Goal: Transaction & Acquisition: Purchase product/service

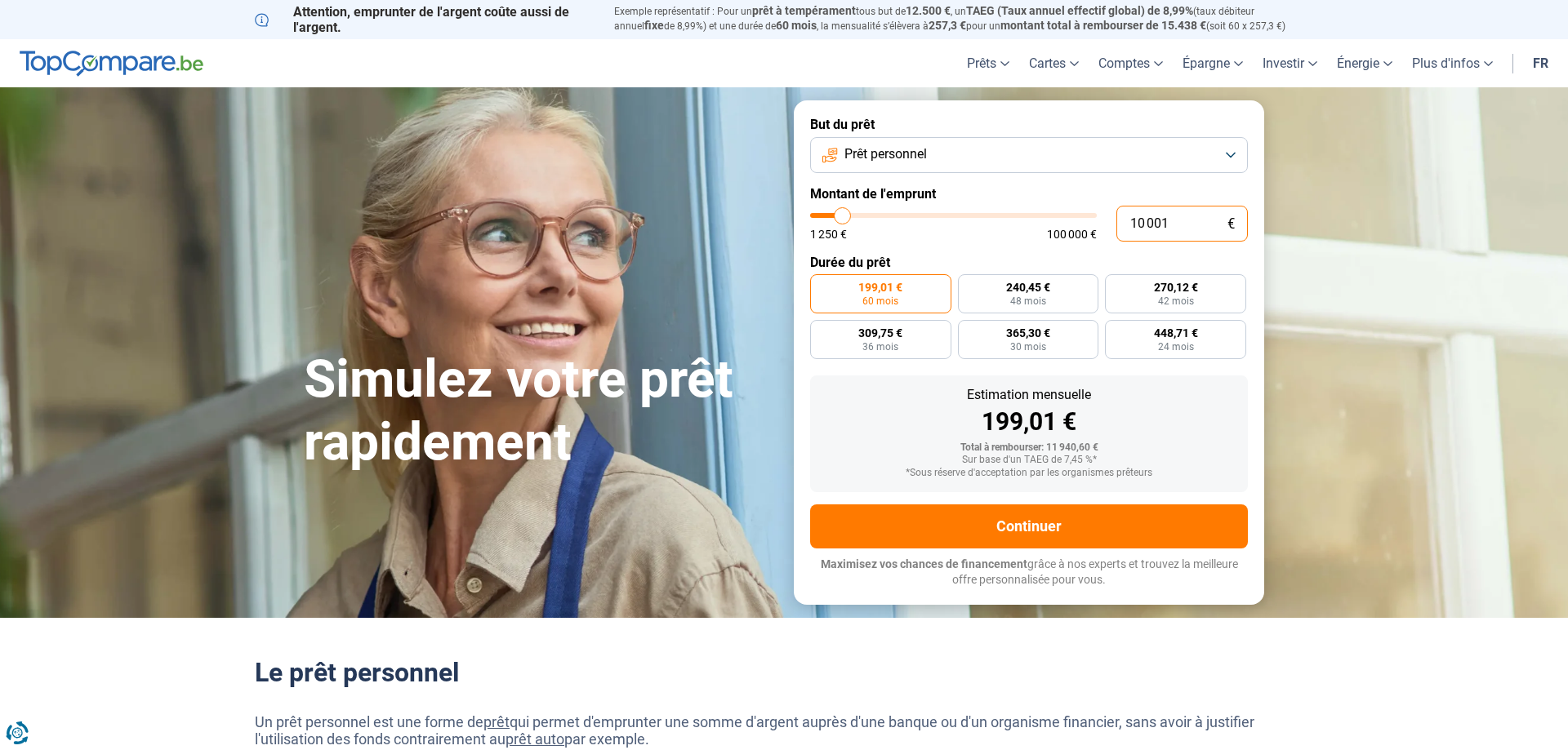
click at [1173, 222] on input "10 001" at bounding box center [1182, 223] width 131 height 36
type input "1 000"
type input "1250"
type input "100"
type input "1250"
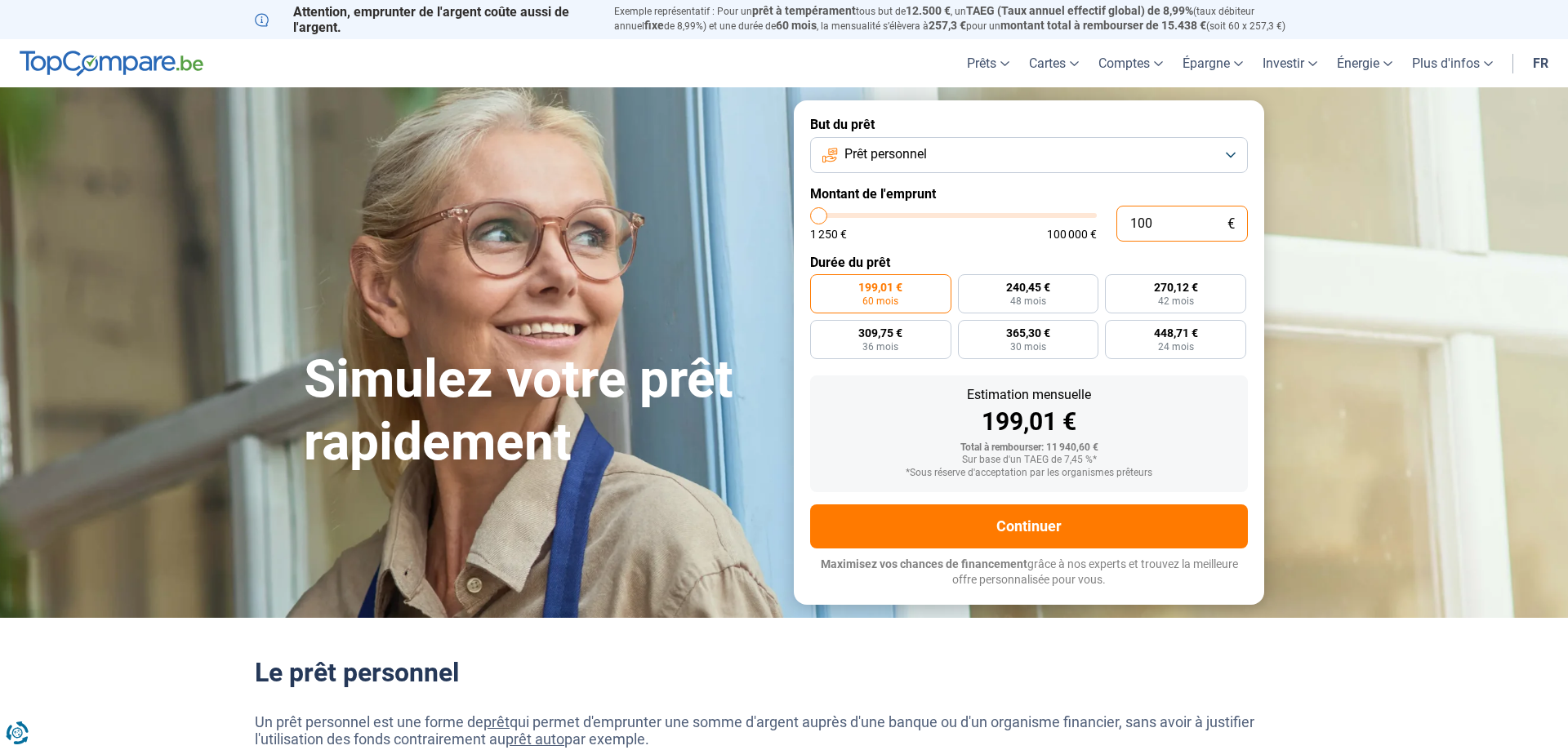
type input "10"
type input "1250"
type input "1"
type input "1250"
type input "0"
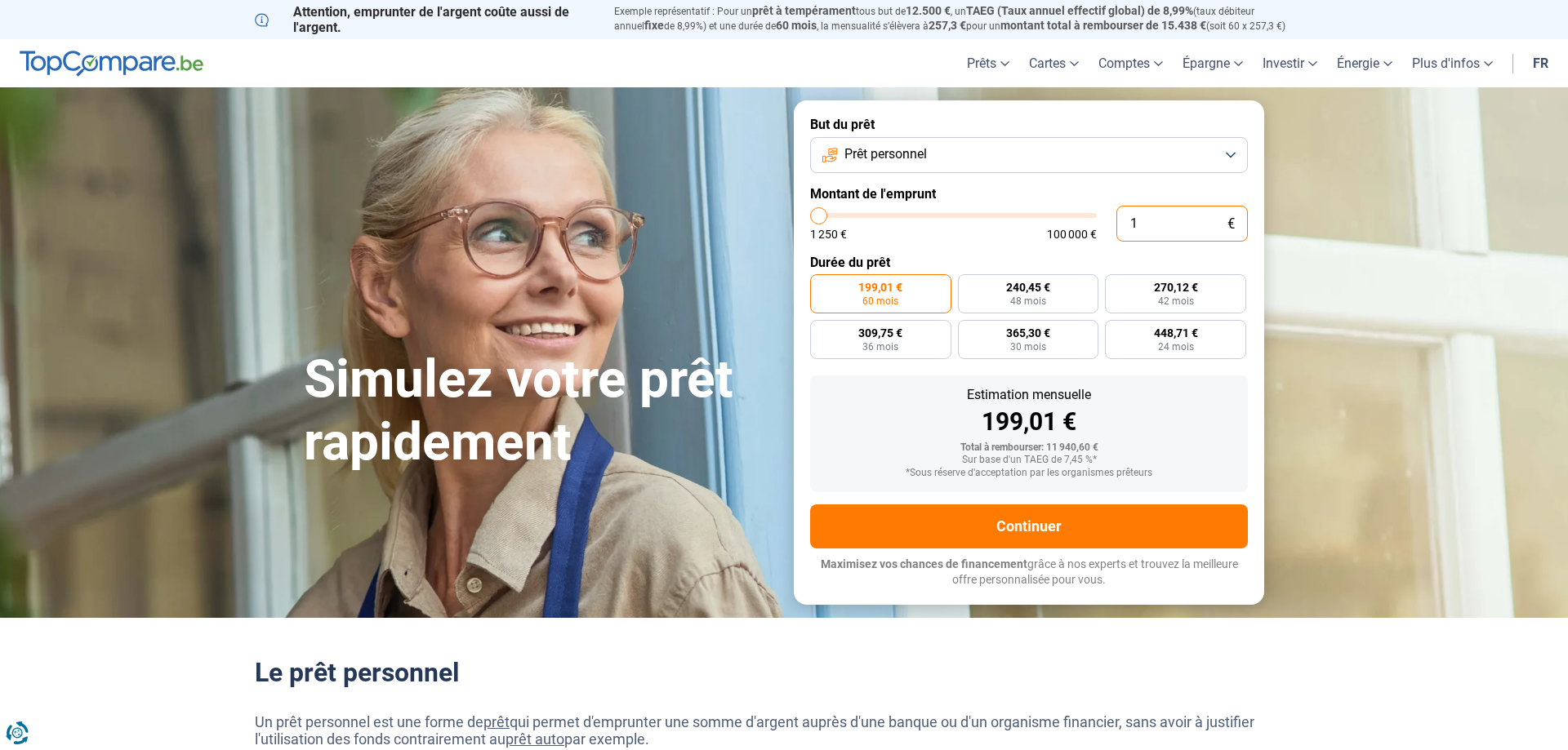
type input "1250"
type input "6"
type input "1250"
type input "60"
type input "1250"
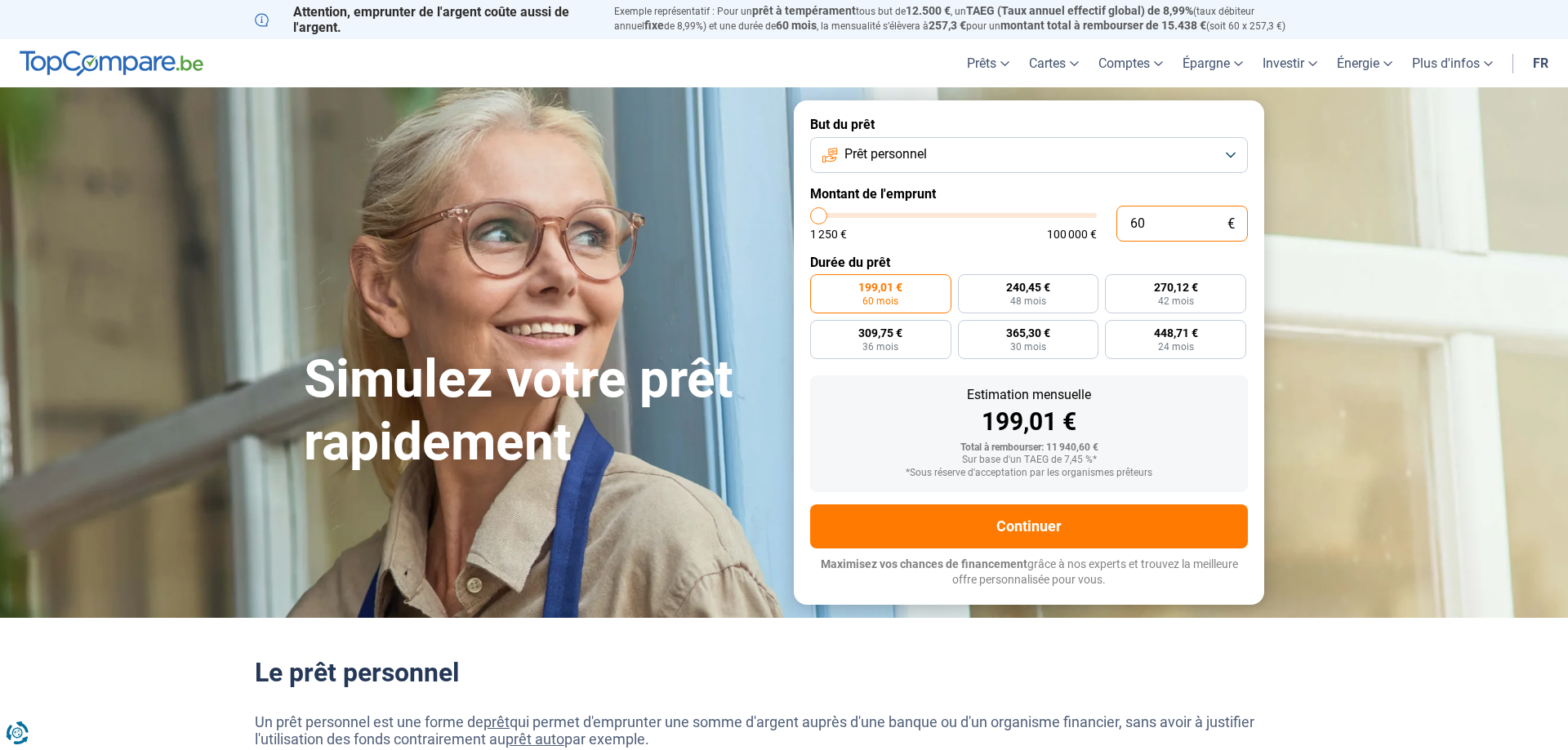
type input "600"
type input "1250"
type input "6 000"
type input "6000"
type input "60 000"
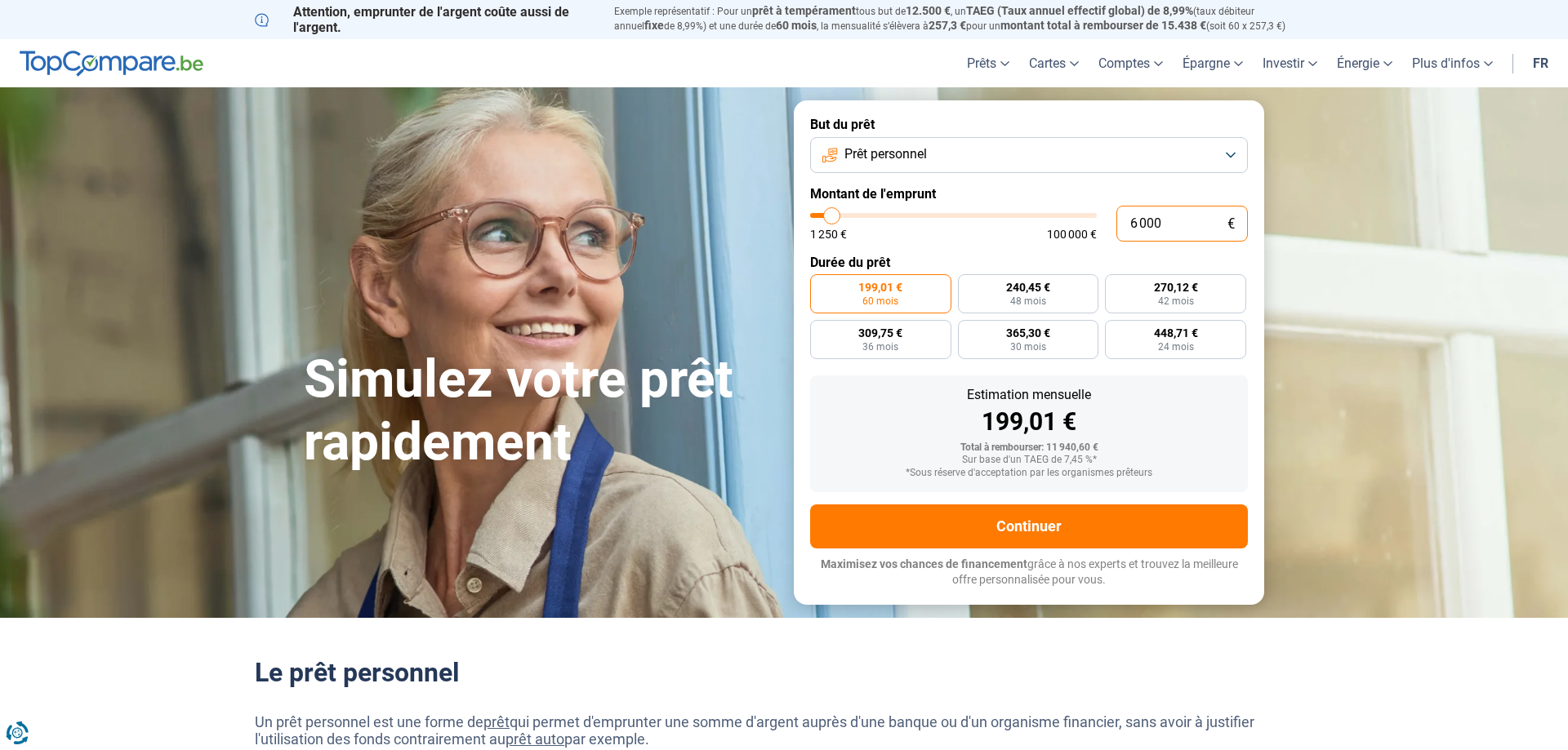
type input "60000"
radio input "false"
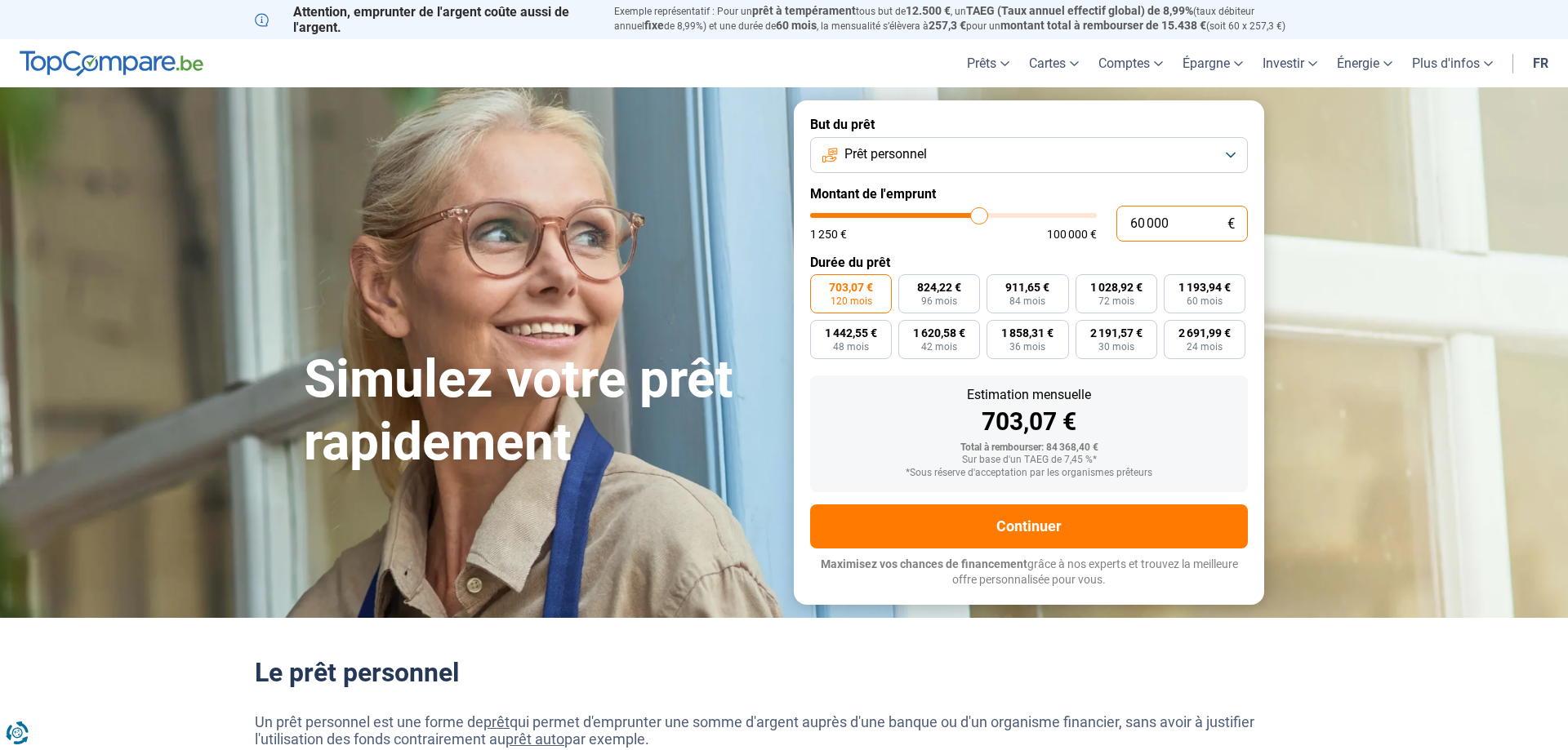
type input "60 000"
click at [856, 297] on span "120 mois" at bounding box center [852, 301] width 42 height 10
click at [821, 285] on input "703,07 € 120 mois" at bounding box center [815, 279] width 11 height 11
click at [1238, 153] on button "Prêt personnel" at bounding box center [1029, 154] width 438 height 36
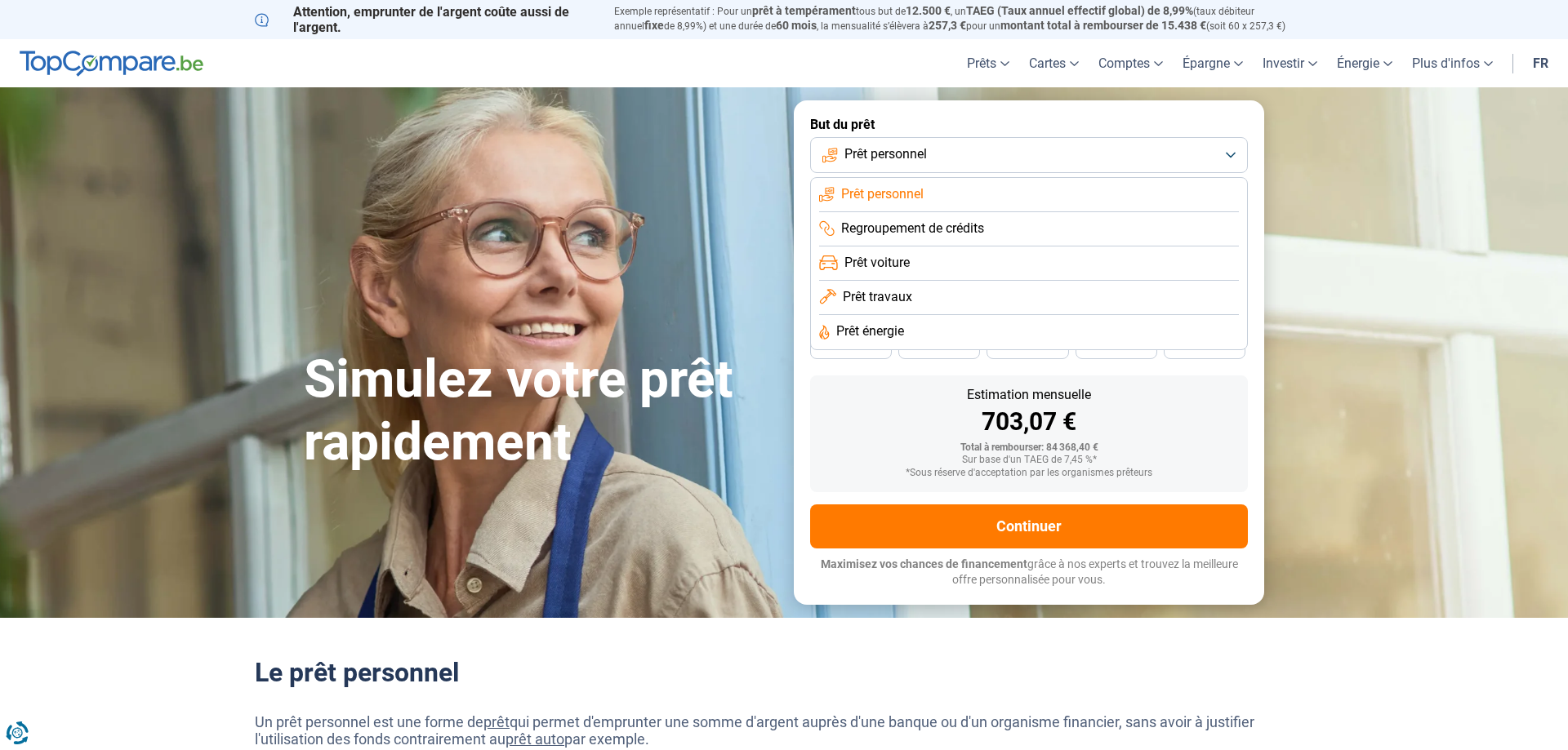
click at [916, 281] on li "Prêt voiture" at bounding box center [1029, 297] width 420 height 34
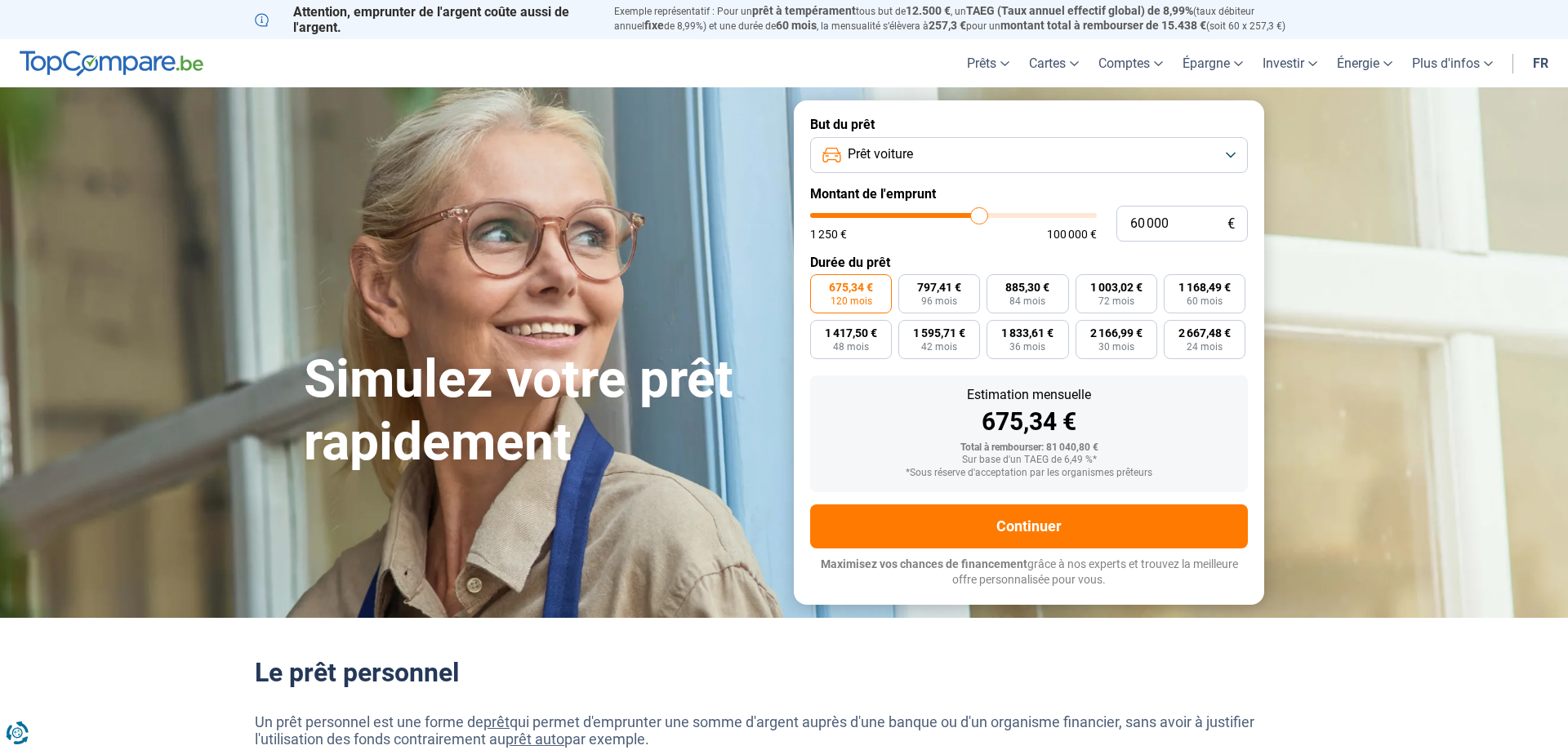
click at [1237, 154] on button "Prêt voiture" at bounding box center [1029, 154] width 438 height 36
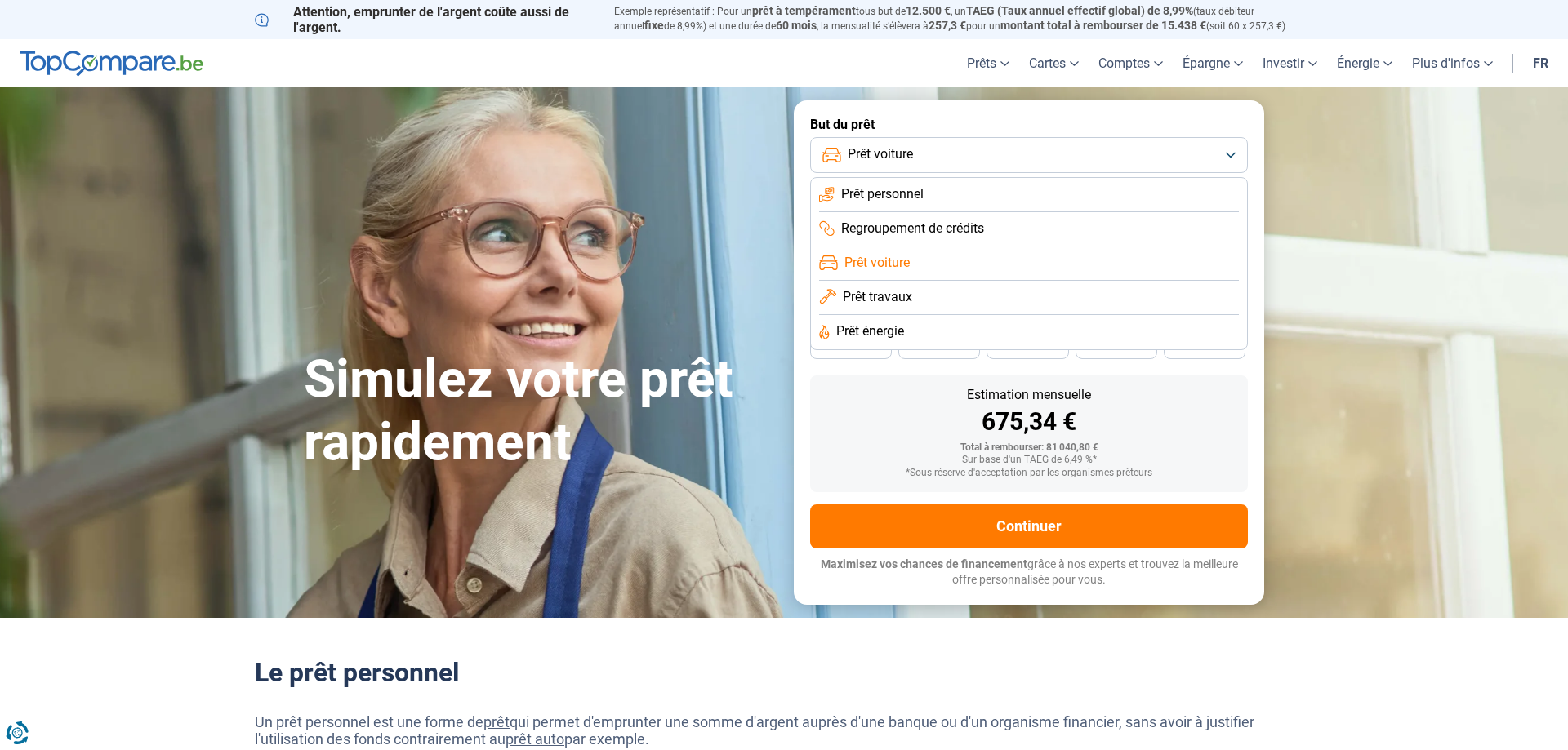
click at [1237, 154] on button "Prêt voiture" at bounding box center [1029, 154] width 438 height 36
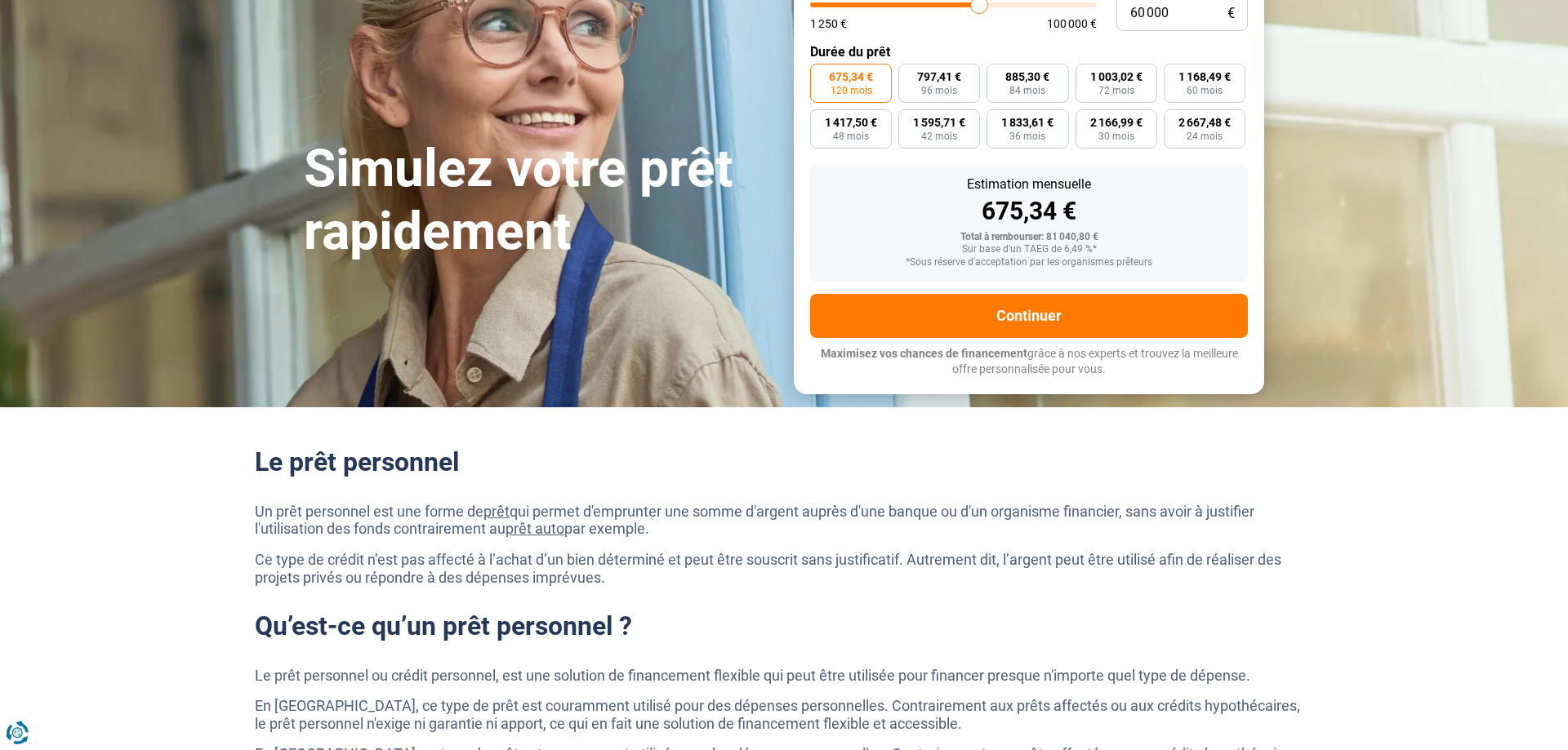
scroll to position [250, 0]
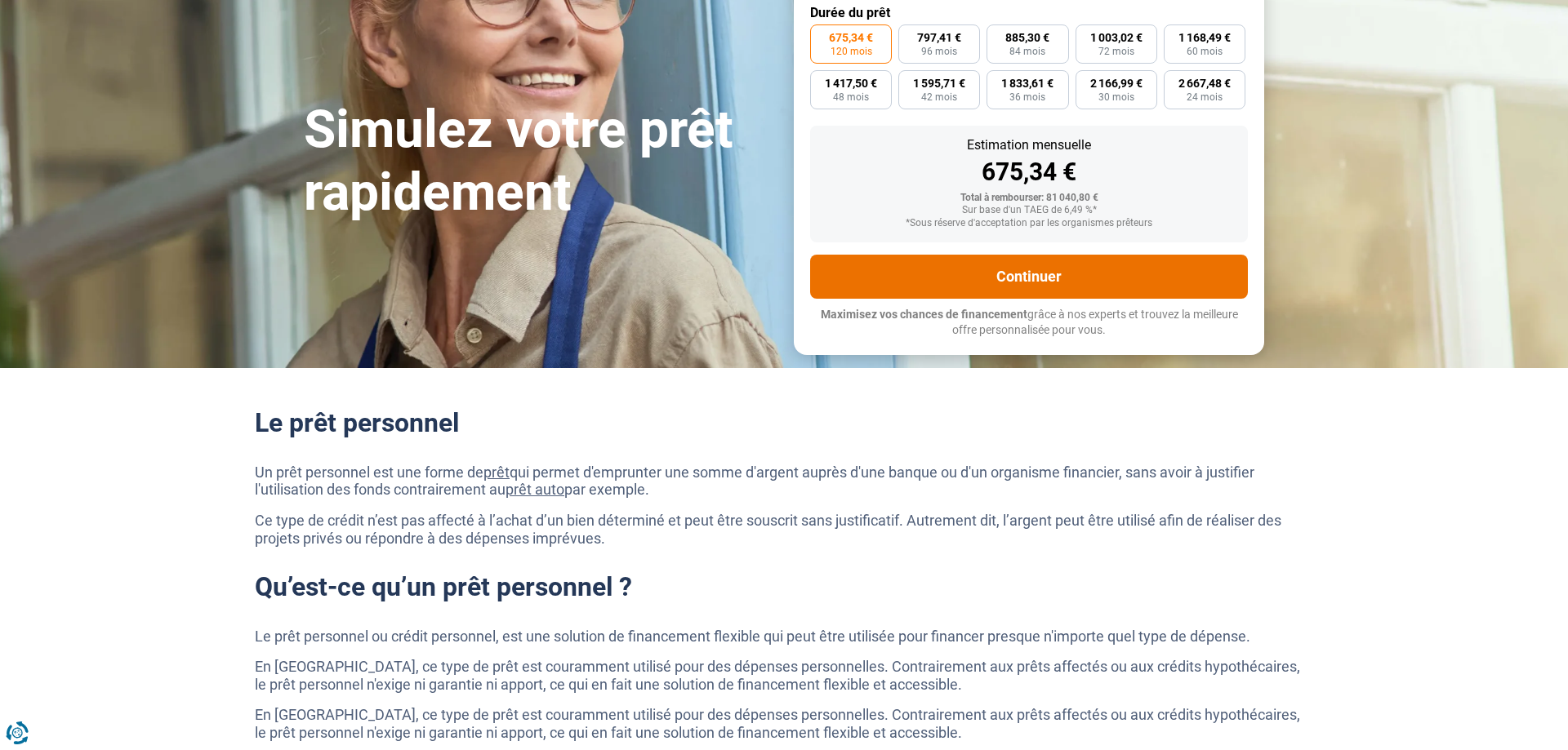
click at [1054, 277] on button "Continuer" at bounding box center [1029, 277] width 438 height 44
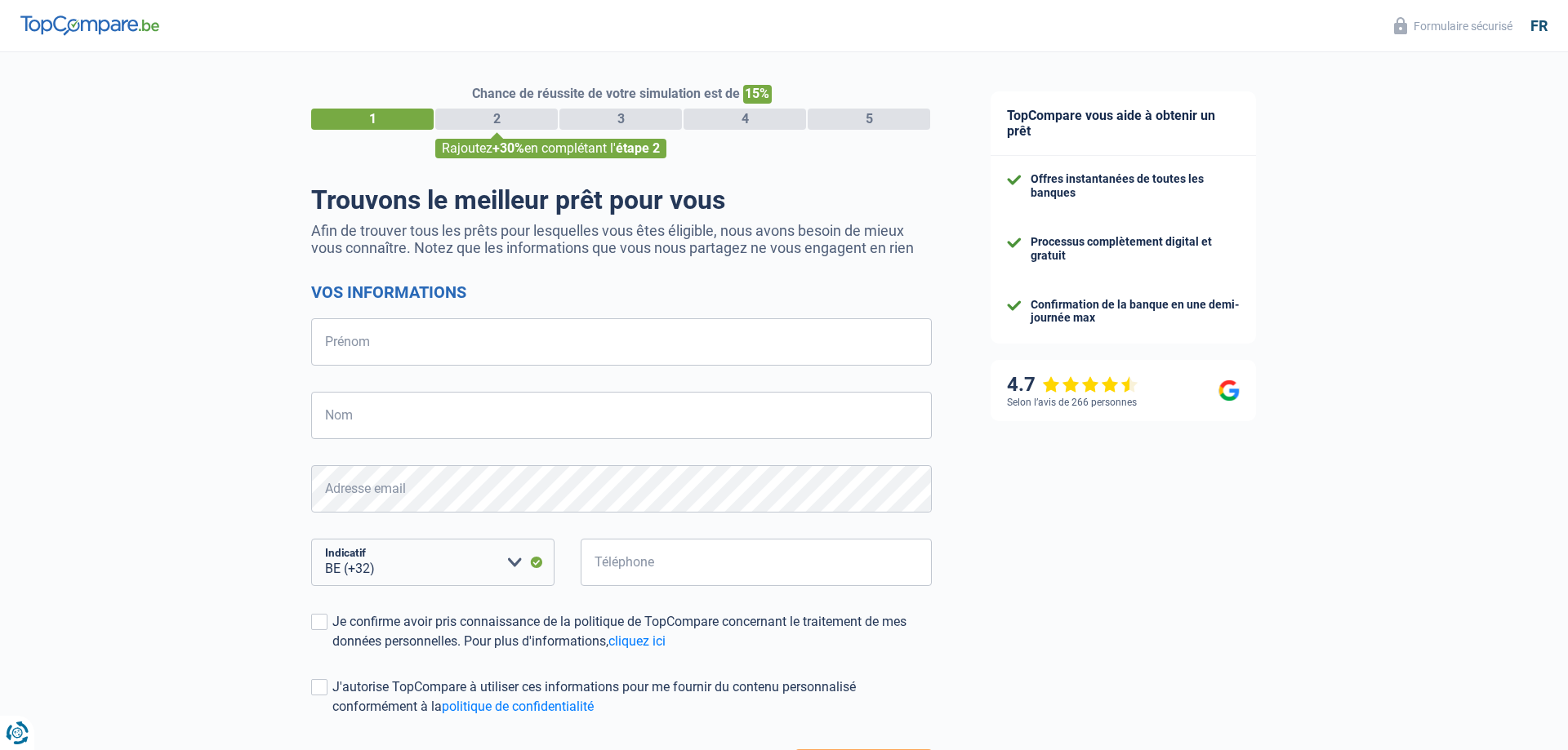
select select "32"
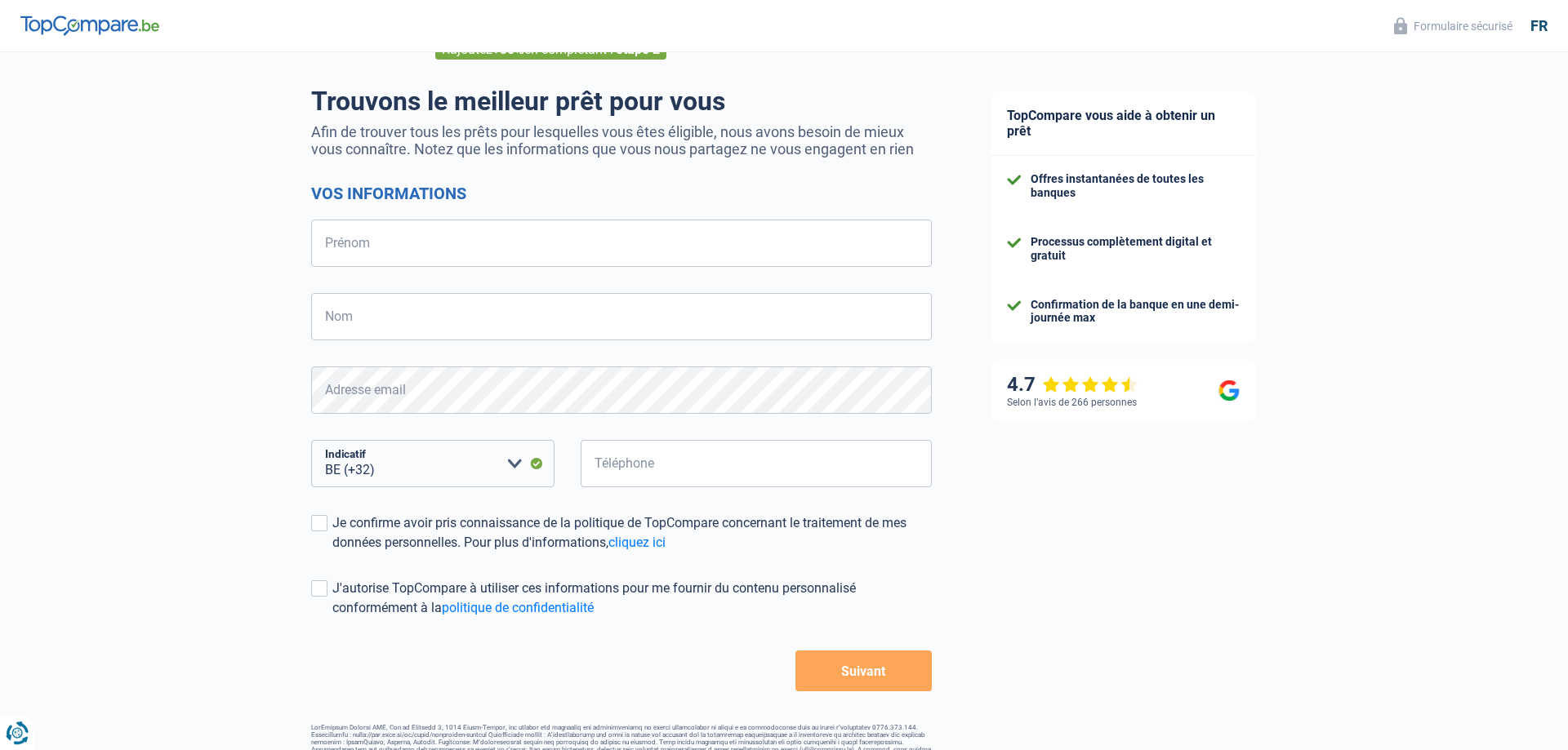
scroll to position [136, 0]
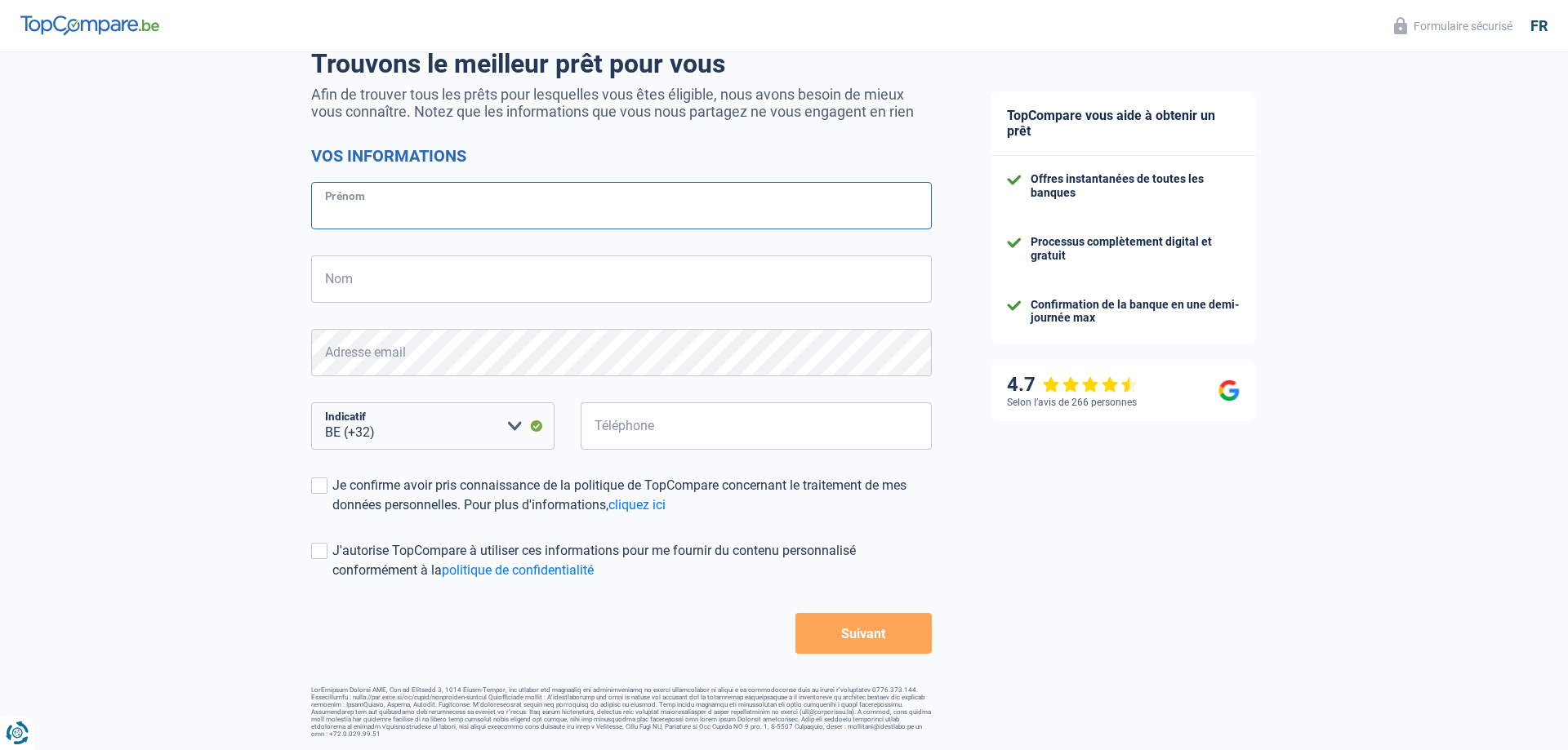
click at [350, 213] on input "Prénom" at bounding box center [622, 205] width 621 height 47
click at [327, 216] on input "[PERSON_NAME]" at bounding box center [622, 205] width 621 height 47
type input "[PERSON_NAME]"
click at [323, 279] on input "Nom" at bounding box center [622, 279] width 621 height 47
type input "[PERSON_NAME]"
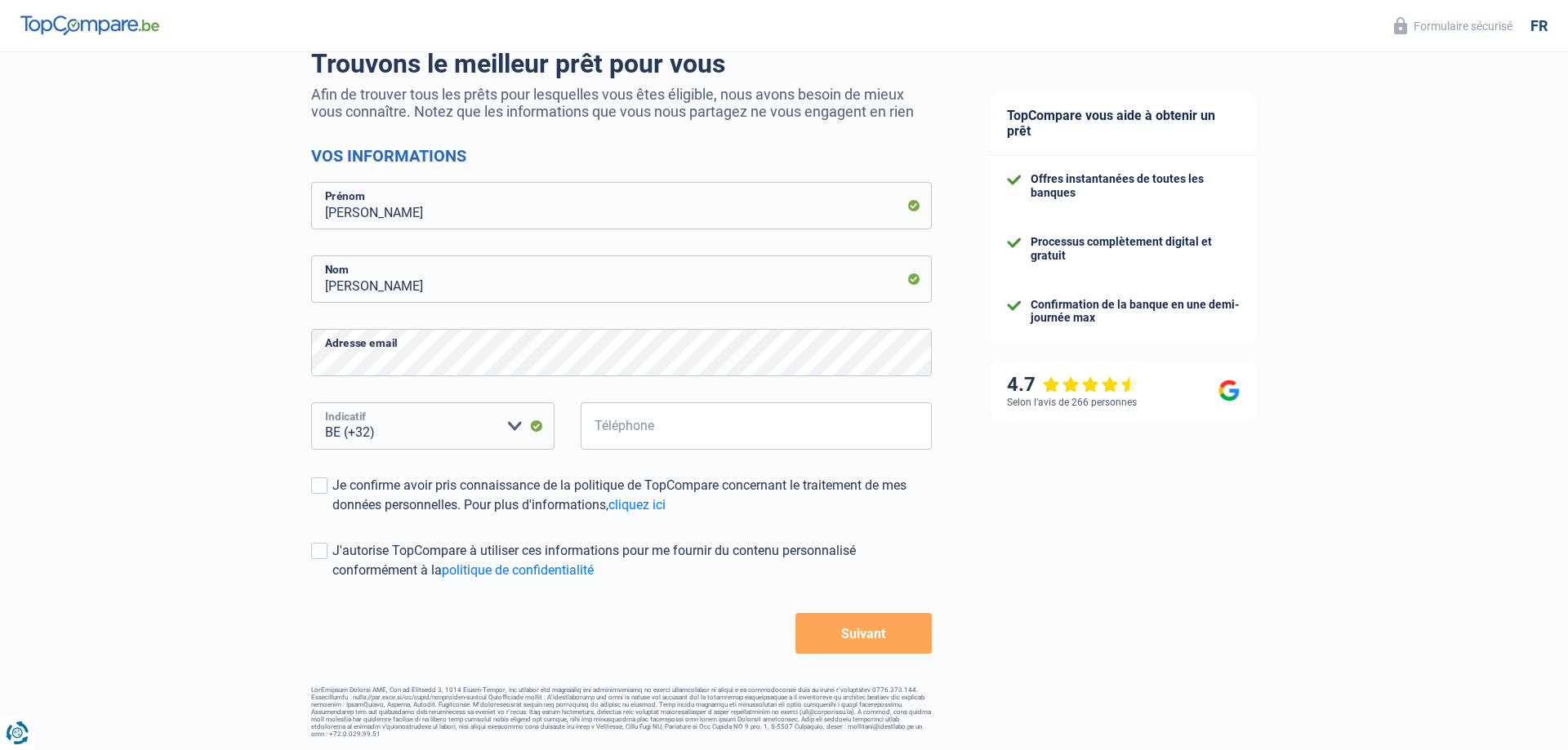
click at [312, 403] on select "BE (+32) LU (+352) Veuillez sélectionner une option" at bounding box center [433, 426] width 243 height 47
click at [379, 437] on select "BE (+32) LU (+352) Veuillez sélectionner une option" at bounding box center [433, 426] width 243 height 47
click at [312, 403] on select "BE (+32) LU (+352) Veuillez sélectionner une option" at bounding box center [433, 426] width 243 height 47
click at [382, 430] on select "BE (+32) LU (+352) Veuillez sélectionner une option" at bounding box center [433, 426] width 243 height 47
click at [312, 403] on select "BE (+32) LU (+352) Veuillez sélectionner une option" at bounding box center [433, 426] width 243 height 47
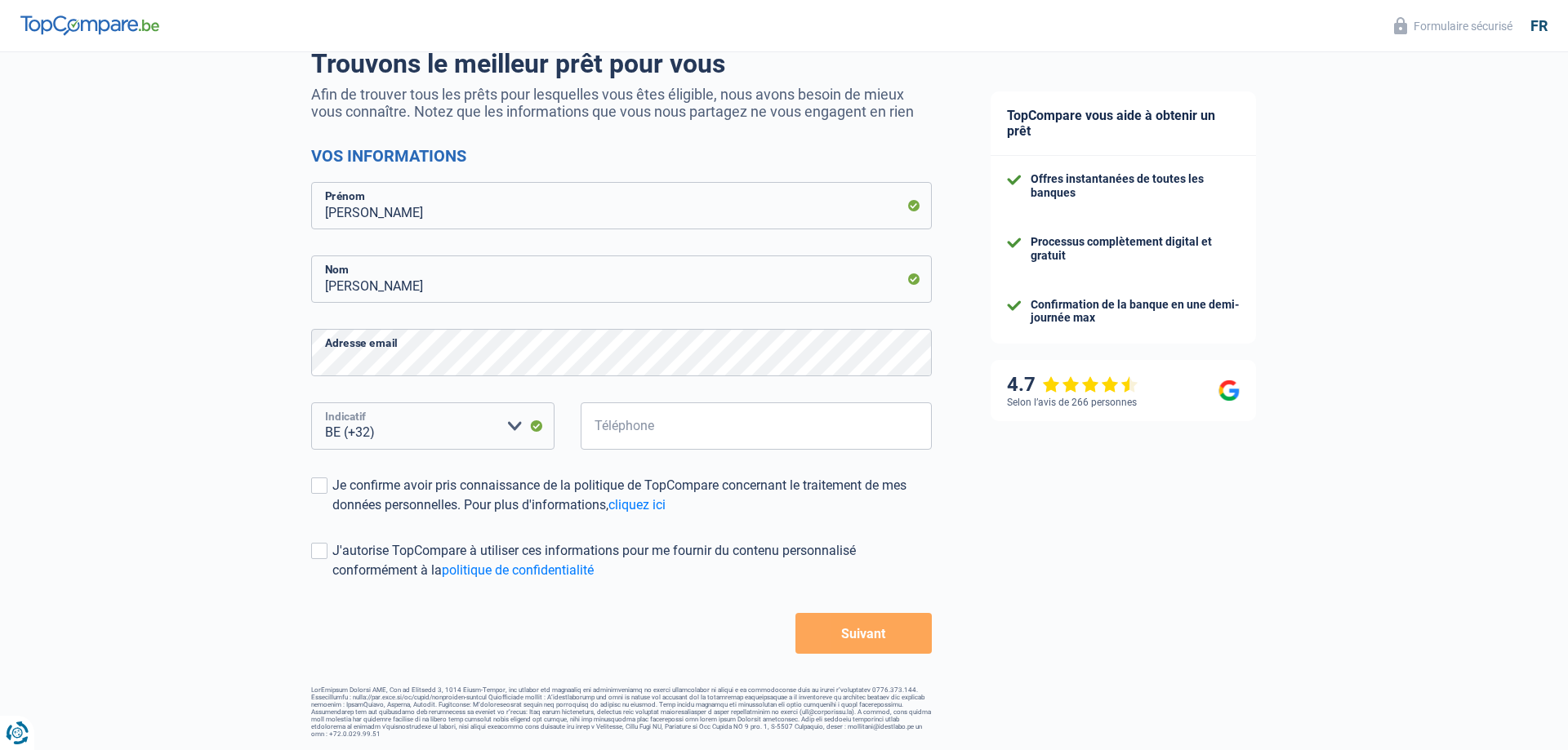
click at [395, 428] on select "BE (+32) LU (+352) Veuillez sélectionner une option" at bounding box center [433, 426] width 243 height 47
click at [695, 434] on input "Téléphone" at bounding box center [756, 426] width 351 height 47
type input "0474590761"
click at [328, 481] on label "Je confirme avoir pris connaissance de la politique de TopCompare concernant le…" at bounding box center [622, 495] width 621 height 39
click at [318, 485] on span at bounding box center [320, 486] width 17 height 17
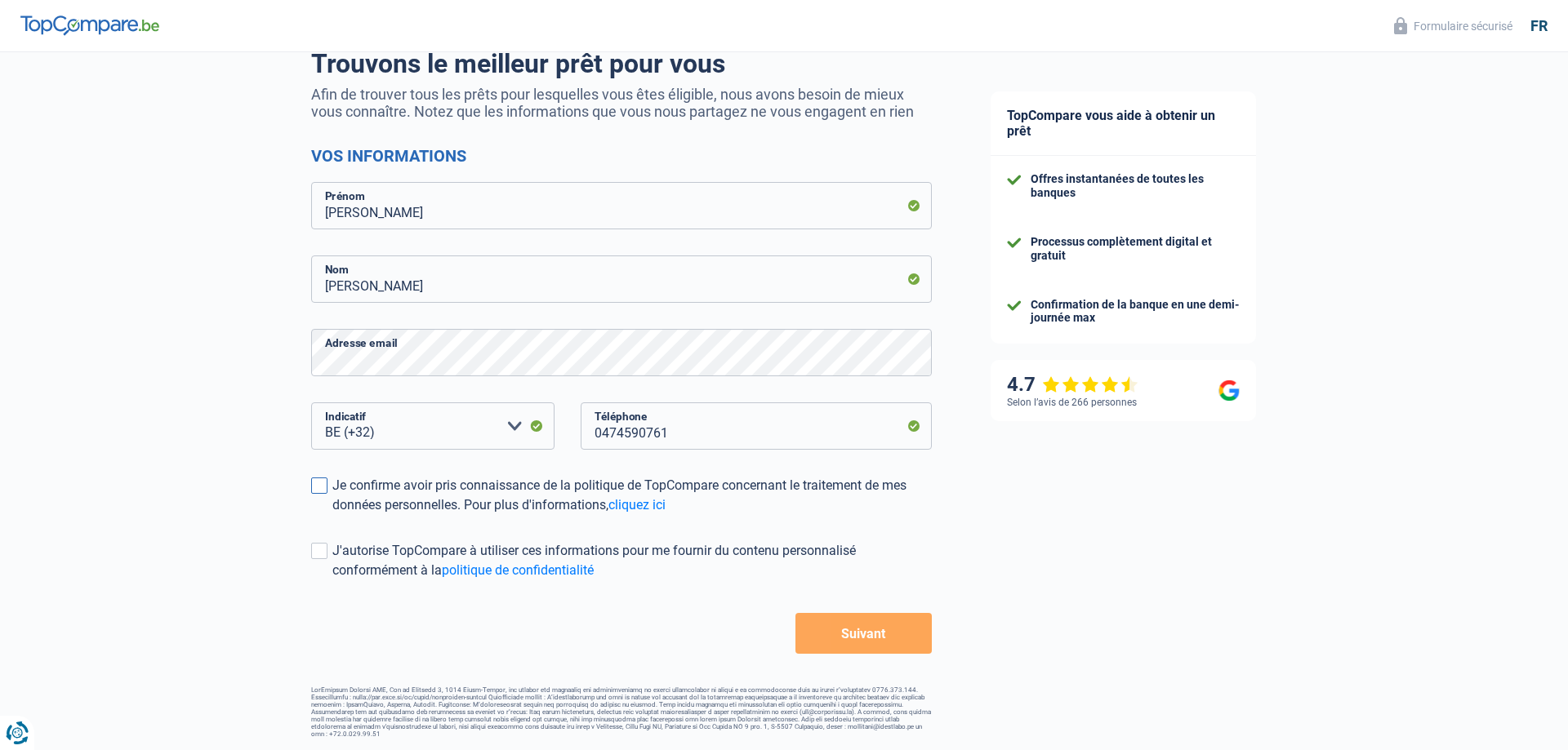
click at [332, 515] on input "Je confirme avoir pris connaissance de la politique de TopCompare concernant le…" at bounding box center [332, 515] width 0 height 0
click at [323, 556] on span at bounding box center [320, 551] width 17 height 17
click at [332, 581] on input "J'autorise TopCompare à utiliser ces informations pour me fournir du contenu pe…" at bounding box center [332, 581] width 0 height 0
click at [890, 624] on button "Suivant" at bounding box center [863, 633] width 136 height 41
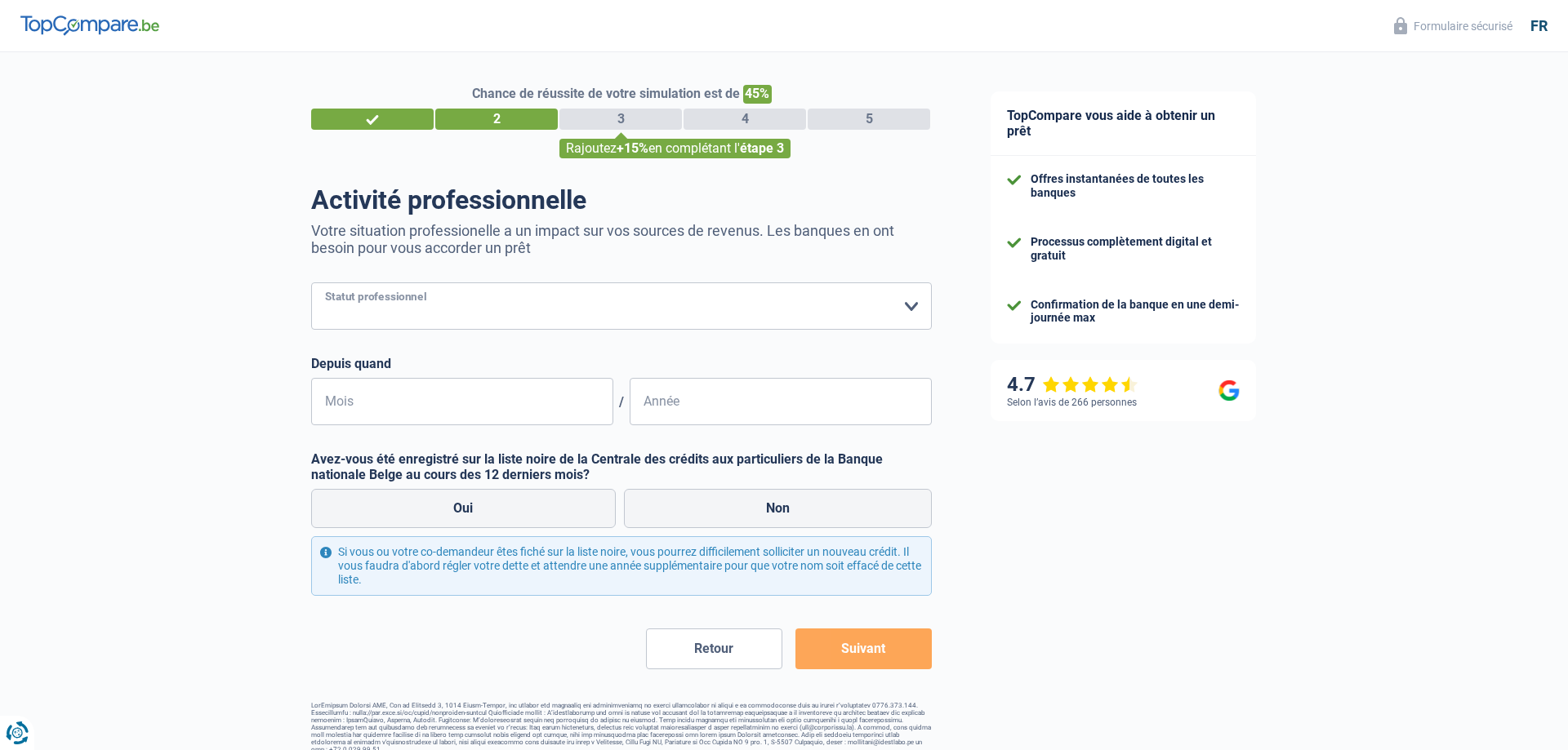
click at [312, 282] on select "Ouvrier Employé privé Employé public Invalide Indépendant Pensionné Chômeur Mut…" at bounding box center [622, 306] width 621 height 47
select select "retired"
click option "Pensionné" at bounding box center [0, 0] width 0 height 0
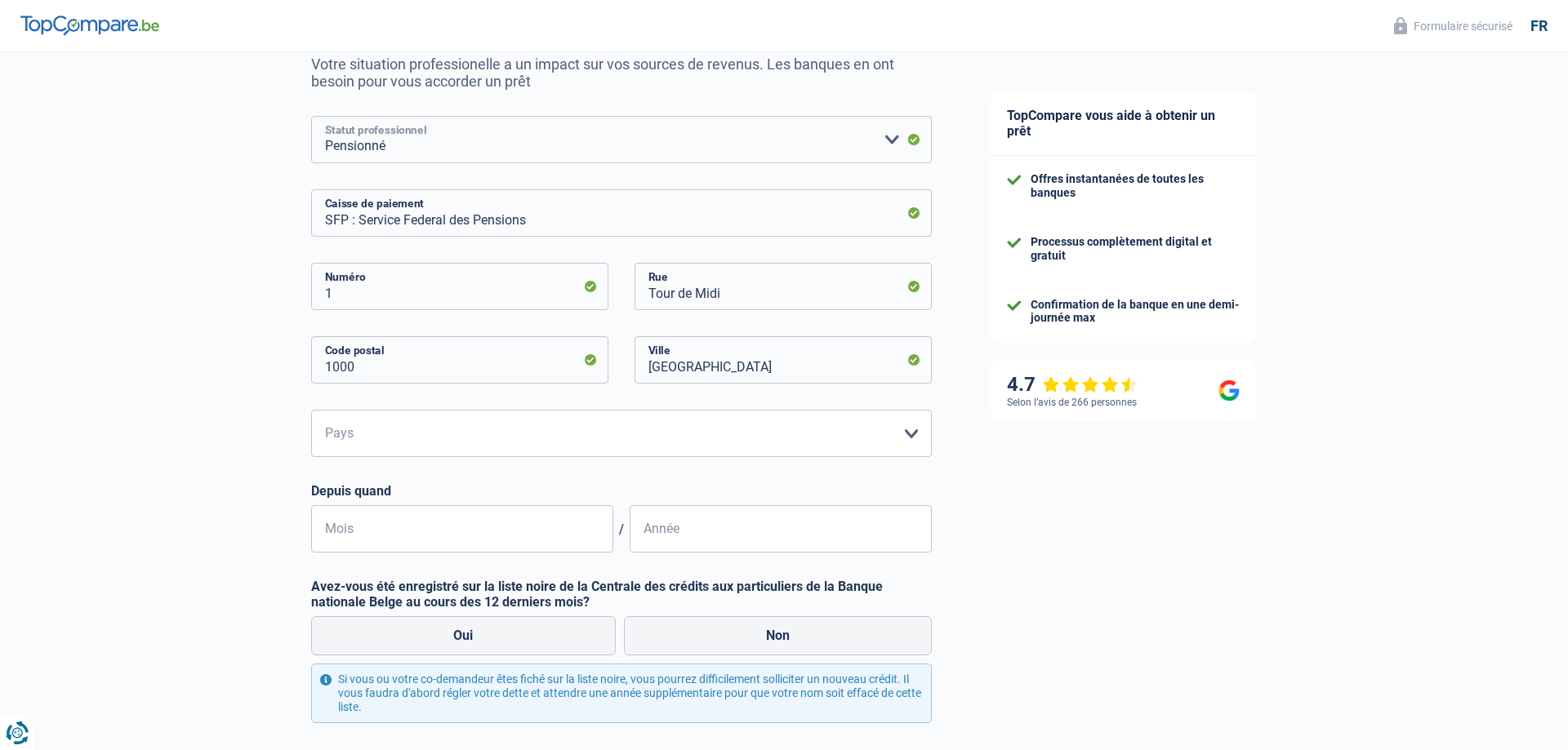
scroll to position [250, 0]
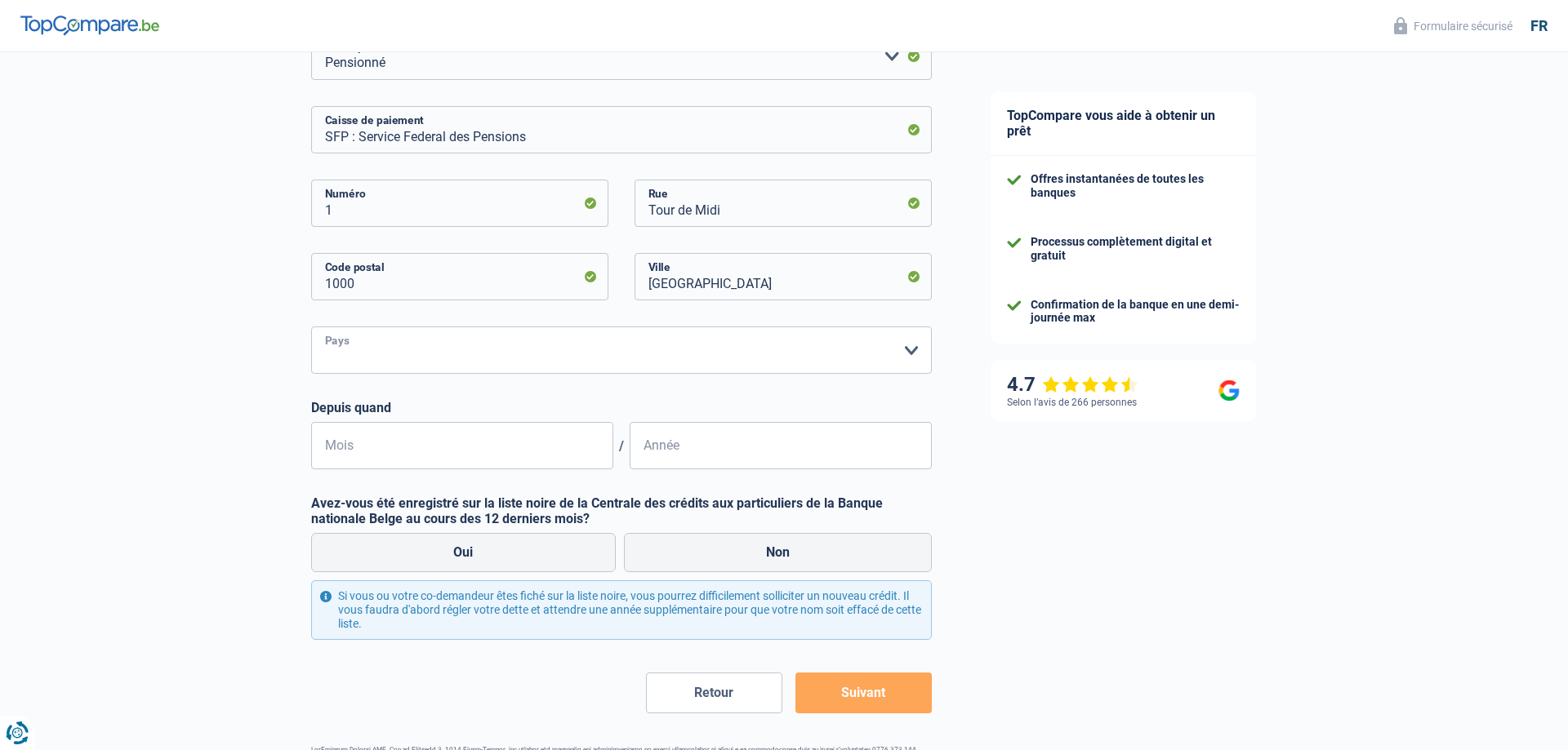
click at [312, 326] on select "Belgique Luxembourg Veuillez sélectionner une option" at bounding box center [622, 350] width 621 height 47
select select "BE"
click option "[GEOGRAPHIC_DATA]" at bounding box center [0, 0] width 0 height 0
click at [369, 440] on input "Mois" at bounding box center [463, 445] width 302 height 47
type input "01"
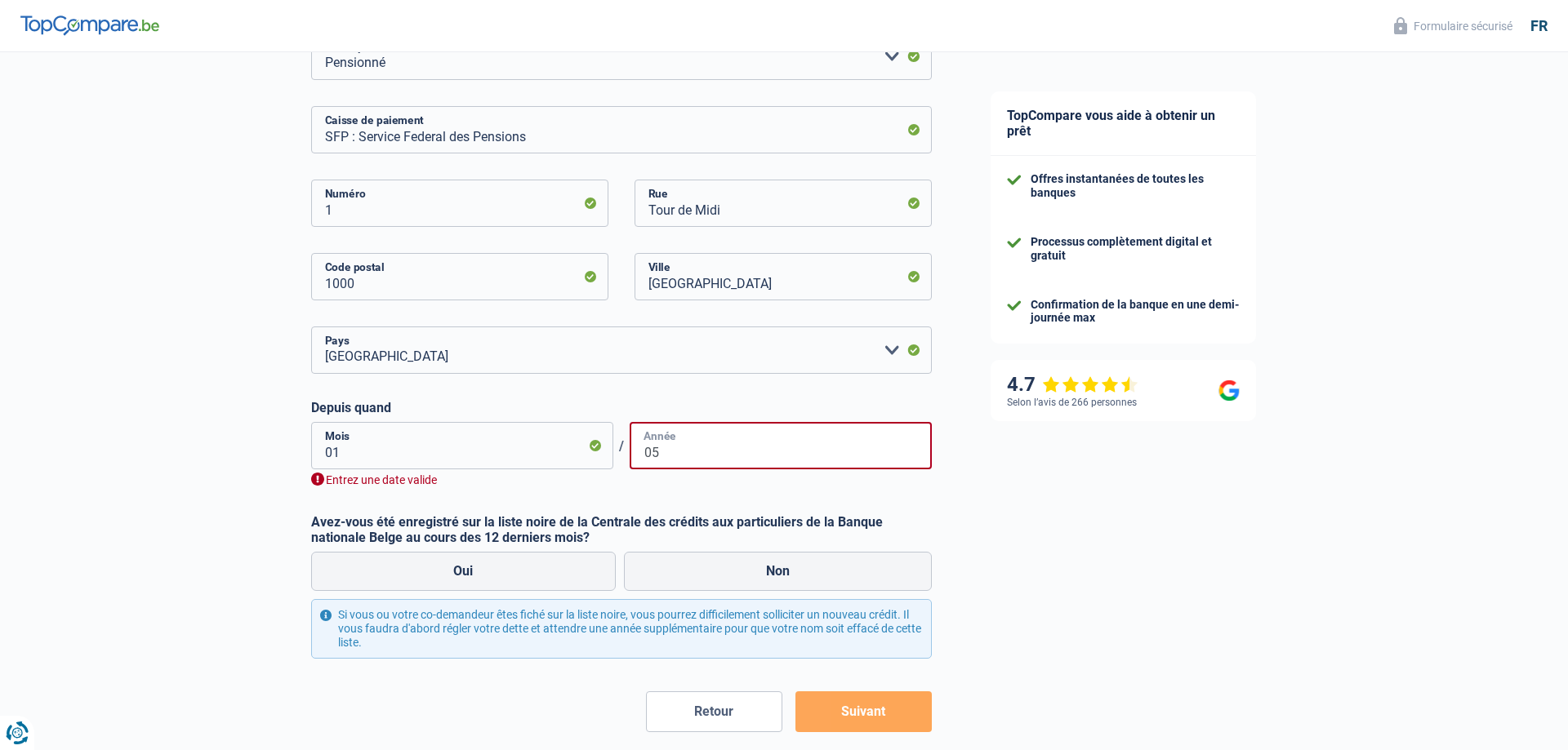
type input "05"
click at [359, 461] on input "01" at bounding box center [463, 445] width 302 height 47
type input "01"
type input "055"
click at [342, 460] on input "01" at bounding box center [463, 445] width 302 height 47
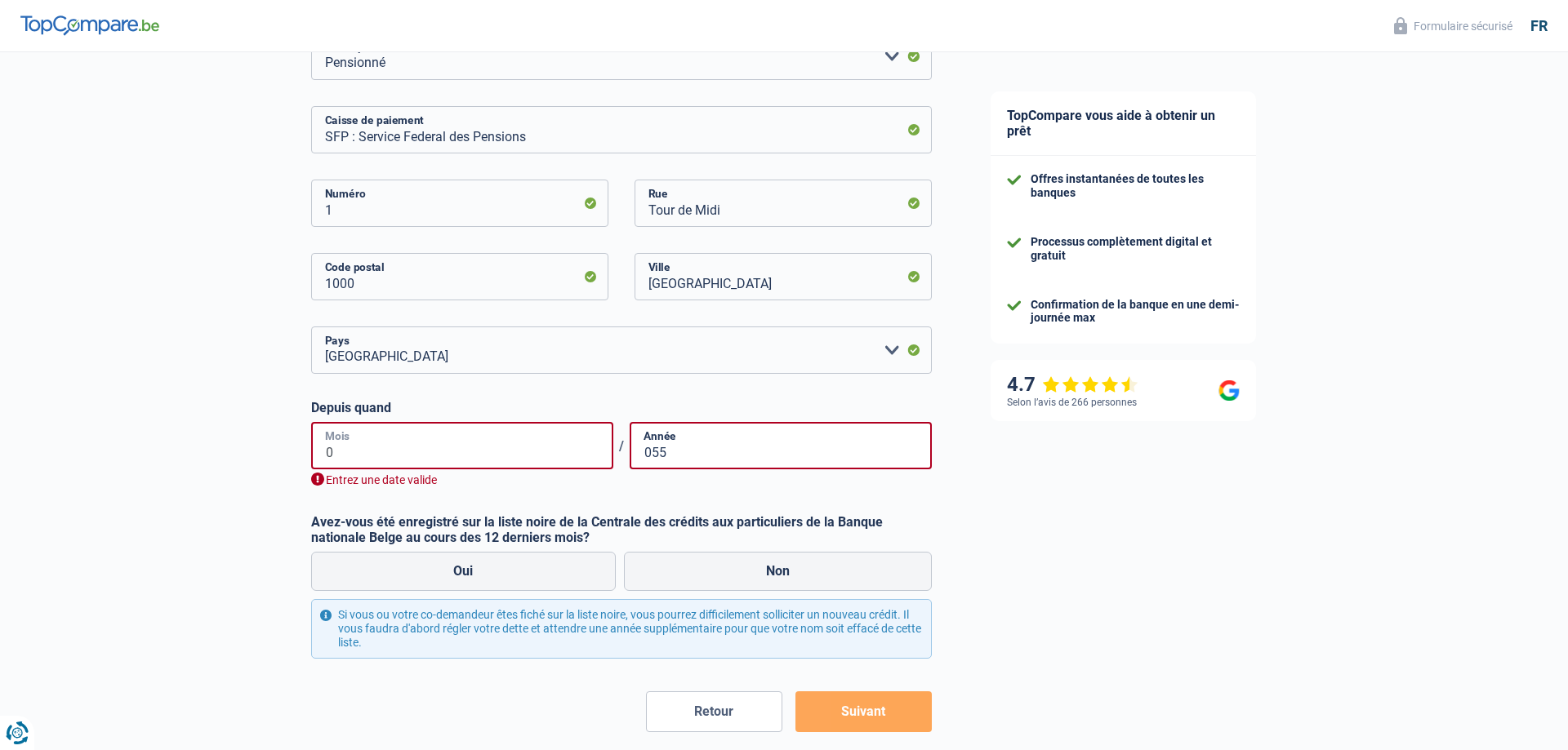
type input "0"
click at [674, 450] on input "055" at bounding box center [781, 445] width 302 height 47
type input "0"
click at [337, 457] on input "0" at bounding box center [463, 445] width 302 height 47
type input "05"
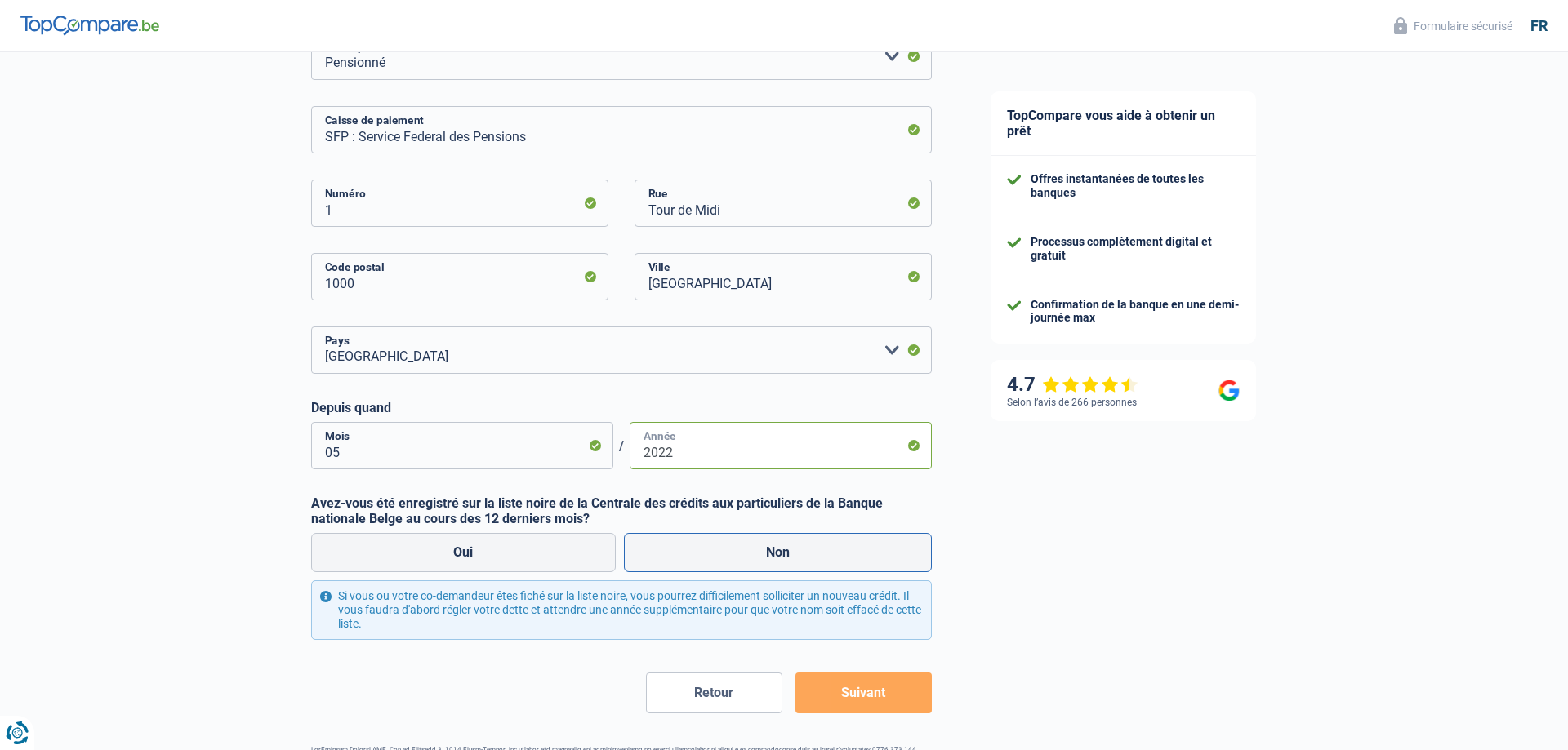
type input "2022"
click at [809, 546] on label "Non" at bounding box center [779, 552] width 309 height 39
click at [809, 546] on input "Non" at bounding box center [779, 552] width 309 height 39
radio input "true"
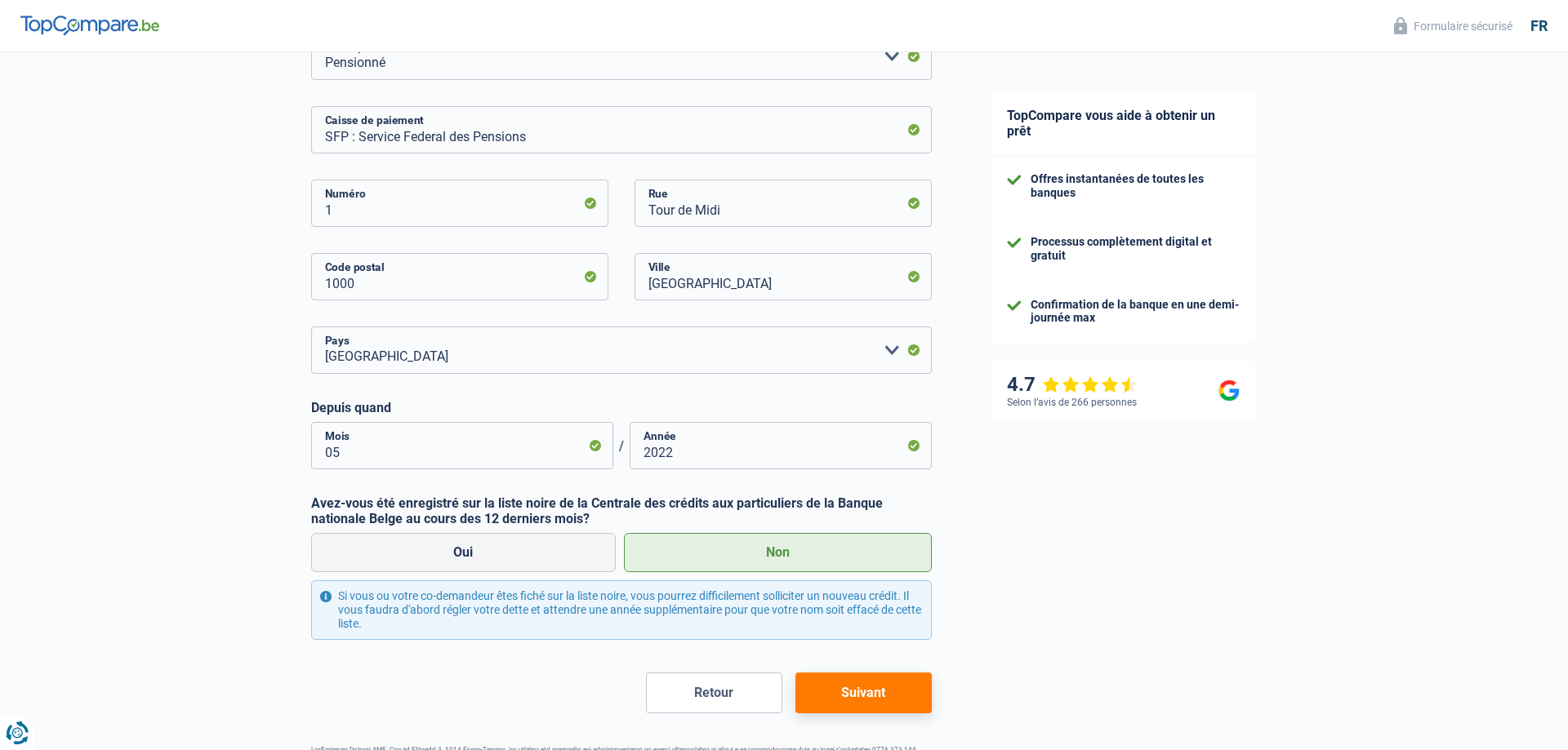
click at [858, 694] on button "Suivant" at bounding box center [863, 693] width 136 height 41
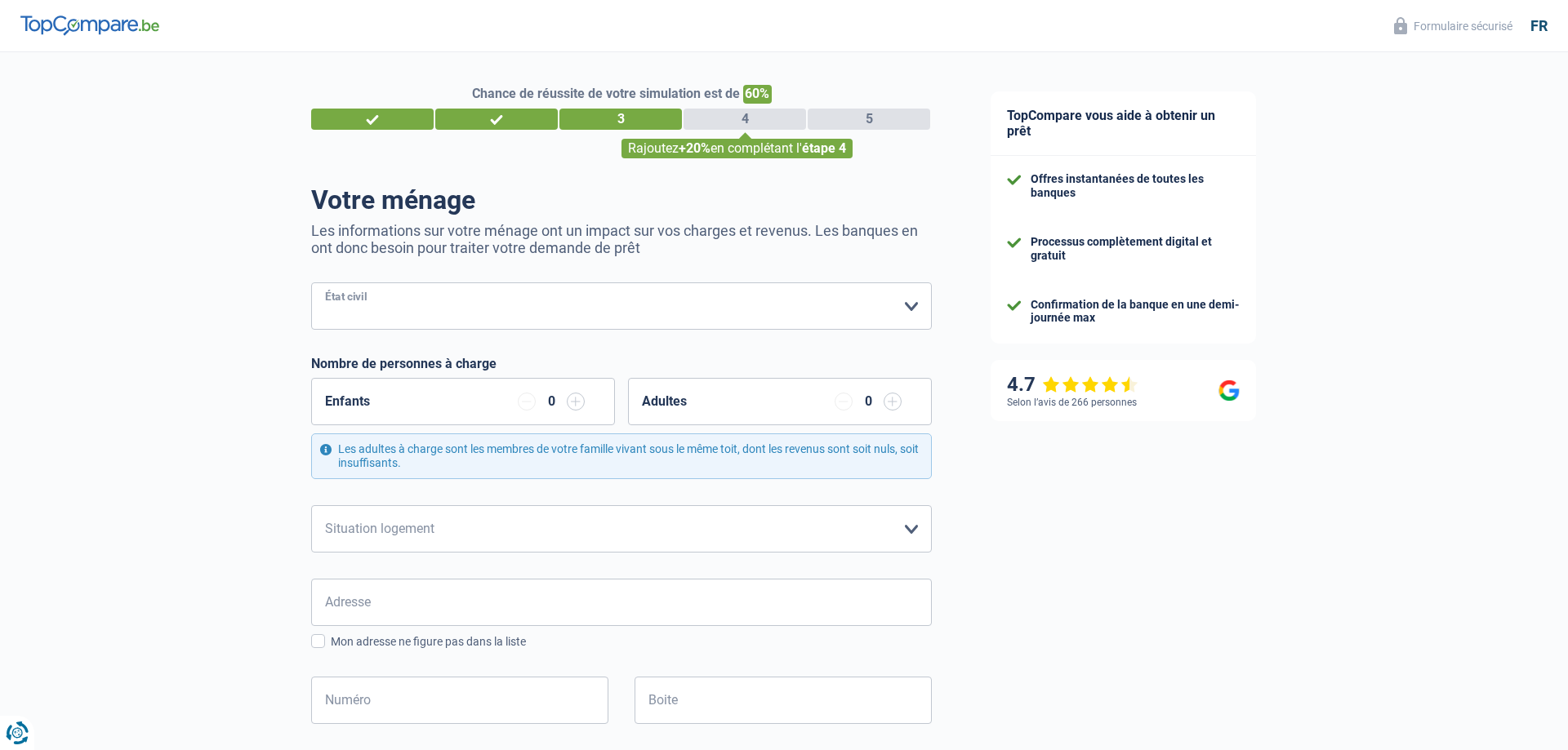
click at [312, 282] on select "[PERSON_NAME](e) Cohabitant(e) légal(e) Divorcé(e) Veuf(ve) Séparé (de fait) Ve…" at bounding box center [622, 306] width 621 height 47
select select "married"
click option "[PERSON_NAME](e)" at bounding box center [0, 0] width 0 height 0
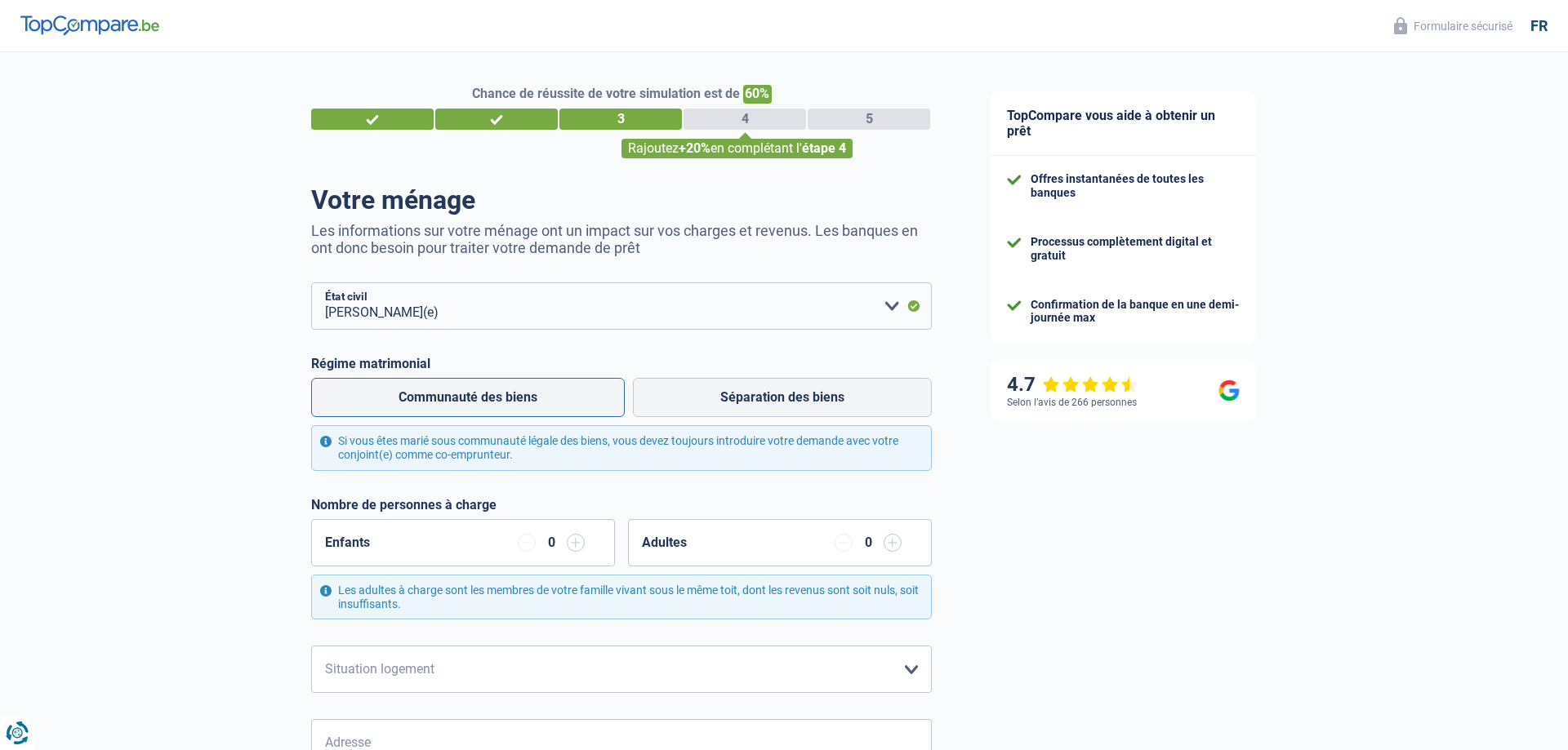
click at [558, 406] on label "Communauté des biens" at bounding box center [468, 397] width 313 height 39
click at [558, 406] on input "Communauté des biens" at bounding box center [468, 397] width 313 height 39
radio input "true"
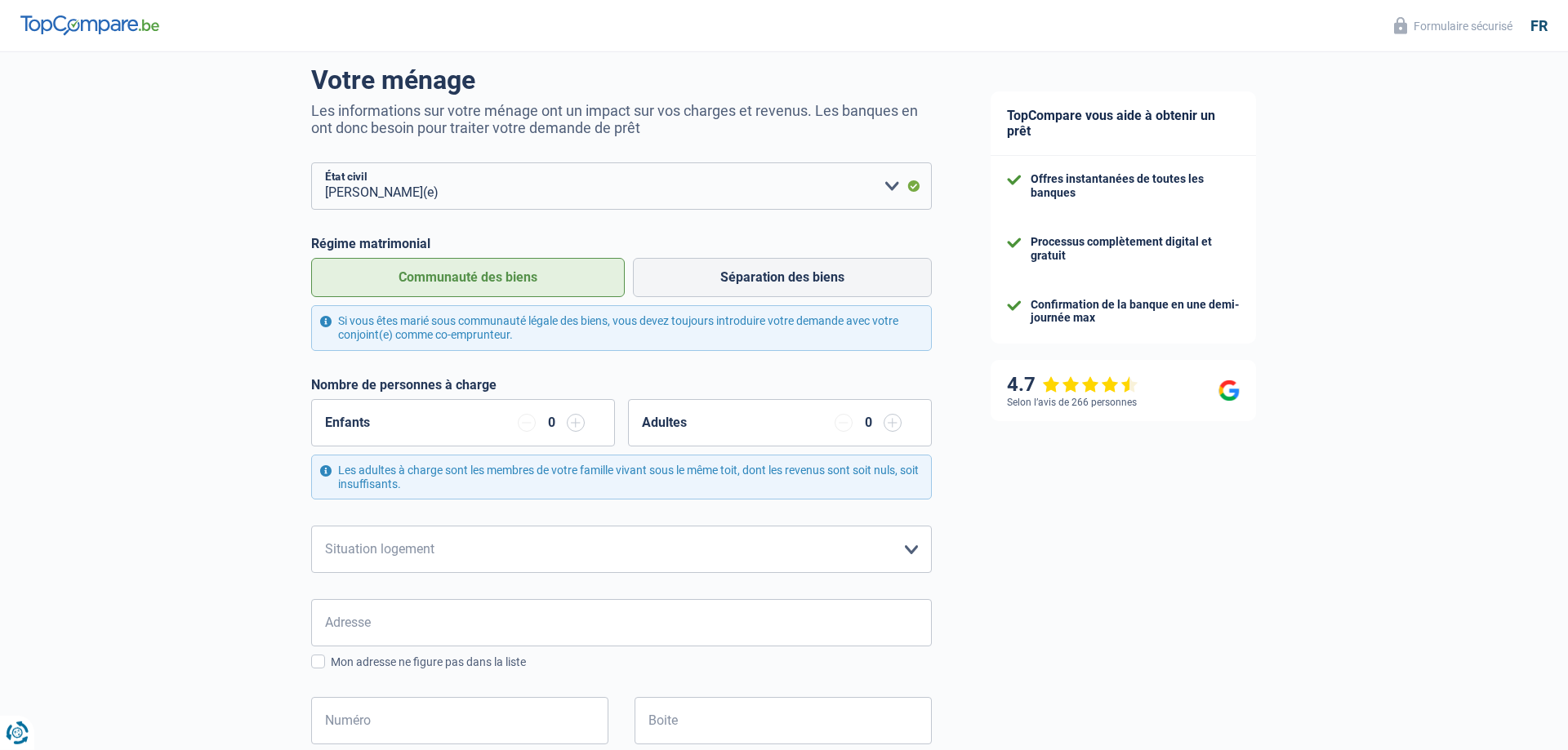
scroll to position [167, 0]
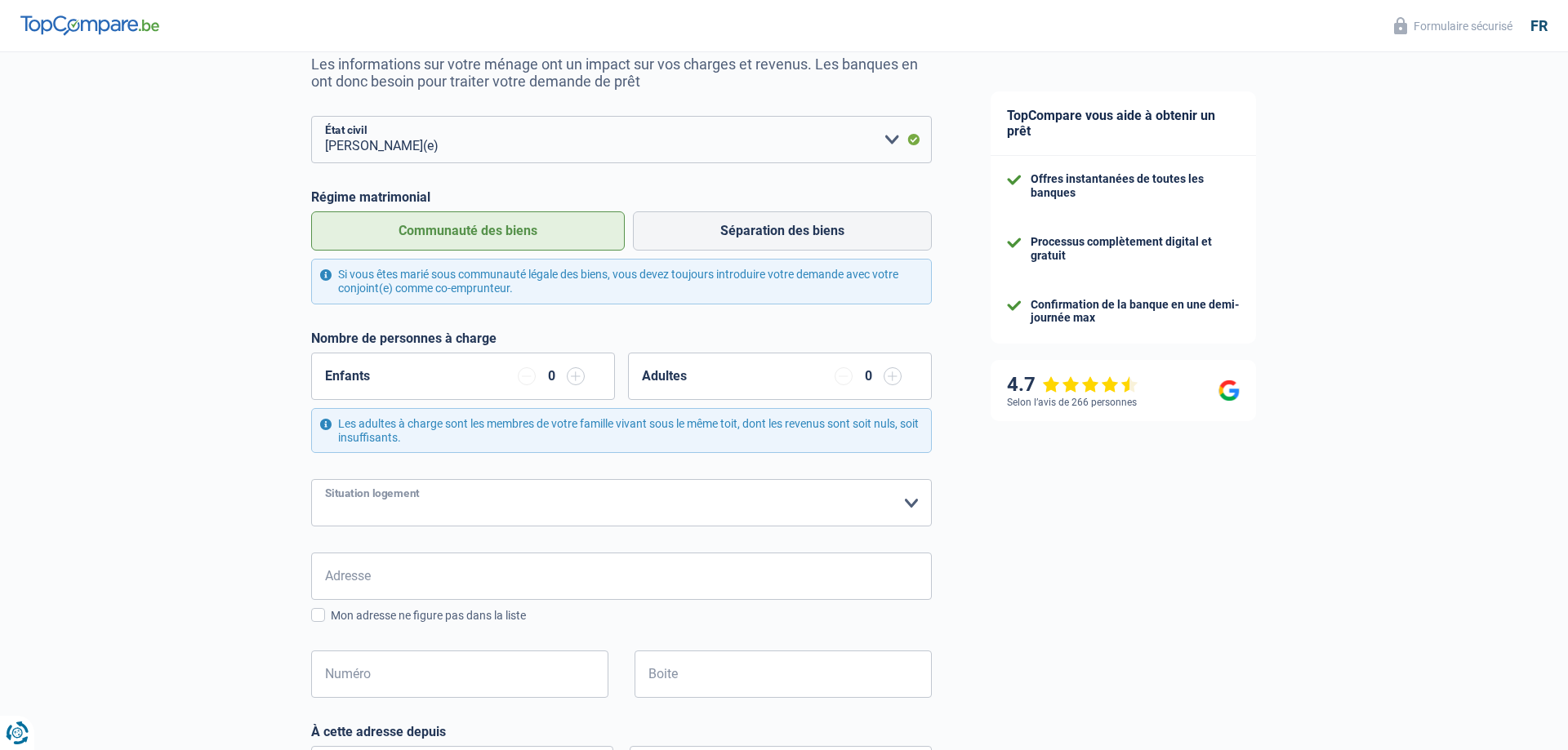
click at [312, 479] on select "Locataire Propriétaire avec prêt hypothécaire Propriétaire sans prêt hypothécai…" at bounding box center [622, 502] width 621 height 47
select select "ownerWithMortgage"
click option "Propriétaire avec prêt hypothécaire" at bounding box center [0, 0] width 0 height 0
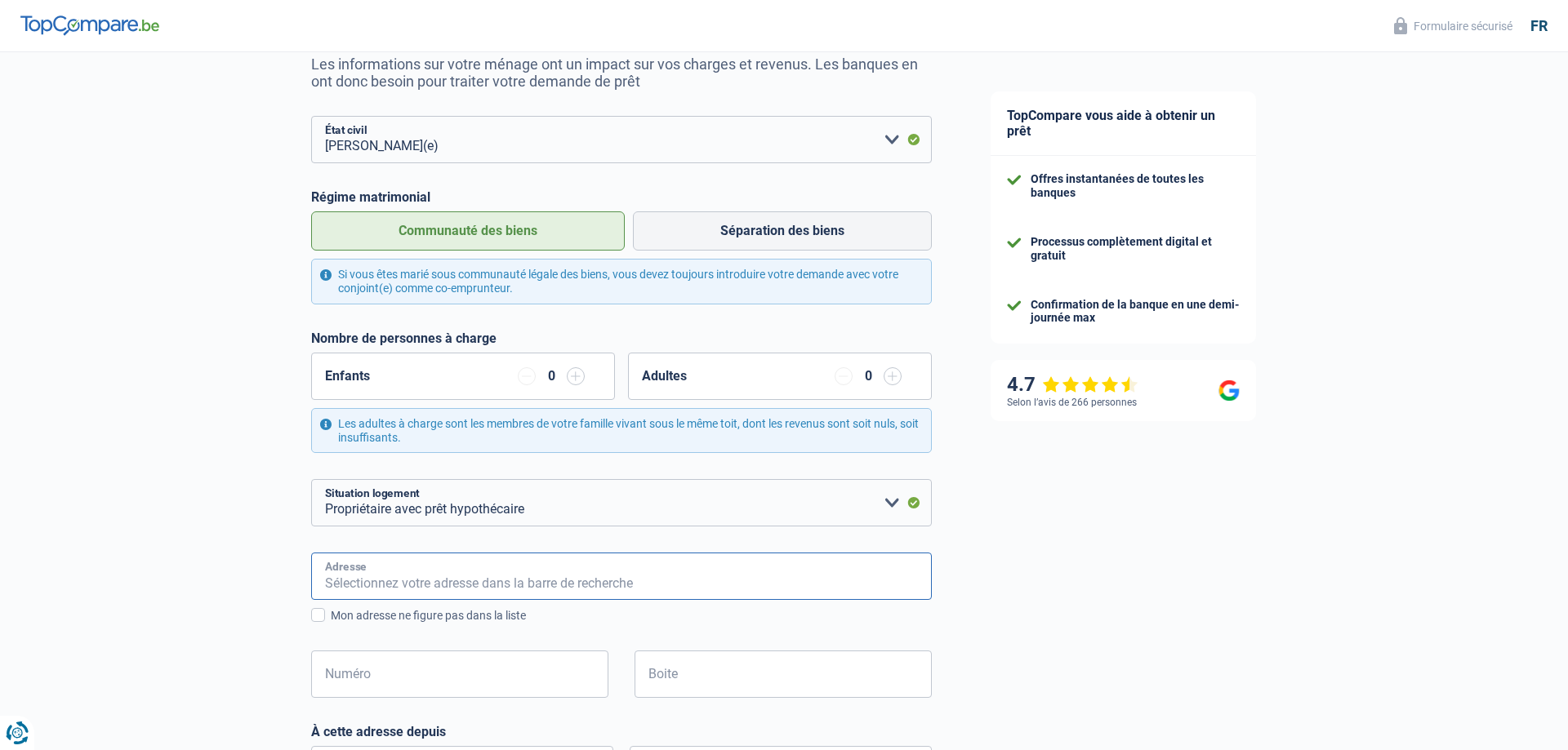
click at [363, 576] on input "Adresse" at bounding box center [622, 576] width 621 height 47
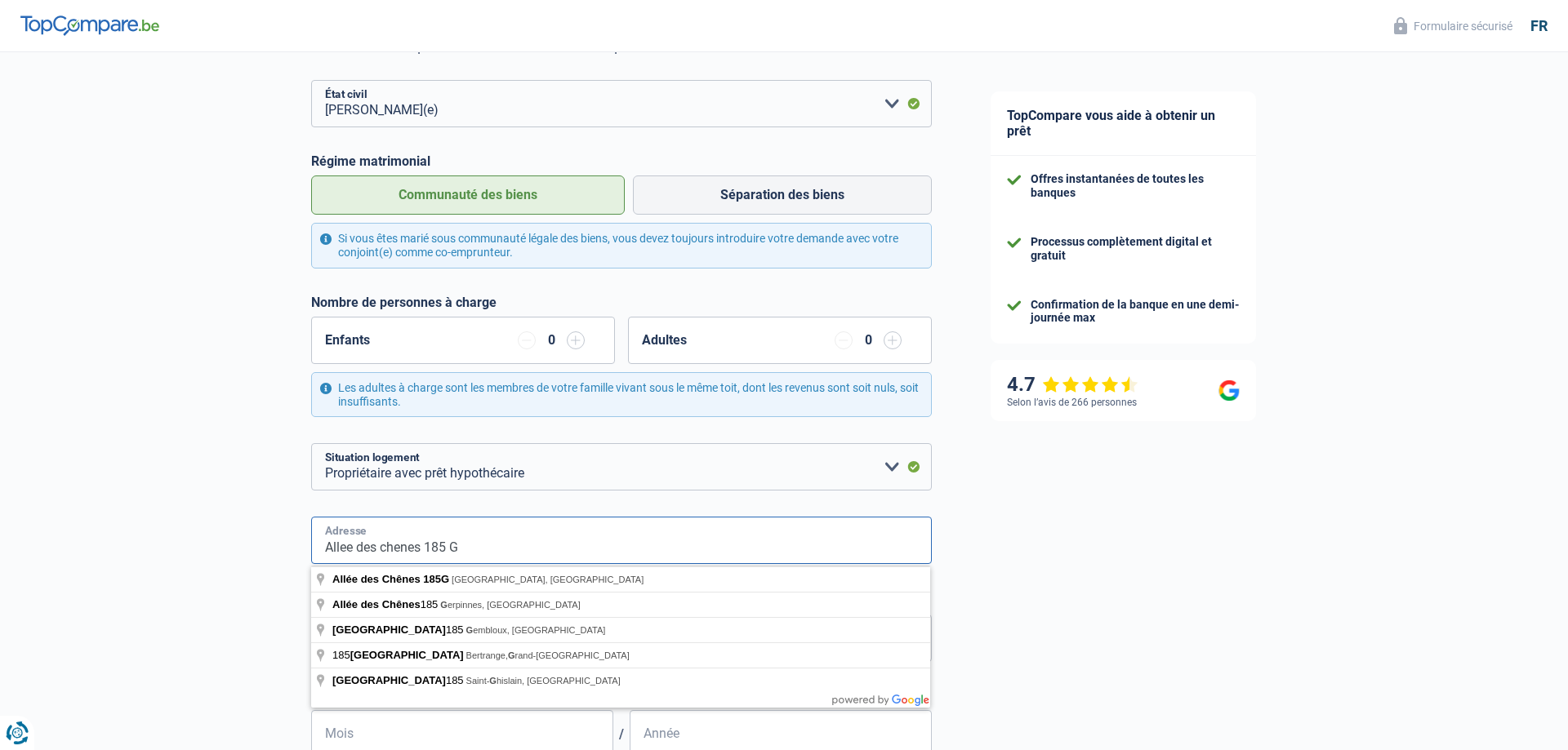
scroll to position [250, 0]
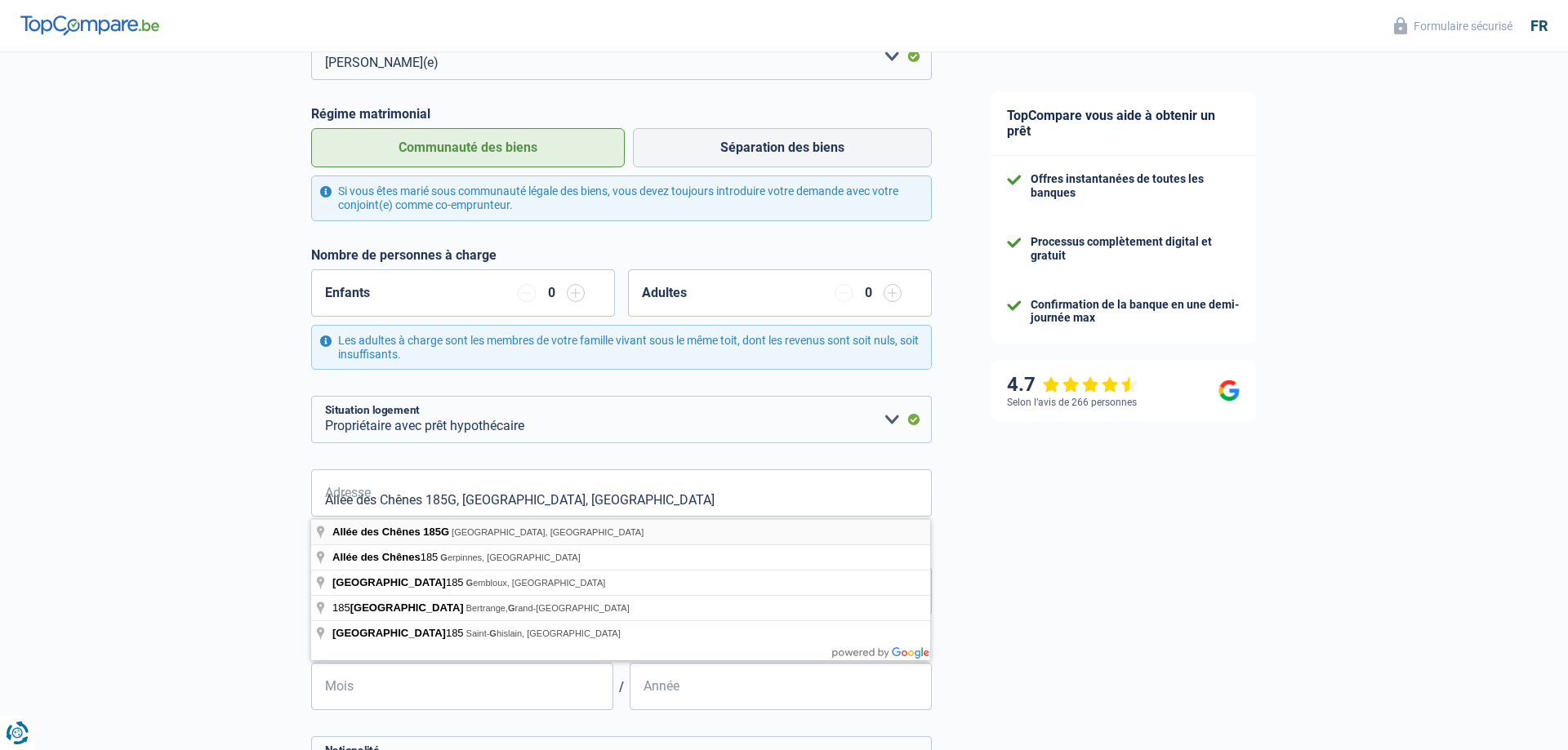
type input "Allée des Chênes, 5600, [GEOGRAPHIC_DATA], [GEOGRAPHIC_DATA]"
type input "185"
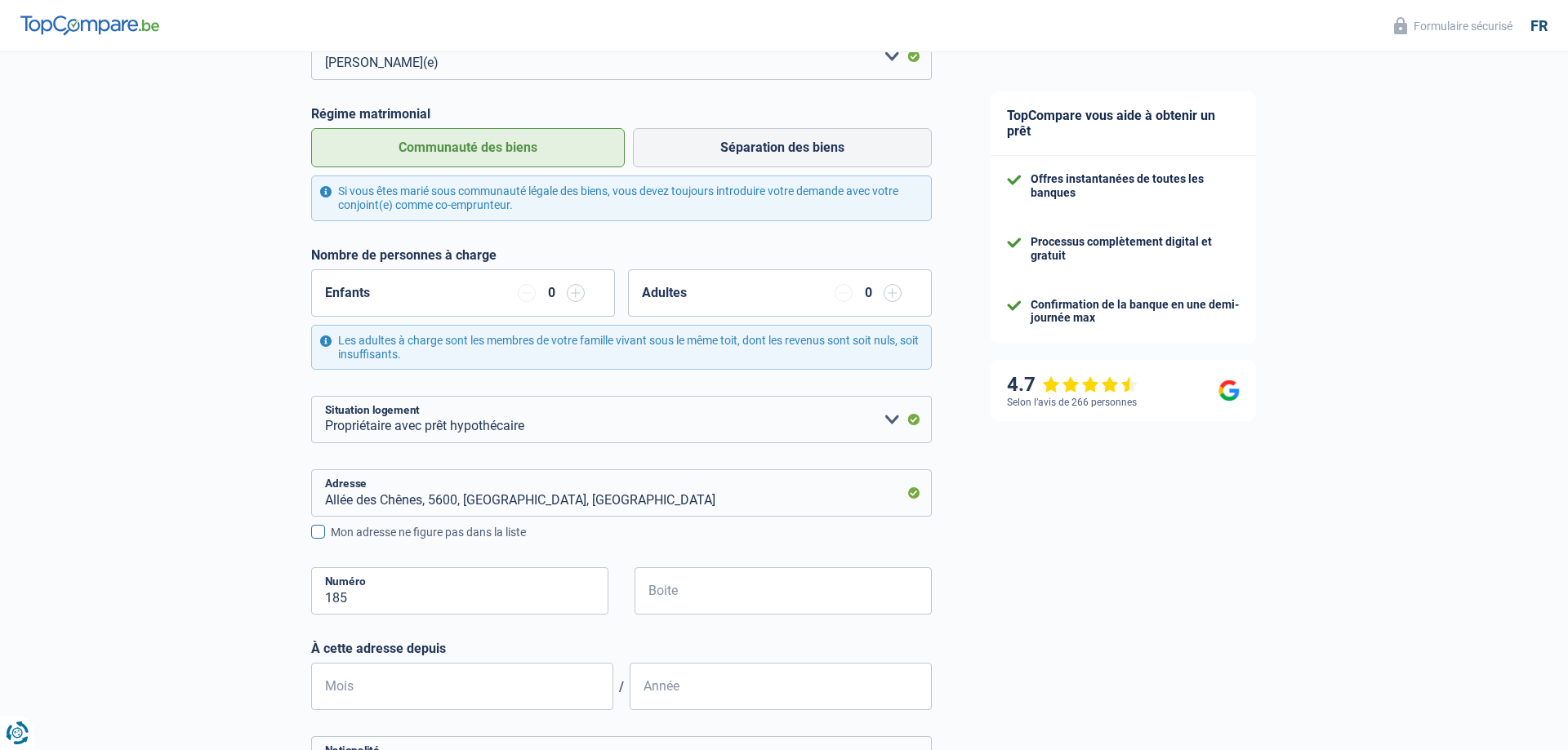
scroll to position [333, 0]
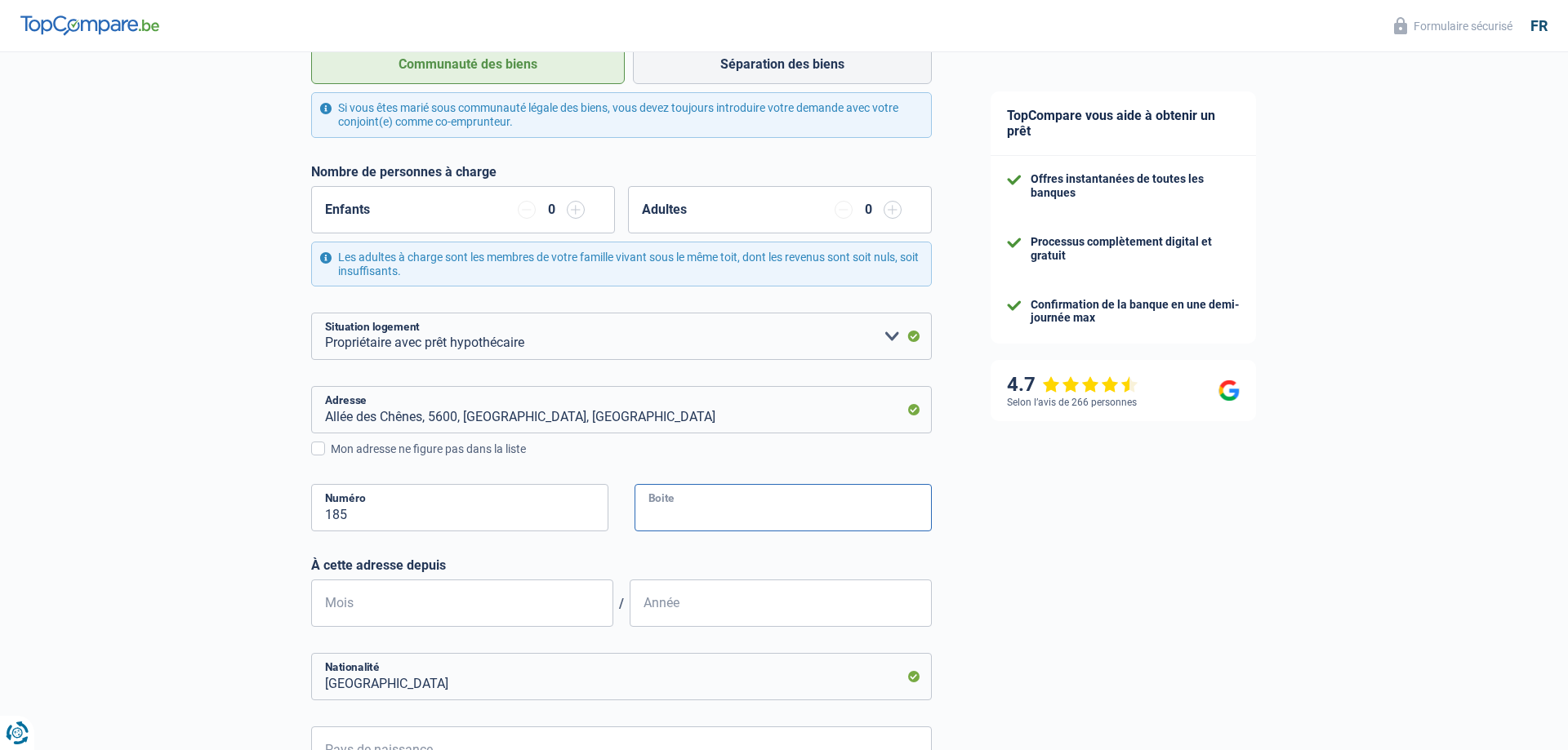
click at [724, 502] on input "Boite" at bounding box center [784, 507] width 297 height 47
type input "1"
type input "G"
click at [321, 453] on span at bounding box center [318, 449] width 14 height 14
click at [331, 458] on input "Mon adresse ne figure pas dans la liste" at bounding box center [331, 458] width 0 height 0
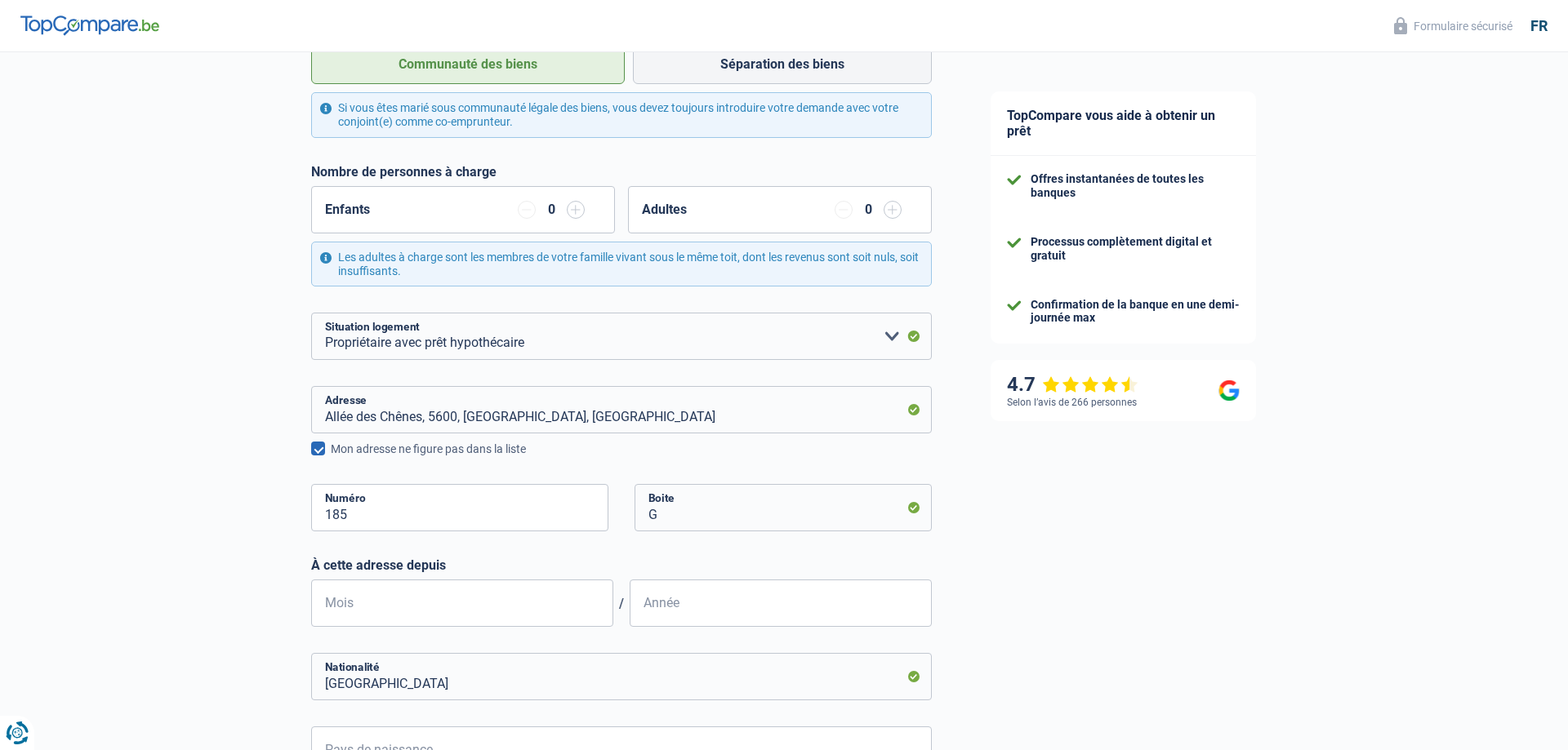
select select "BE"
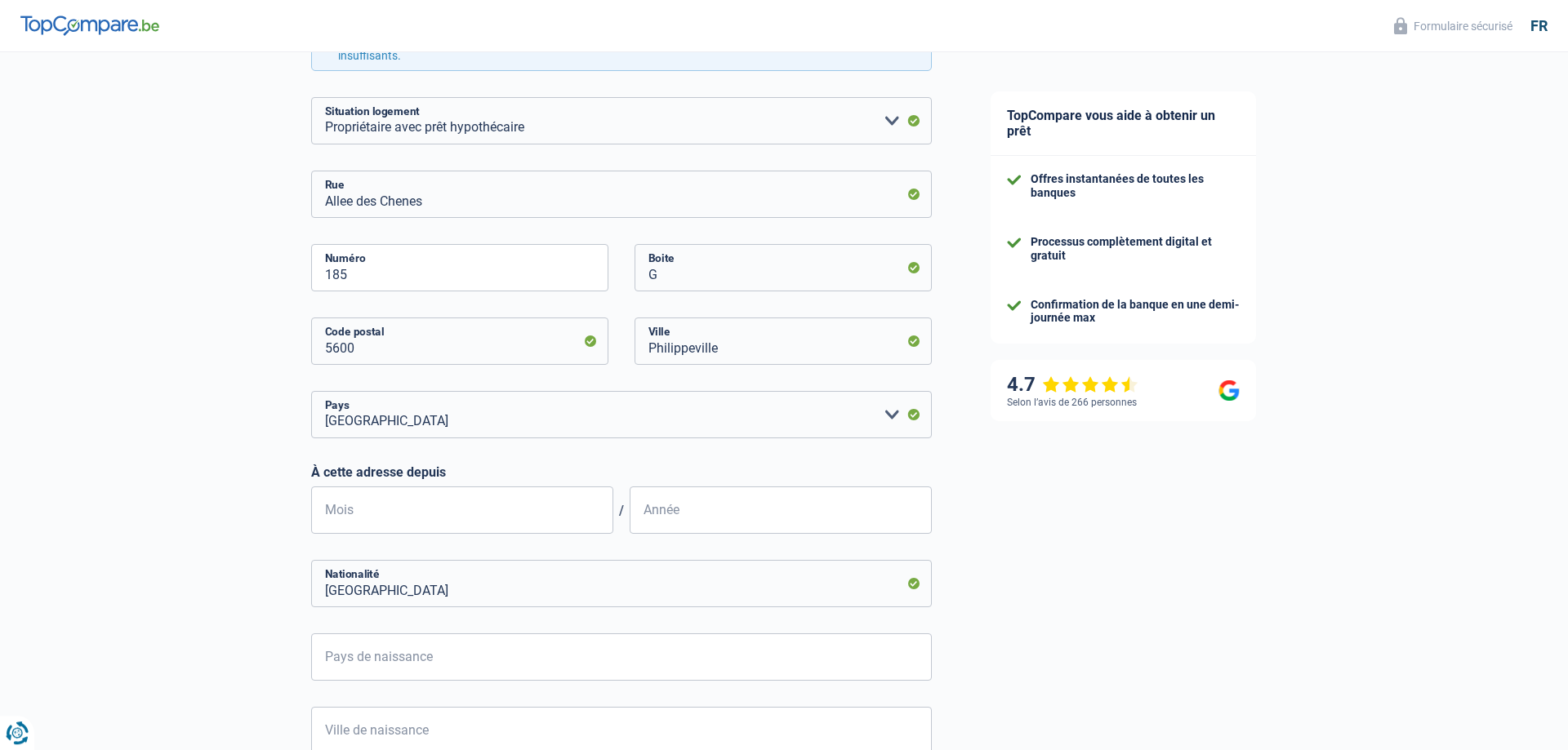
scroll to position [583, 0]
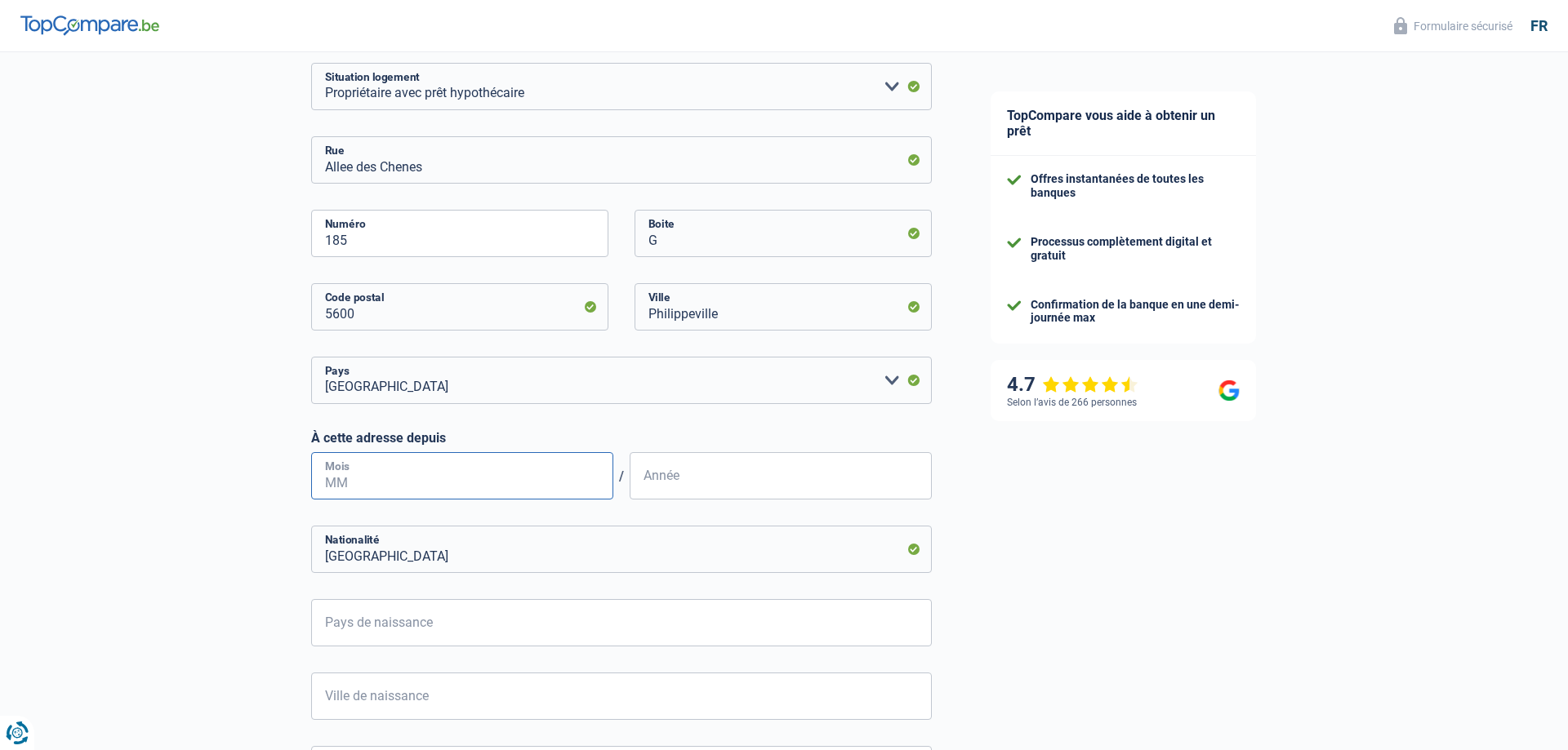
click at [369, 479] on input "Mois" at bounding box center [463, 476] width 302 height 47
type input "01"
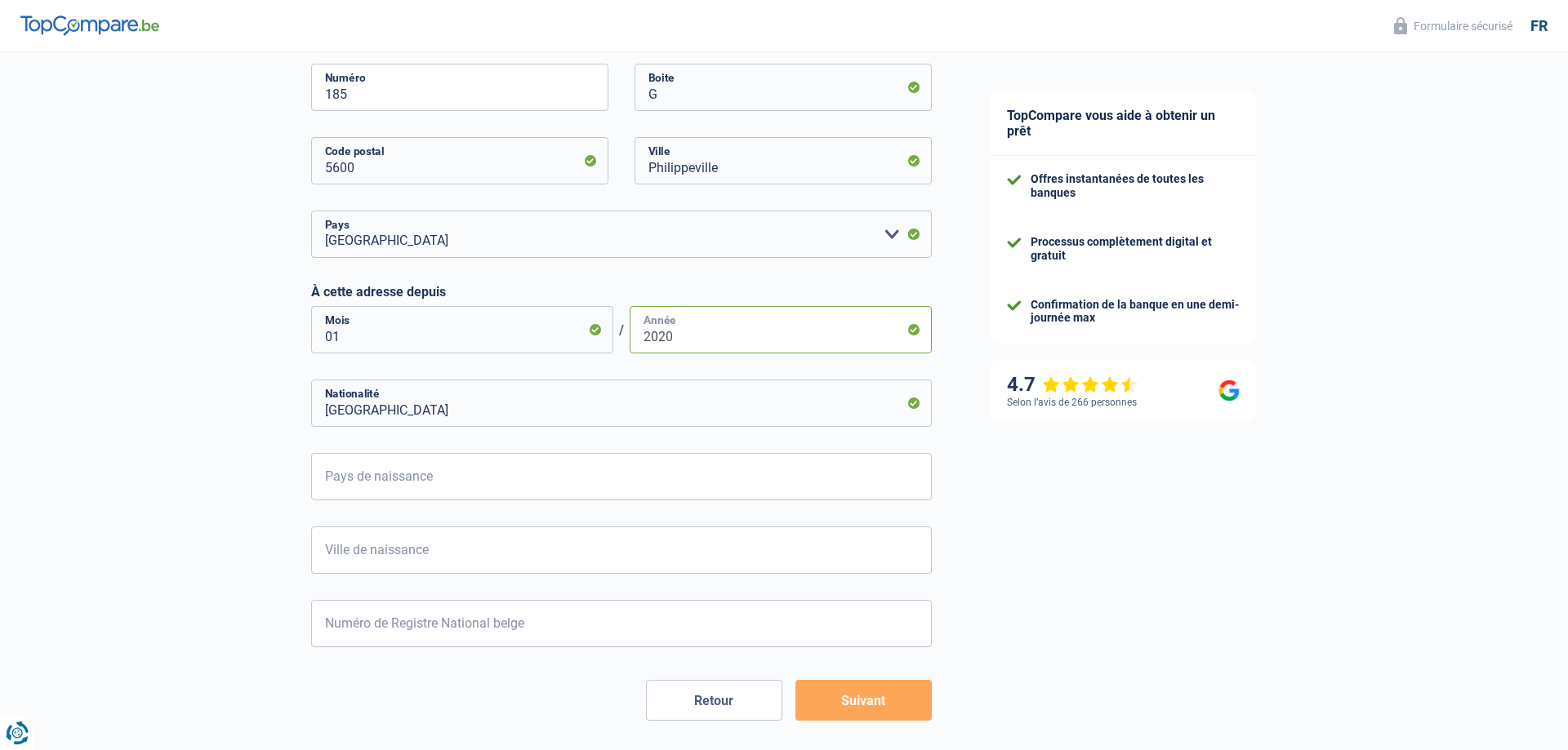
scroll to position [749, 0]
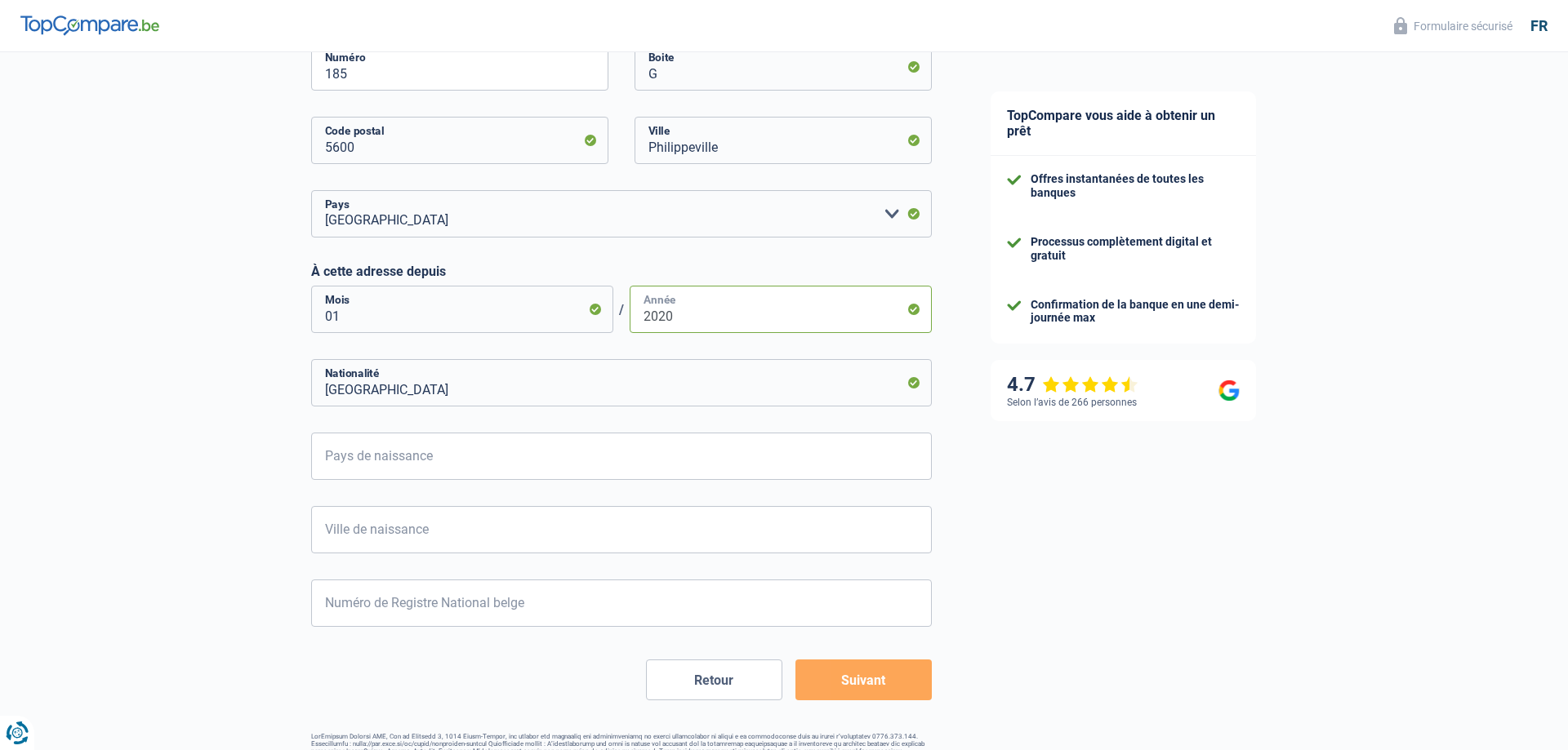
type input "2020"
click at [353, 454] on input "Pays de naissance" at bounding box center [622, 456] width 621 height 47
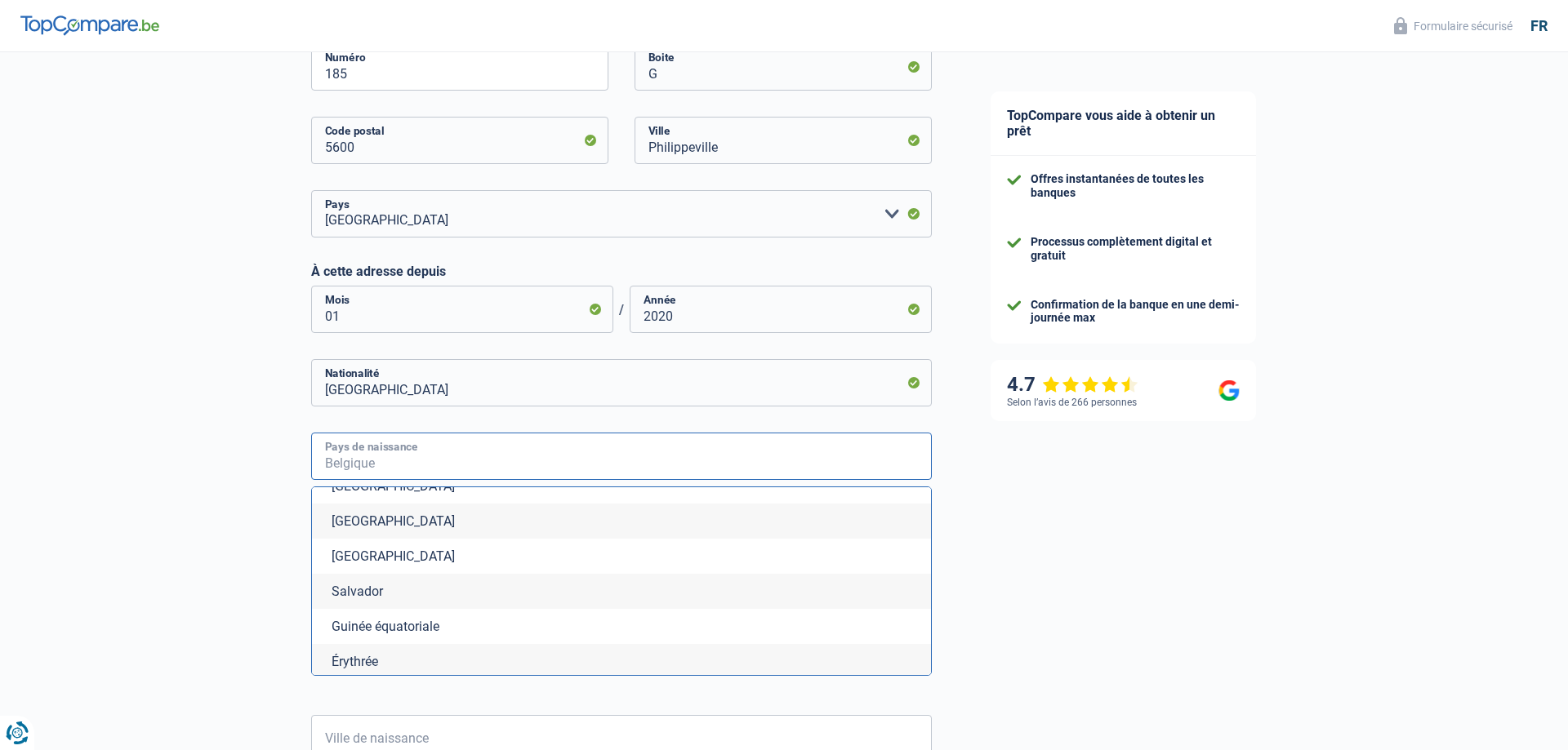
scroll to position [1768, 0]
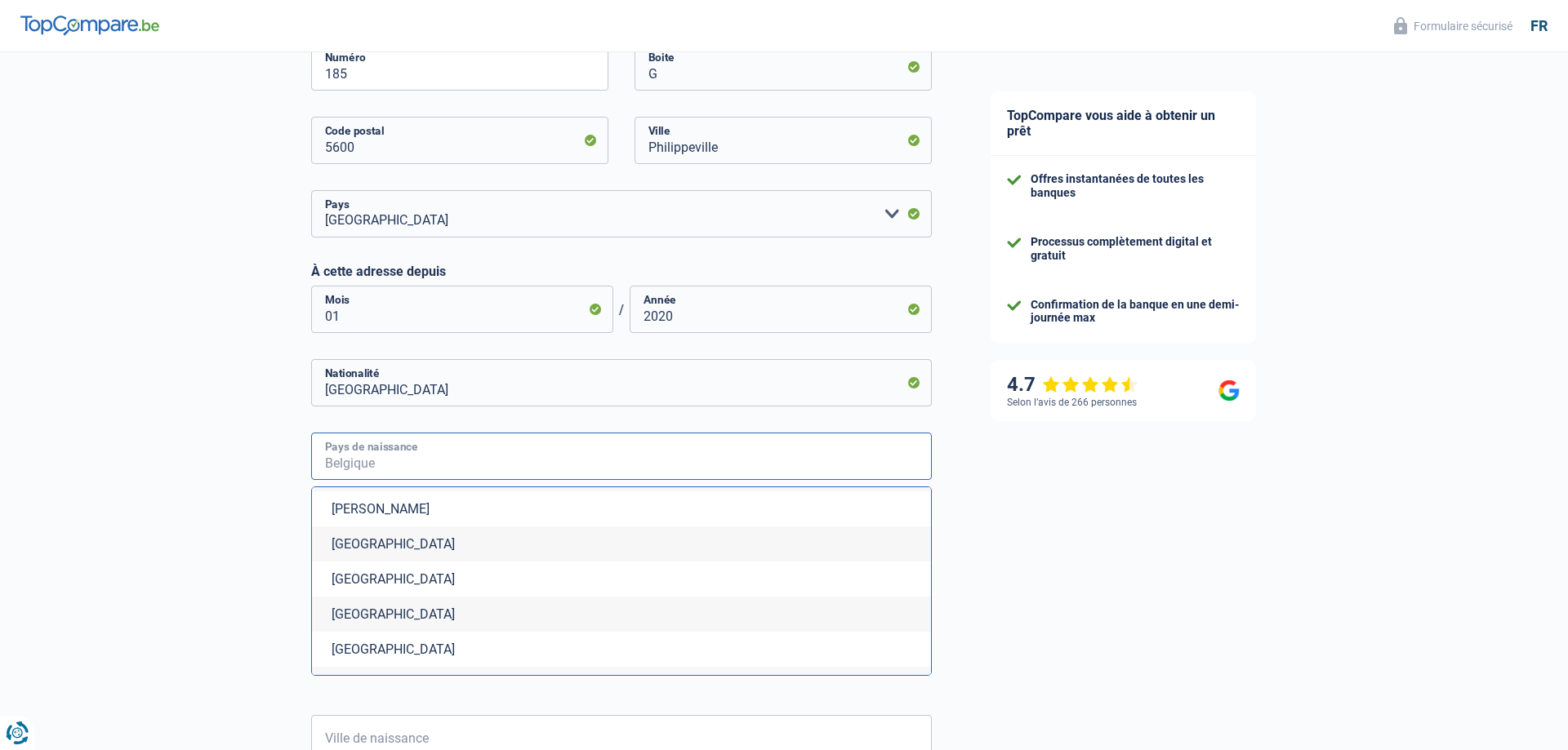
click at [341, 458] on input "Pays de naissance" at bounding box center [622, 456] width 621 height 47
type input "e"
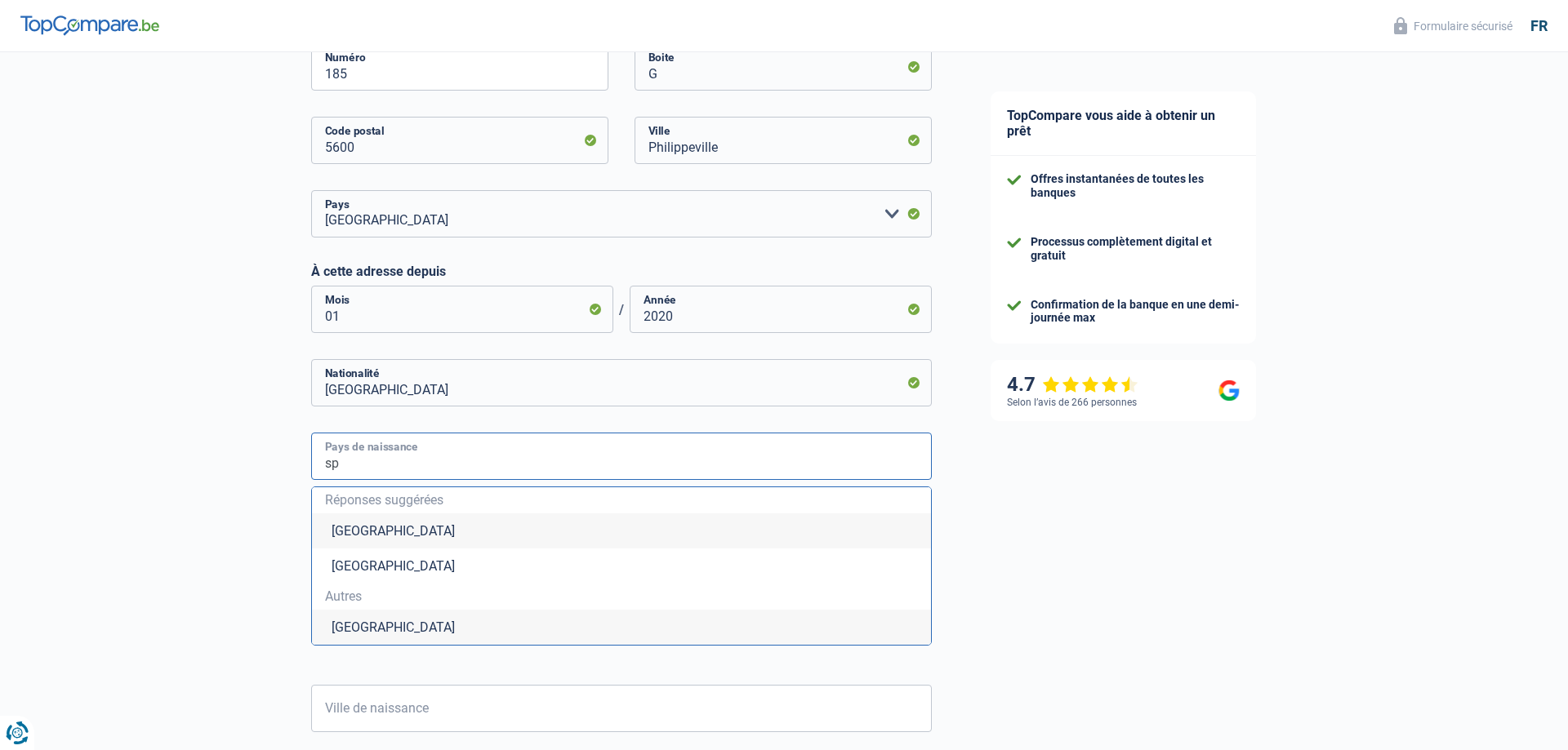
scroll to position [0, 0]
type input "spagne"
click at [1136, 620] on div "TopCompare vous aide à obtenir un prêt Offres instantanées de toutes les banque…" at bounding box center [1265, 139] width 607 height 1674
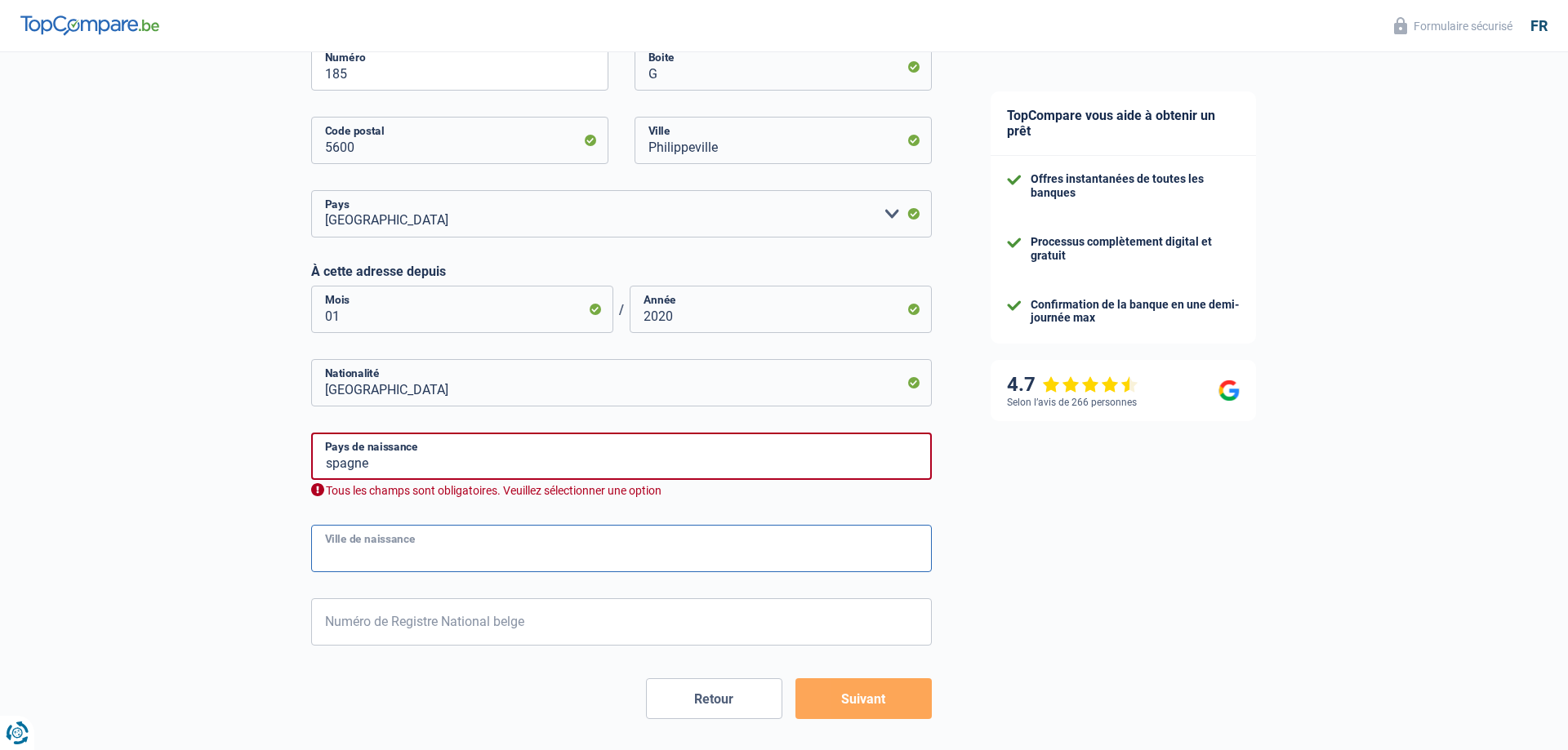
drag, startPoint x: 361, startPoint y: 547, endPoint x: 372, endPoint y: 547, distance: 11.0
click at [371, 547] on input "Ville de naissance" at bounding box center [622, 548] width 621 height 47
type input "[GEOGRAPHIC_DATA]"
click at [396, 629] on input "Numéro de Registre National belge" at bounding box center [622, 622] width 621 height 47
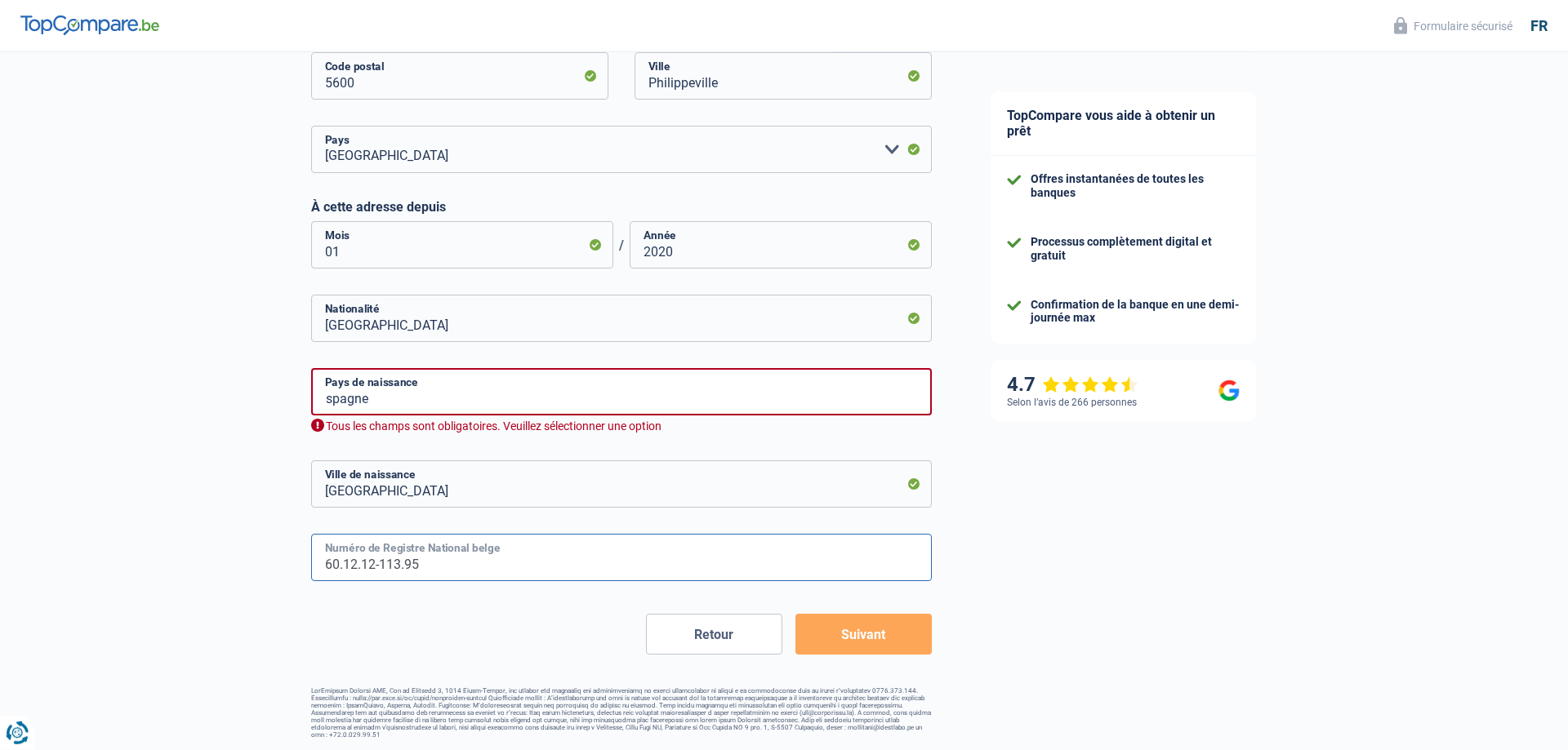
scroll to position [815, 0]
type input "60.12.12-113.95"
click at [872, 642] on button "Suivant" at bounding box center [863, 633] width 136 height 41
click at [383, 396] on input "spagne" at bounding box center [622, 390] width 621 height 47
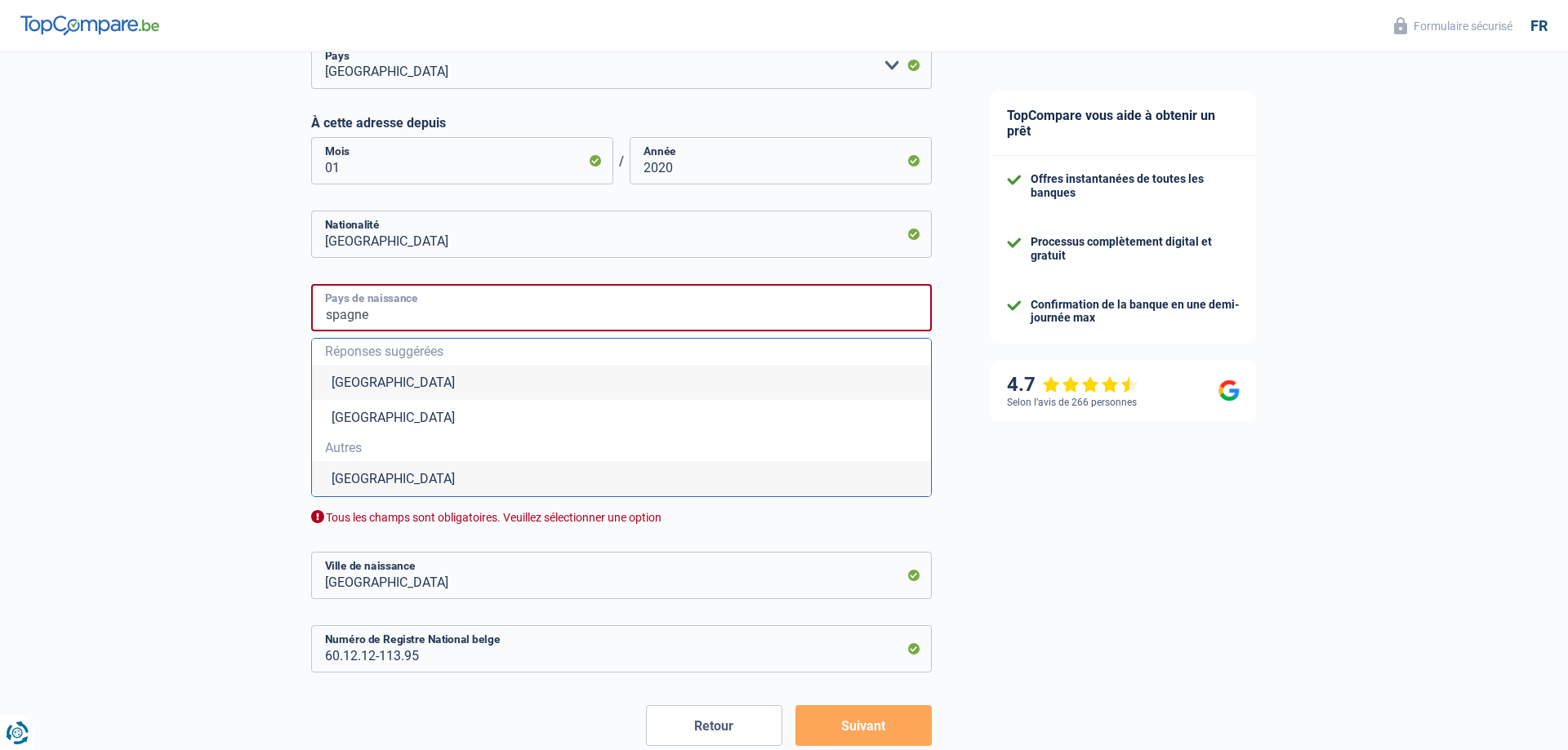
scroll to position [982, 0]
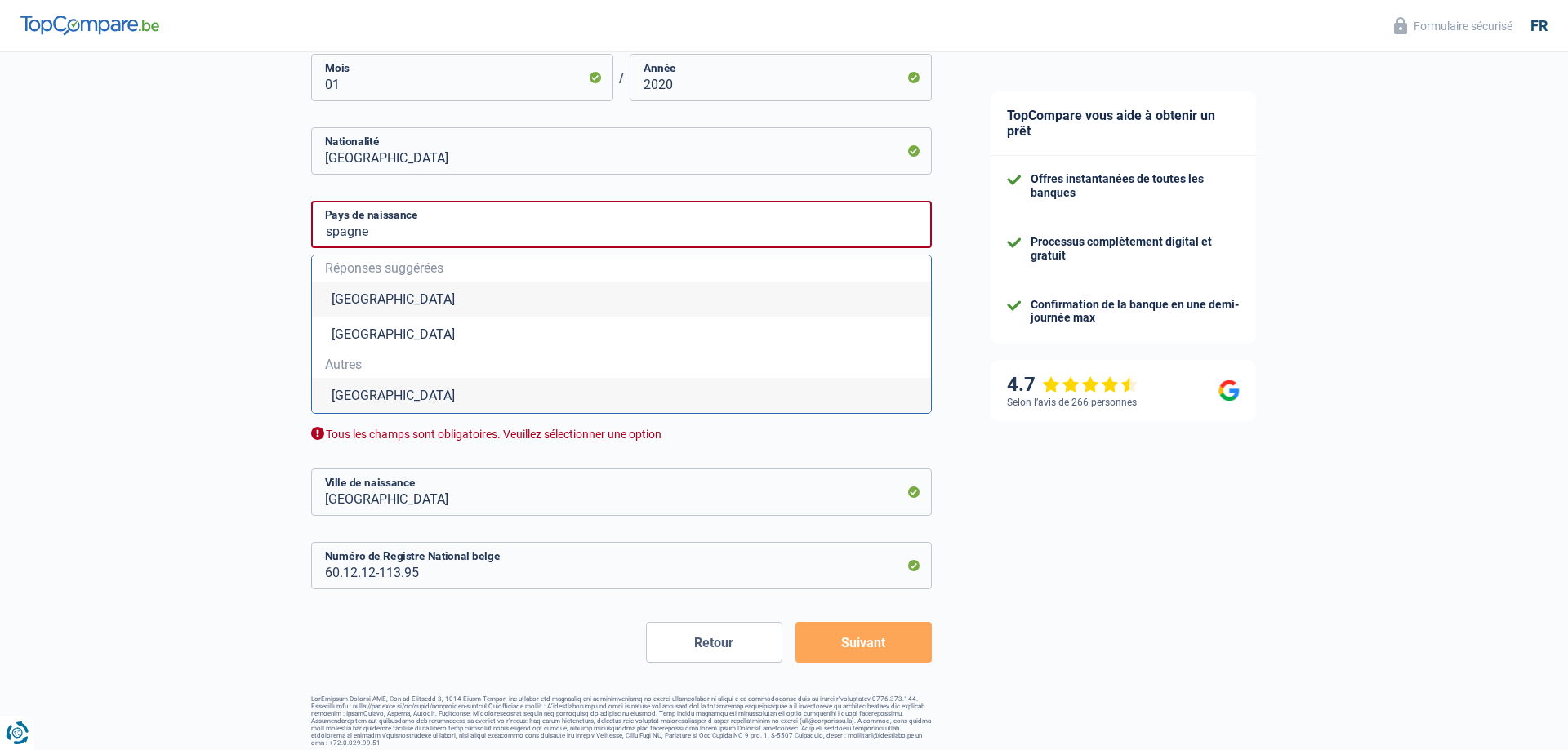
click at [366, 396] on li "[GEOGRAPHIC_DATA]" at bounding box center [622, 395] width 619 height 35
type input "[GEOGRAPHIC_DATA]"
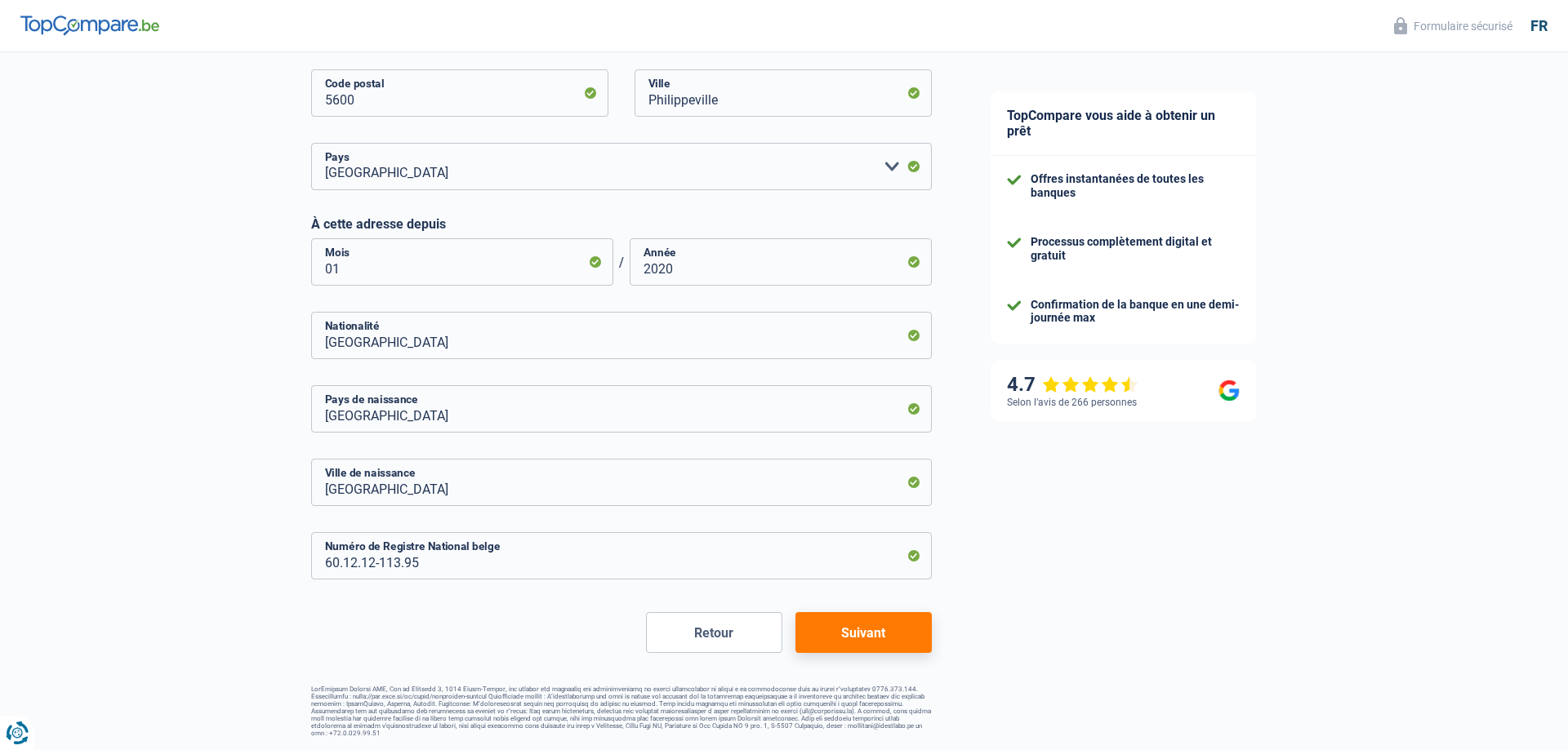
scroll to position [796, 0]
click at [860, 634] on button "Suivant" at bounding box center [863, 633] width 136 height 41
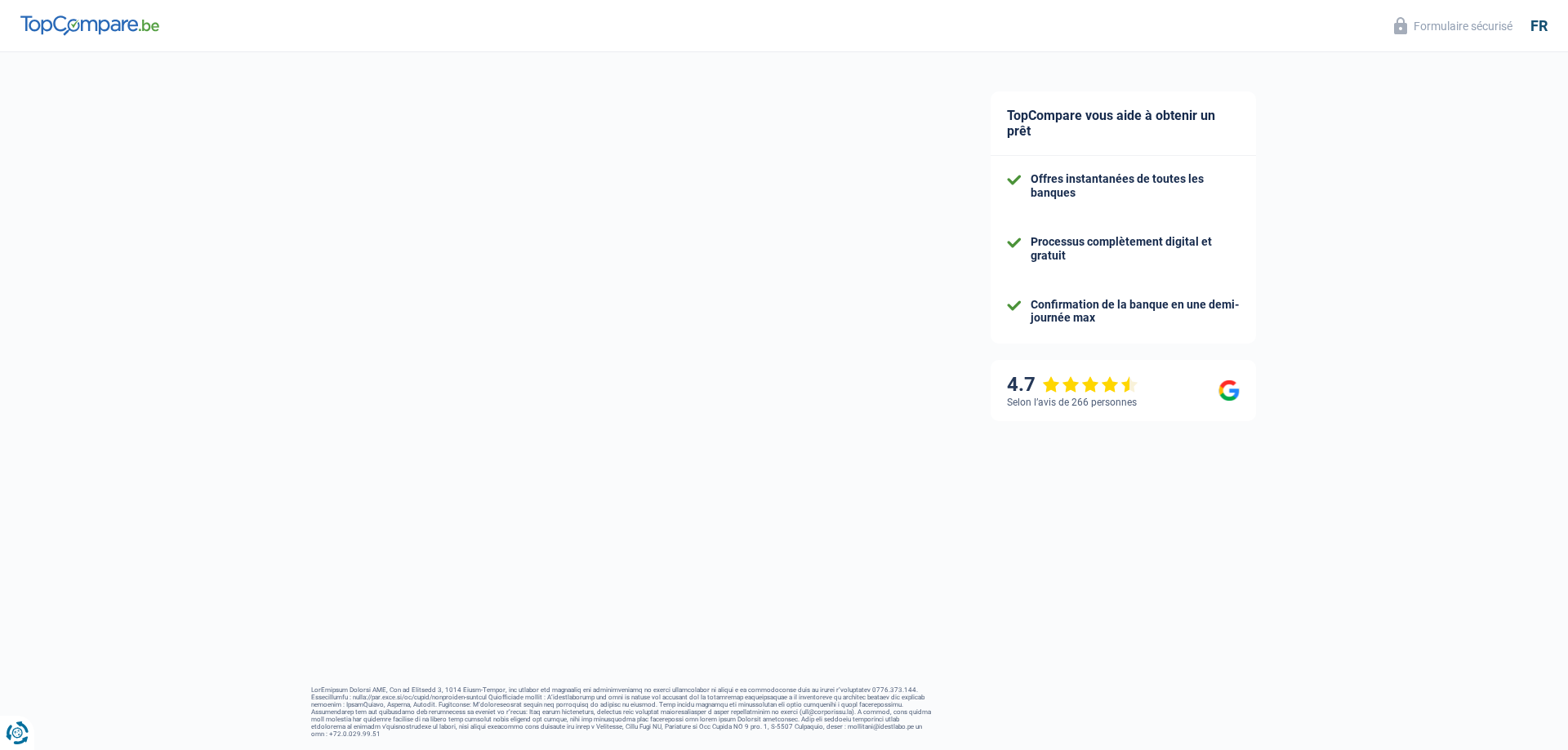
select select "pension"
select select "mortgage"
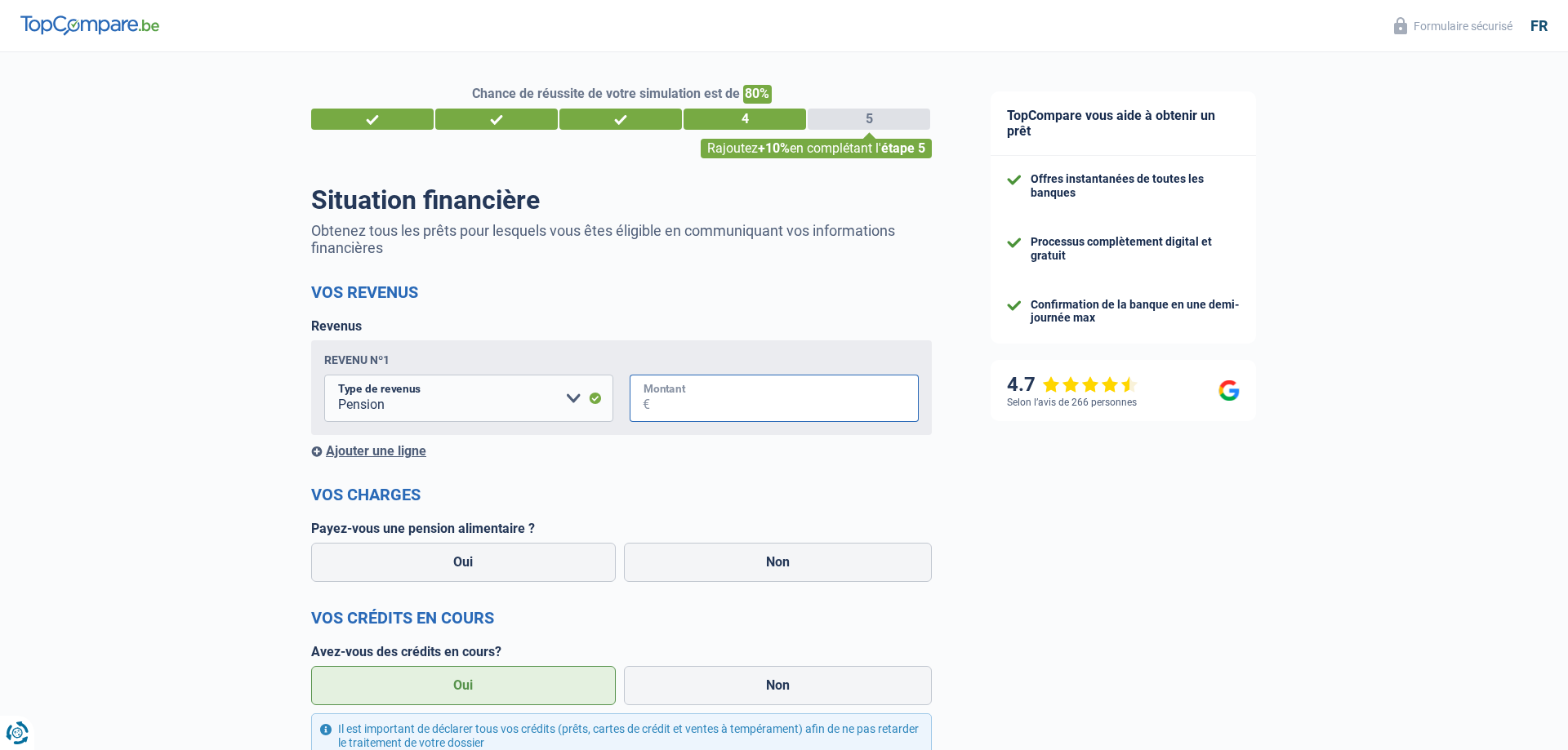
click at [691, 405] on input "Montant" at bounding box center [784, 398] width 268 height 47
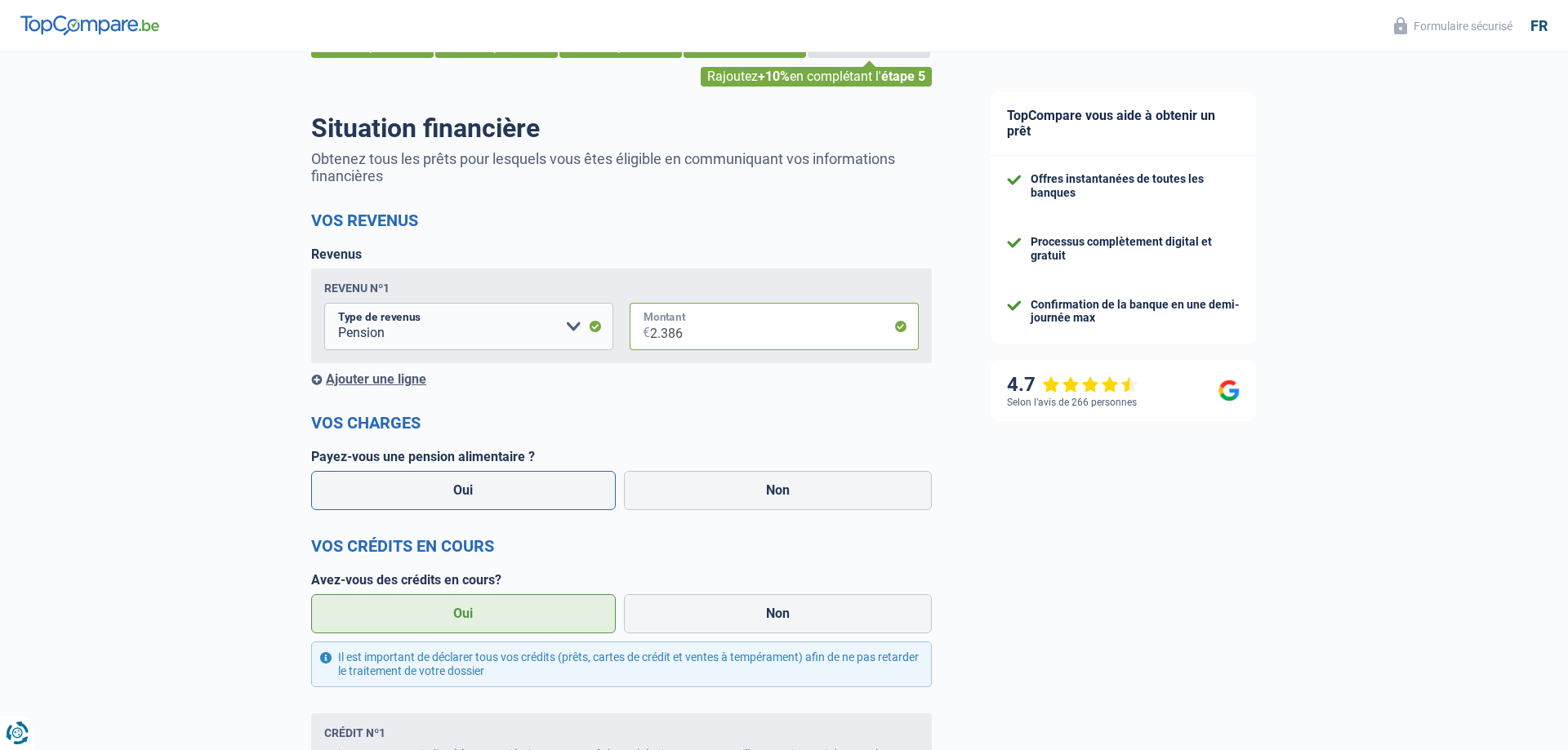
scroll to position [167, 0]
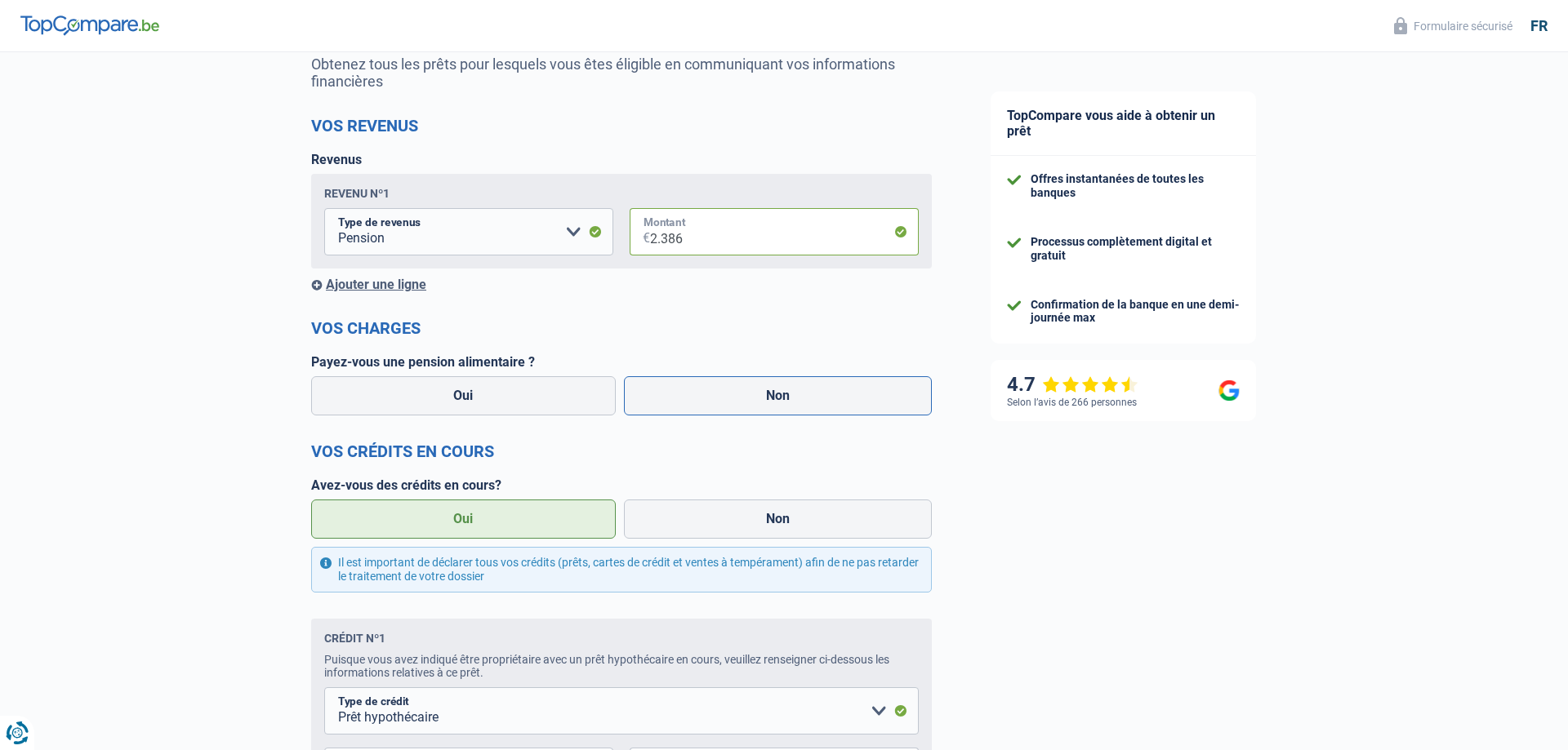
type input "2.386"
click at [759, 400] on label "Non" at bounding box center [779, 395] width 309 height 39
click at [759, 400] on input "Non" at bounding box center [779, 395] width 309 height 39
radio input "true"
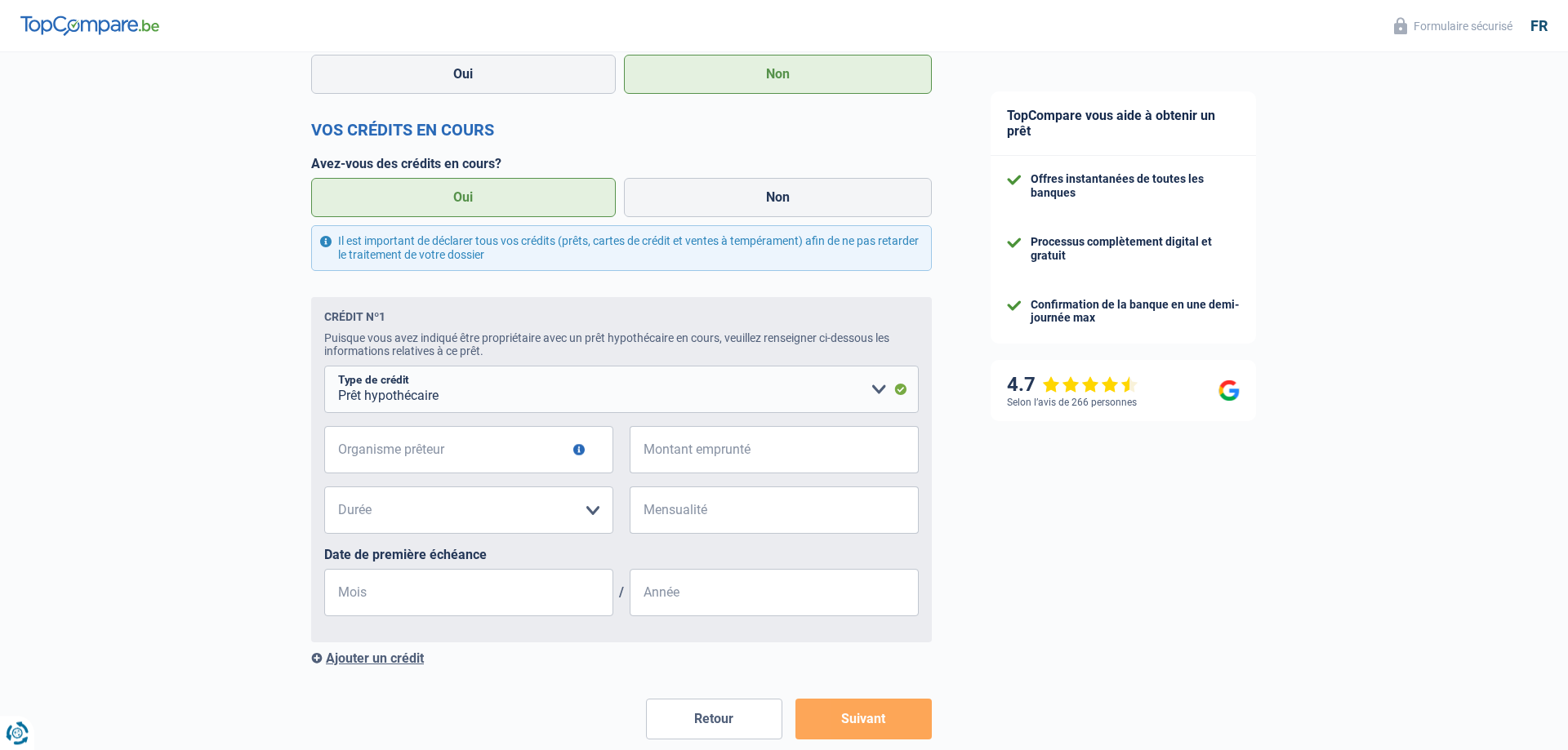
scroll to position [500, 0]
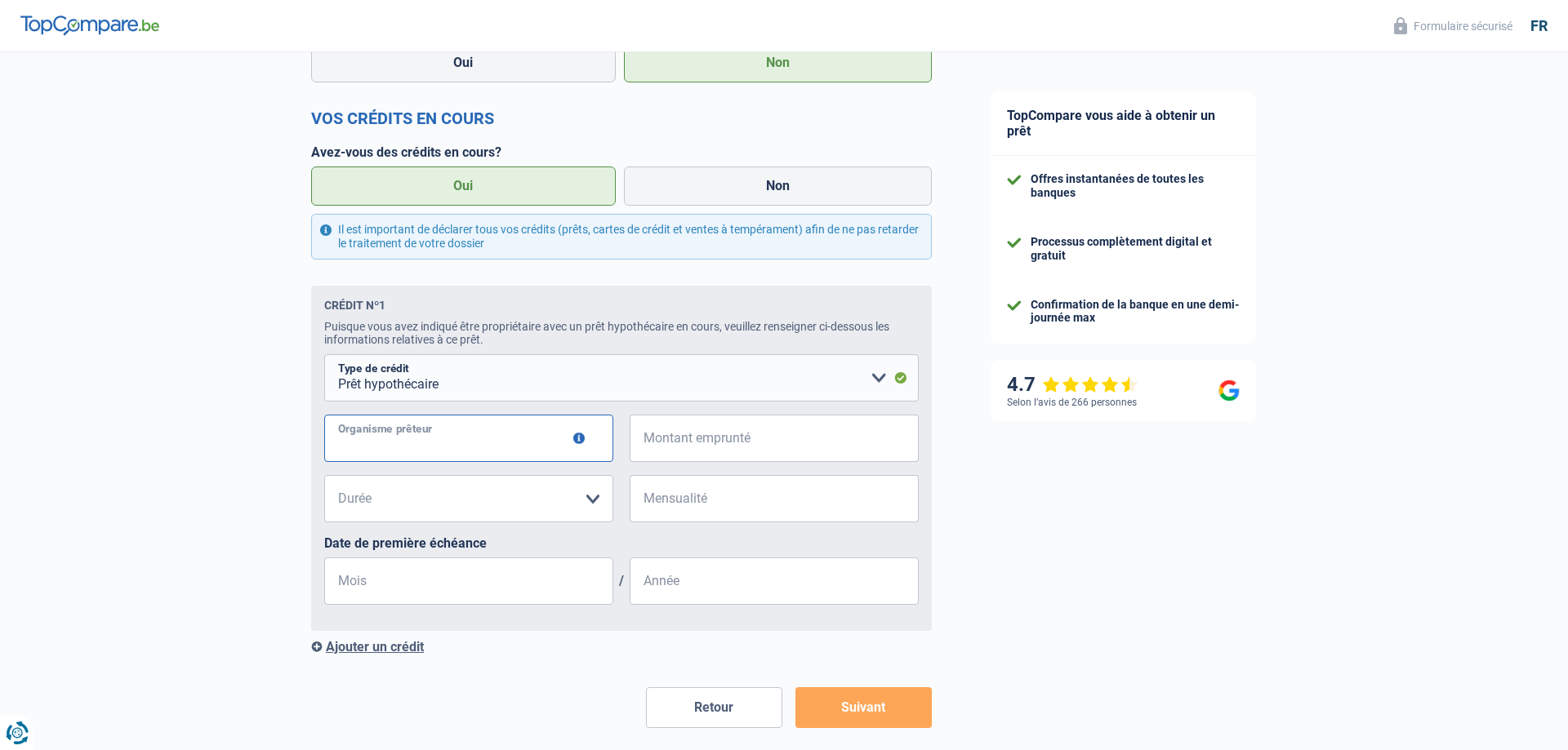
click at [375, 440] on input "Organisme prêteur" at bounding box center [469, 438] width 289 height 47
type input "cofidis"
click at [324, 475] on select "120 mois 180 mois 240 mois 300 mois 360 mois 420 mois Veuillez sélectionner une…" at bounding box center [469, 498] width 289 height 47
select select "120"
click option "120 mois" at bounding box center [0, 0] width 0 height 0
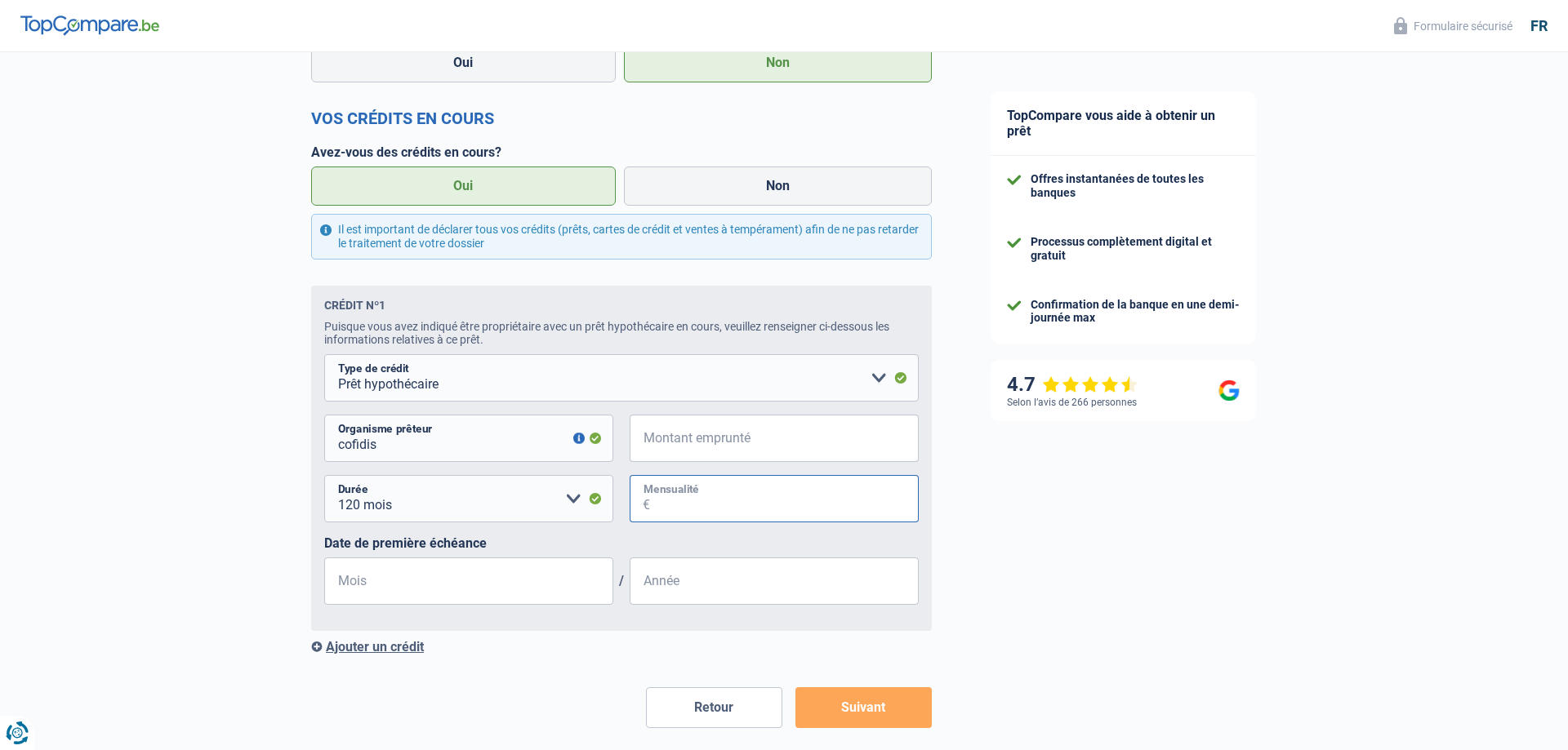
click at [670, 504] on input "Mensualité" at bounding box center [784, 498] width 268 height 47
type input "686"
click at [676, 444] on input "Montant emprunté" at bounding box center [784, 438] width 268 height 47
type input "5"
select select
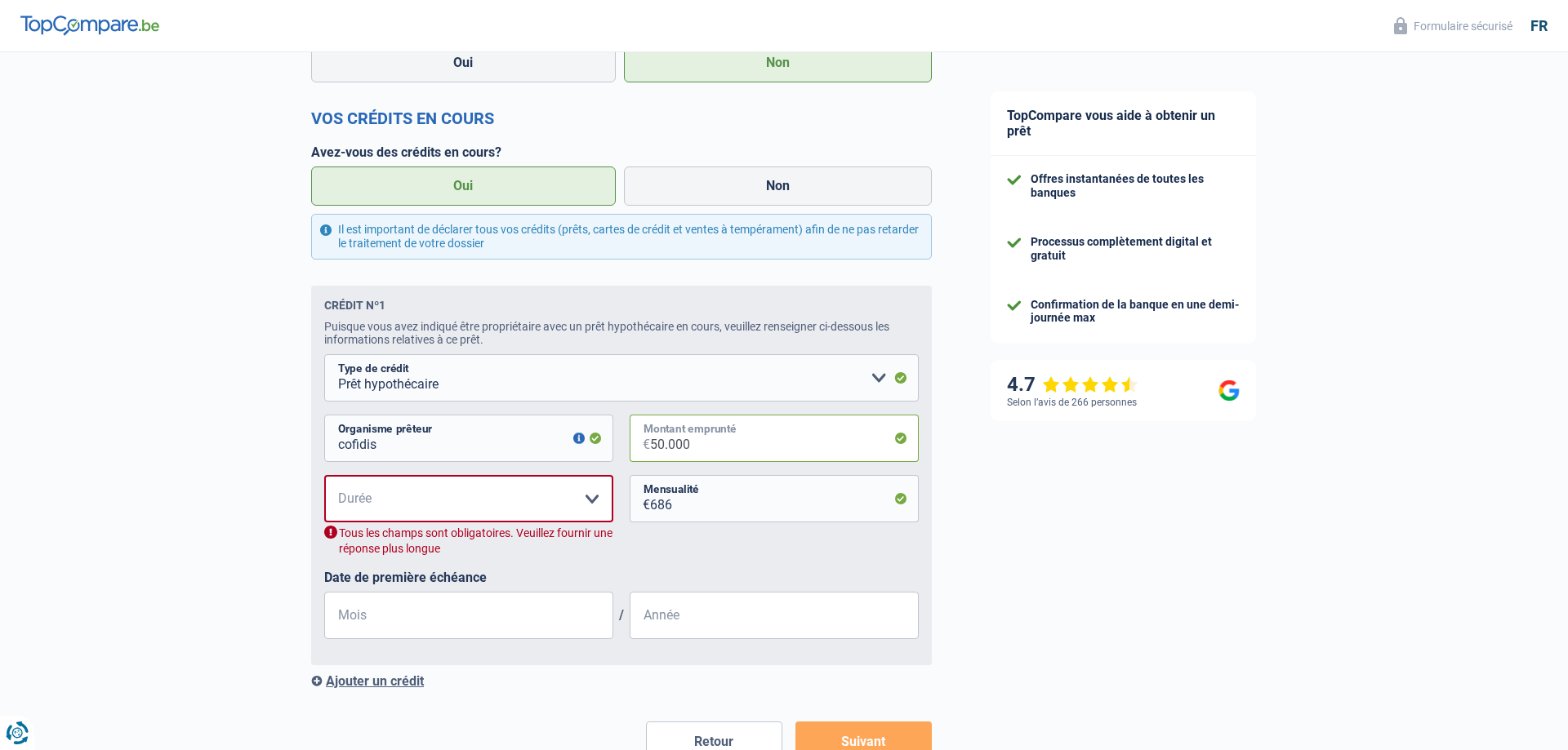
type input "50.000"
click at [324, 475] on select "120 mois 180 mois 240 mois 300 mois 360 mois 420 mois Veuillez sélectionner une…" at bounding box center [469, 498] width 289 height 47
select select "120"
click option "120 mois" at bounding box center [0, 0] width 0 height 0
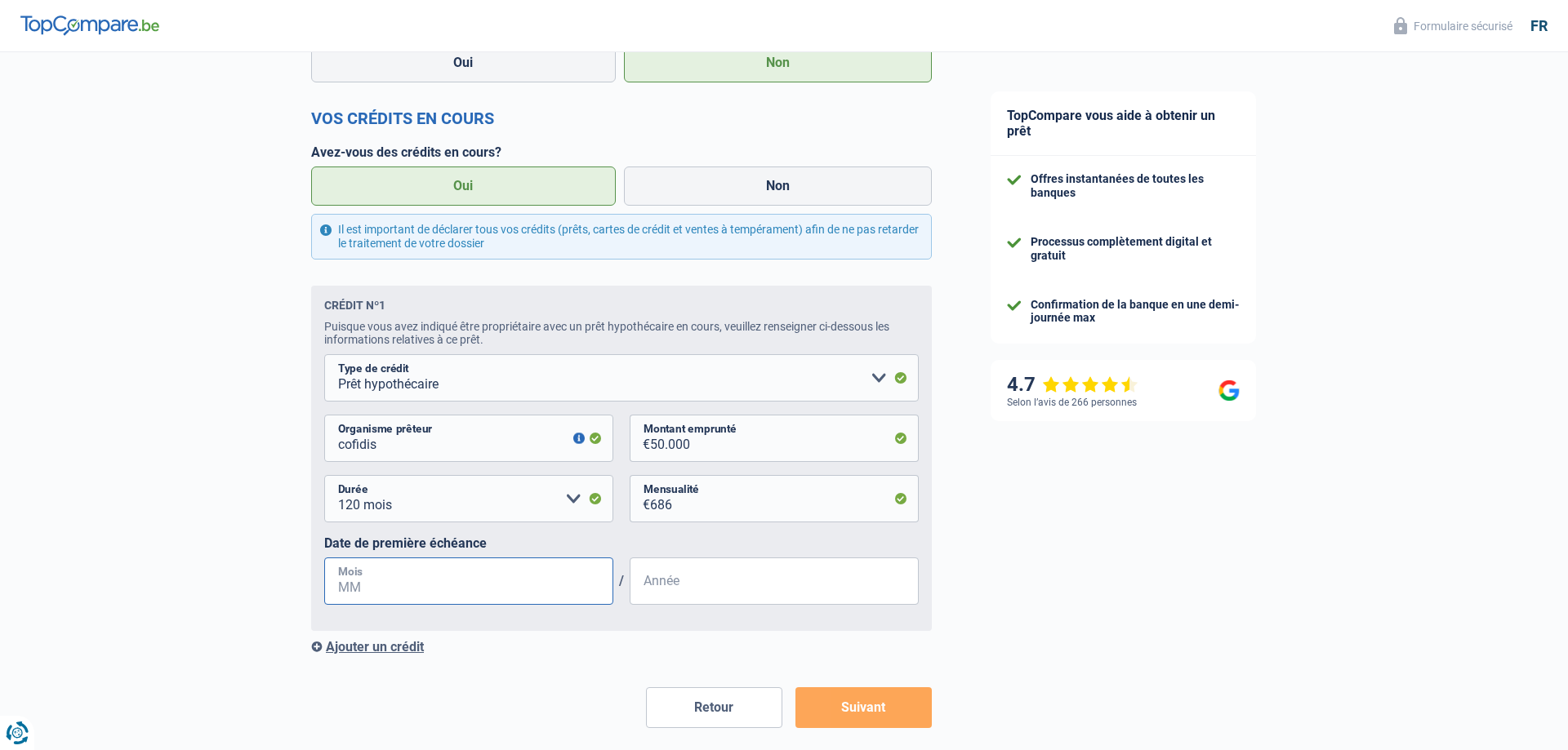
click at [371, 587] on input "Mois" at bounding box center [469, 581] width 289 height 47
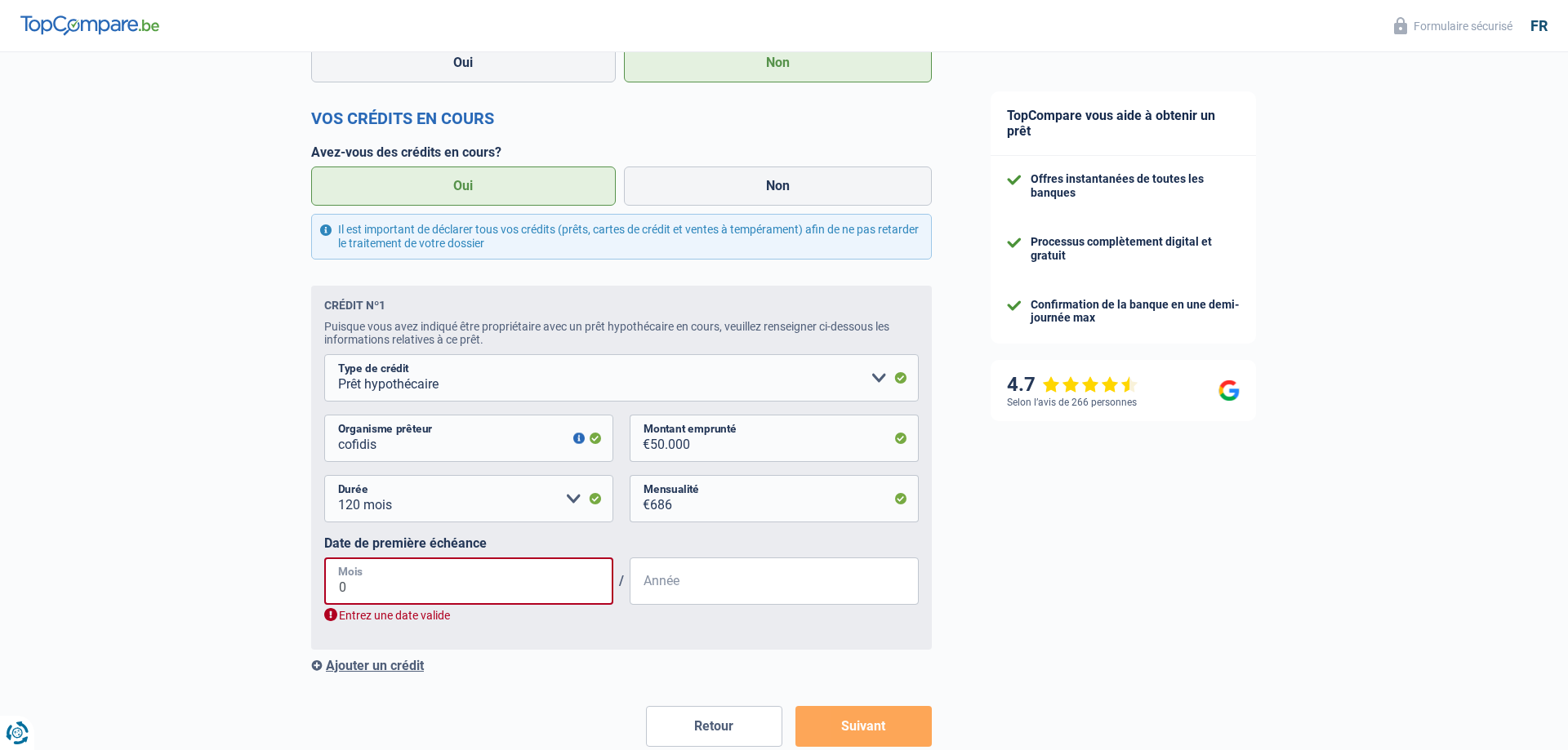
type input "01"
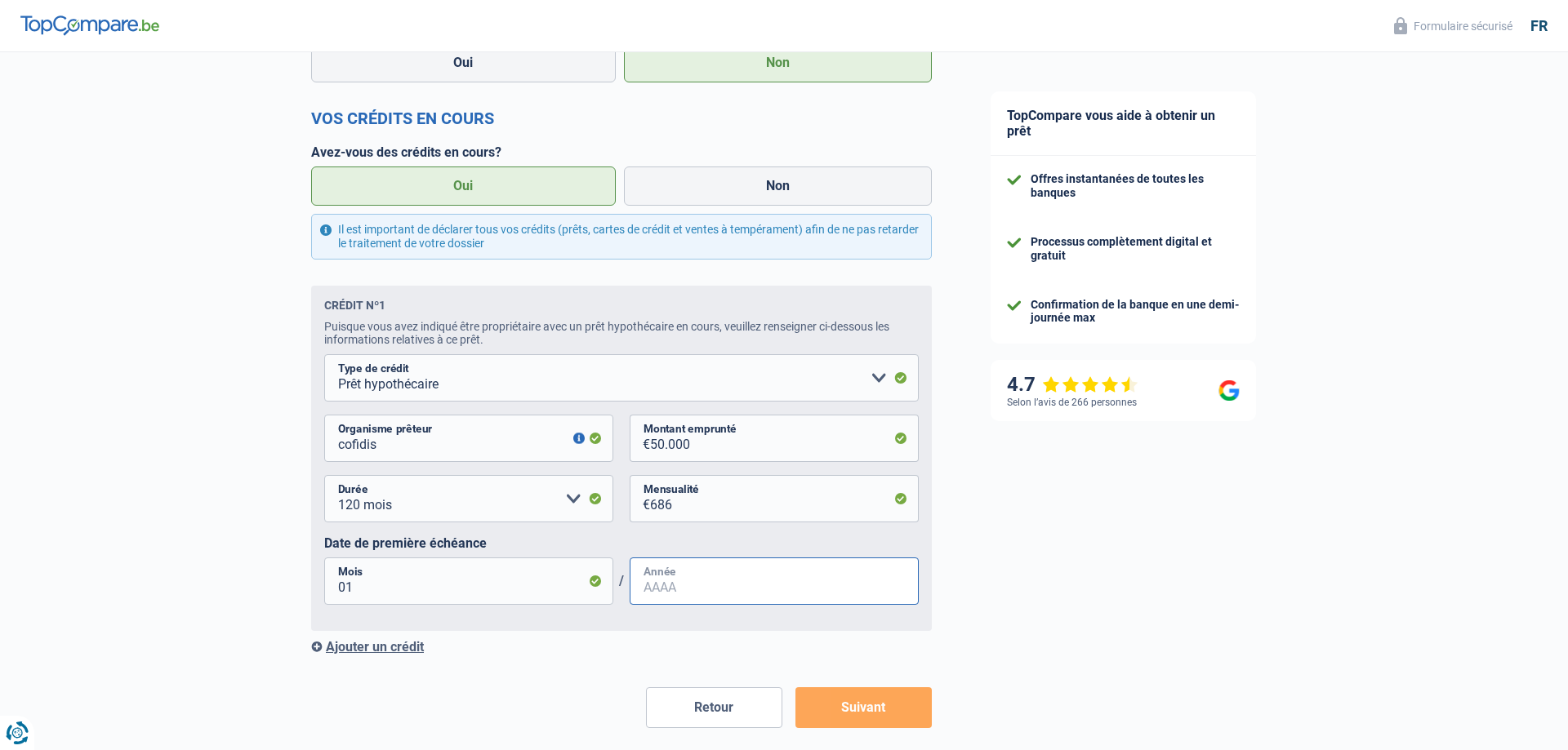
type input "3"
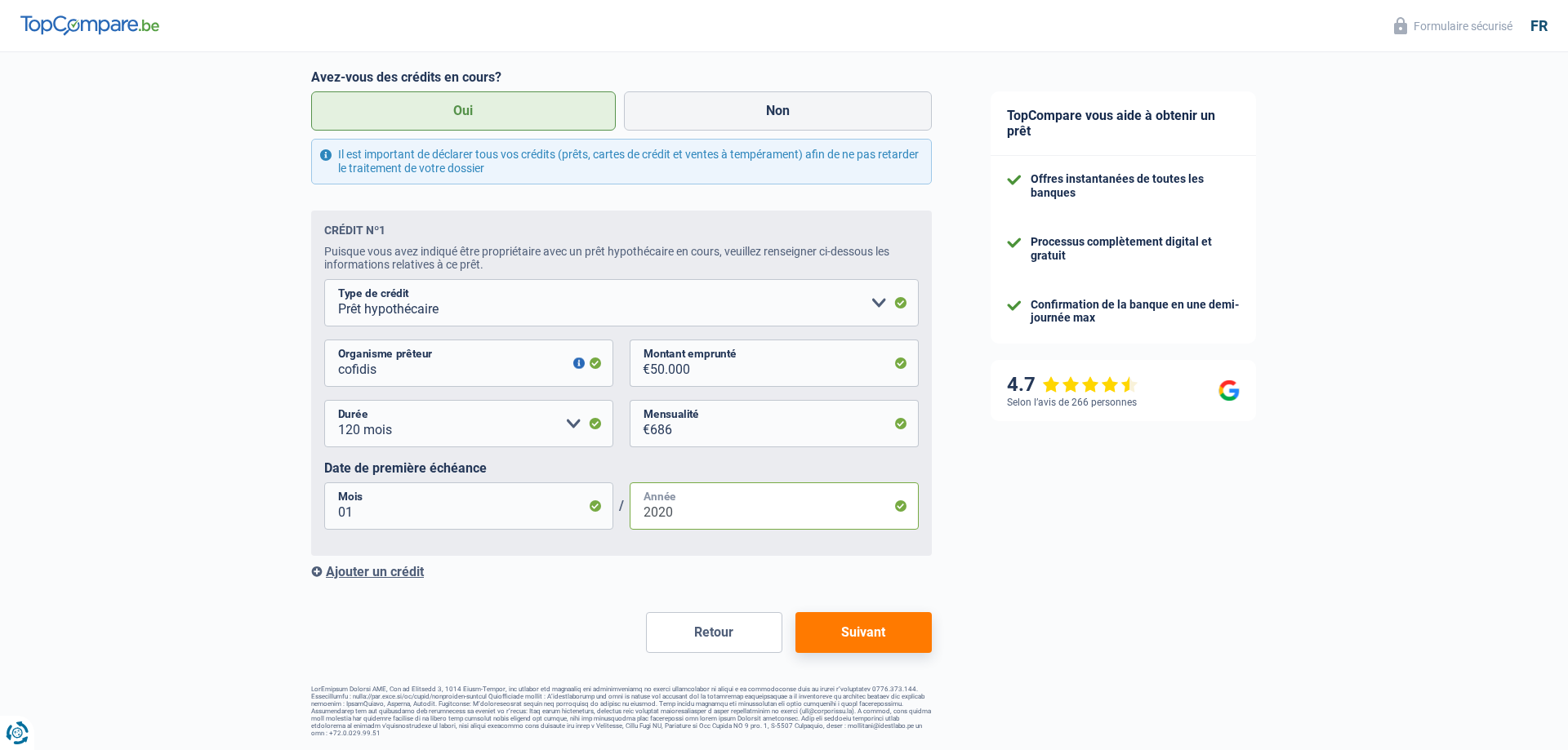
type input "2020"
click at [388, 573] on div "Ajouter un crédit" at bounding box center [622, 571] width 621 height 16
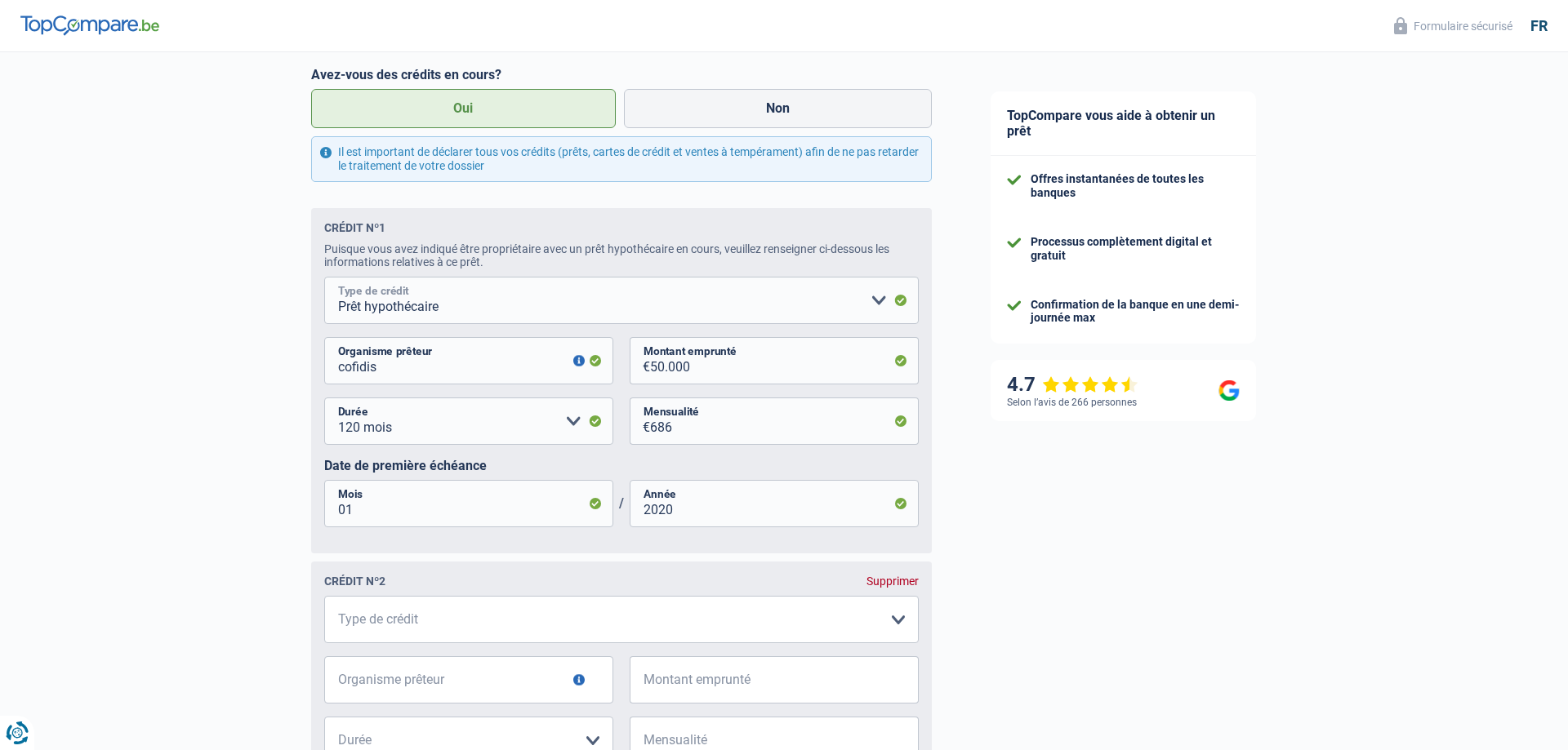
click at [324, 277] on select "Carte ou ouverture de crédit Prêt hypothécaire Vente à tempérament Prêt à tempé…" at bounding box center [622, 300] width 595 height 47
click at [454, 307] on select "Carte ou ouverture de crédit Prêt hypothécaire Vente à tempérament Prêt à tempé…" at bounding box center [622, 300] width 595 height 47
click at [324, 277] on select "Carte ou ouverture de crédit Prêt hypothécaire Vente à tempérament Prêt à tempé…" at bounding box center [622, 300] width 595 height 47
select select "personalLoan"
click option "Prêt à tempérament" at bounding box center [0, 0] width 0 height 0
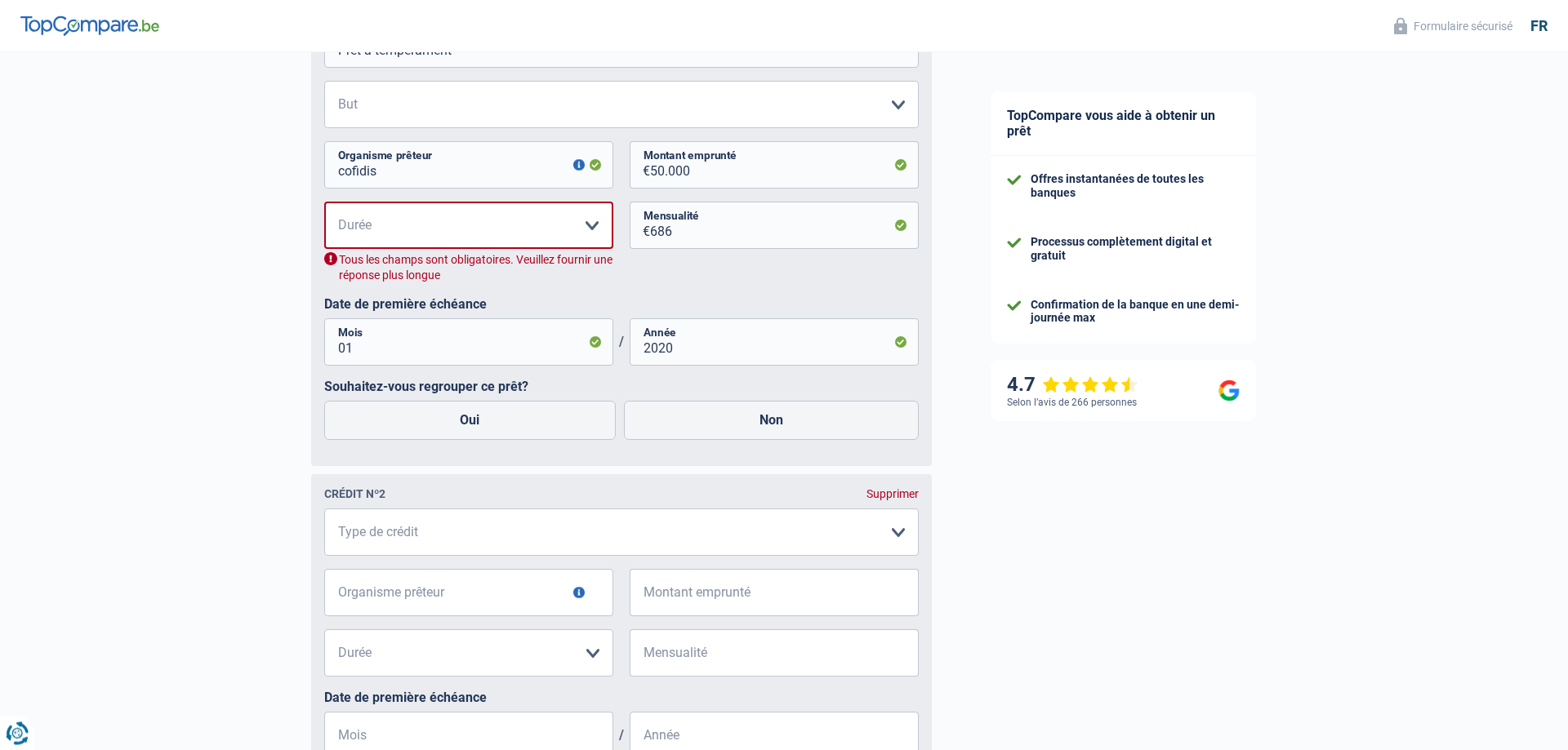
scroll to position [827, 0]
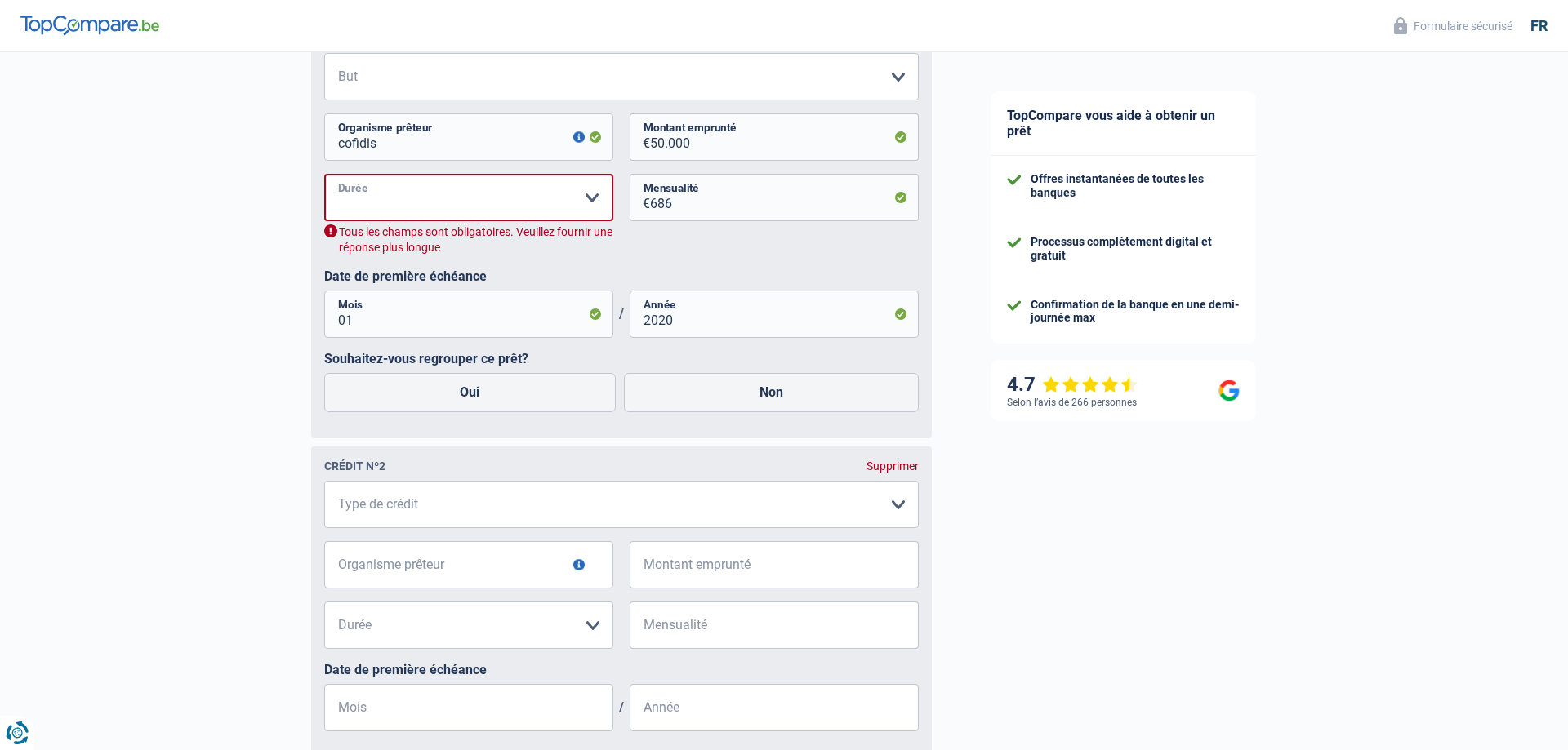
click at [324, 174] on select "12 mois 18 mois 24 mois 30 mois 36 mois 42 mois 48 mois 60 mois 72 mois 84 mois…" at bounding box center [469, 197] width 289 height 47
select select "120"
click option "120 mois" at bounding box center [0, 0] width 0 height 0
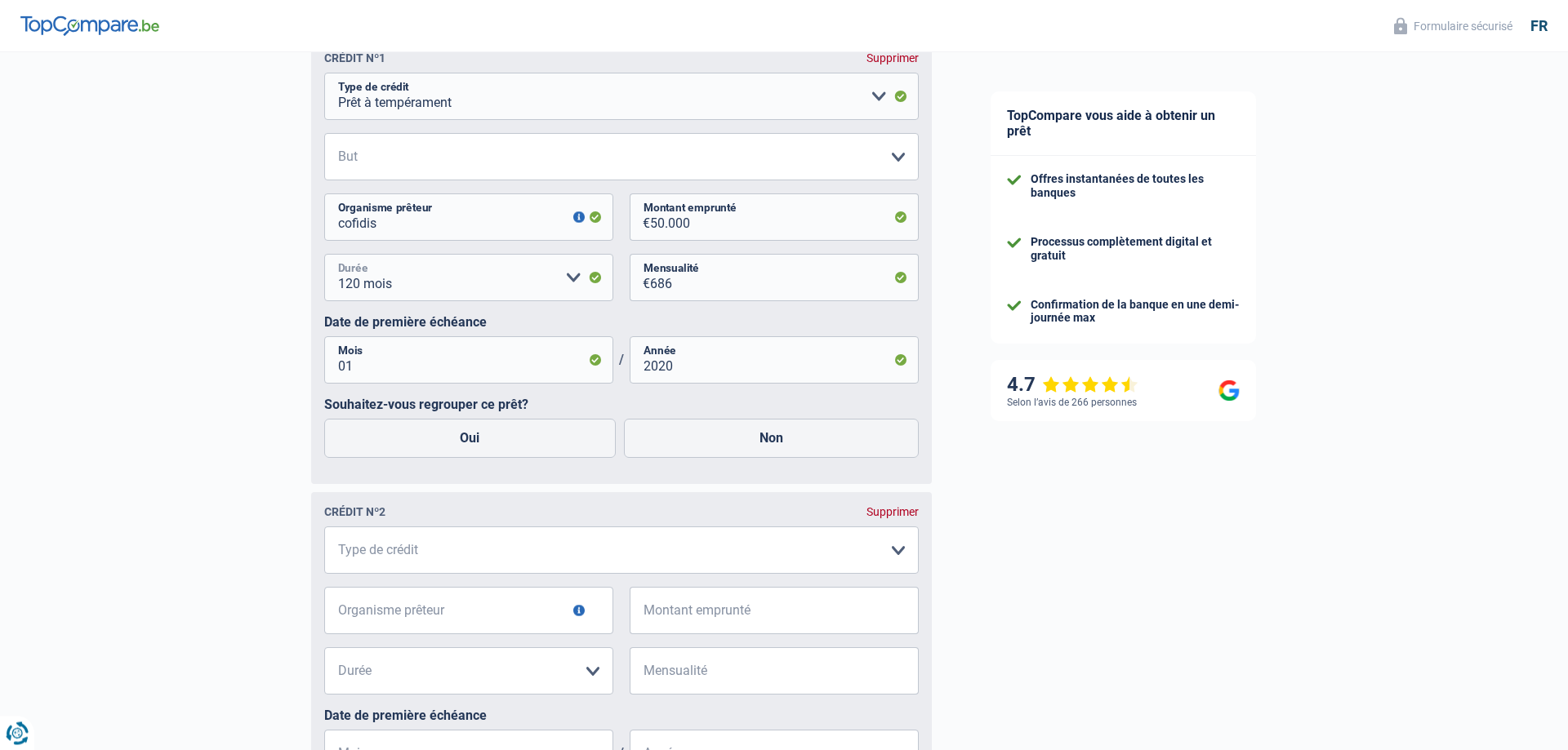
scroll to position [744, 0]
click at [324, 136] on select "Confort maison: meubles, textile, peinture, électroménager, outillage non-profe…" at bounding box center [622, 159] width 595 height 47
click option "Remboursement prêt" at bounding box center [0, 0] width 0 height 0
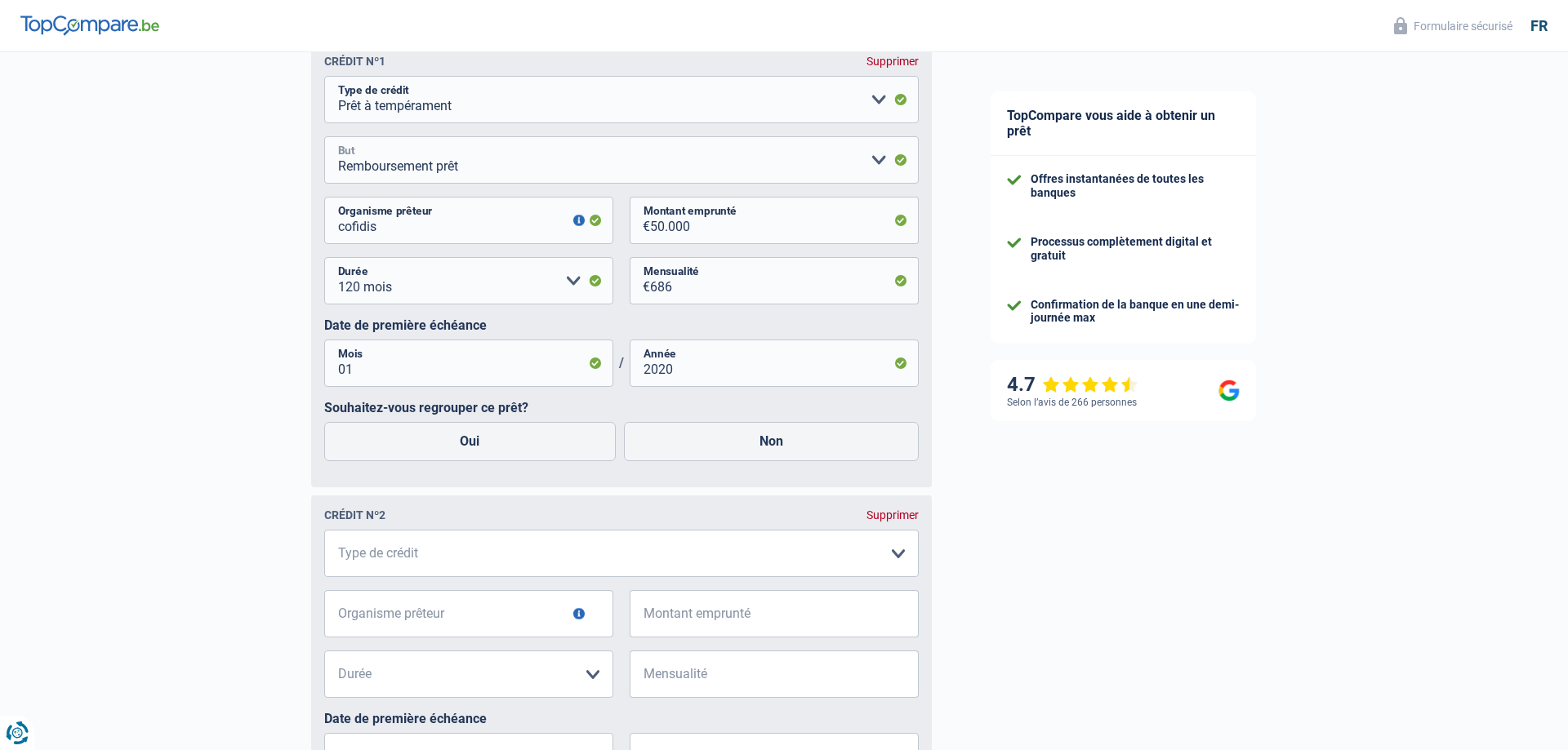
click at [373, 154] on select "Confort maison: meubles, textile, peinture, électroménager, outillage non-profe…" at bounding box center [622, 159] width 595 height 47
click at [324, 136] on select "Confort maison: meubles, textile, peinture, électroménager, outillage non-profe…" at bounding box center [622, 159] width 595 height 47
select select "other"
click option "Autre" at bounding box center [0, 0] width 0 height 0
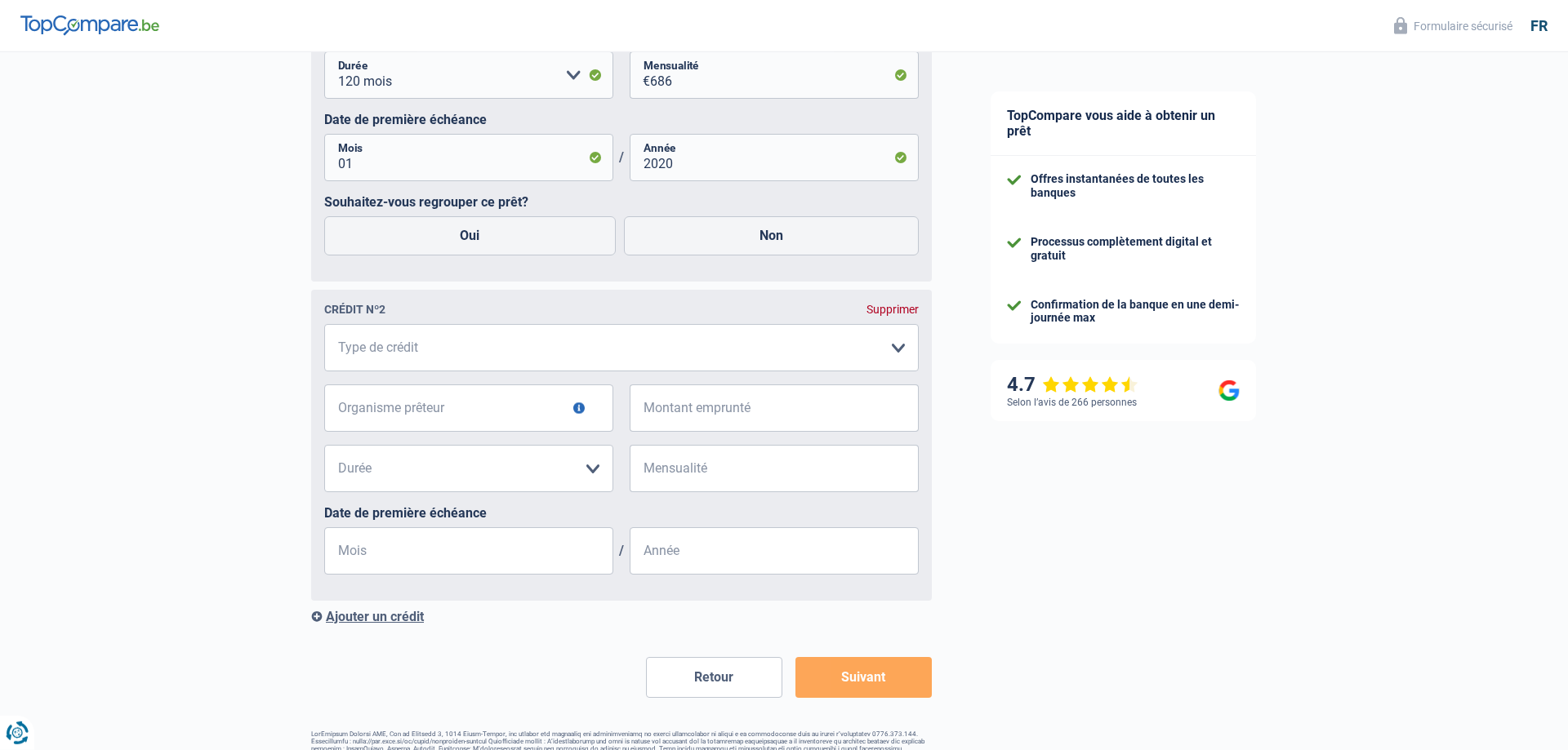
scroll to position [1056, 0]
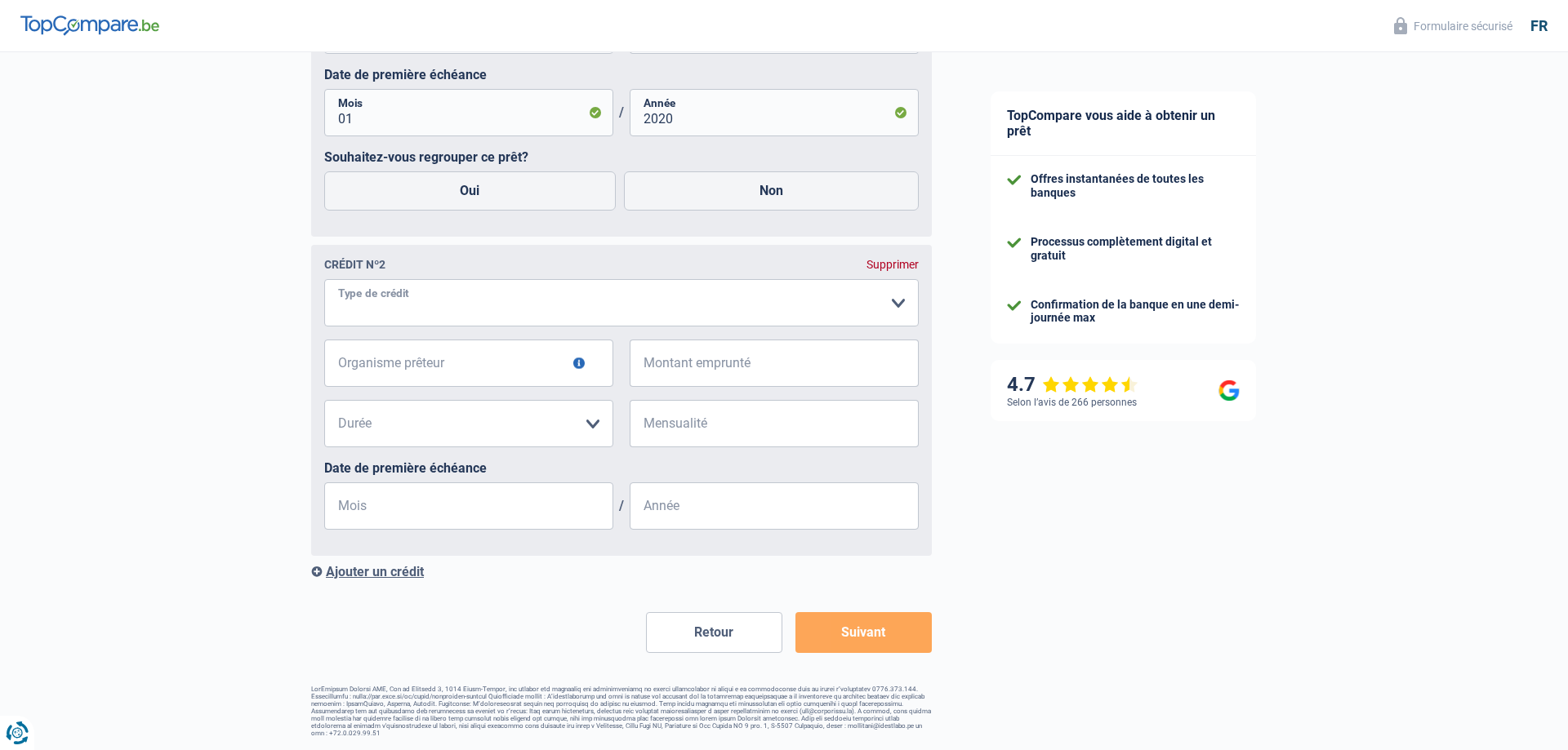
click at [324, 279] on select "Carte ou ouverture de crédit Prêt hypothécaire Vente à tempérament Prêt à tempé…" at bounding box center [622, 302] width 595 height 47
select select "personalLoan"
click option "Prêt à tempérament" at bounding box center [0, 0] width 0 height 0
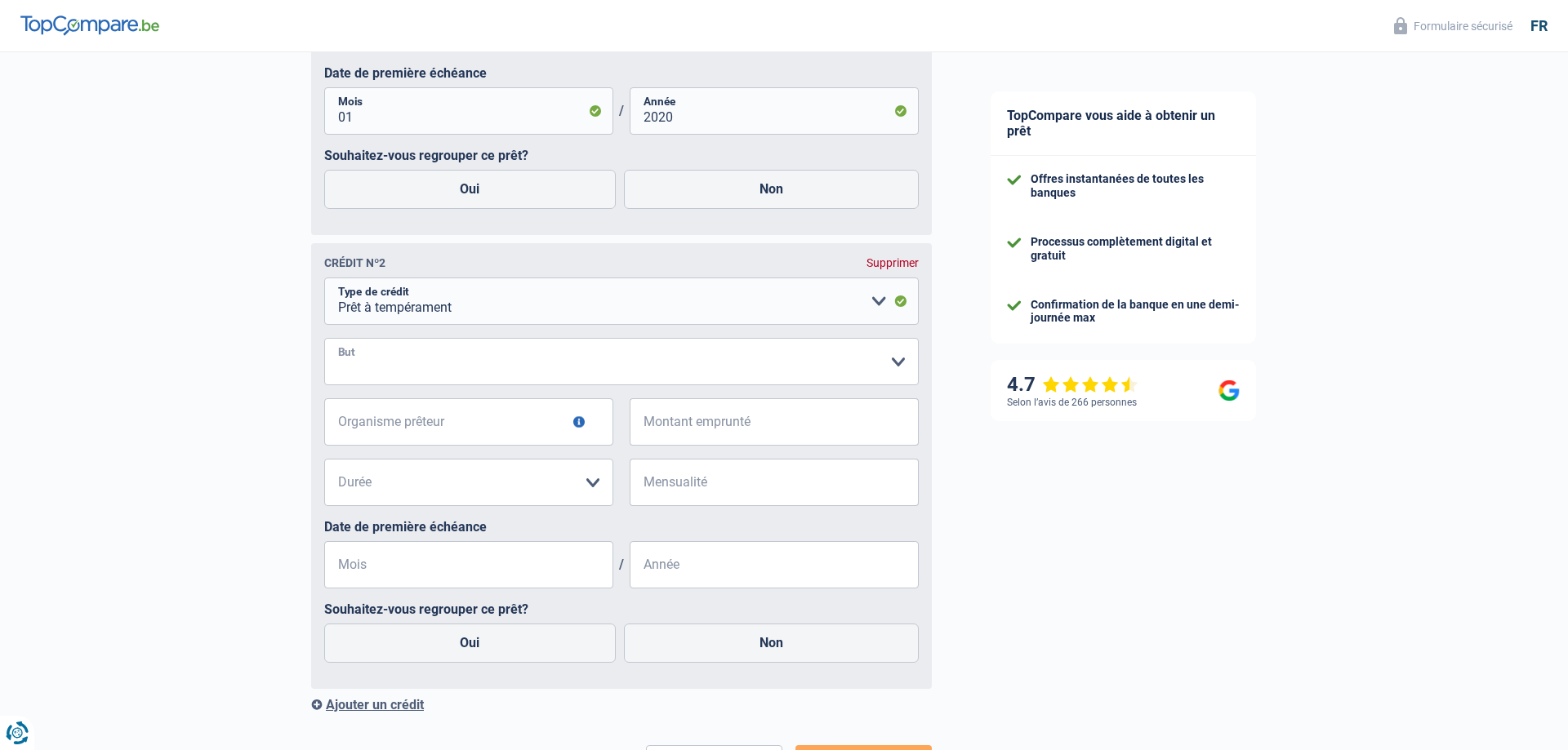
click at [324, 338] on select "Confort maison: meubles, textile, peinture, électroménager, outillage non-profe…" at bounding box center [622, 361] width 595 height 47
click option "Confort maison: meubles, textile, peinture, électroménager, outillage non-profe…" at bounding box center [0, 0] width 0 height 0
click at [324, 338] on select "Confort maison: meubles, textile, peinture, électroménager, outillage non-profe…" at bounding box center [622, 361] width 595 height 47
click option "Réparation voiture" at bounding box center [0, 0] width 0 height 0
click at [324, 338] on select "Confort maison: meubles, textile, peinture, électroménager, outillage non-profe…" at bounding box center [622, 361] width 595 height 47
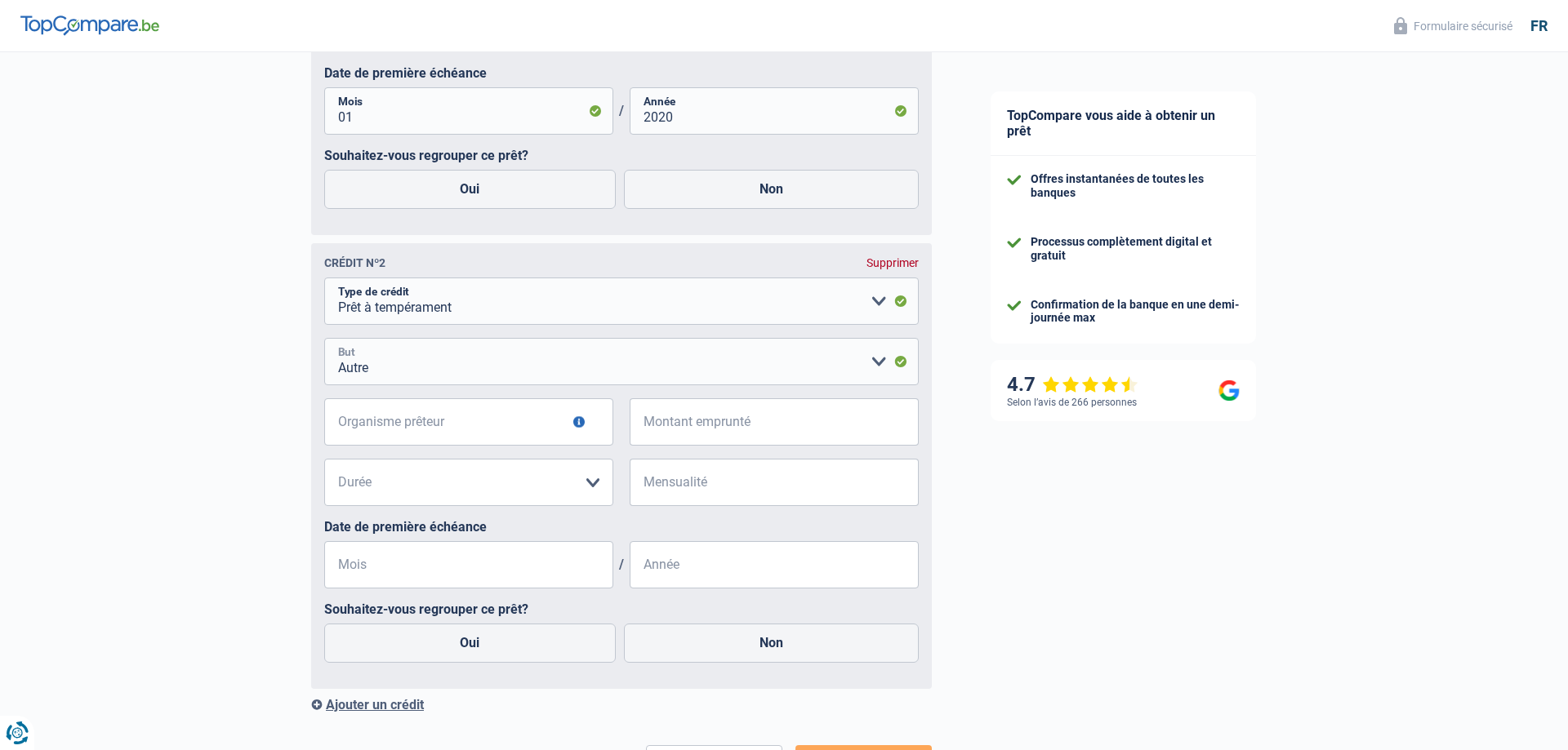
click option "Autre" at bounding box center [0, 0] width 0 height 0
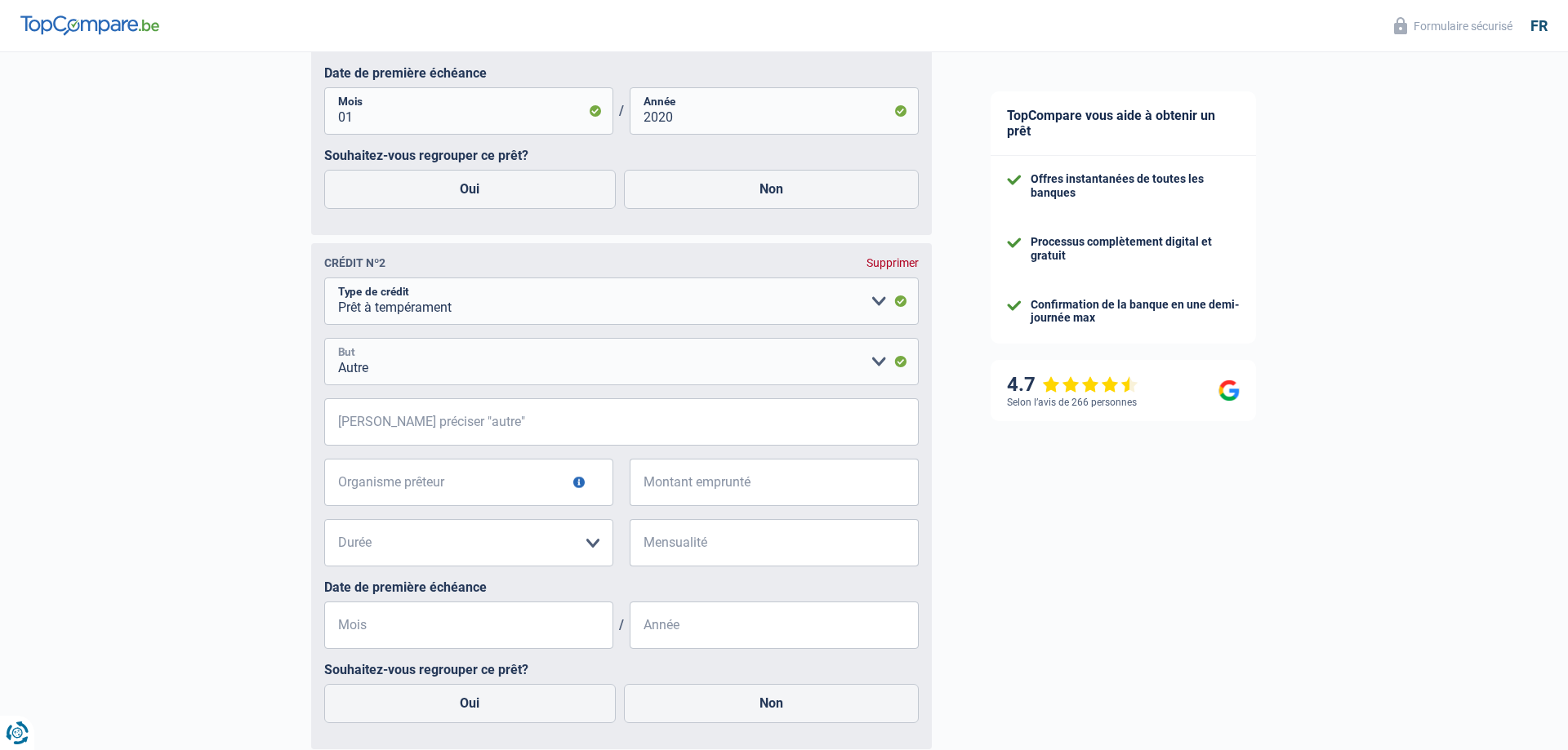
click at [324, 338] on select "Confort maison: meubles, textile, peinture, électroménager, outillage non-profe…" at bounding box center [622, 361] width 595 height 47
select select "smallWorks"
click option "Petits travaux maison et jardin" at bounding box center [0, 0] width 0 height 0
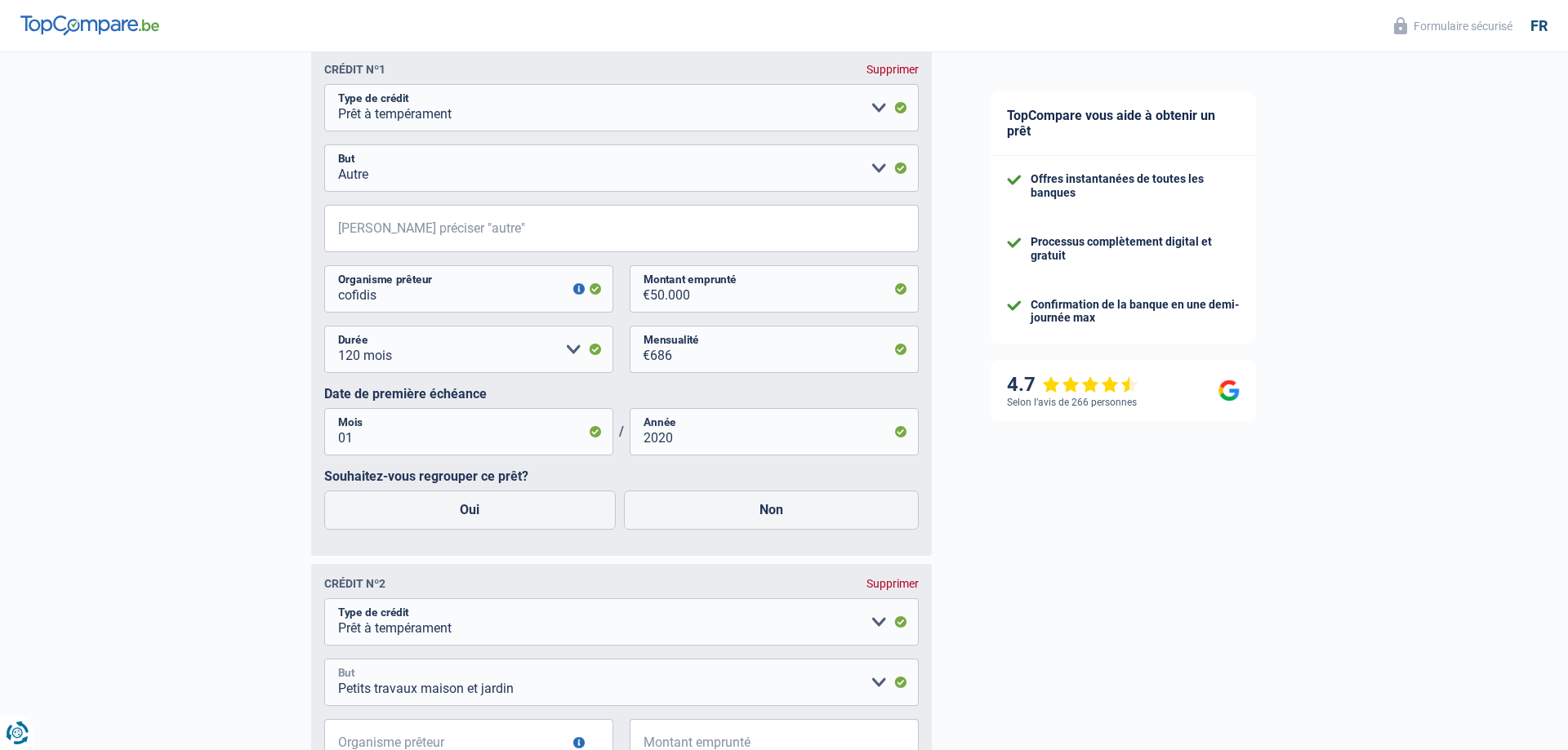
scroll to position [723, 0]
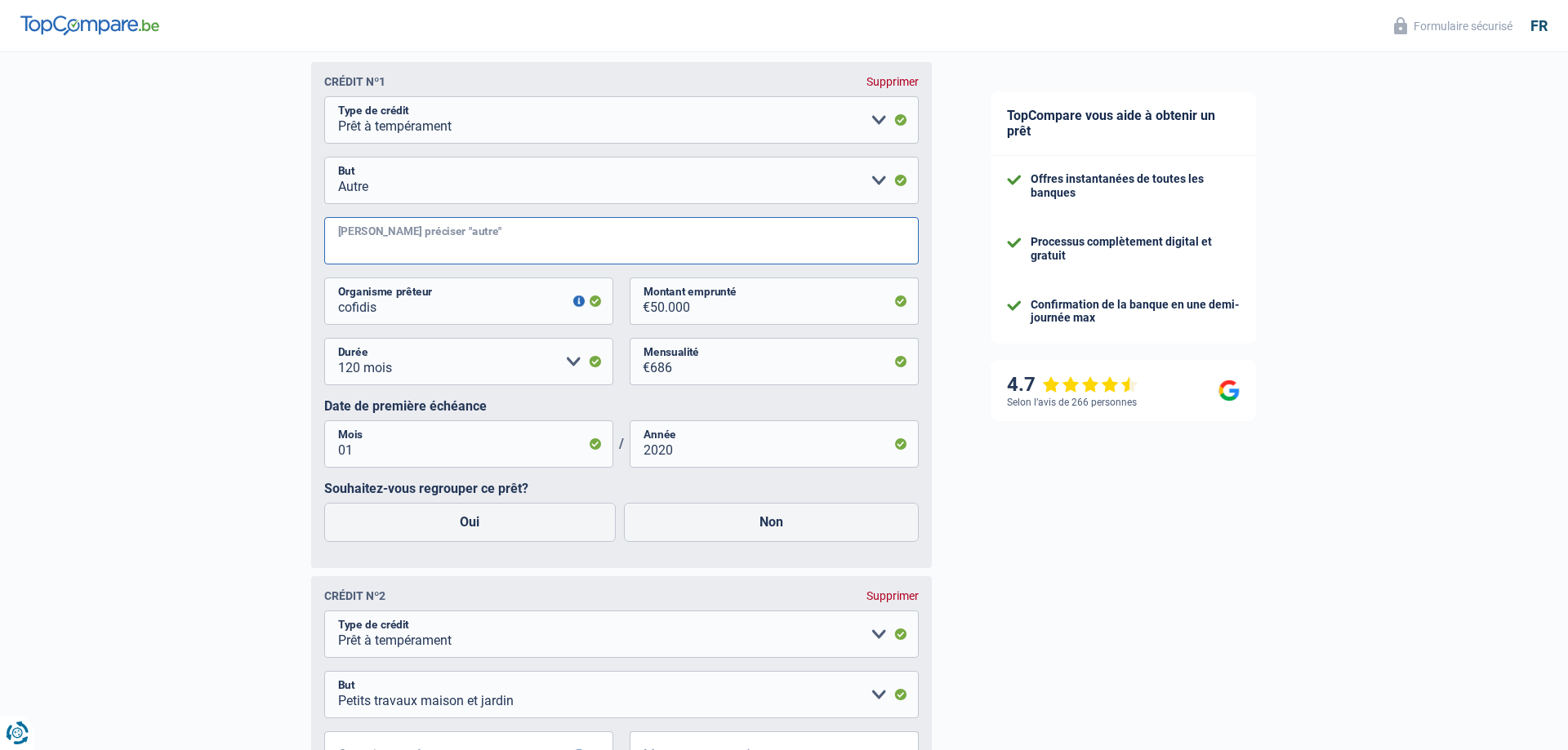
click at [390, 243] on input "[PERSON_NAME] préciser "autre"" at bounding box center [622, 240] width 595 height 47
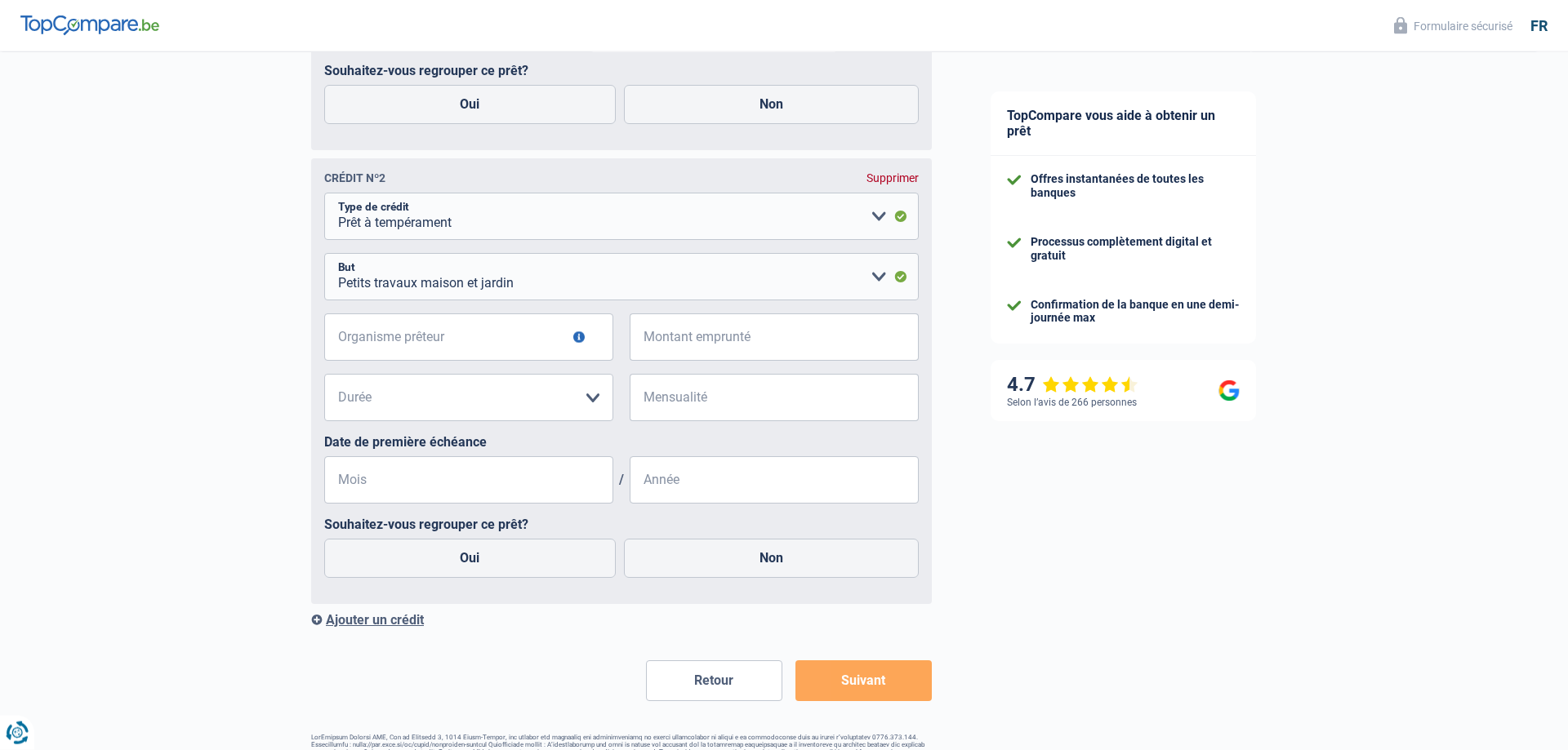
scroll to position [1191, 0]
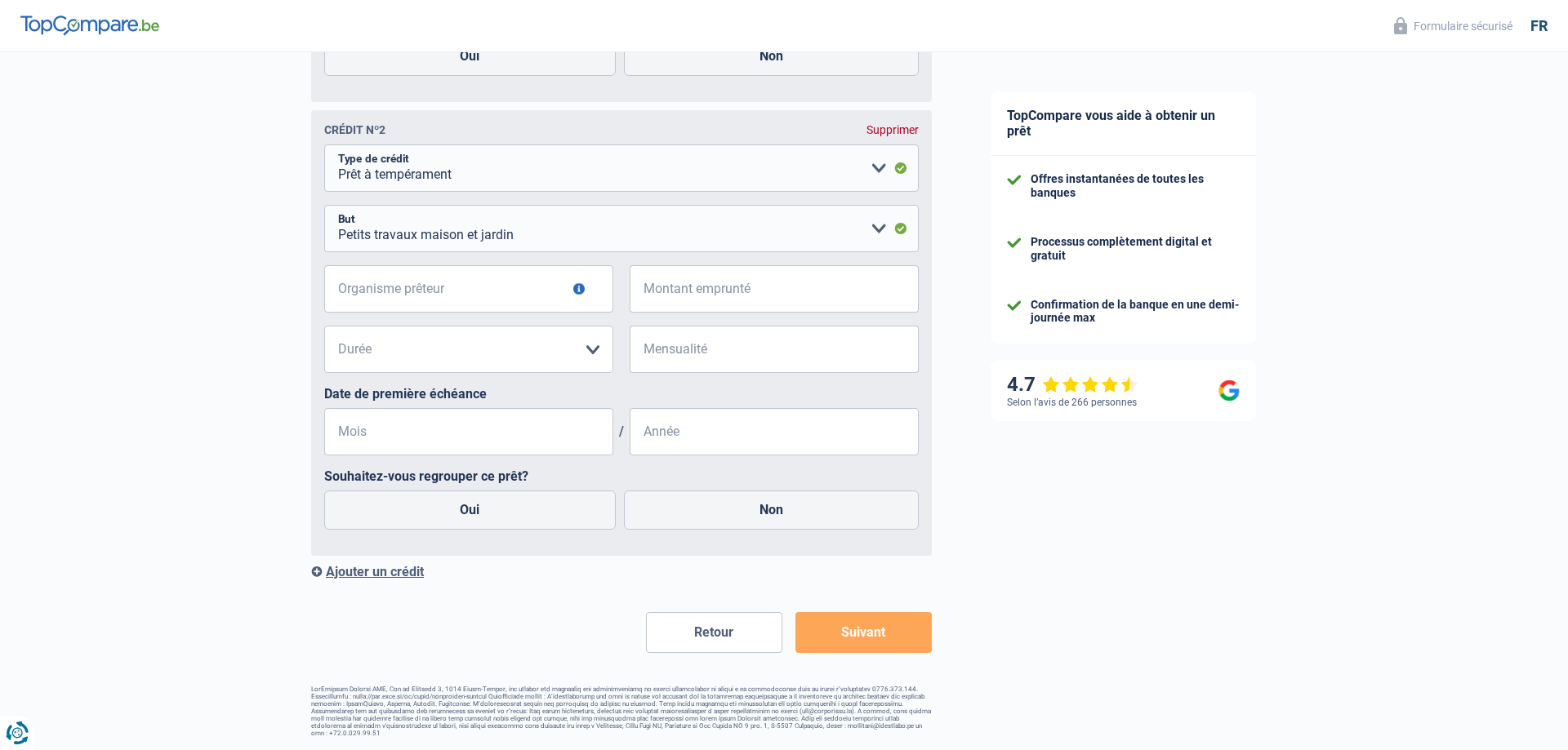
type input "travaux maison"
click at [375, 282] on input "Organisme prêteur" at bounding box center [469, 288] width 289 height 47
type input "cofidis"
click at [706, 290] on input "Montant emprunté" at bounding box center [784, 288] width 268 height 47
click at [324, 326] on select "12 mois 18 mois 24 mois Veuillez sélectionner une option" at bounding box center [469, 349] width 289 height 47
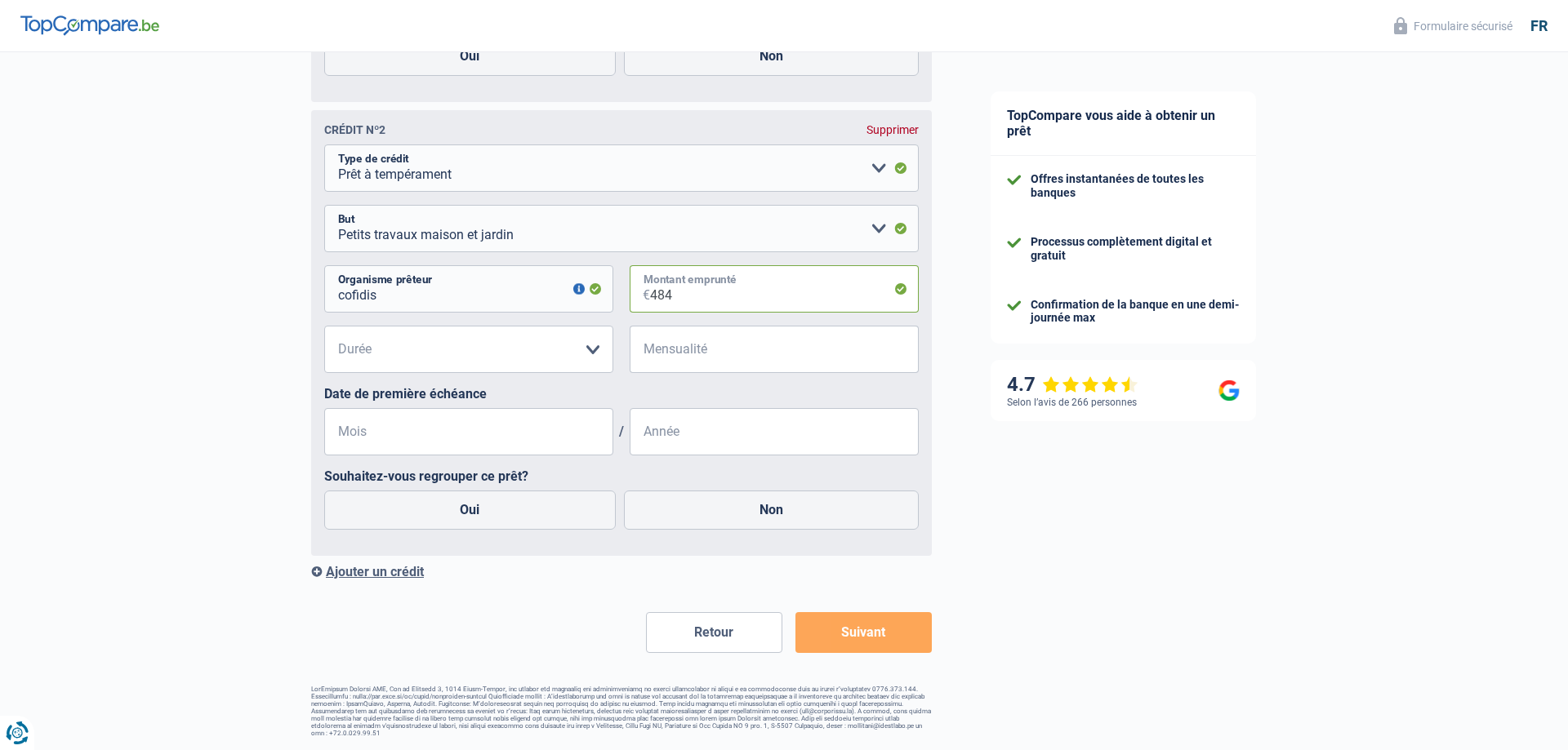
click at [681, 297] on input "484" at bounding box center [784, 288] width 268 height 47
type input "4"
type input "30.000"
click at [324, 326] on select "12 mois 18 mois 24 mois 30 mois 36 mois 42 mois 48 mois 60 mois 72 mois 84 mois…" at bounding box center [469, 349] width 289 height 47
select select "120"
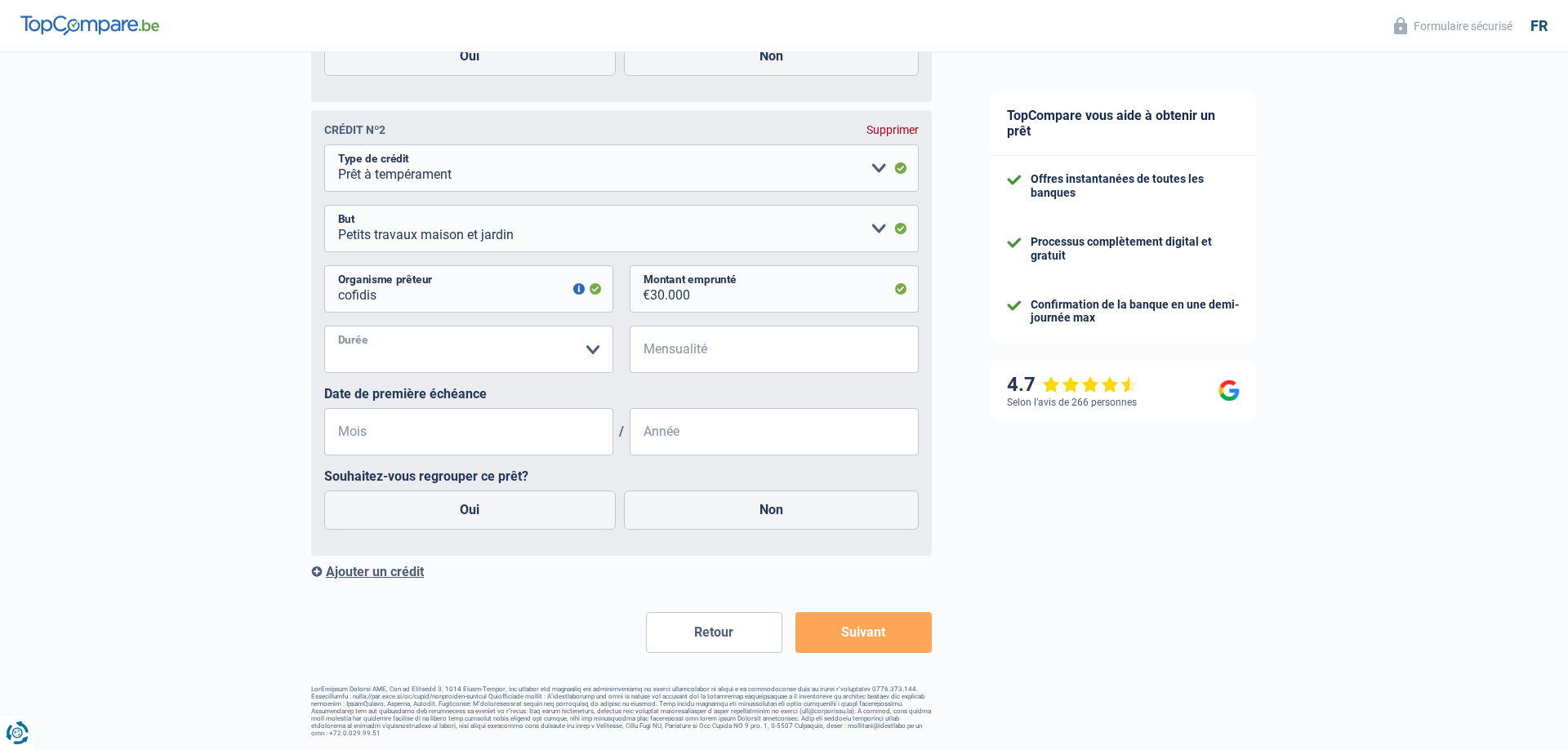
click option "120 mois" at bounding box center [0, 0] width 0 height 0
click at [692, 357] on input "Mensualité" at bounding box center [784, 349] width 268 height 47
type input "484"
click at [376, 439] on input "Mois" at bounding box center [469, 432] width 289 height 47
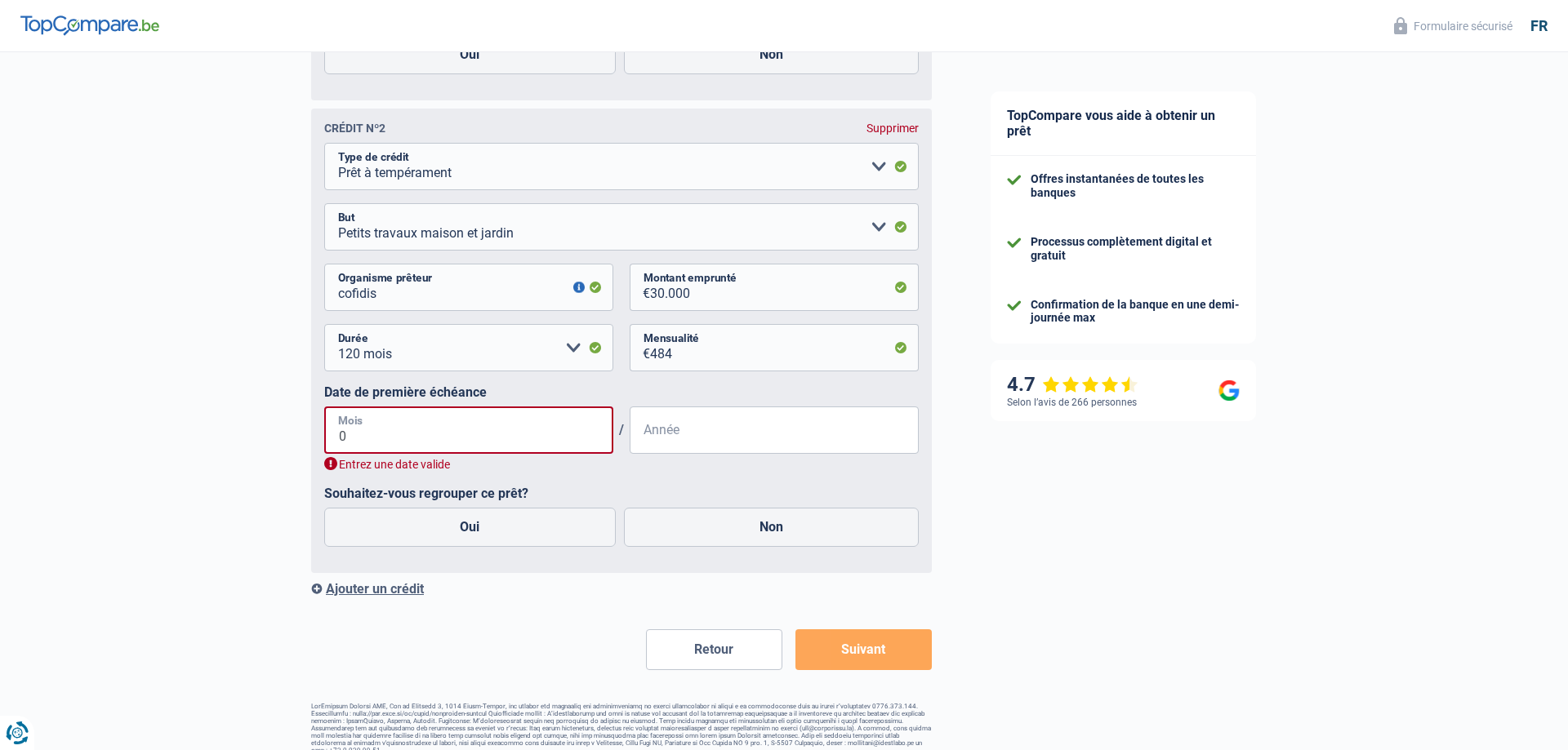
type input "01"
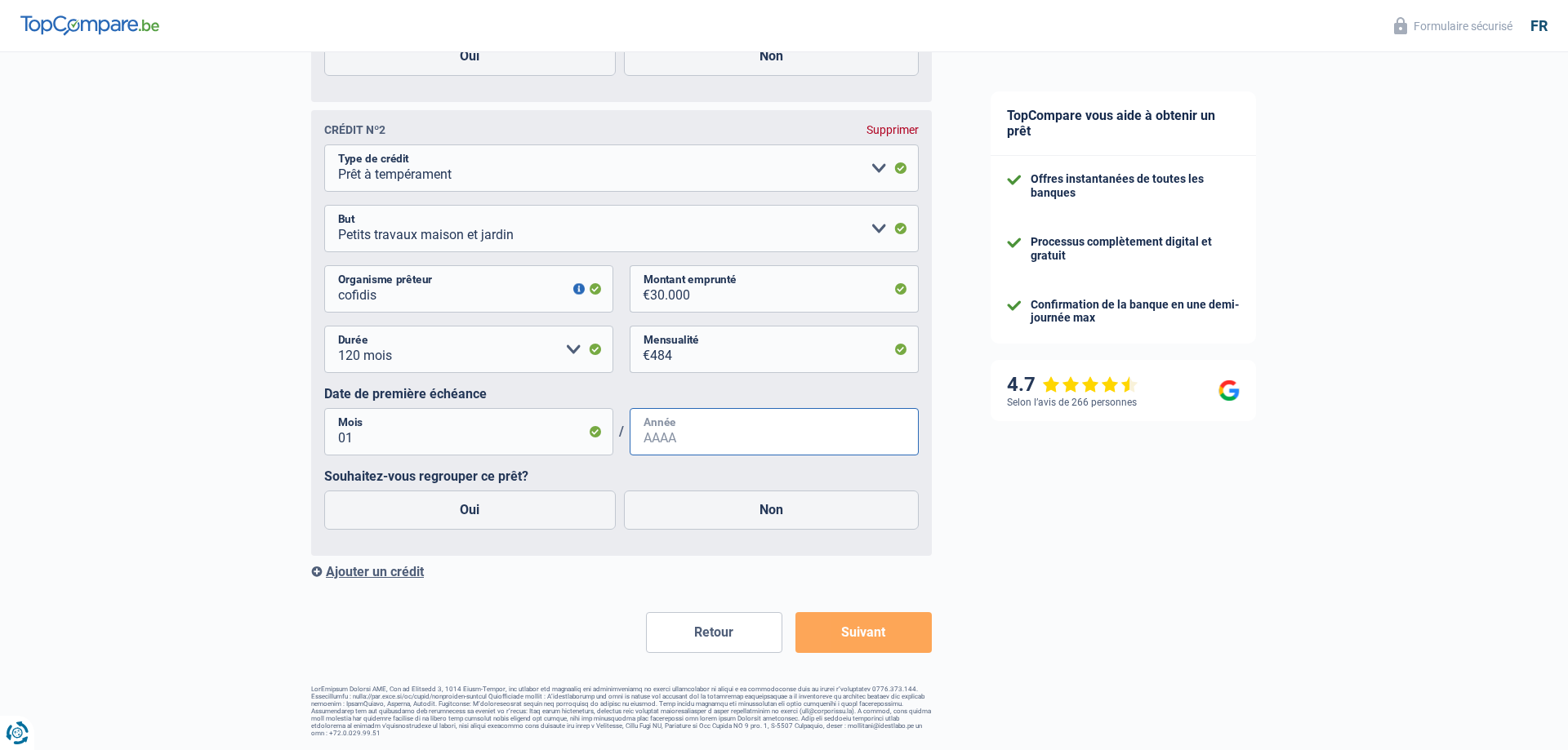
click at [712, 435] on input "Année" at bounding box center [774, 432] width 289 height 47
type input "2021"
click at [780, 512] on label "Non" at bounding box center [772, 510] width 296 height 39
click at [780, 512] on input "Non" at bounding box center [772, 510] width 296 height 39
radio input "true"
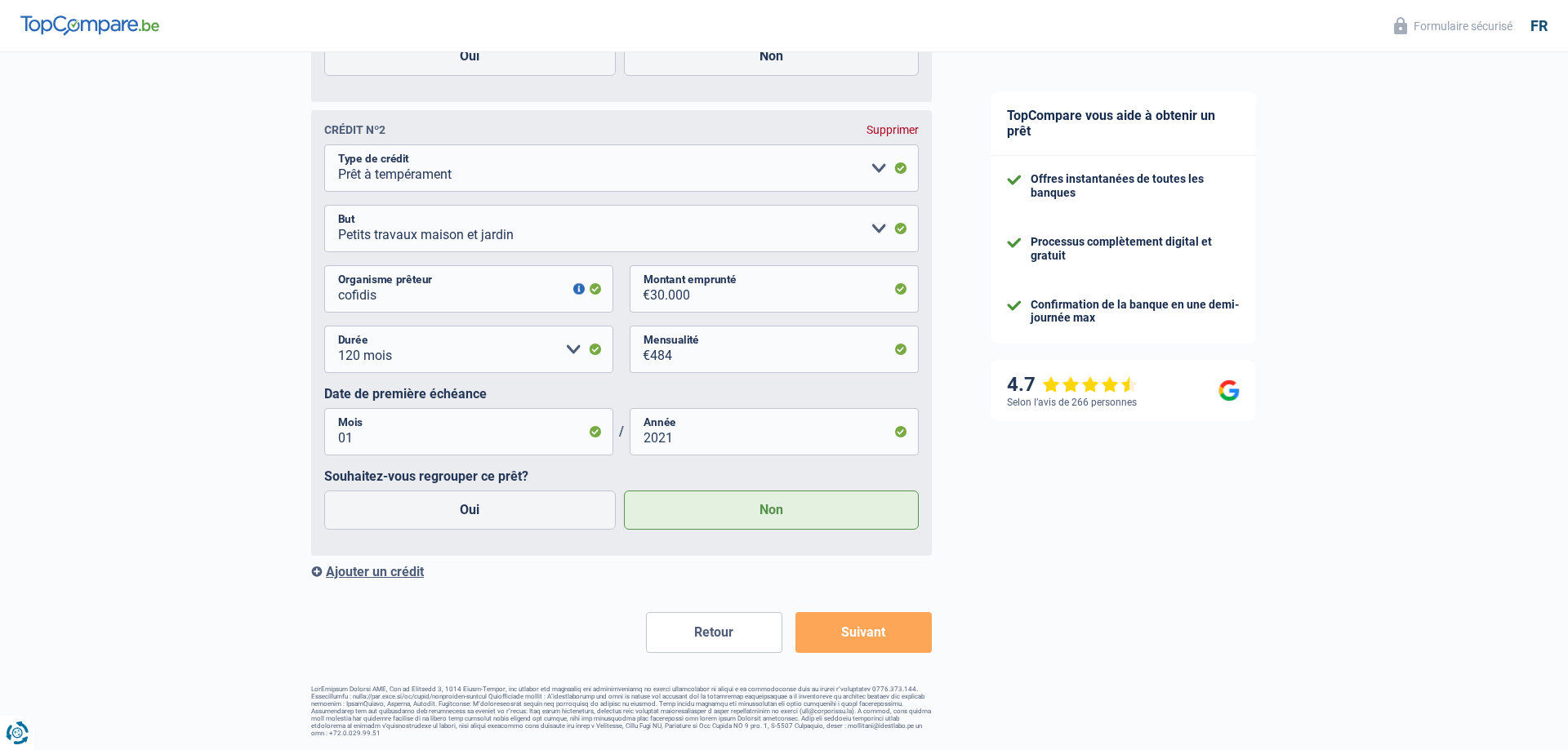
click at [880, 642] on button "Suivant" at bounding box center [863, 632] width 136 height 41
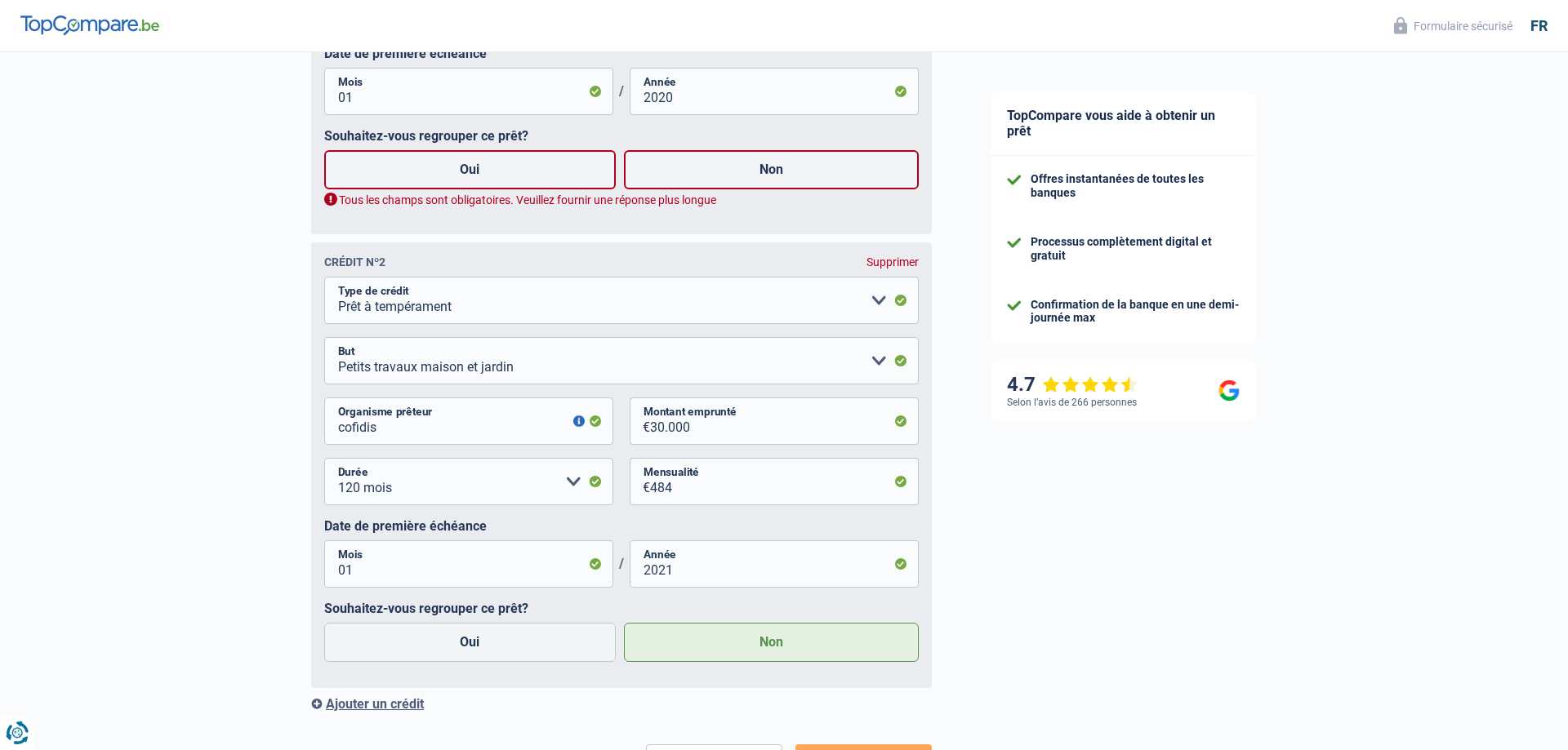
scroll to position [941, 0]
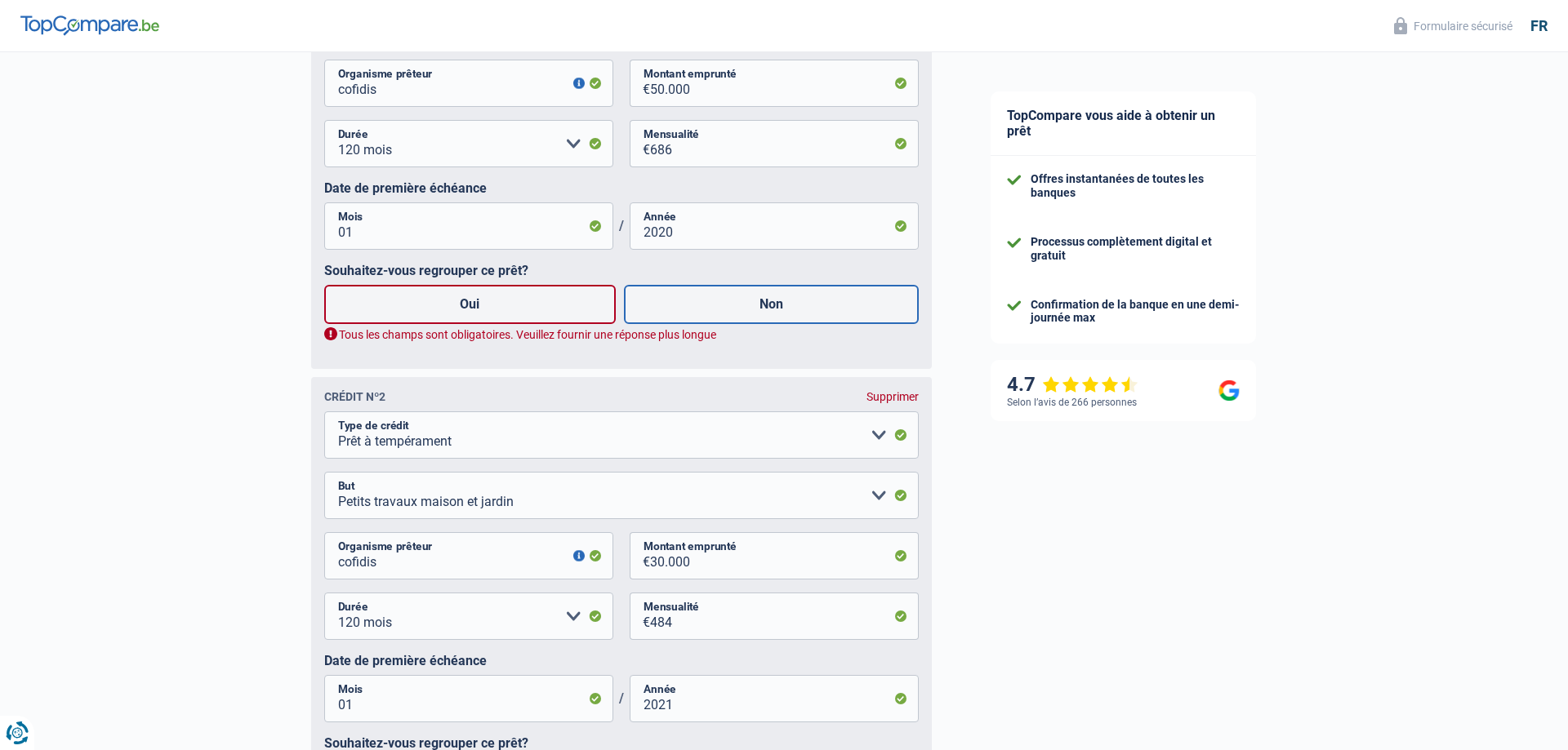
click at [790, 310] on label "Non" at bounding box center [772, 304] width 296 height 39
click at [790, 310] on input "Non" at bounding box center [772, 304] width 296 height 39
radio input "true"
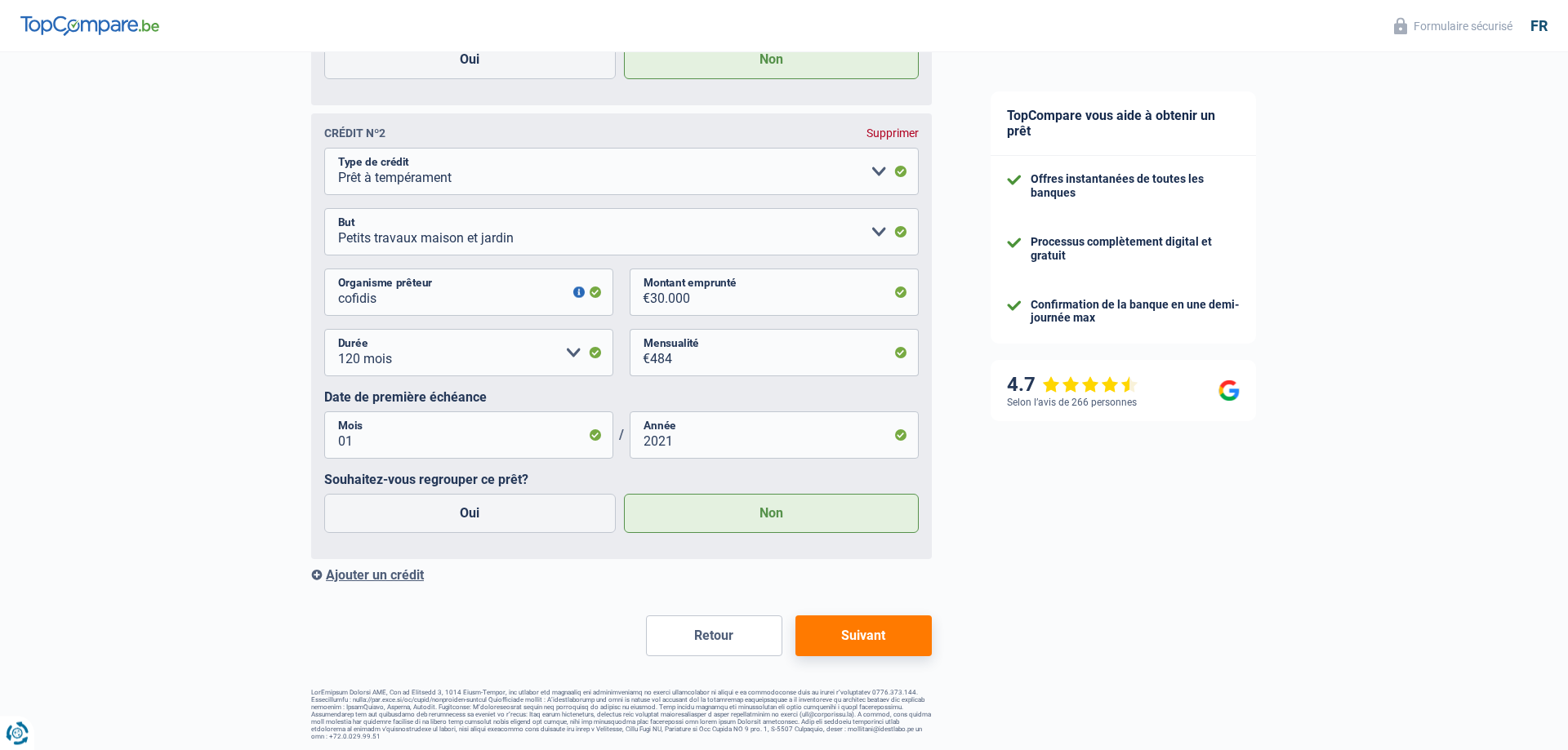
scroll to position [1191, 0]
click at [884, 635] on button "Suivant" at bounding box center [863, 632] width 136 height 41
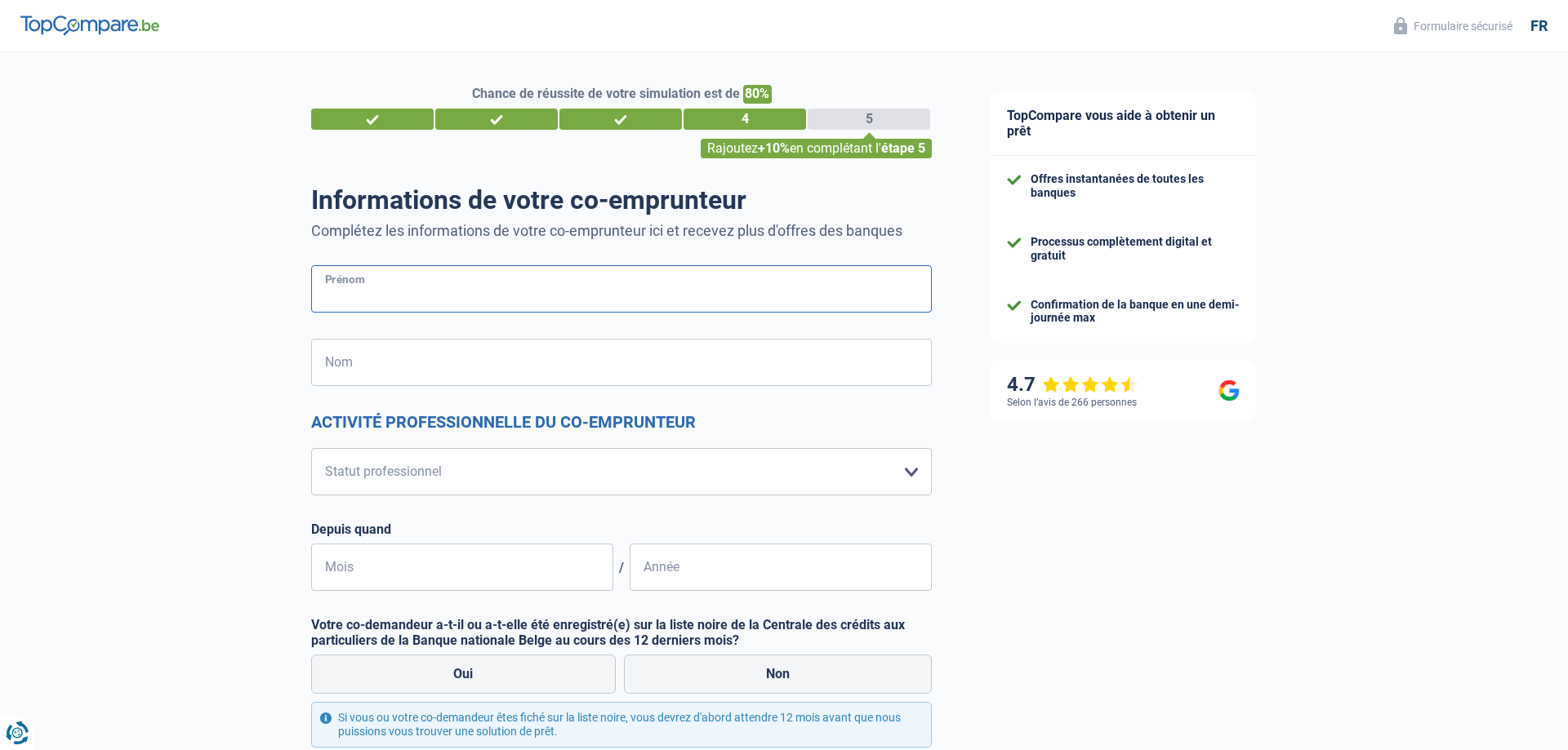
click at [349, 295] on input "Prénom" at bounding box center [622, 288] width 621 height 47
type input "e"
type input "[PERSON_NAME]"
click at [351, 366] on input "Nom" at bounding box center [622, 362] width 621 height 47
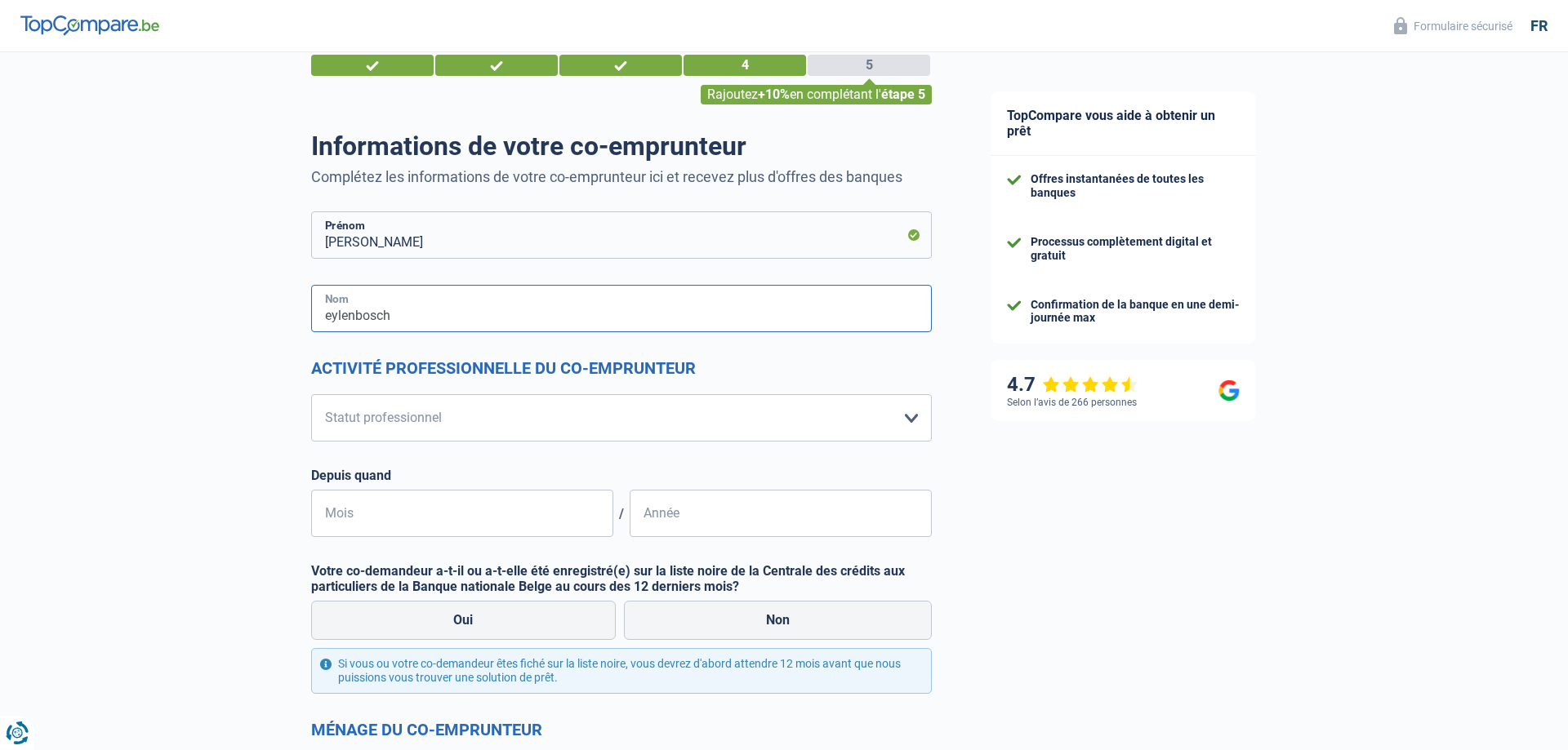
scroll to position [83, 0]
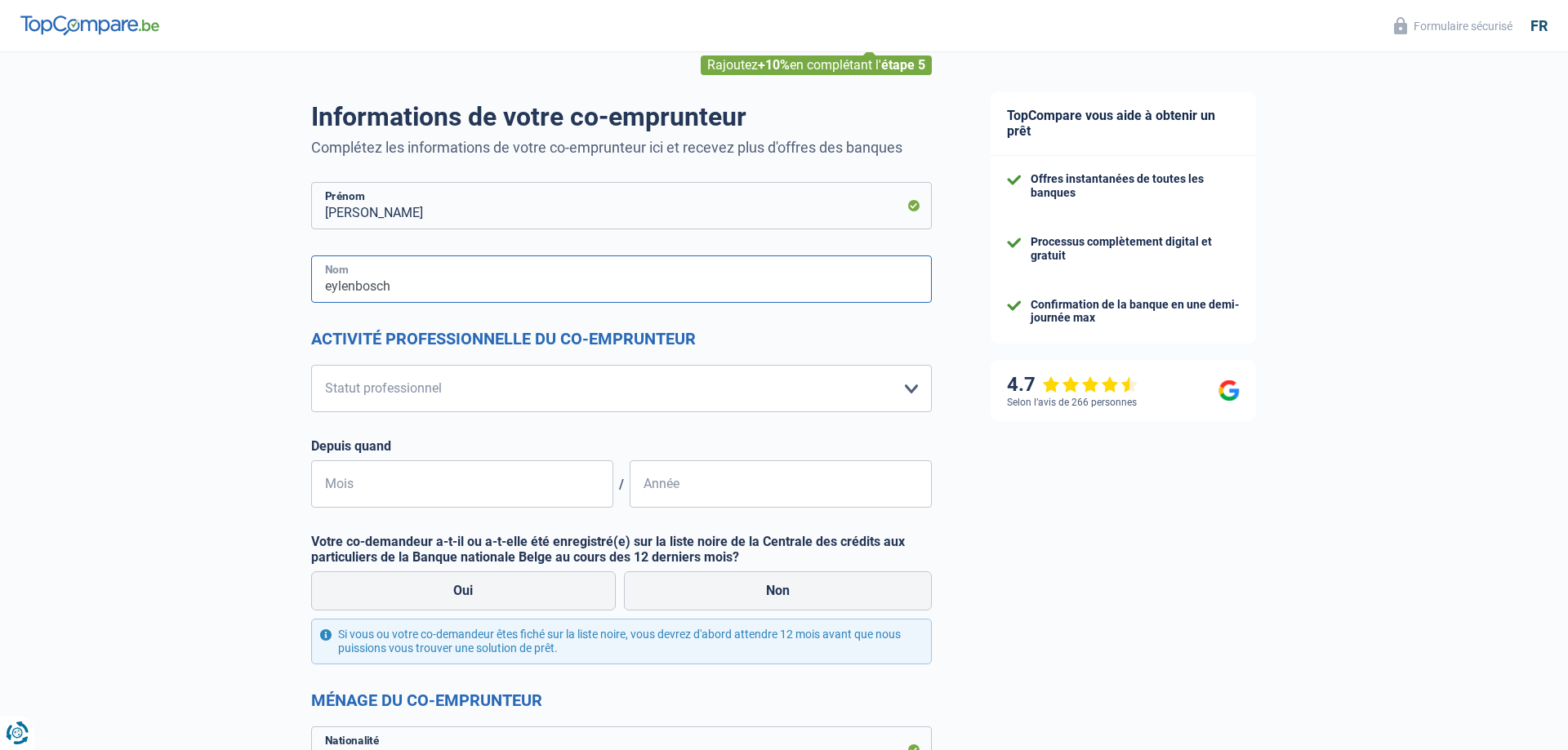
type input "eylenbosch"
click at [312, 365] on select "Ouvrier Employé privé Employé public Invalide Indépendant Pensionné Chômeur Mut…" at bounding box center [622, 388] width 621 height 47
select select "publicEmployee"
click option "Employé public" at bounding box center [0, 0] width 0 height 0
select select "netSalary"
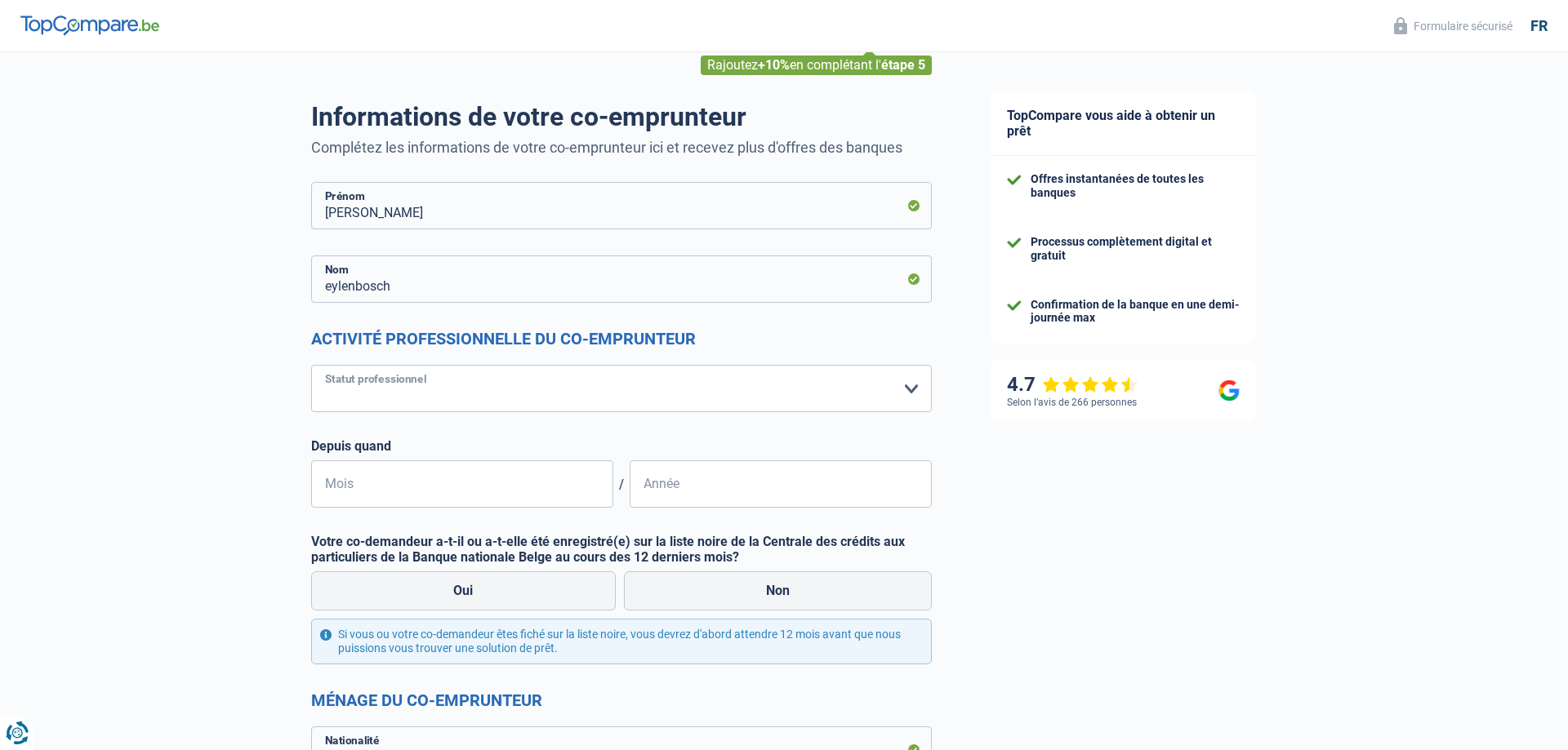
select select "mealVouchers"
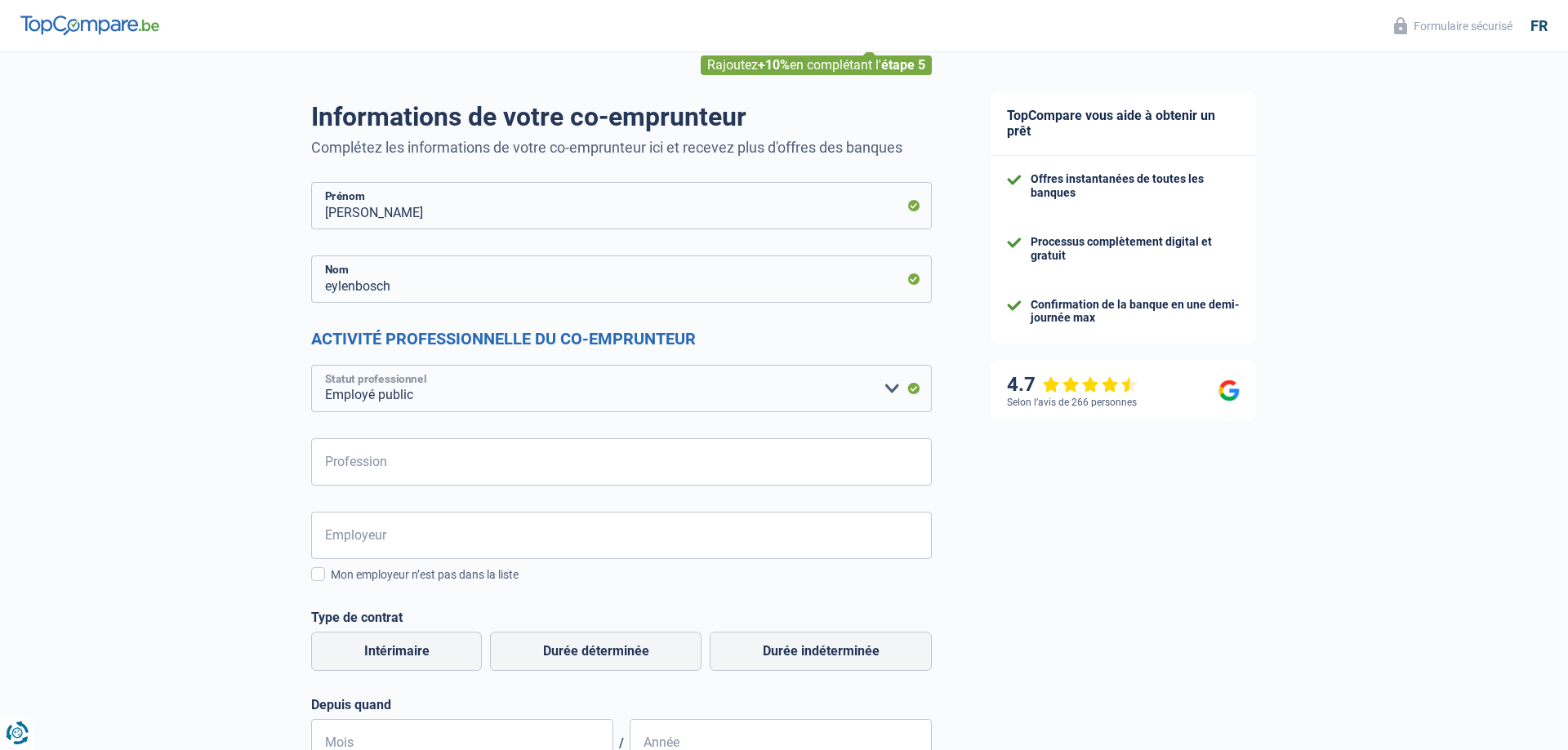
click at [312, 365] on select "Ouvrier Employé privé Employé public Invalide Indépendant Pensionné Chômeur Mut…" at bounding box center [622, 388] width 621 height 47
select select "privateEmployee"
click option "Employé privé" at bounding box center [0, 0] width 0 height 0
click at [371, 457] on input "Profession" at bounding box center [622, 462] width 621 height 47
type input "m"
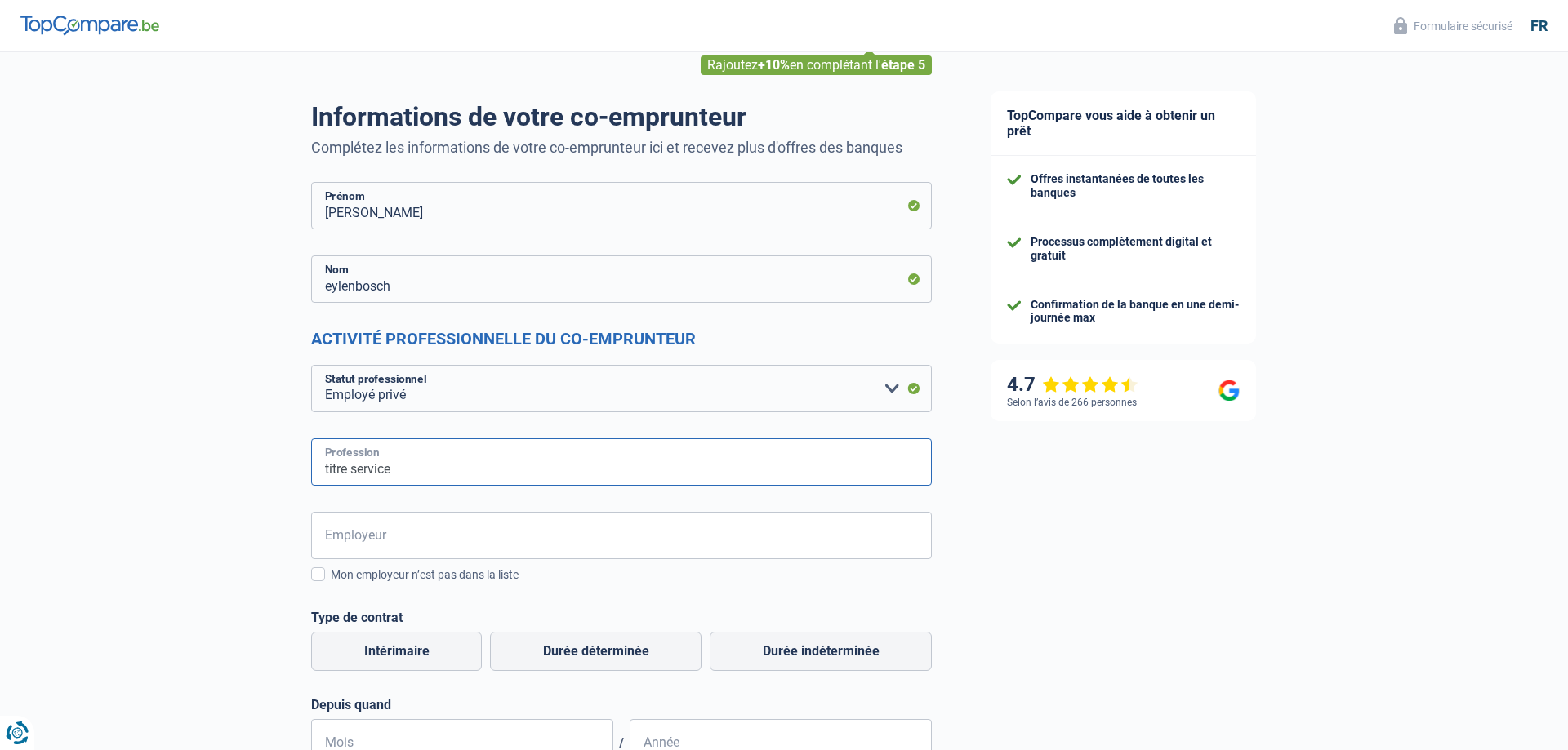
type input "titre service"
click at [351, 546] on input "Employeur" at bounding box center [622, 535] width 621 height 47
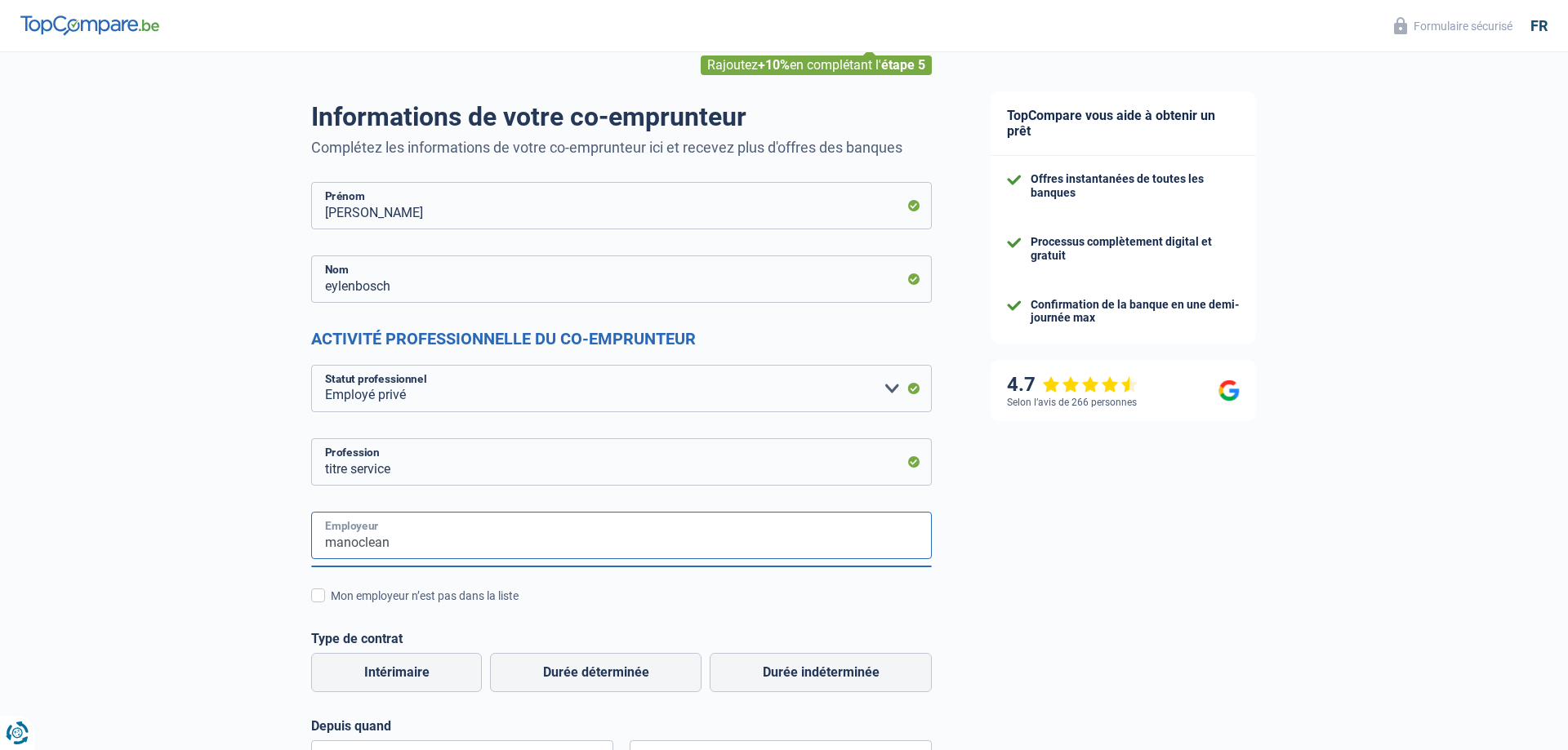
scroll to position [333, 0]
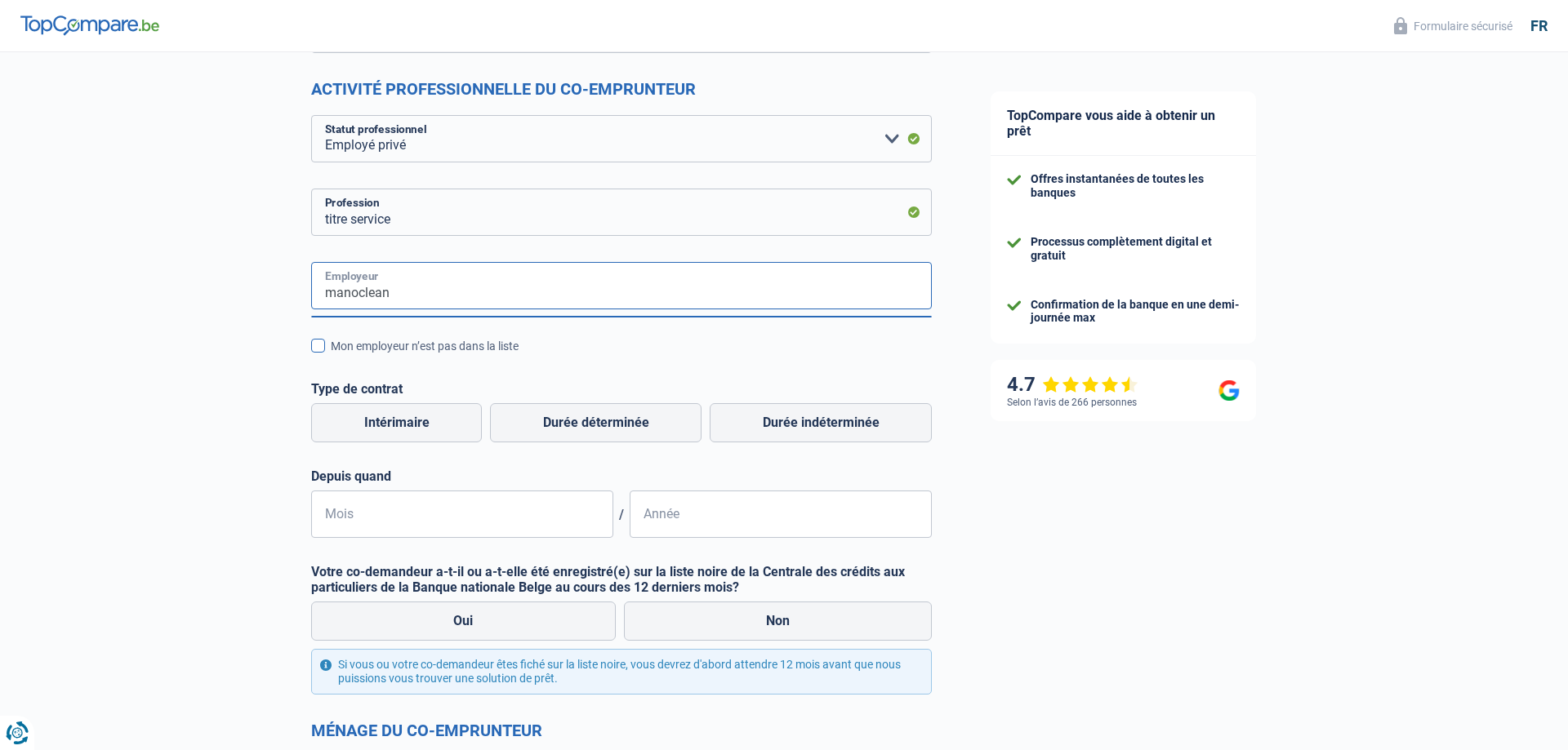
type input "manoclean"
click at [322, 346] on span at bounding box center [318, 346] width 14 height 14
click at [331, 355] on input "Mon employeur n’est pas dans la liste" at bounding box center [331, 355] width 0 height 0
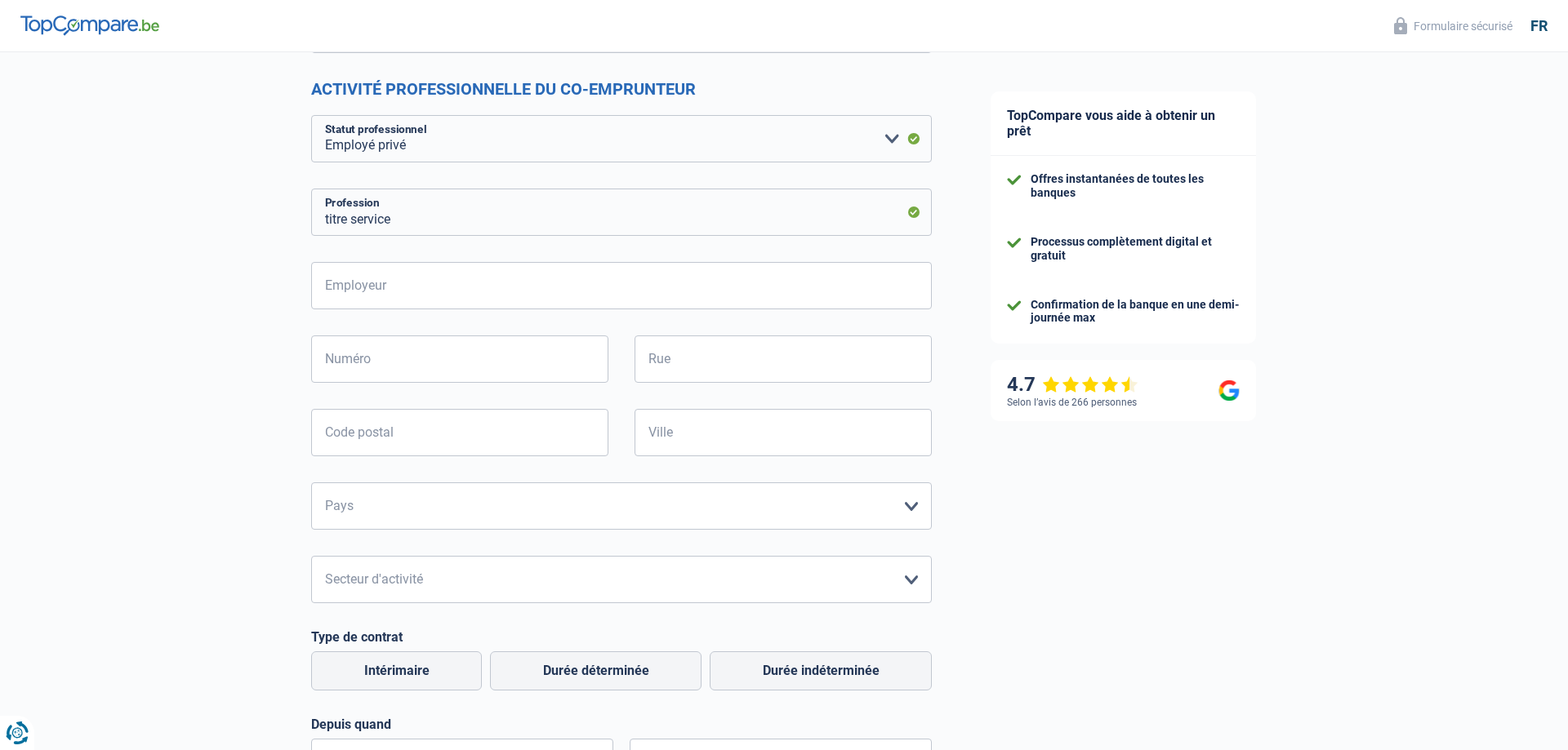
scroll to position [250, 0]
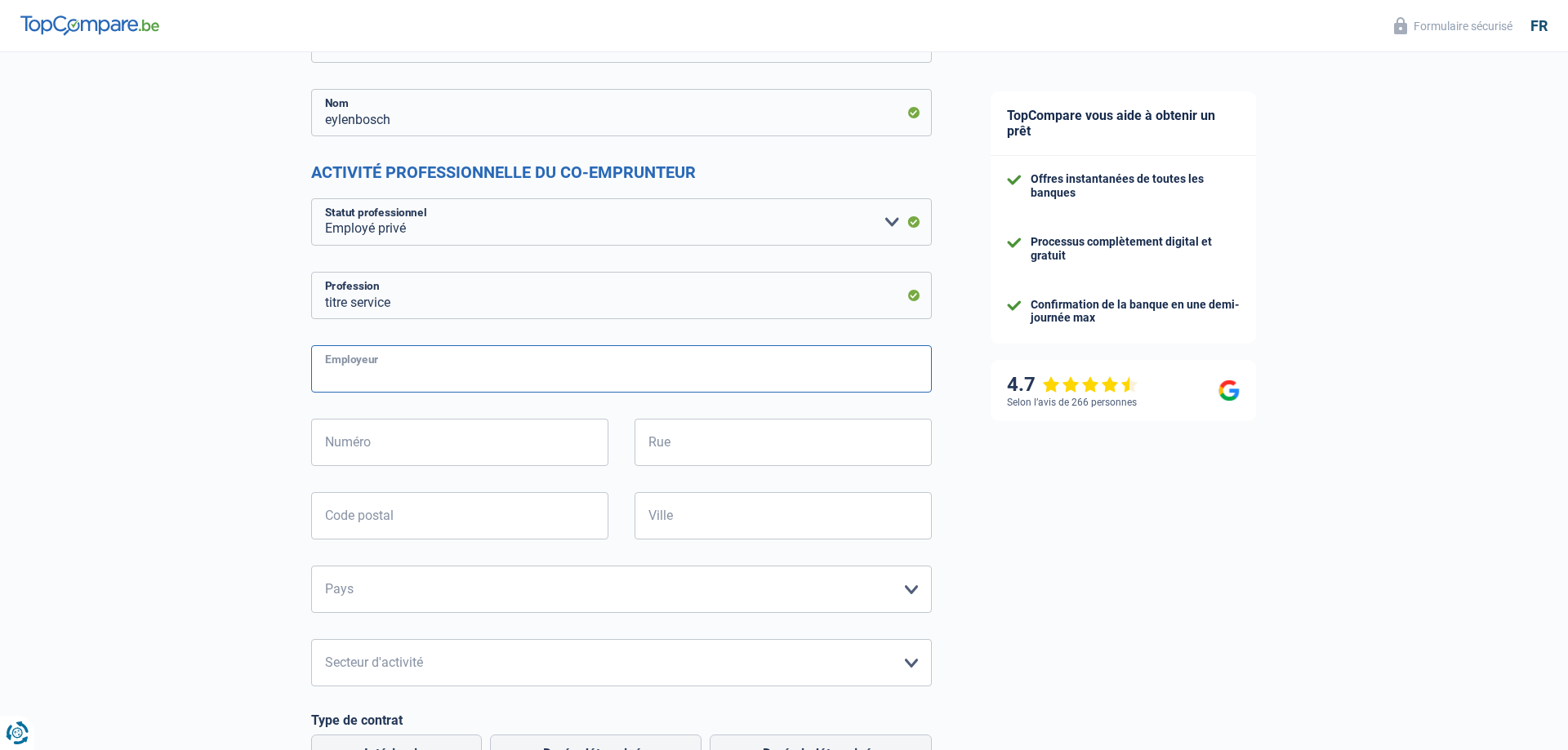
click at [355, 375] on input "Employeur" at bounding box center [622, 369] width 621 height 47
type input "manoclean"
click at [377, 455] on input "Numéro" at bounding box center [460, 442] width 297 height 47
type input "1"
click at [689, 453] on input "Rue" at bounding box center [784, 442] width 297 height 47
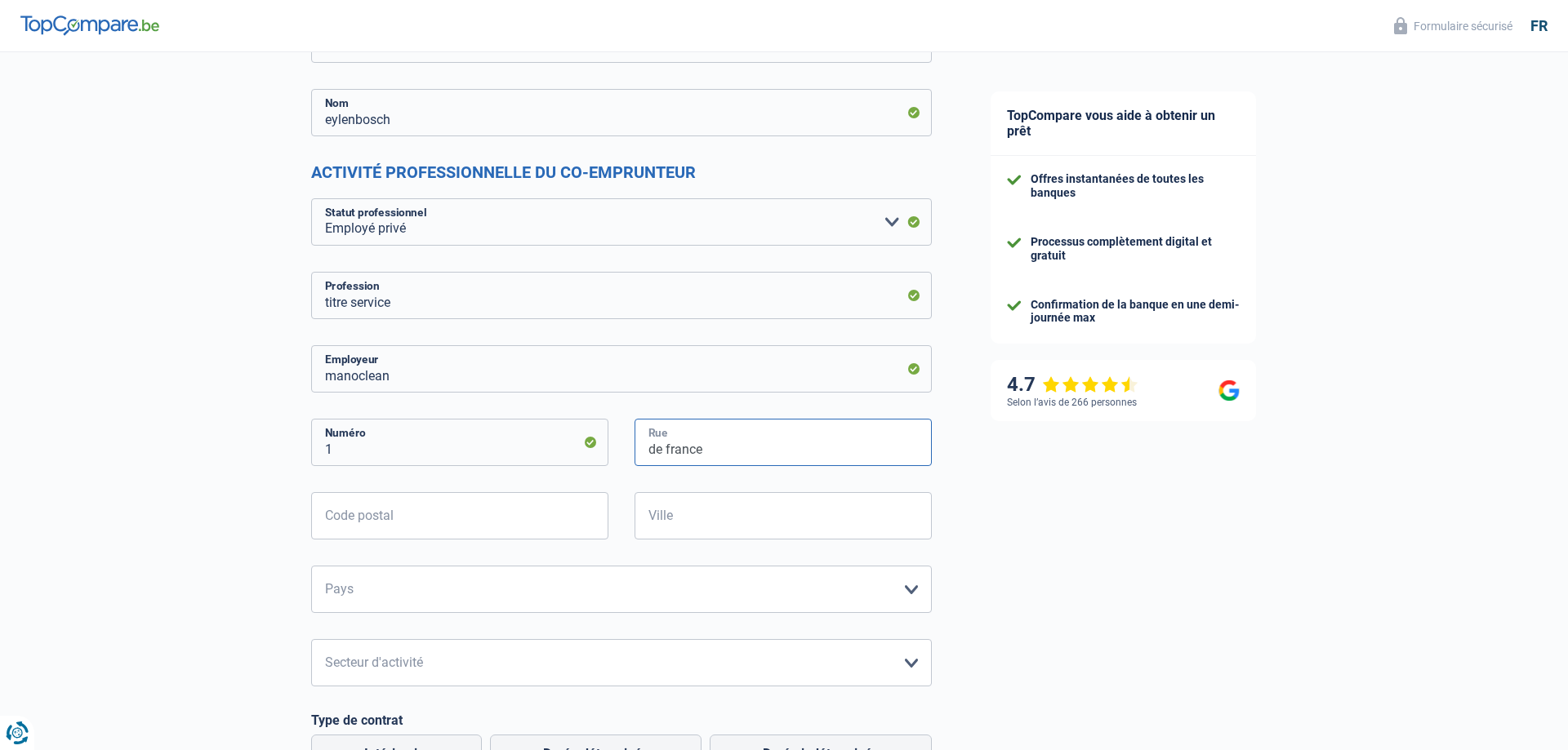
type input "de france"
click at [381, 523] on input "Code postal" at bounding box center [460, 516] width 297 height 47
type input "5600"
click at [664, 523] on input "Ville" at bounding box center [784, 516] width 297 height 47
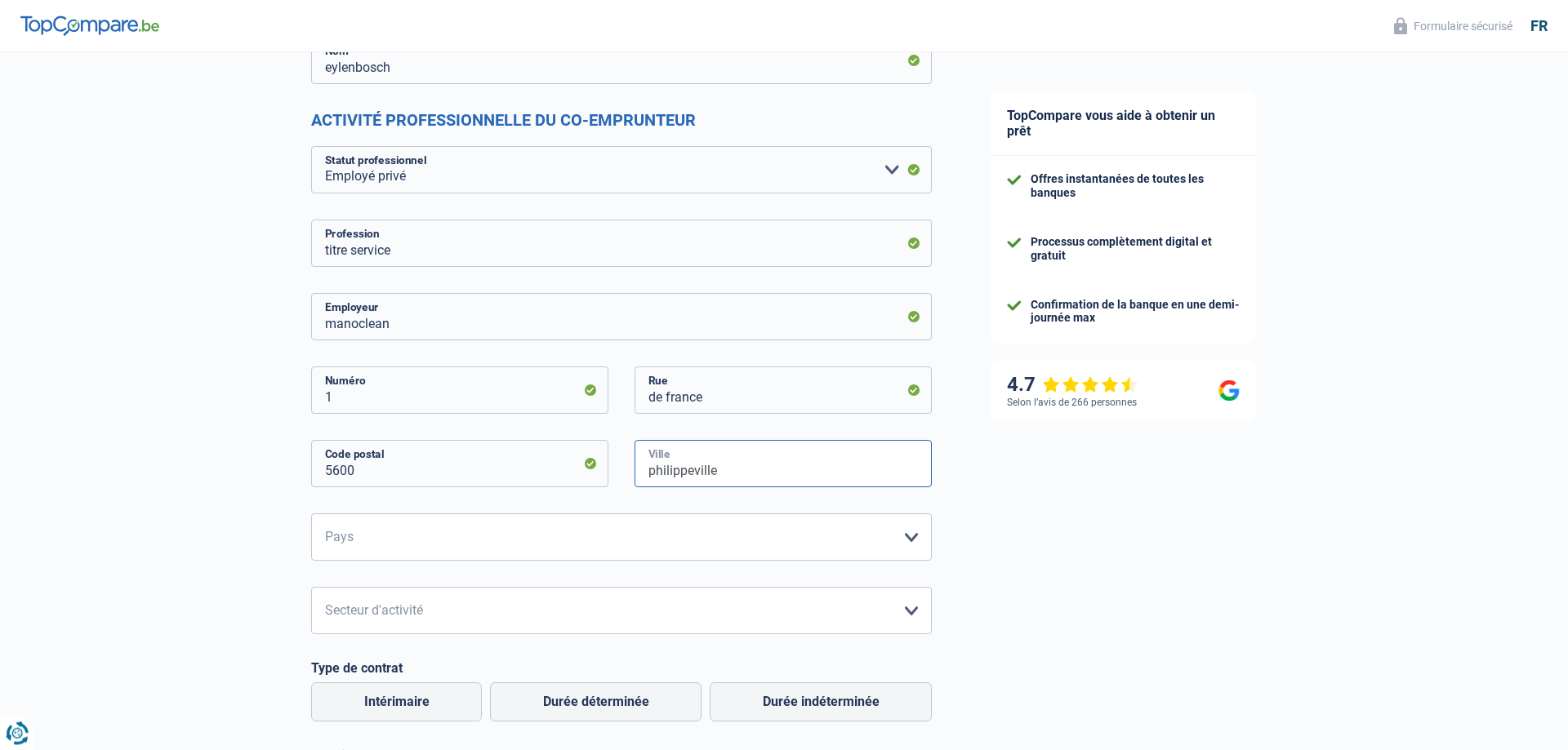
scroll to position [333, 0]
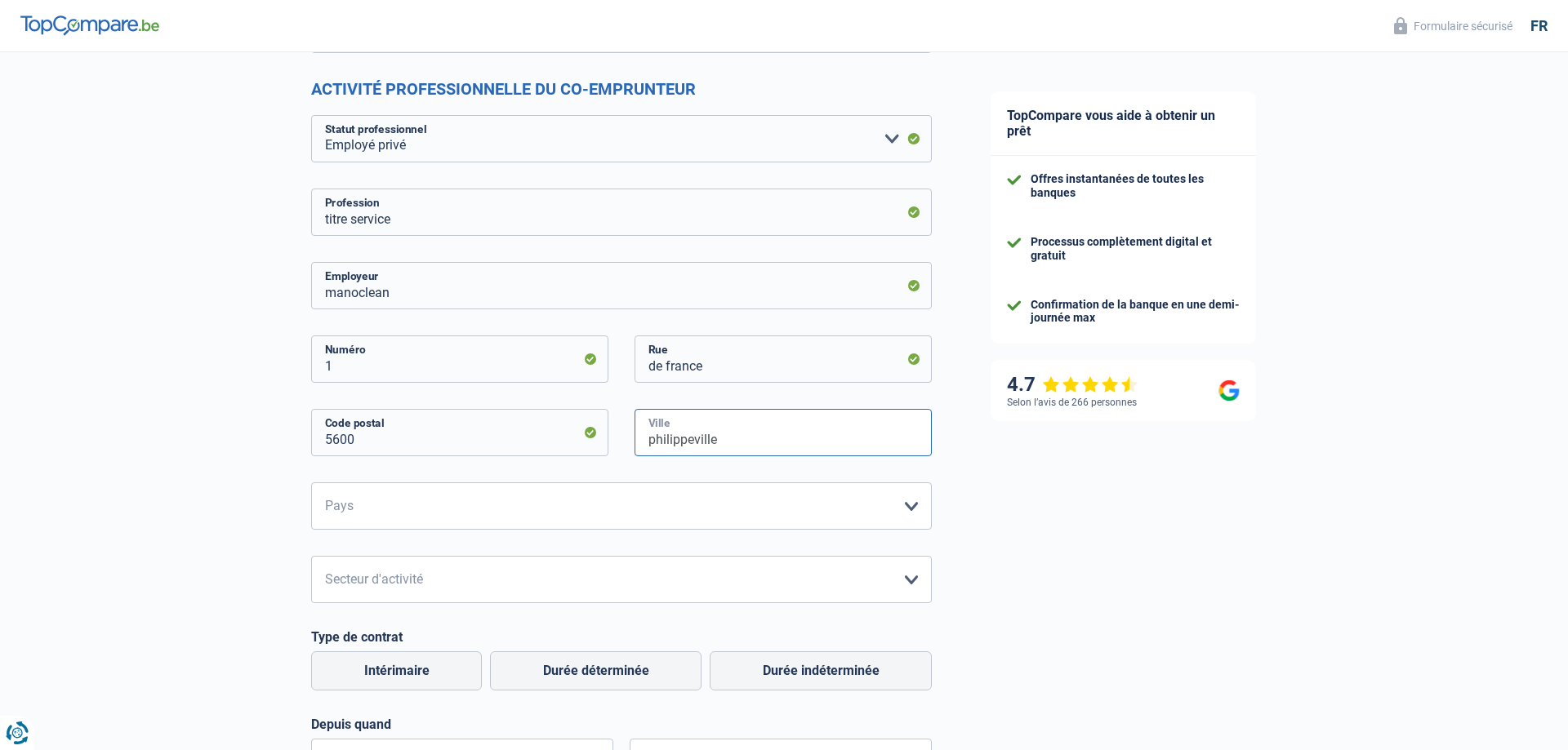
type input "philippeville"
click at [312, 483] on select "[GEOGRAPHIC_DATA] [GEOGRAPHIC_DATA] [GEOGRAPHIC_DATA] [GEOGRAPHIC_DATA] [GEOGRA…" at bounding box center [622, 506] width 621 height 47
select select "BE"
click option "[GEOGRAPHIC_DATA]" at bounding box center [0, 0] width 0 height 0
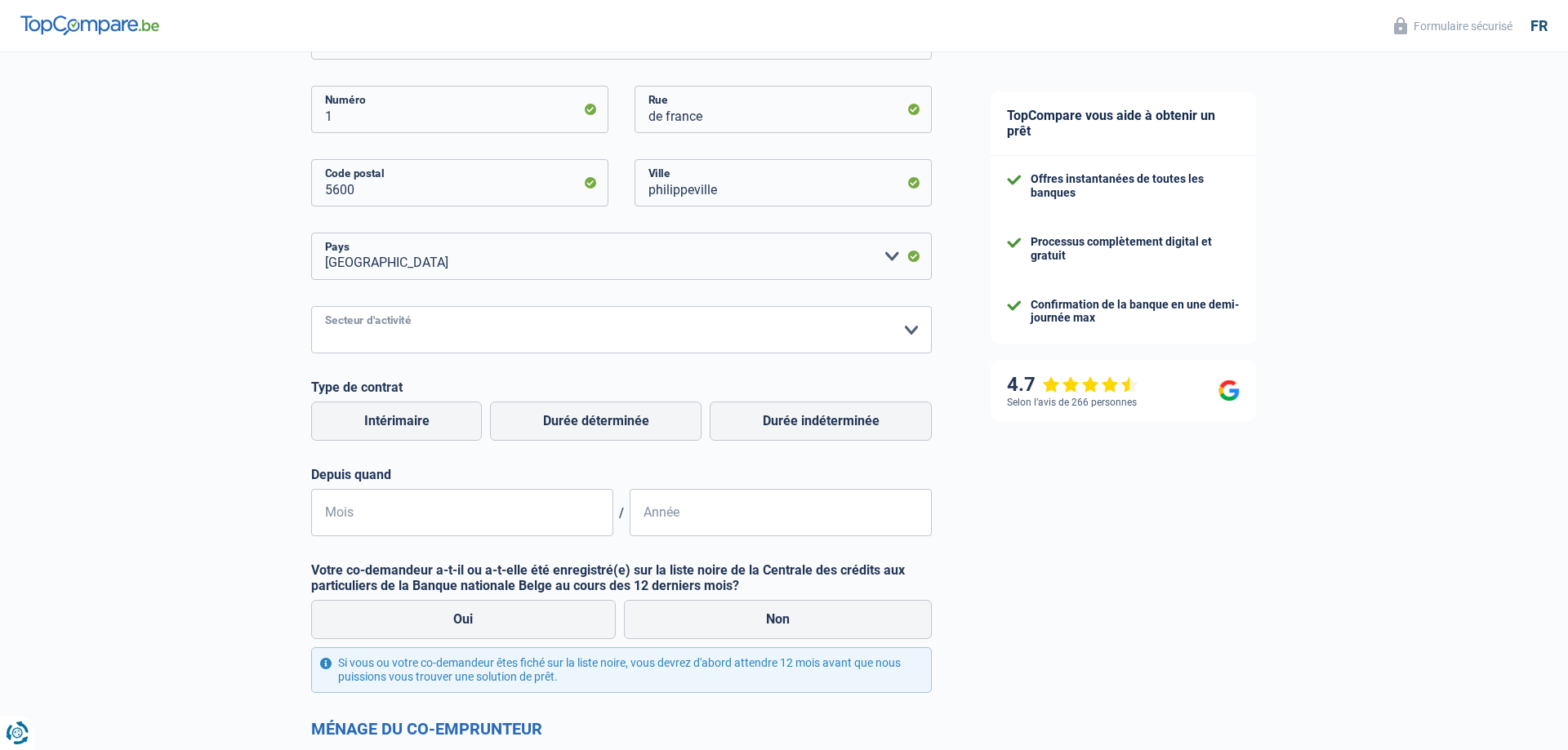
click at [312, 306] on select "Agriculture/Pêche Industrie Horeca Courier/Fitness/Taxi Construction Banques/As…" at bounding box center [622, 330] width 621 height 47
select select "smallCompanies"
click option "Petites entreprises (-50pers)" at bounding box center [0, 0] width 0 height 0
click at [832, 419] on label "Durée indéterminée" at bounding box center [820, 421] width 222 height 39
click at [832, 419] on input "Durée indéterminée" at bounding box center [820, 421] width 222 height 39
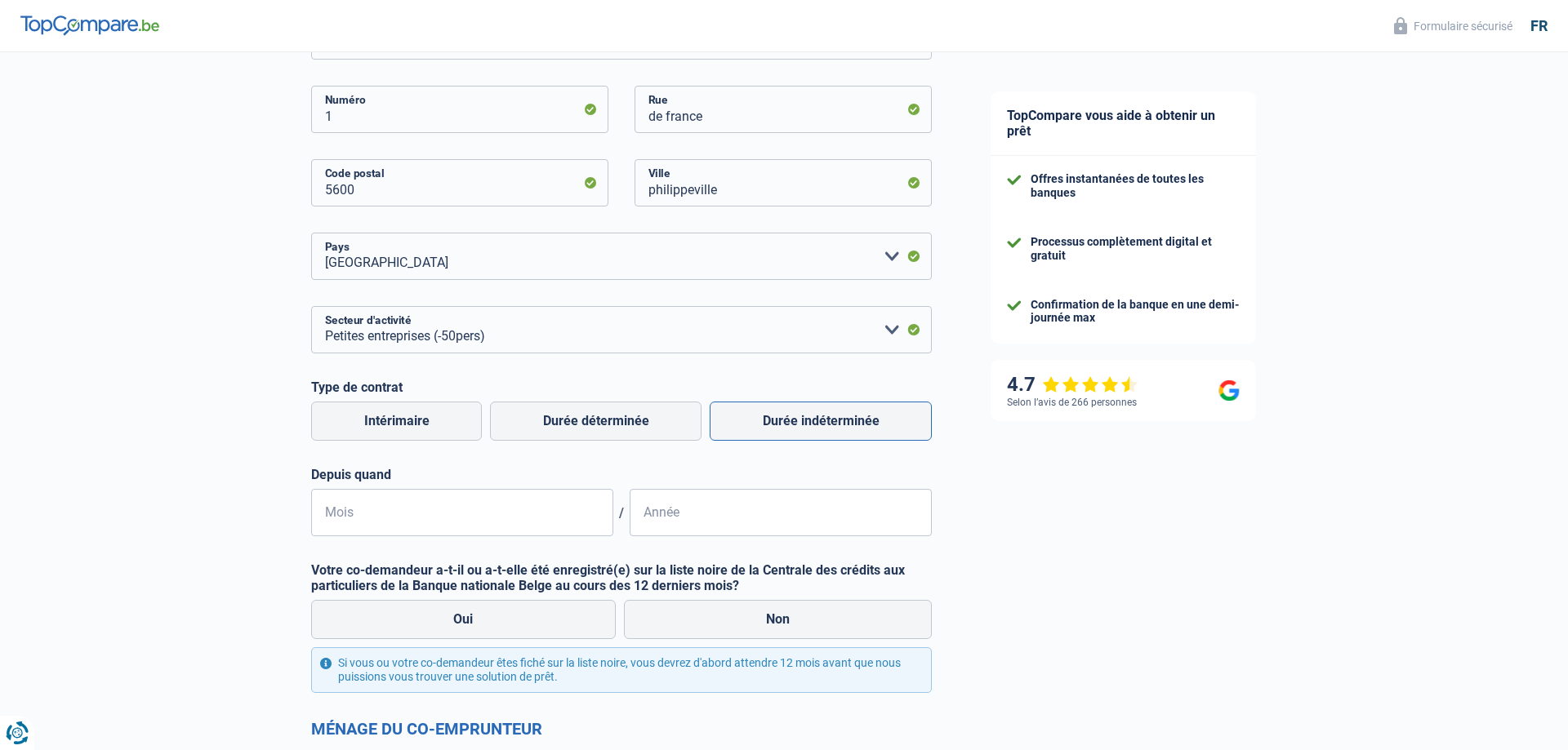
radio input "true"
click at [361, 511] on input "Mois" at bounding box center [463, 512] width 302 height 47
type input "10"
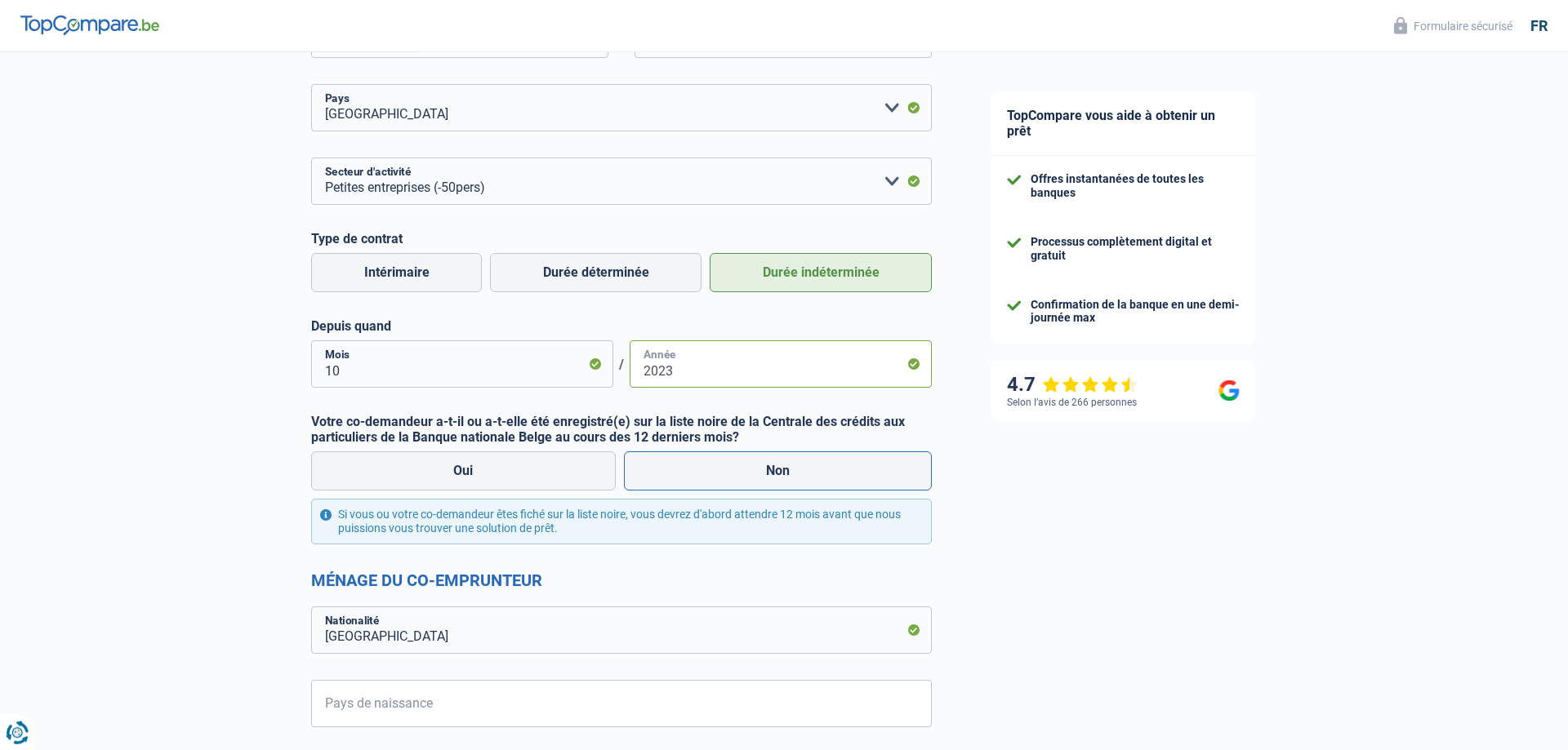
scroll to position [749, 0]
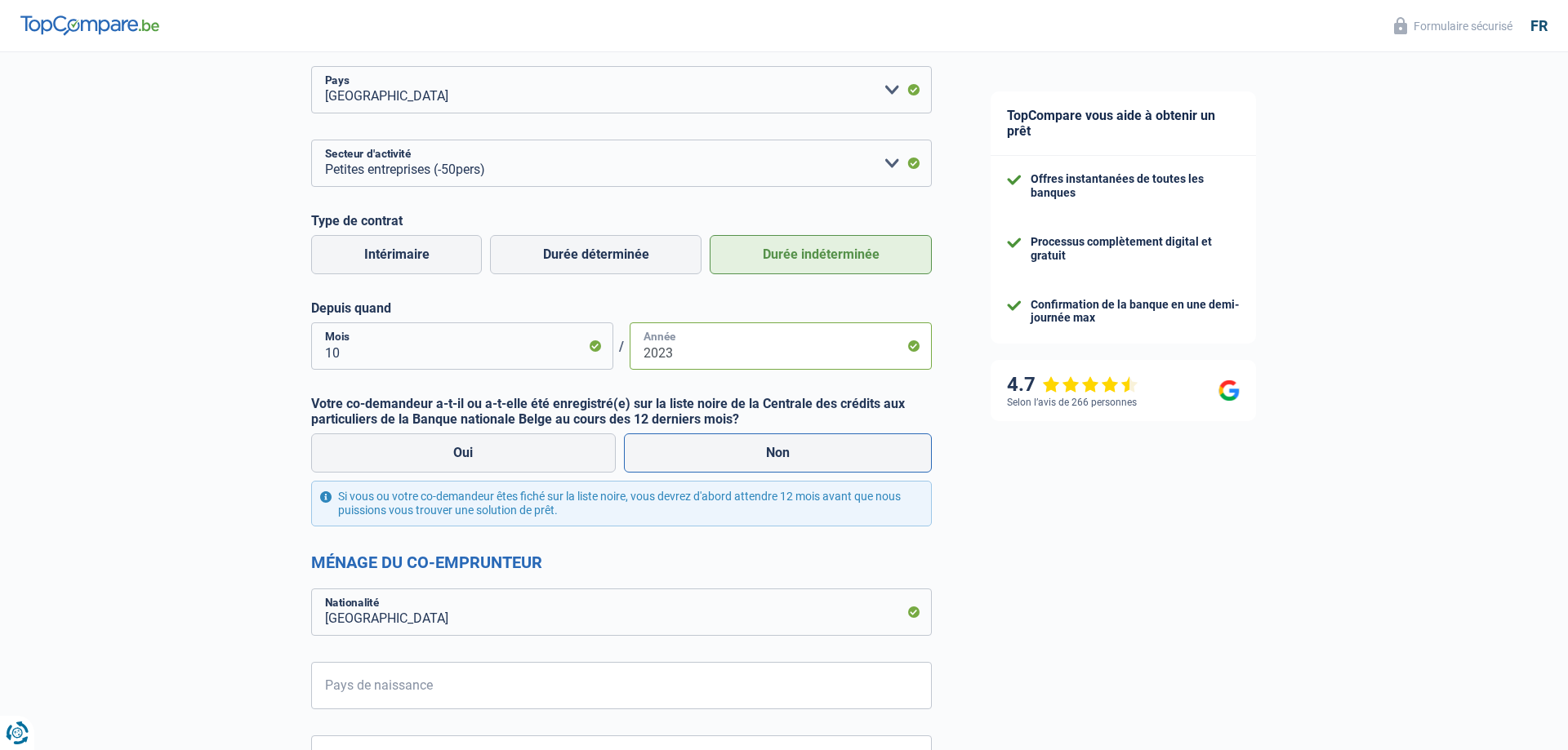
type input "2023"
drag, startPoint x: 739, startPoint y: 448, endPoint x: 728, endPoint y: 459, distance: 15.6
click at [740, 448] on label "Non" at bounding box center [779, 453] width 309 height 39
click at [740, 448] on input "Non" at bounding box center [779, 453] width 309 height 39
radio input "true"
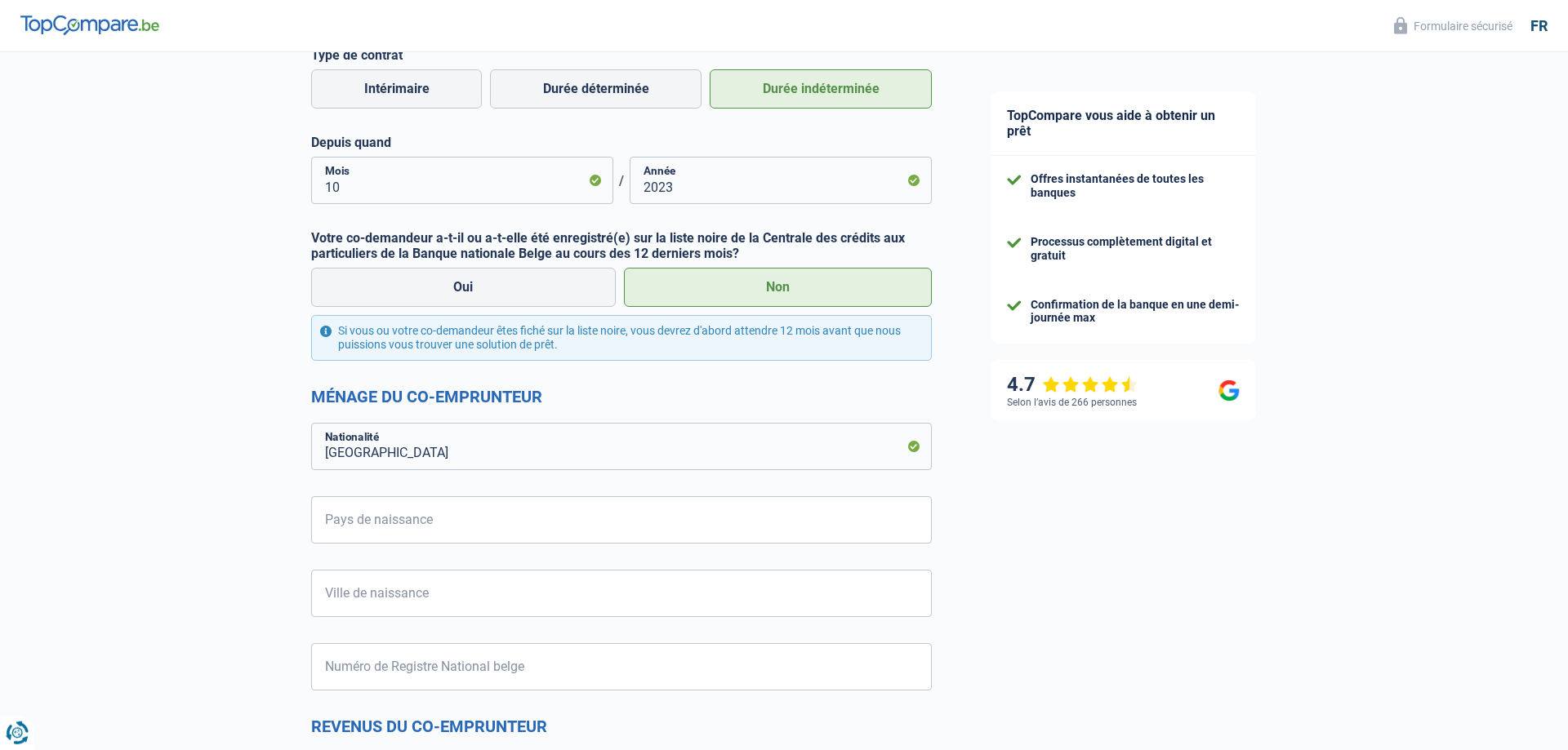
scroll to position [916, 0]
click at [374, 520] on input "Pays de naissance" at bounding box center [622, 519] width 621 height 47
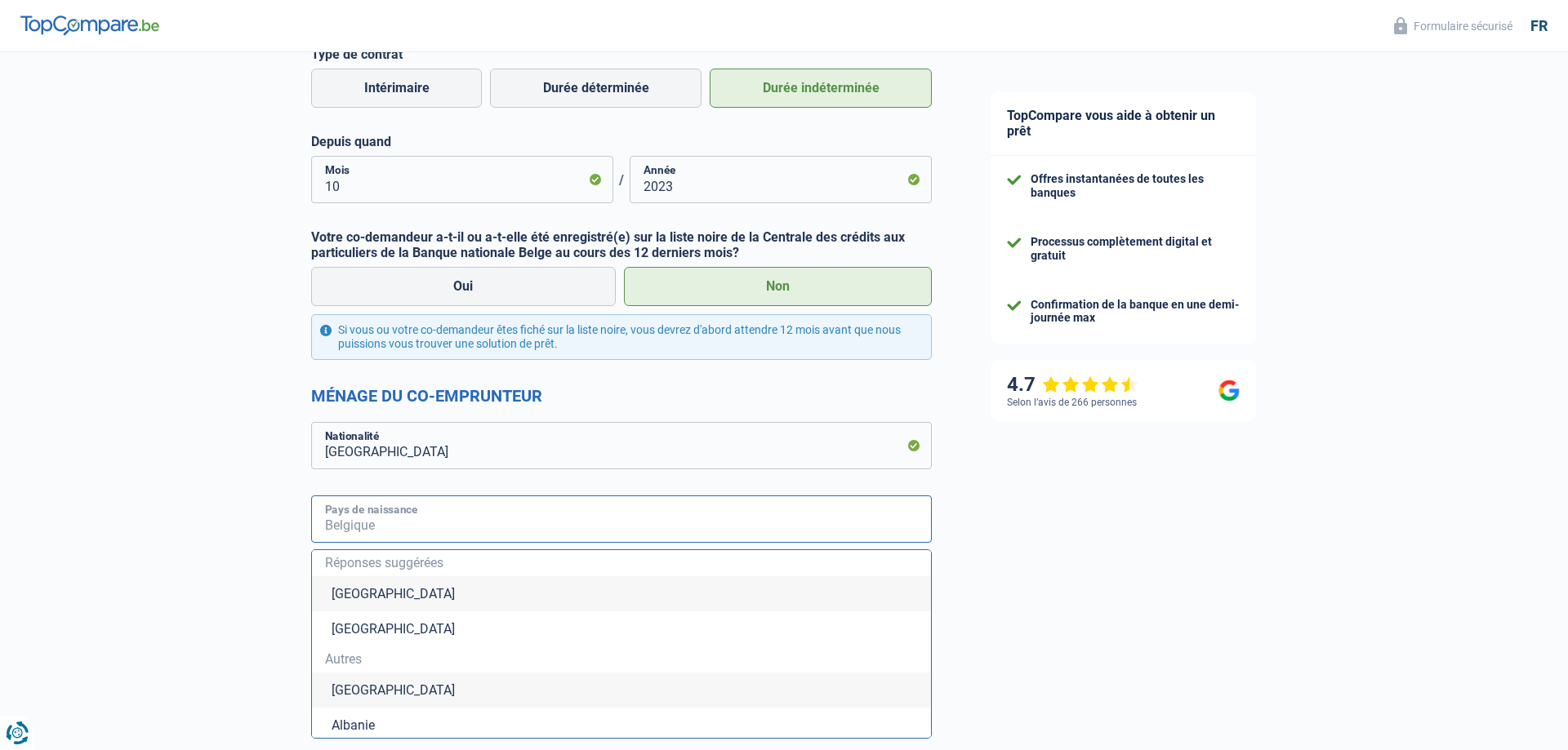
click at [348, 532] on input "Pays de naissance" at bounding box center [622, 519] width 621 height 47
click at [1033, 638] on div "TopCompare vous aide à obtenir un prêt Offres instantanées de toutes les banque…" at bounding box center [1265, 405] width 607 height 2538
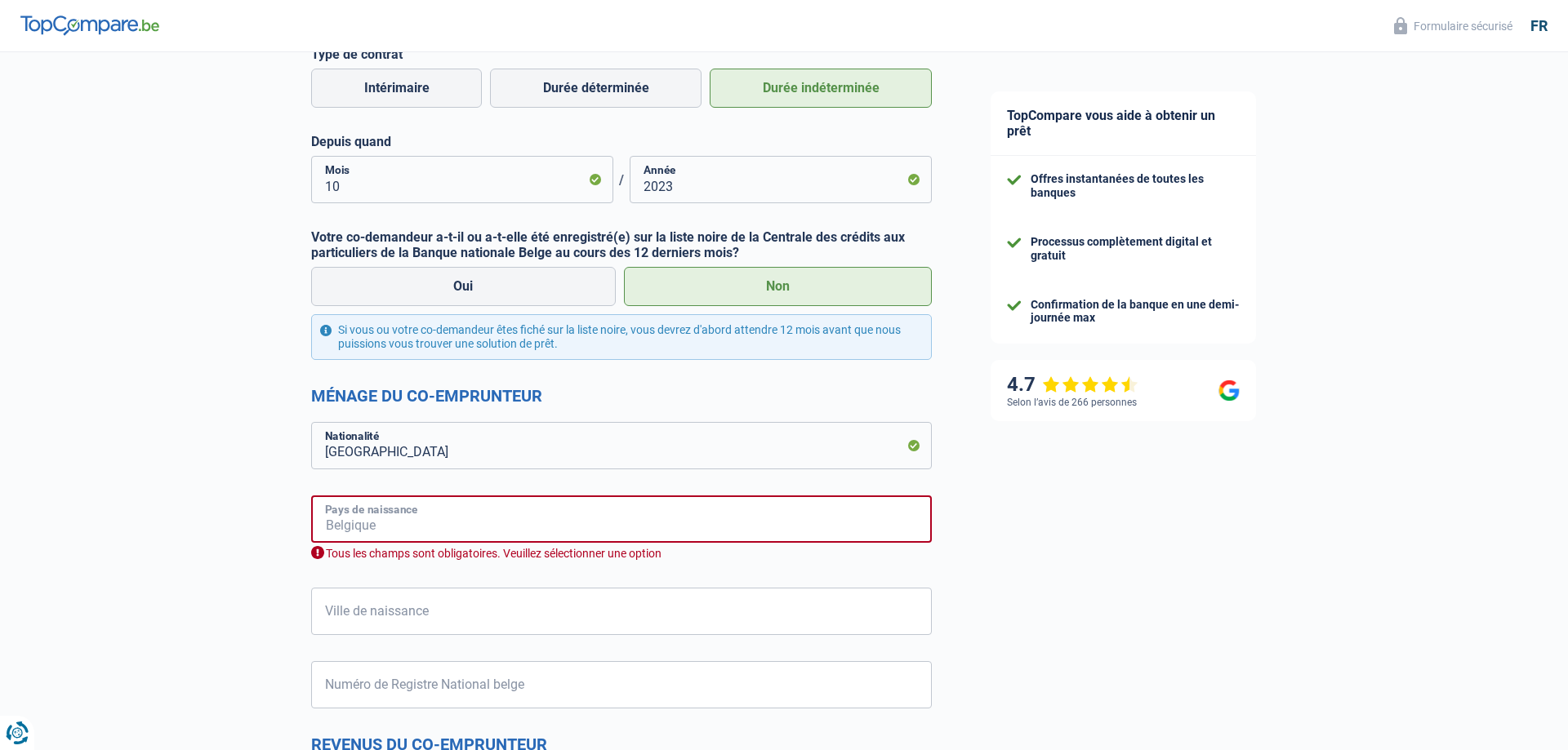
click at [350, 517] on input "Pays de naissance" at bounding box center [622, 519] width 621 height 47
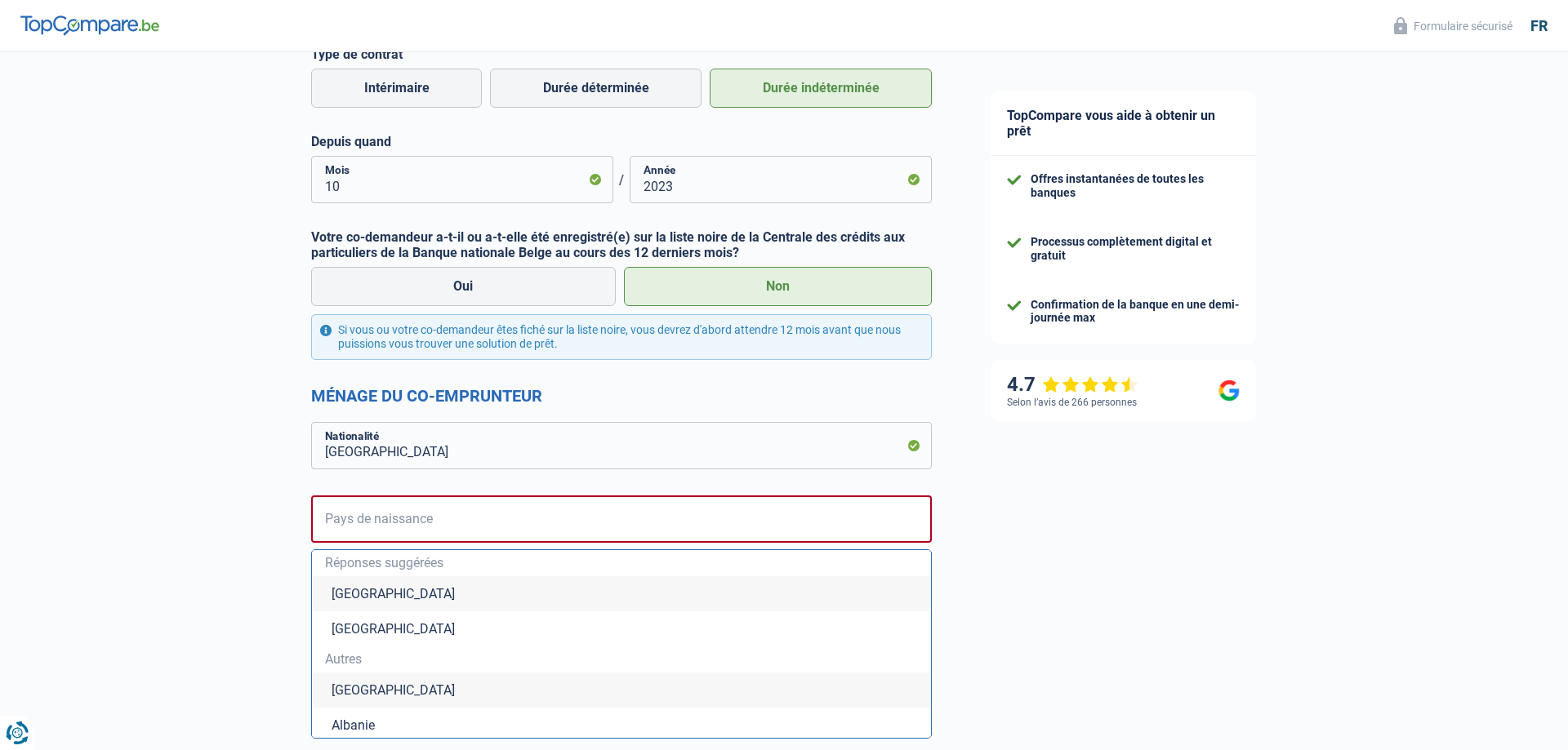
click at [344, 597] on li "[GEOGRAPHIC_DATA]" at bounding box center [622, 594] width 619 height 35
type input "[GEOGRAPHIC_DATA]"
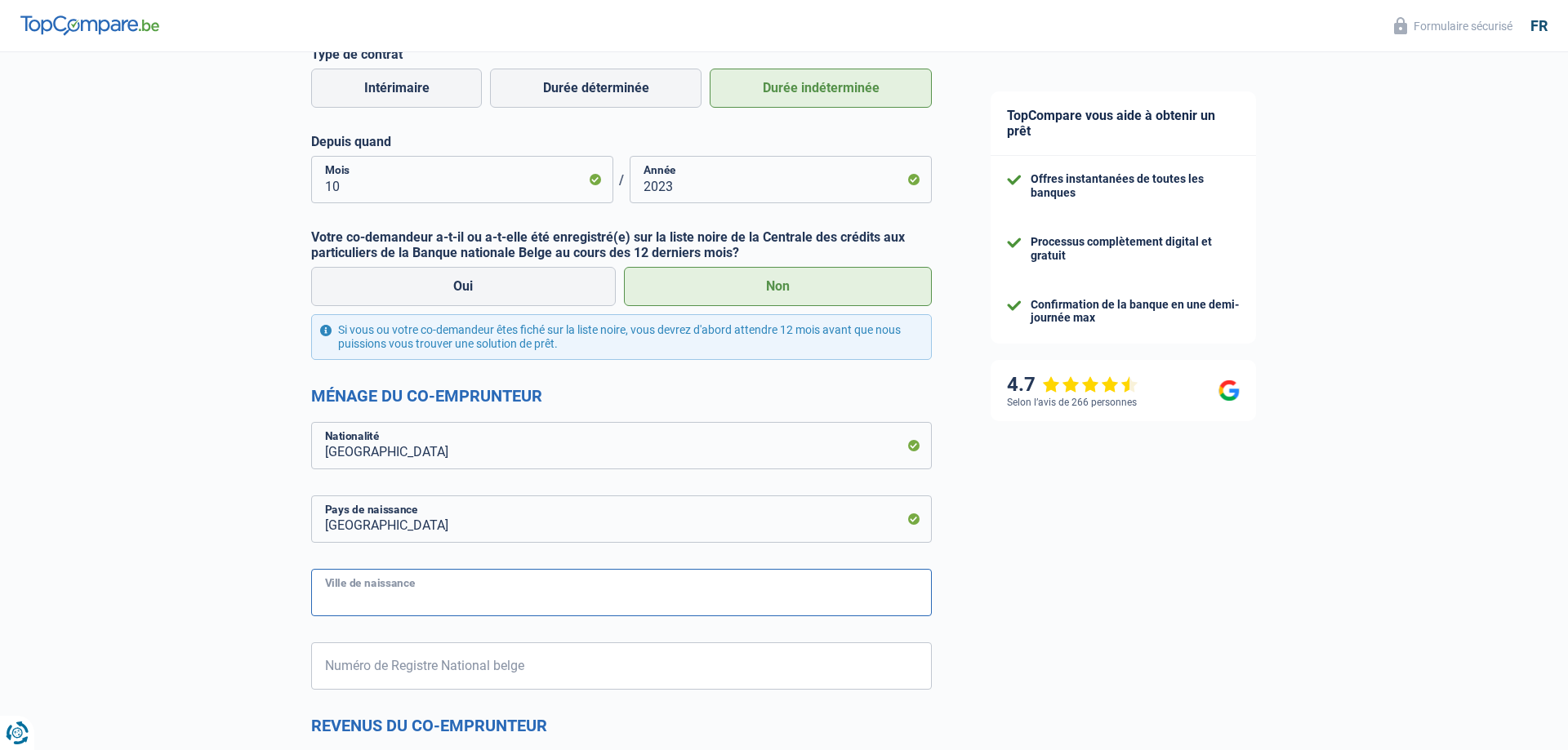
click at [389, 591] on input "Ville de naissance" at bounding box center [622, 592] width 621 height 47
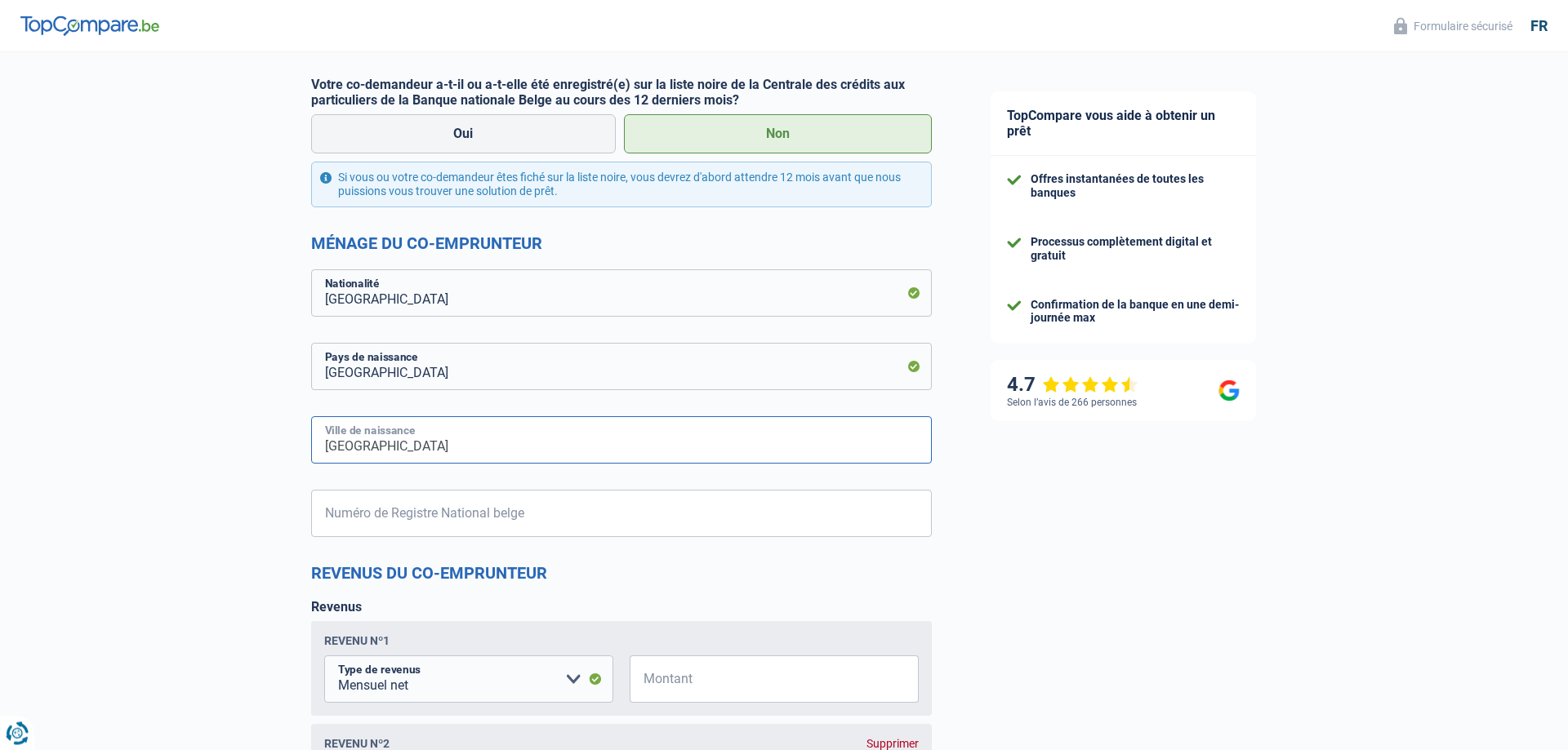
scroll to position [1082, 0]
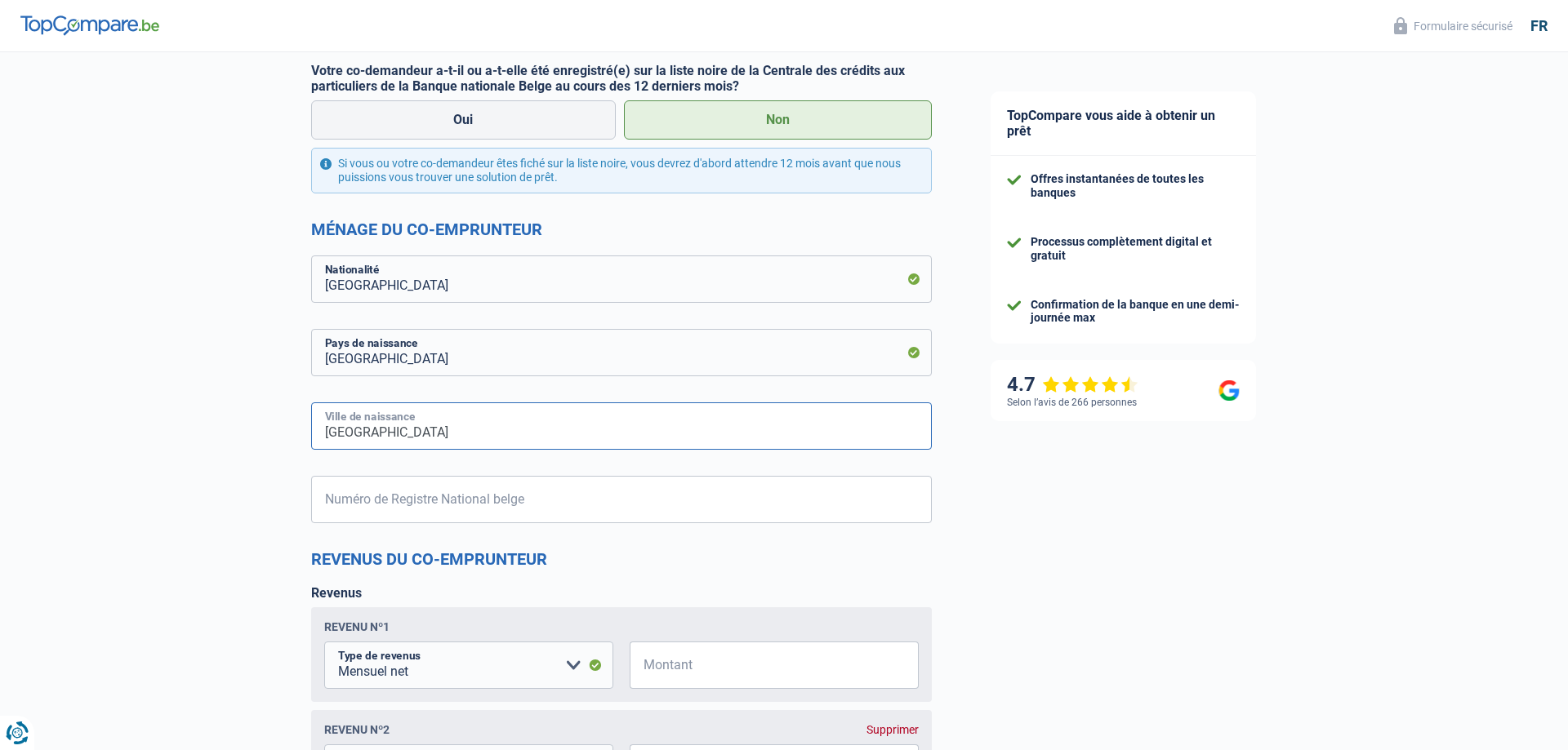
type input "[GEOGRAPHIC_DATA]"
click at [356, 508] on input "Numéro de Registre National belge" at bounding box center [622, 499] width 621 height 47
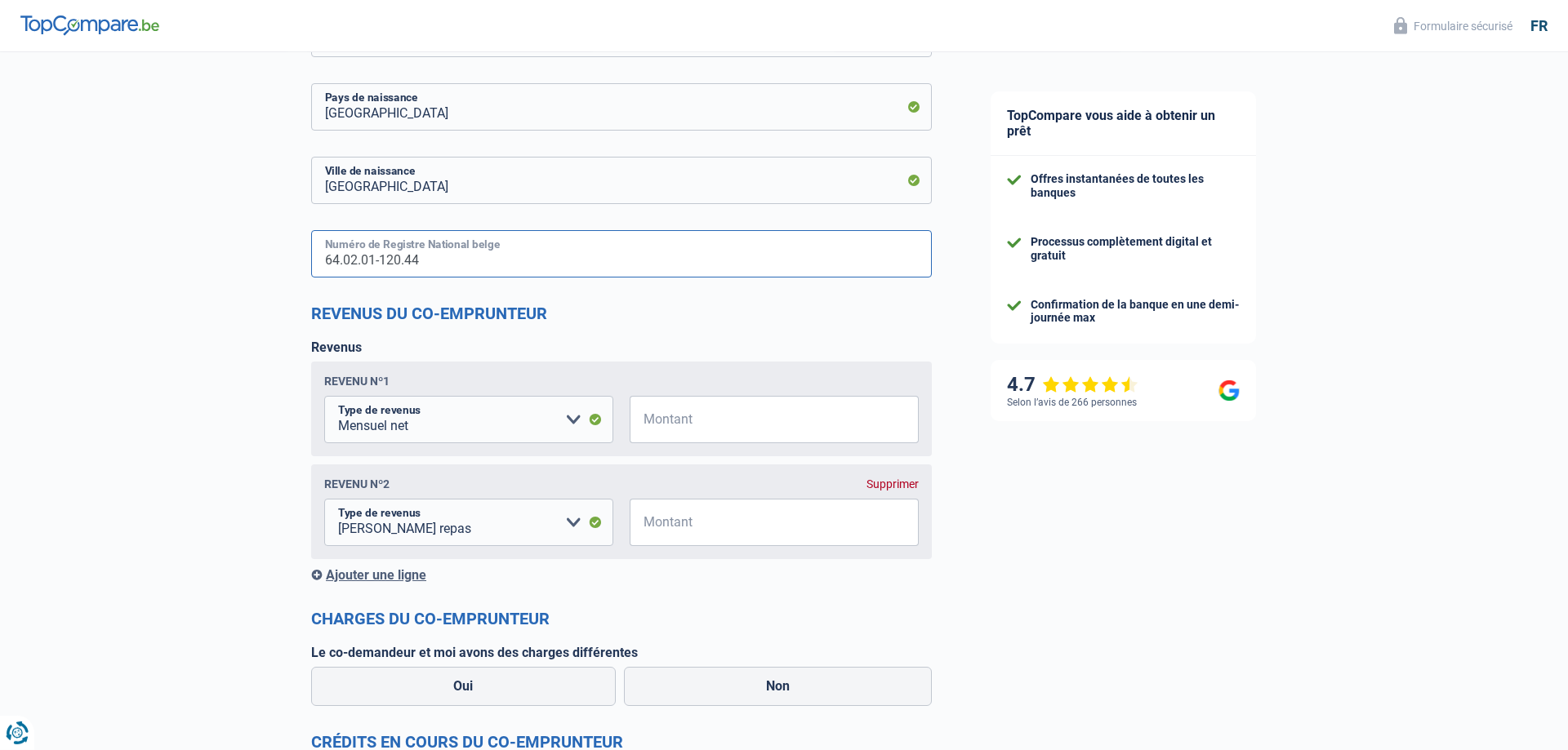
scroll to position [1332, 0]
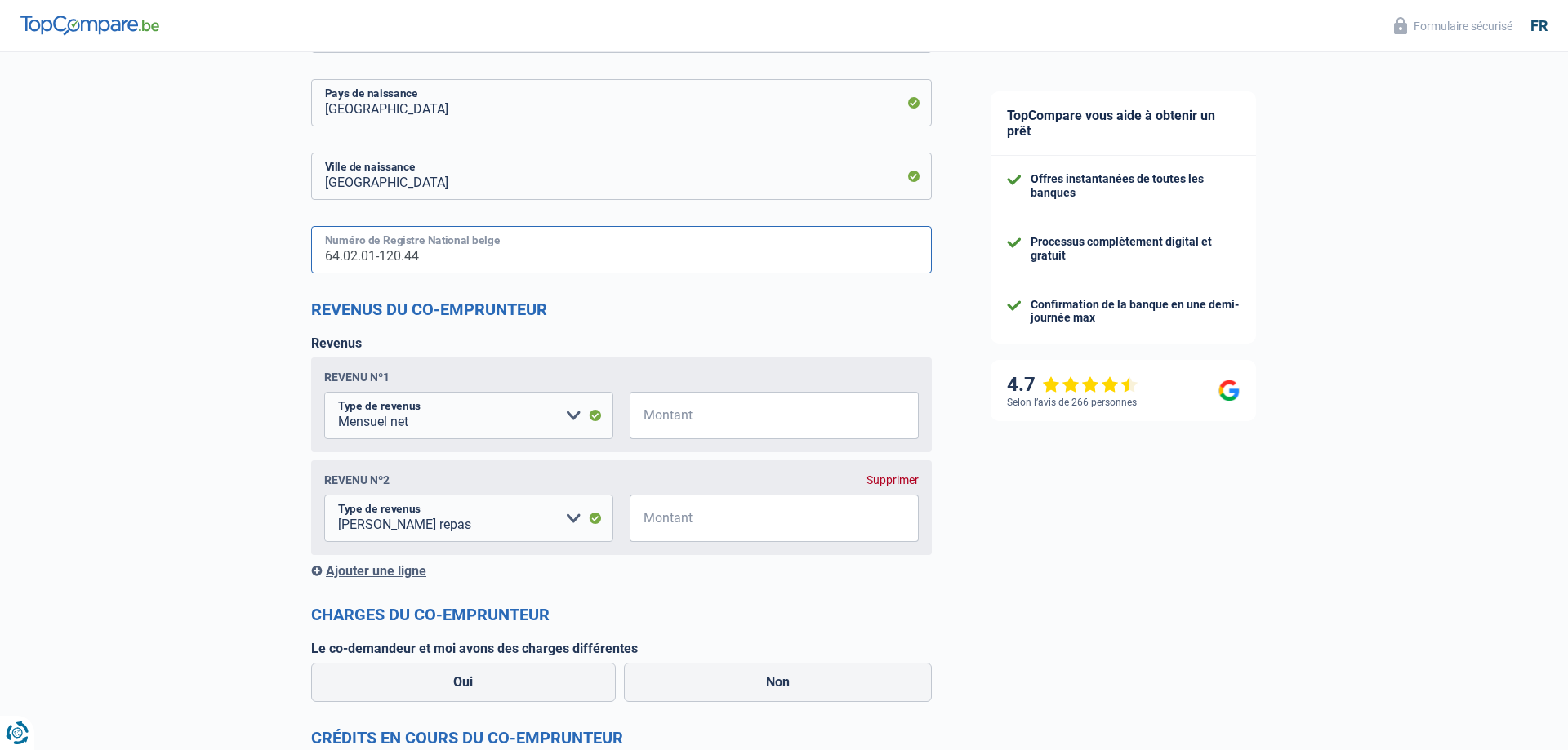
type input "64.02.01-120.44"
click at [686, 425] on input "Montant" at bounding box center [784, 415] width 268 height 47
type input "1.614"
click at [723, 523] on input "Montant" at bounding box center [784, 518] width 268 height 47
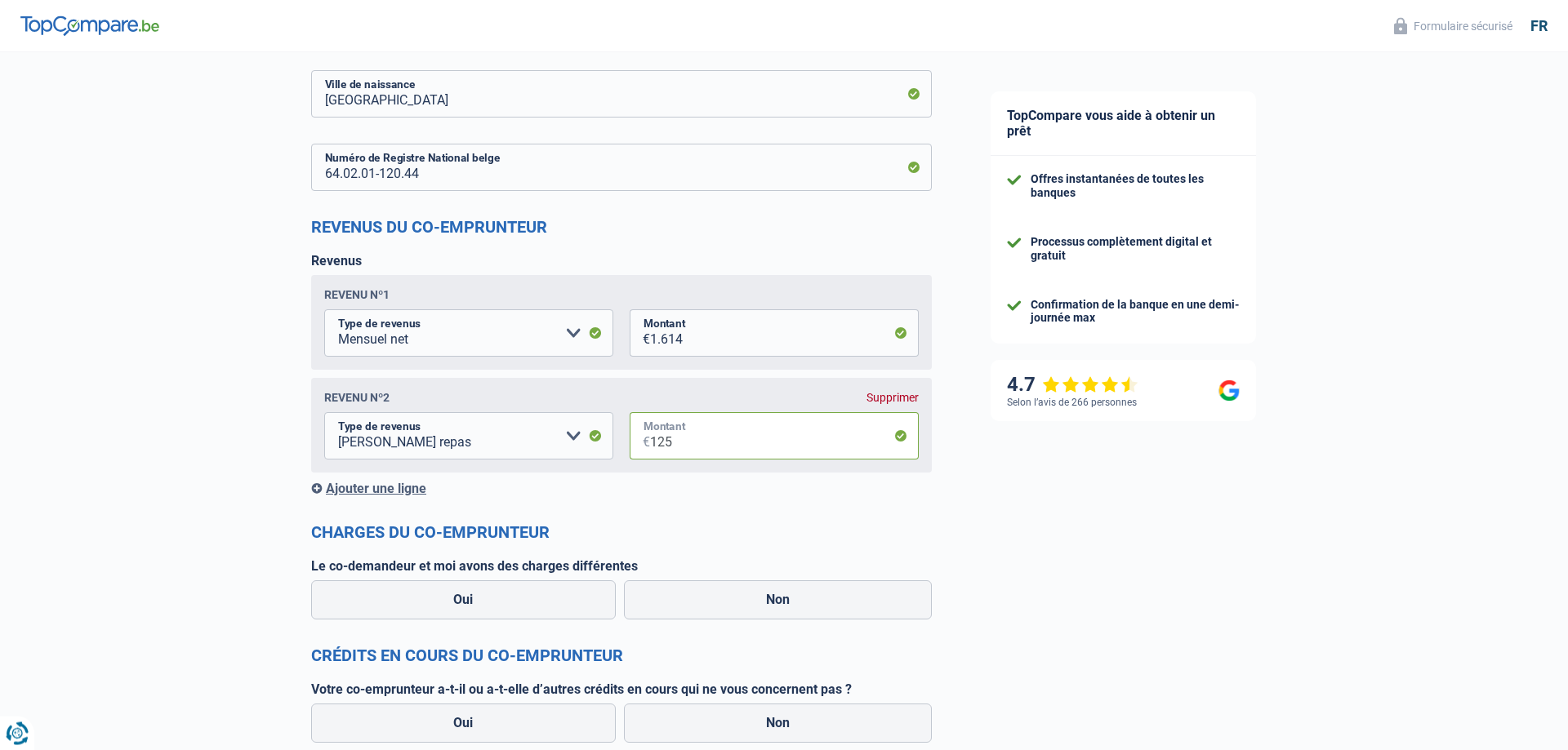
scroll to position [1499, 0]
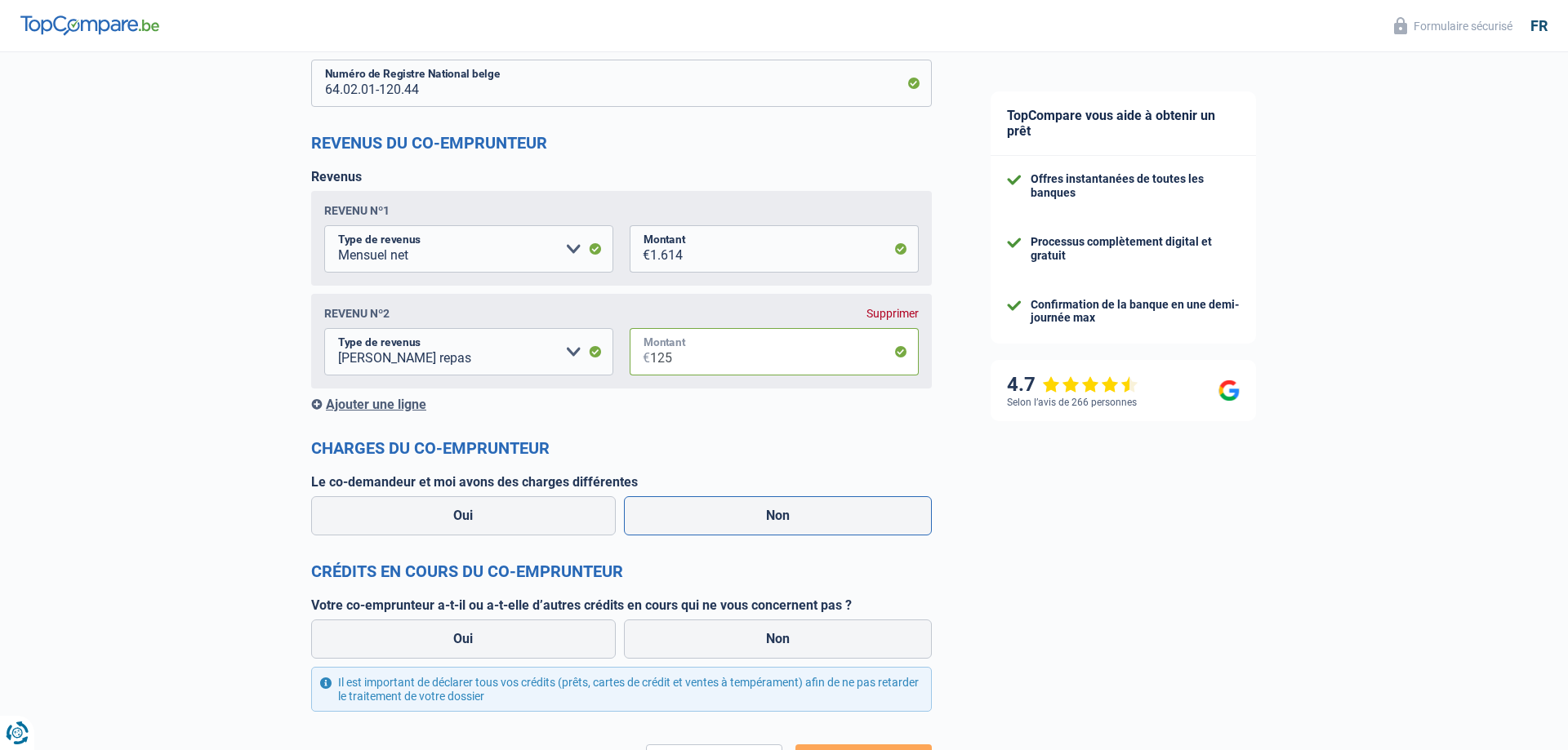
type input "125"
click at [774, 524] on label "Non" at bounding box center [779, 516] width 309 height 39
click at [774, 524] on input "Non" at bounding box center [779, 516] width 309 height 39
radio input "true"
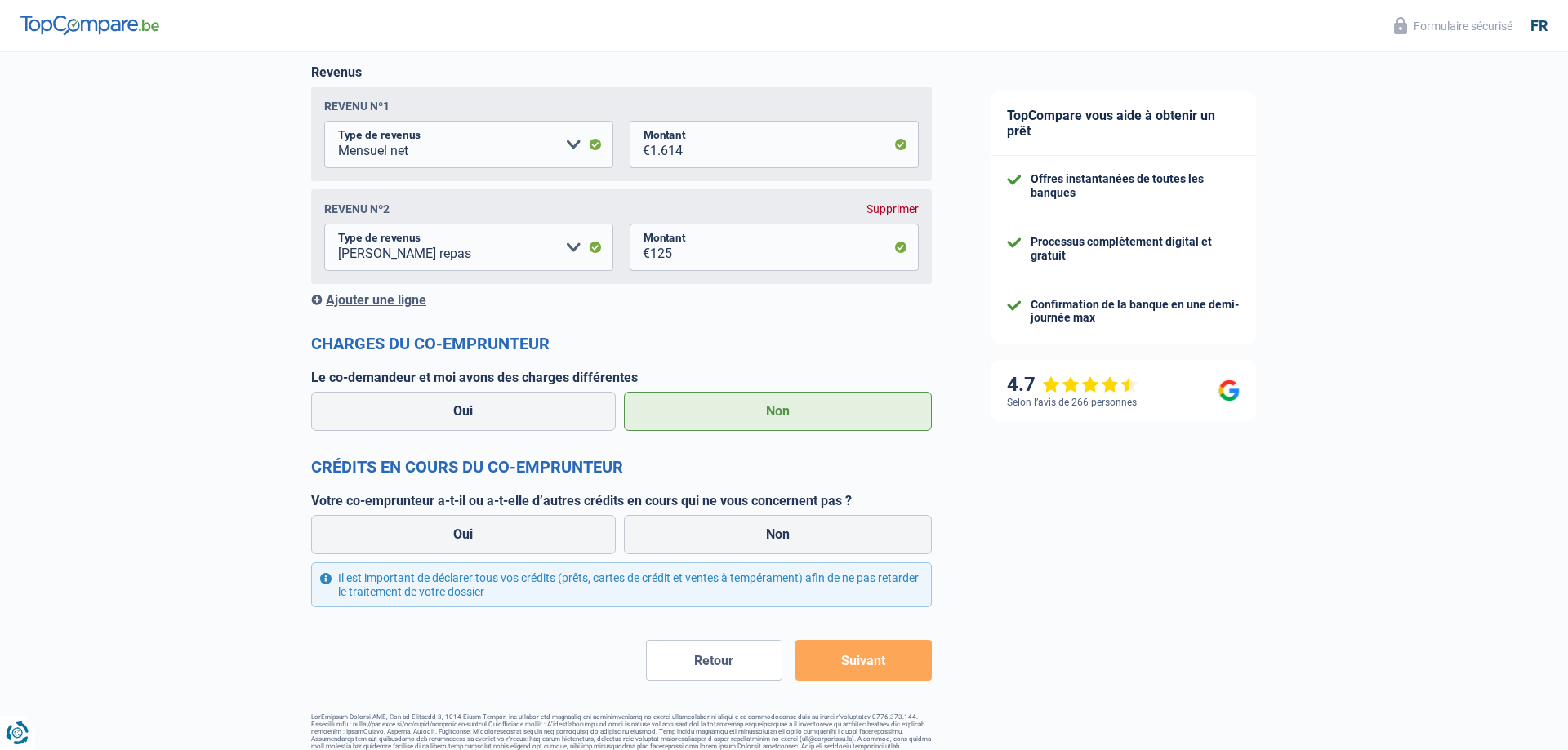
scroll to position [1631, 0]
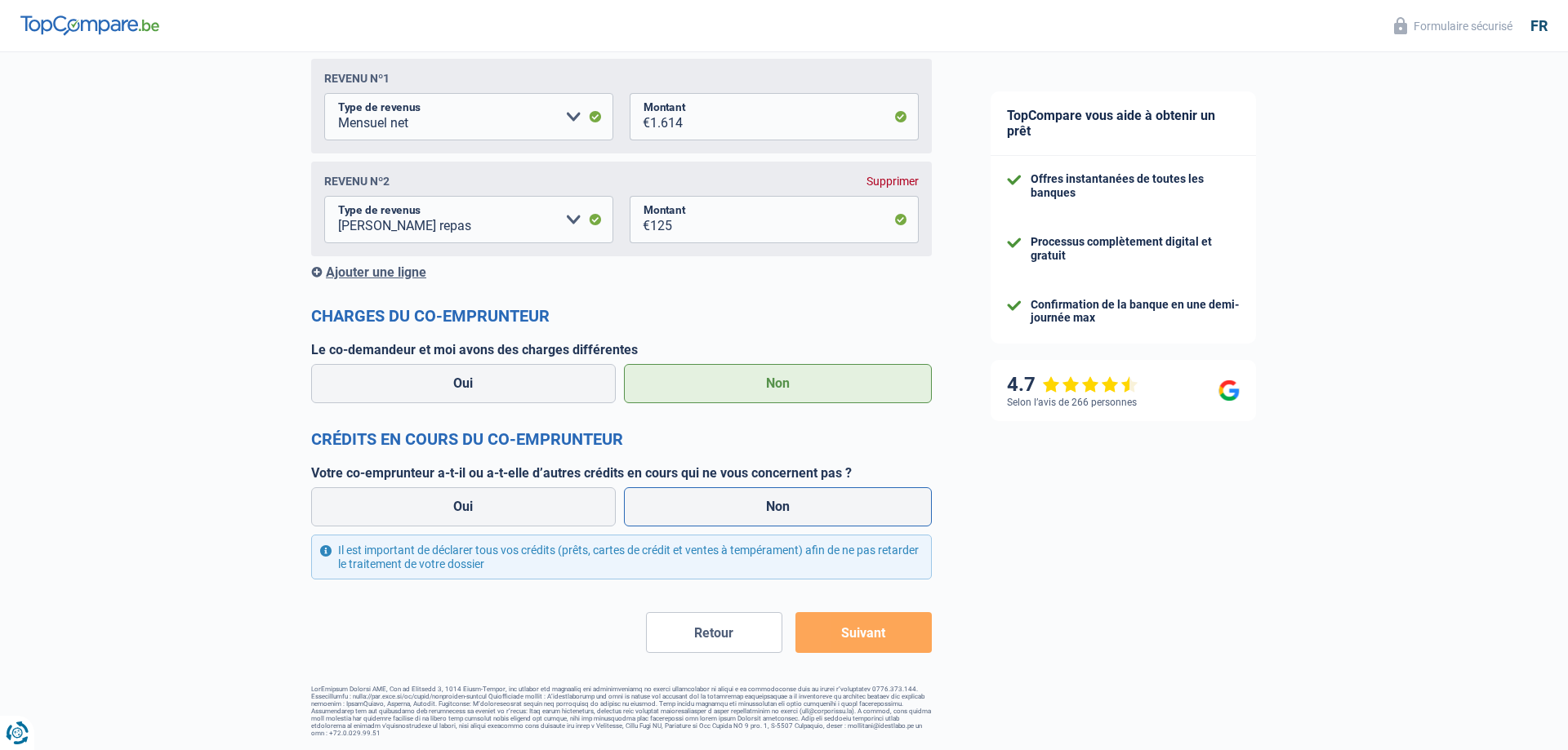
click at [802, 507] on label "Non" at bounding box center [779, 507] width 309 height 39
click at [802, 507] on input "Non" at bounding box center [779, 507] width 309 height 39
radio input "true"
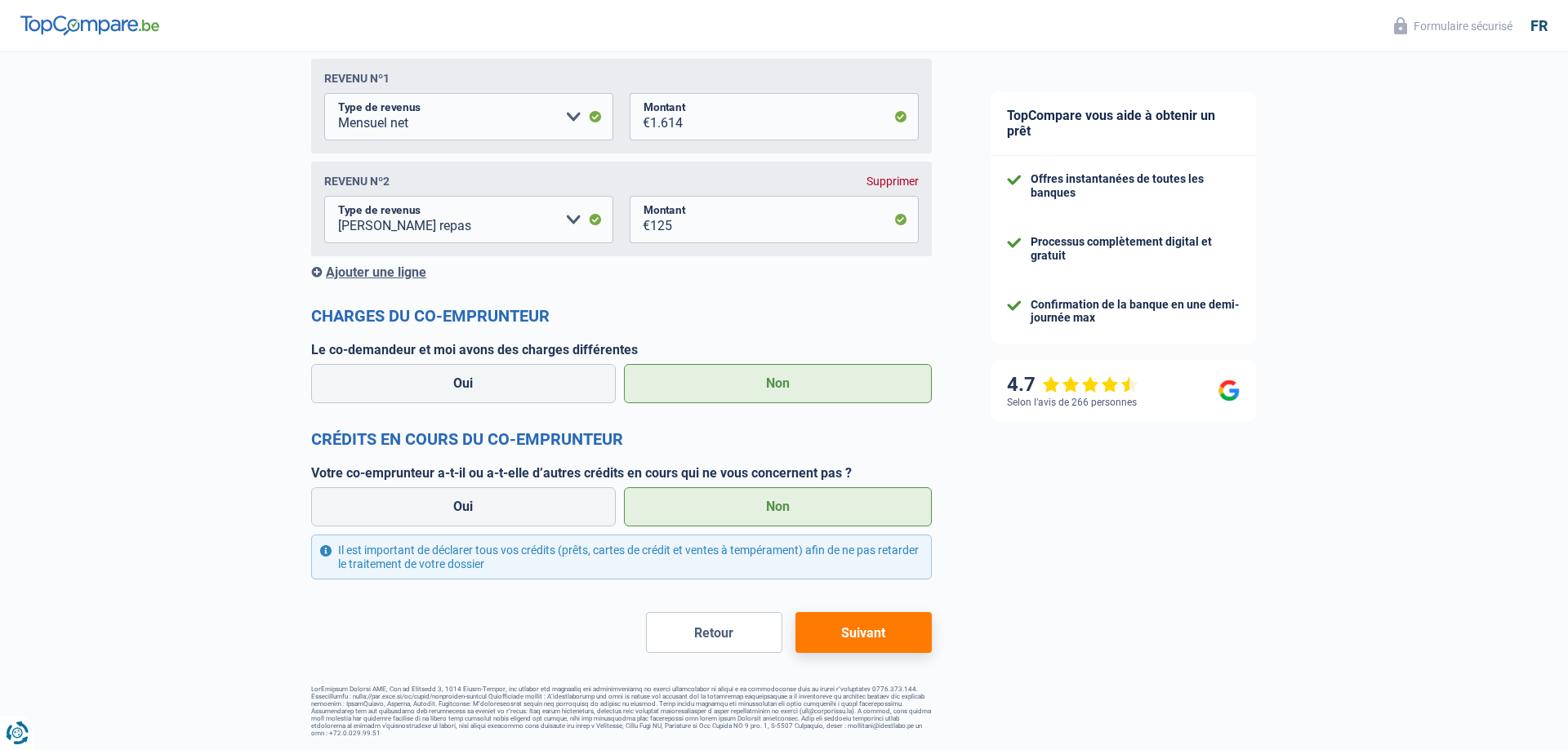
click at [859, 635] on button "Suivant" at bounding box center [863, 632] width 136 height 41
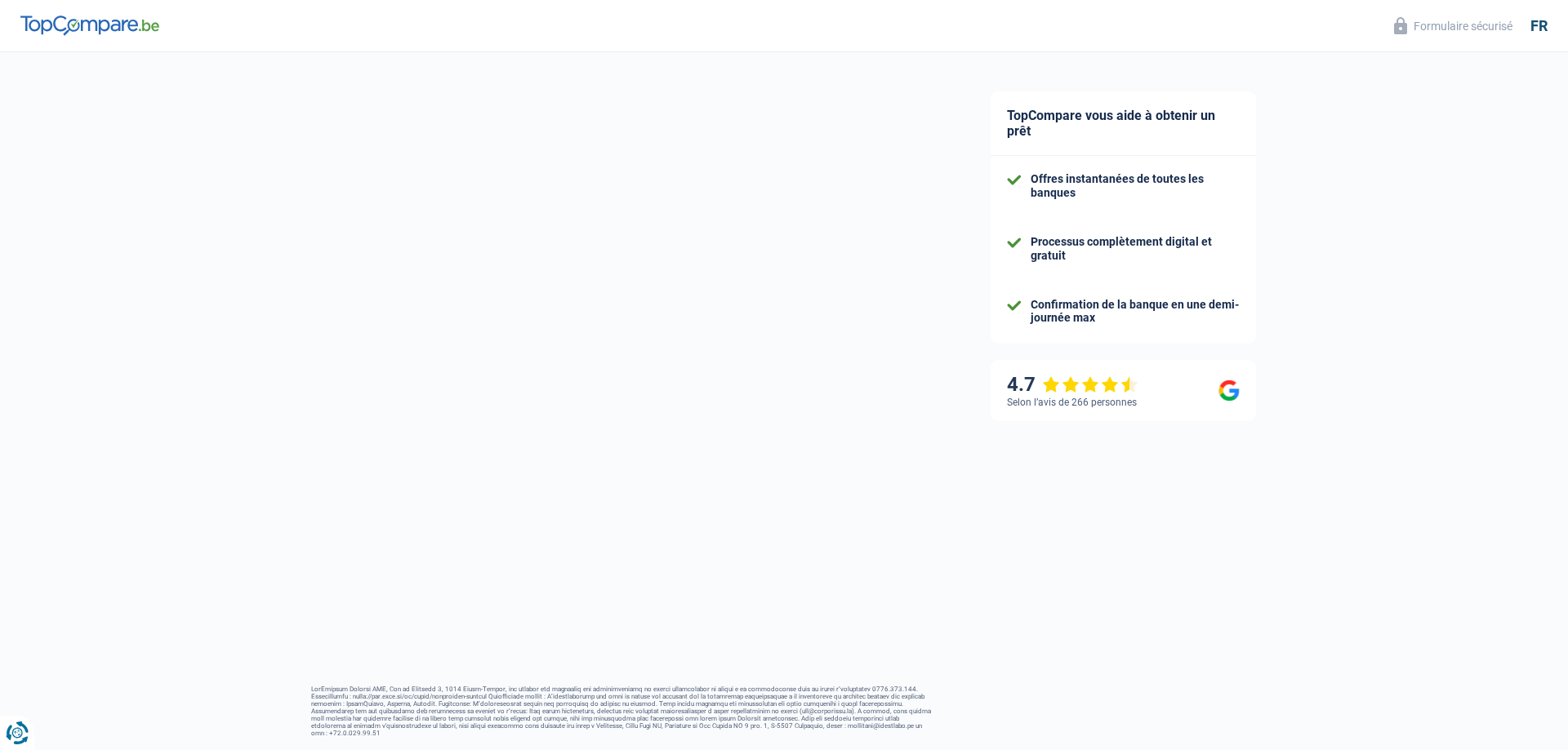
select select "car"
select select "120"
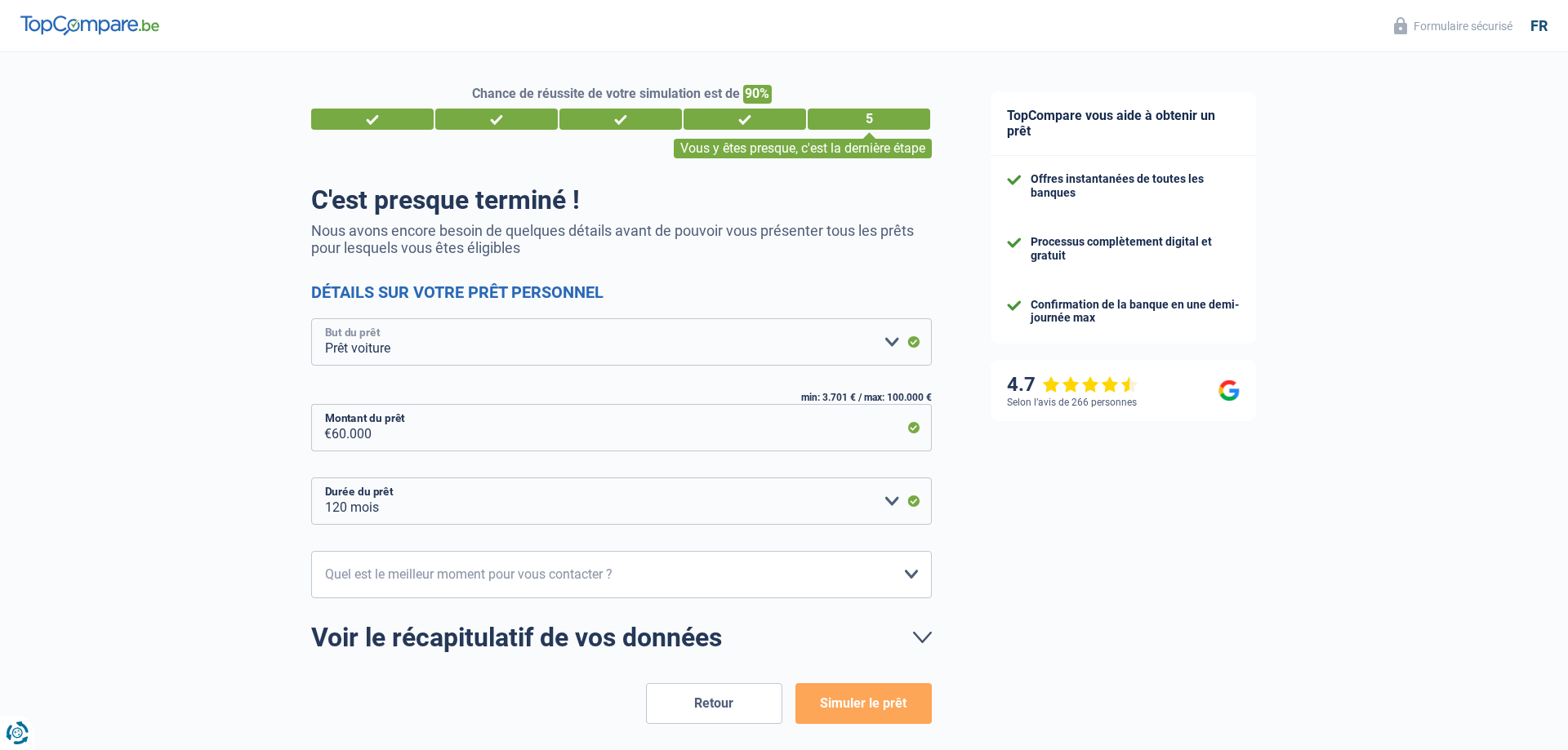
click at [312, 318] on select "Confort maison: meubles, textile, peinture, électroménager, outillage non-profe…" at bounding box center [622, 341] width 621 height 47
click at [1123, 512] on div "TopCompare vous aide à obtenir un prêt Offres instantanées de toutes les banque…" at bounding box center [1265, 437] width 607 height 769
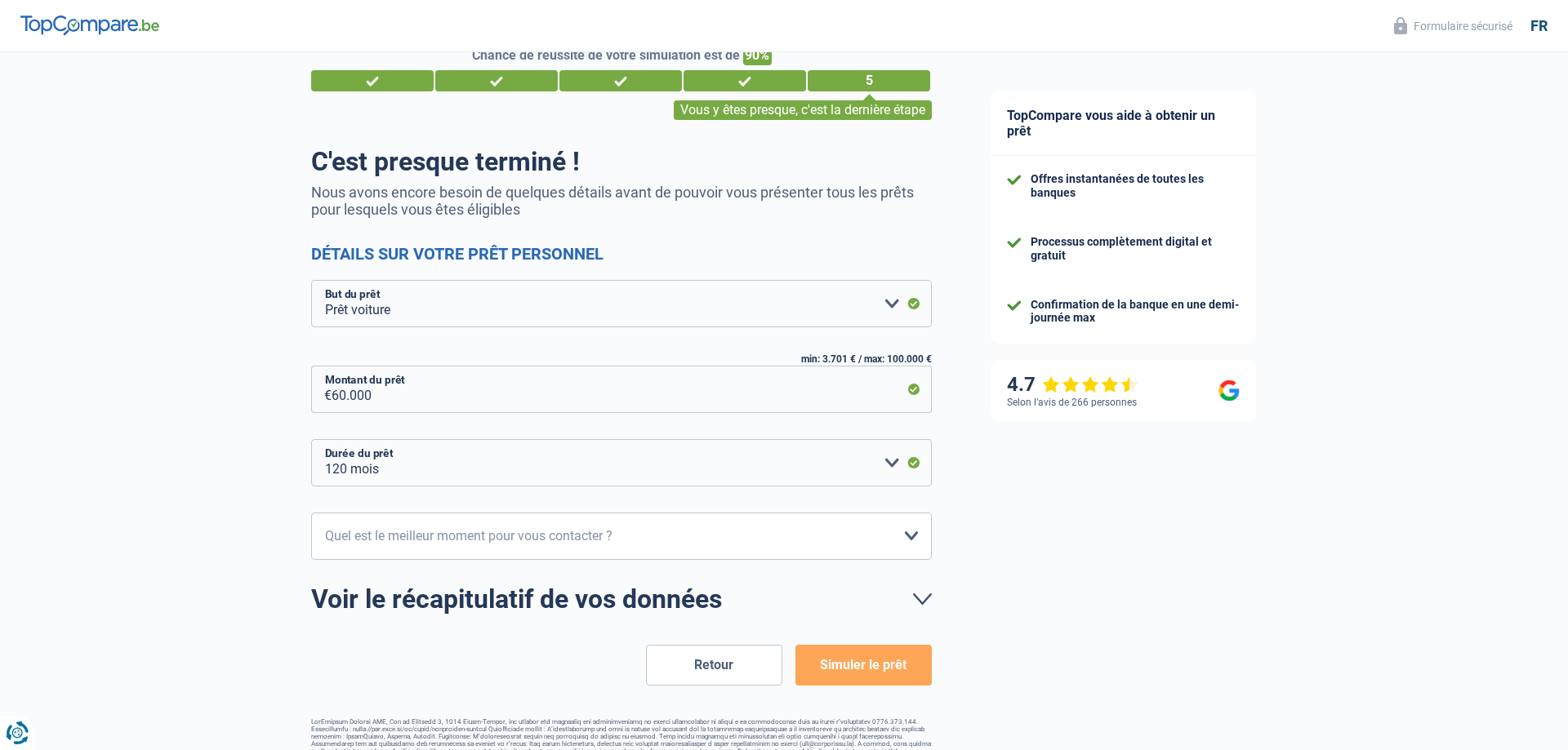
scroll to position [71, 0]
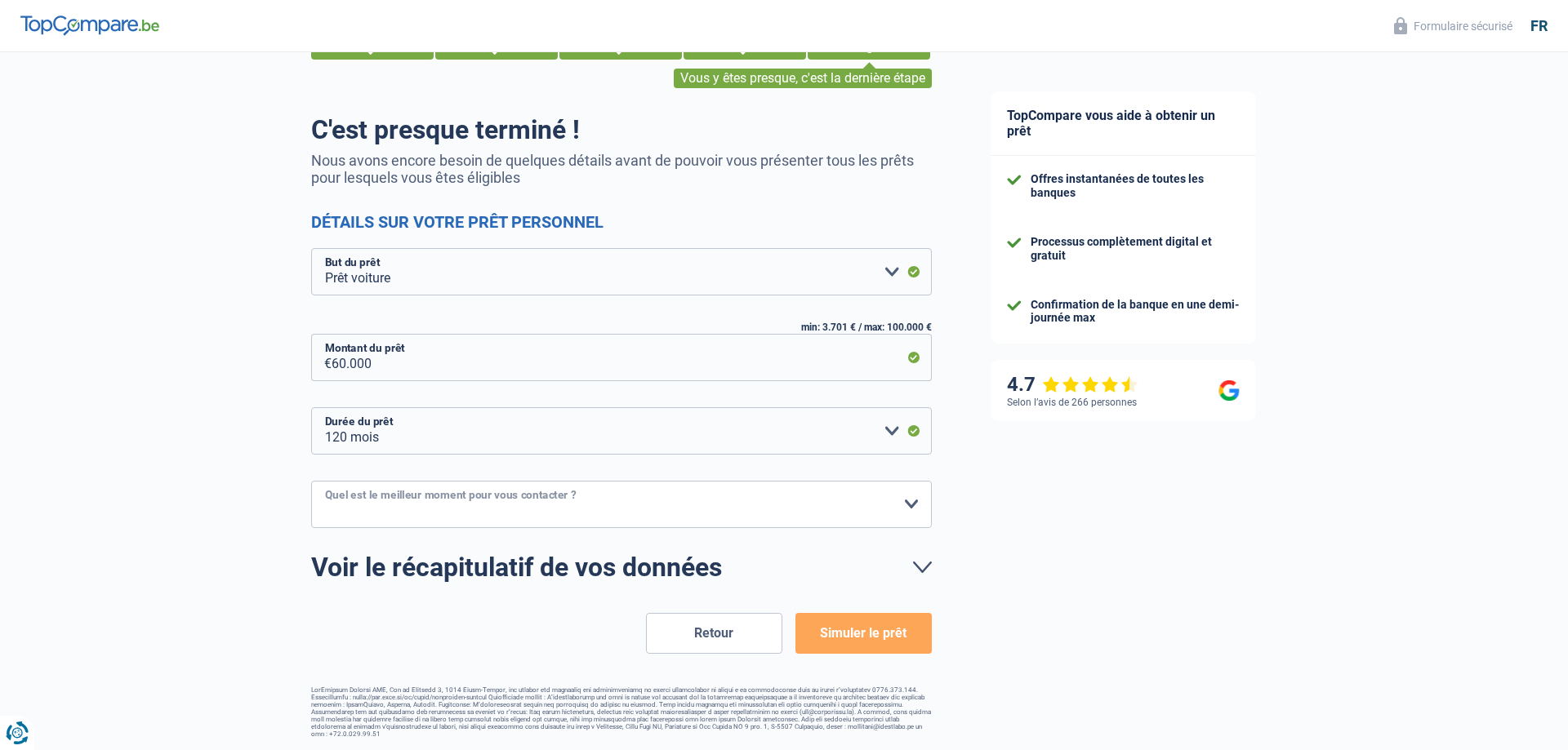
click at [312, 481] on select "10h-12h 12h-14h 14h-16h 16h-18h Veuillez sélectionner une option" at bounding box center [622, 504] width 621 height 47
select select "10-12"
click option "10h-12h" at bounding box center [0, 0] width 0 height 0
click at [851, 622] on button "Simuler le prêt" at bounding box center [863, 633] width 136 height 41
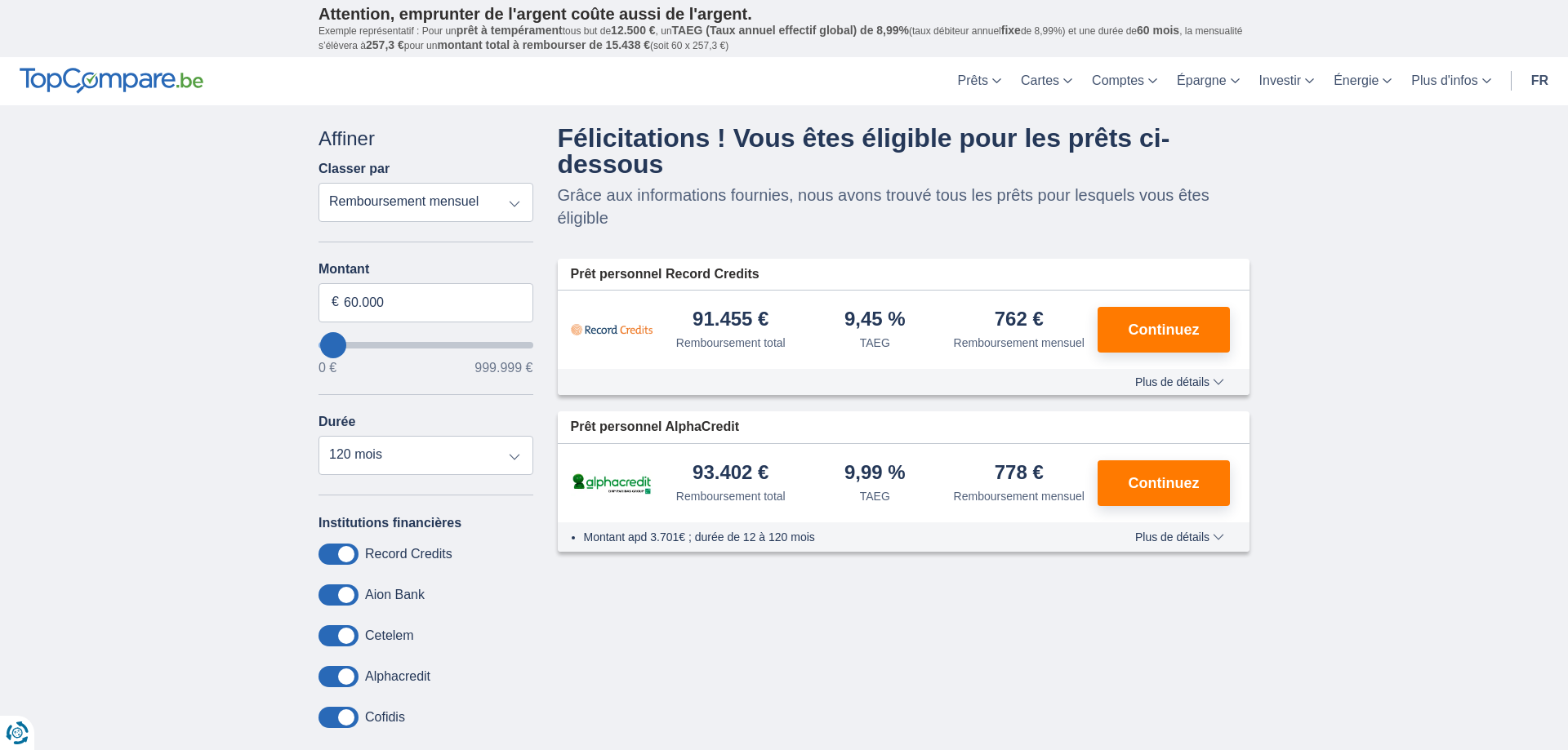
click at [1176, 536] on span "Plus de détails" at bounding box center [1179, 537] width 89 height 12
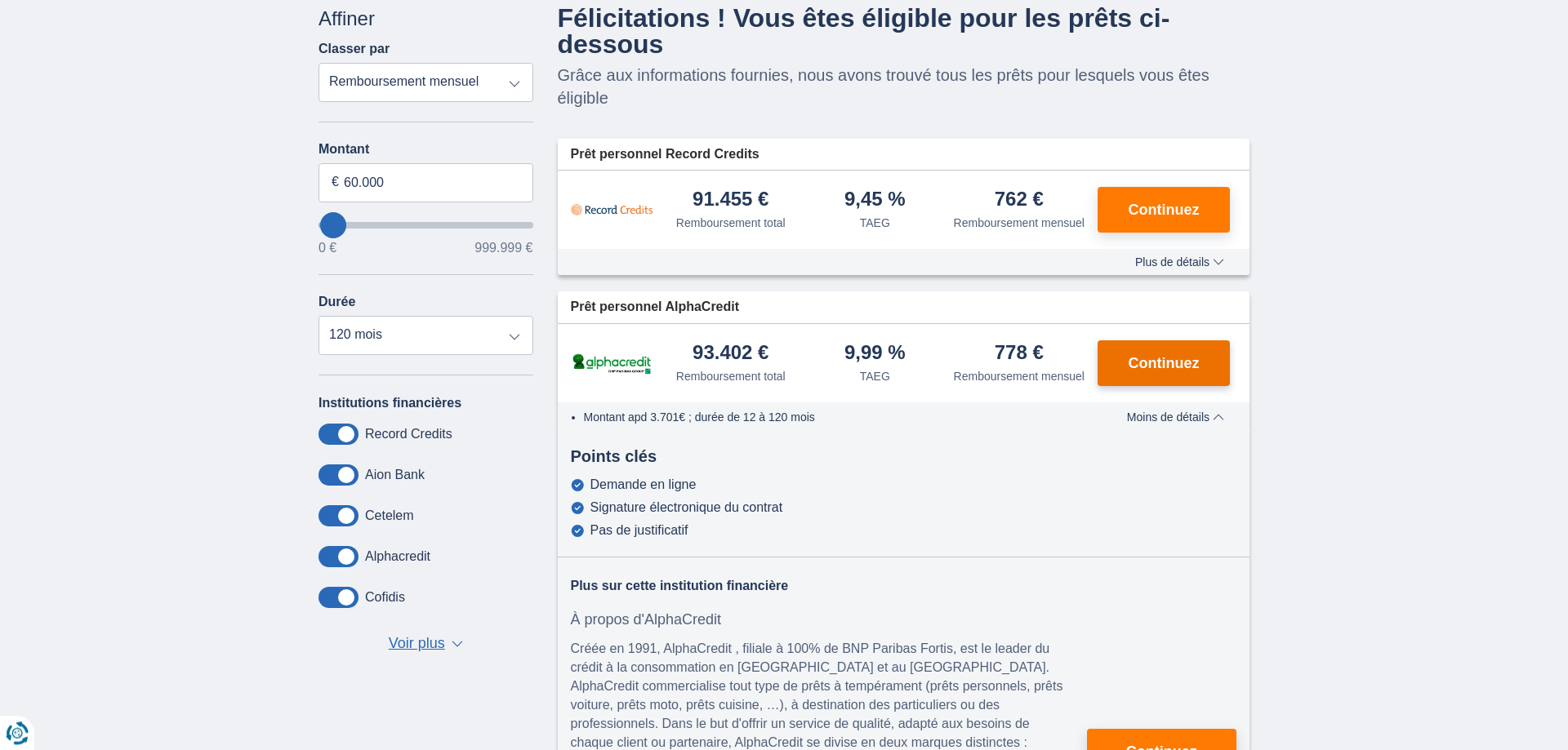
scroll to position [83, 0]
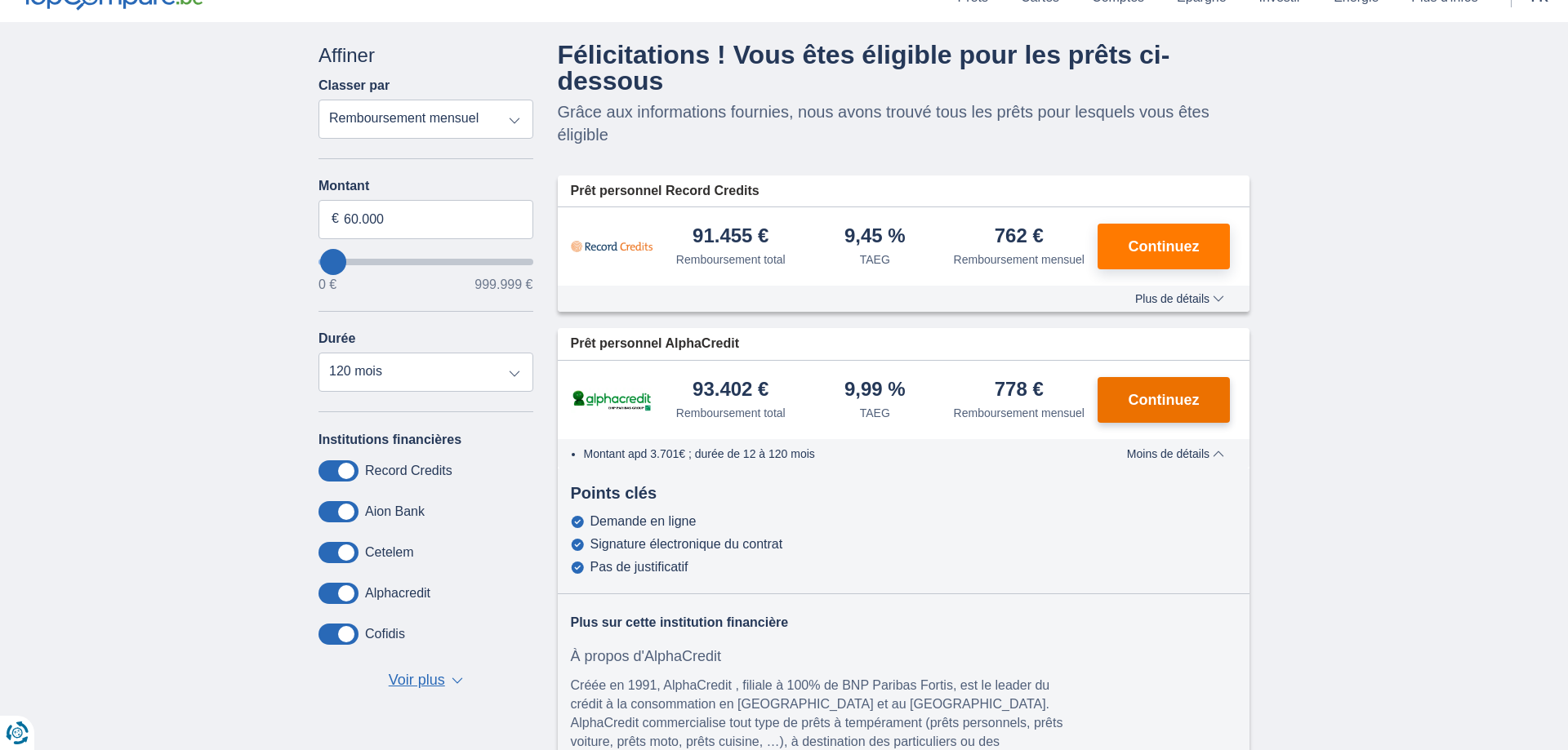
click at [1172, 400] on span "Continuez" at bounding box center [1165, 400] width 71 height 15
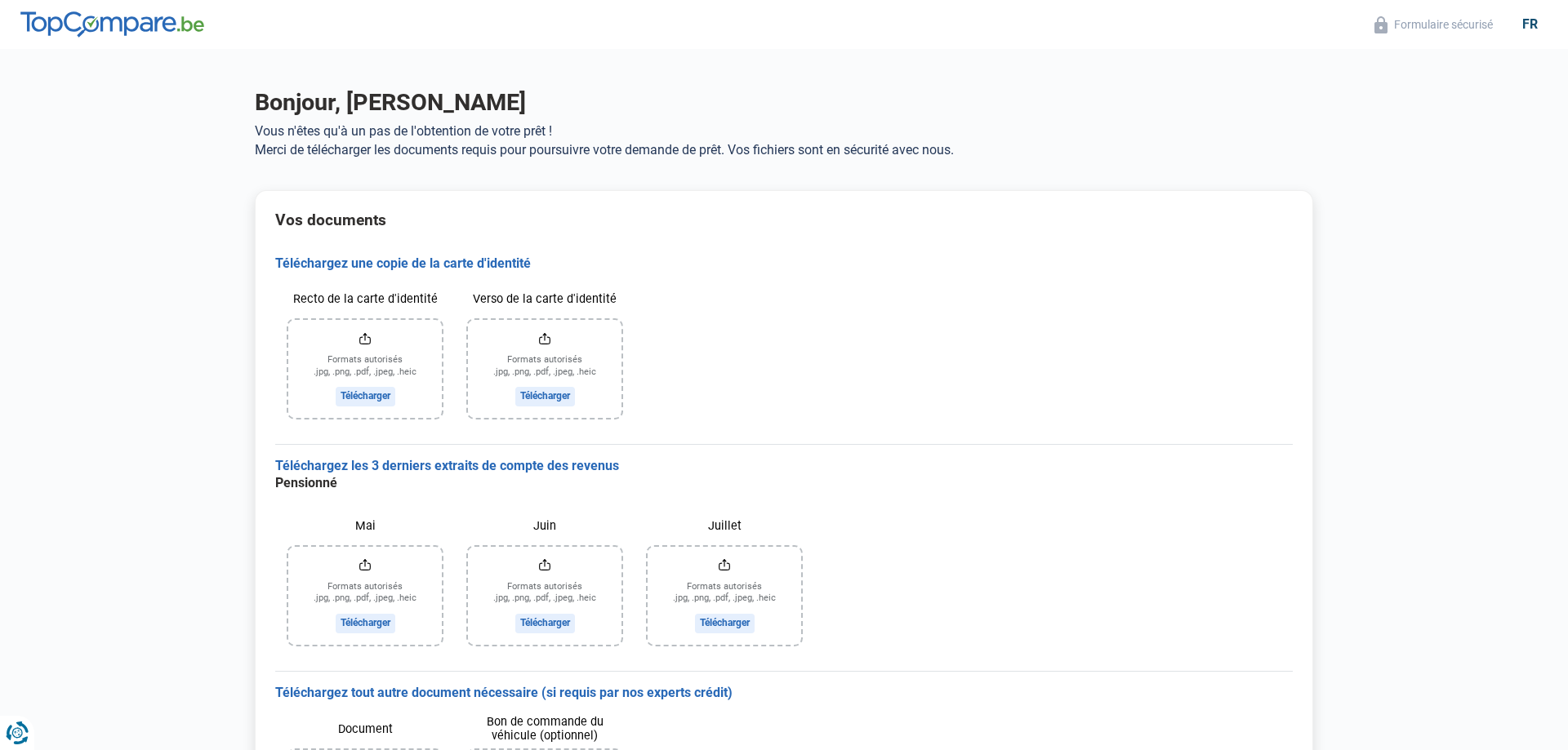
click at [391, 380] on input "Recto de la carte d'identité" at bounding box center [365, 369] width 154 height 98
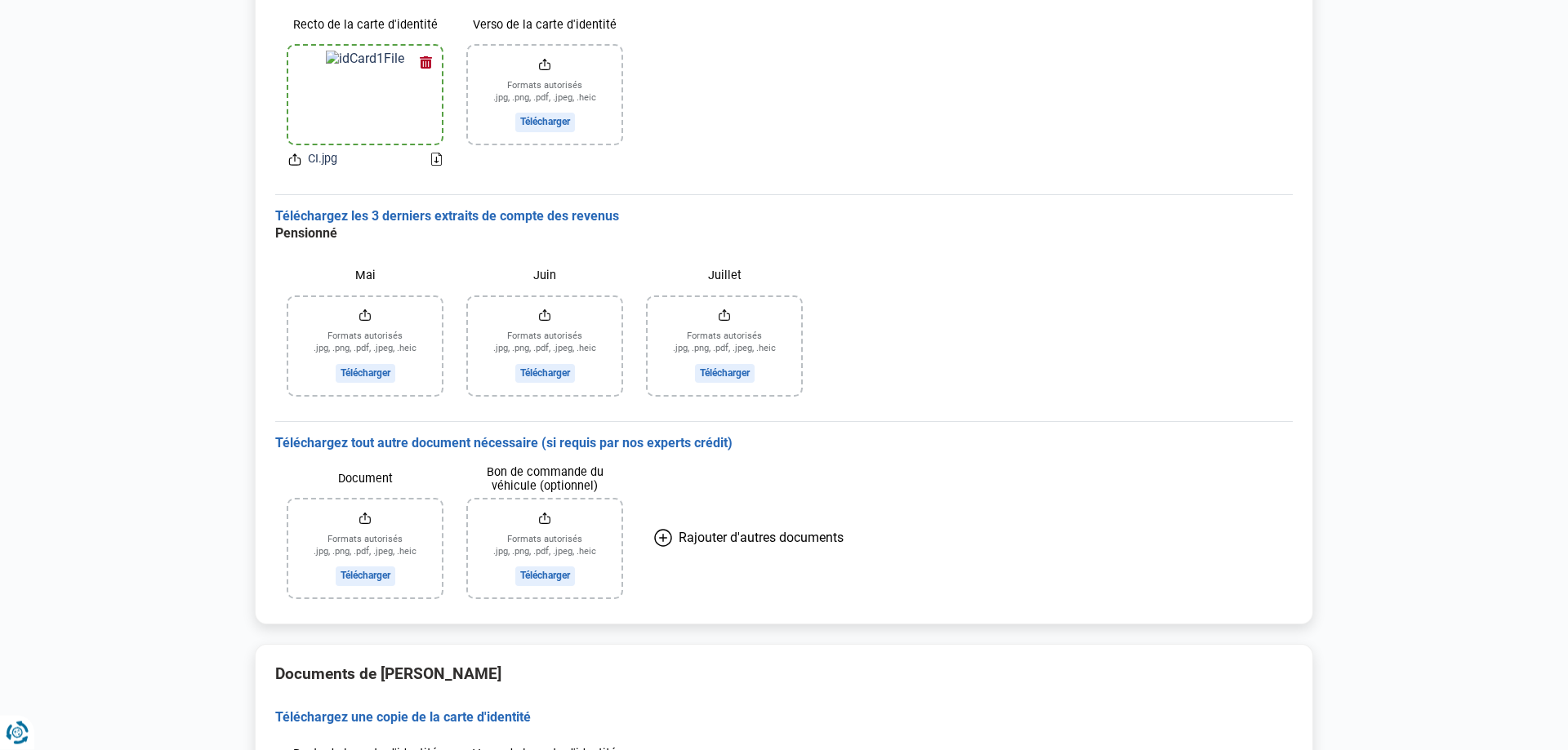
scroll to position [333, 0]
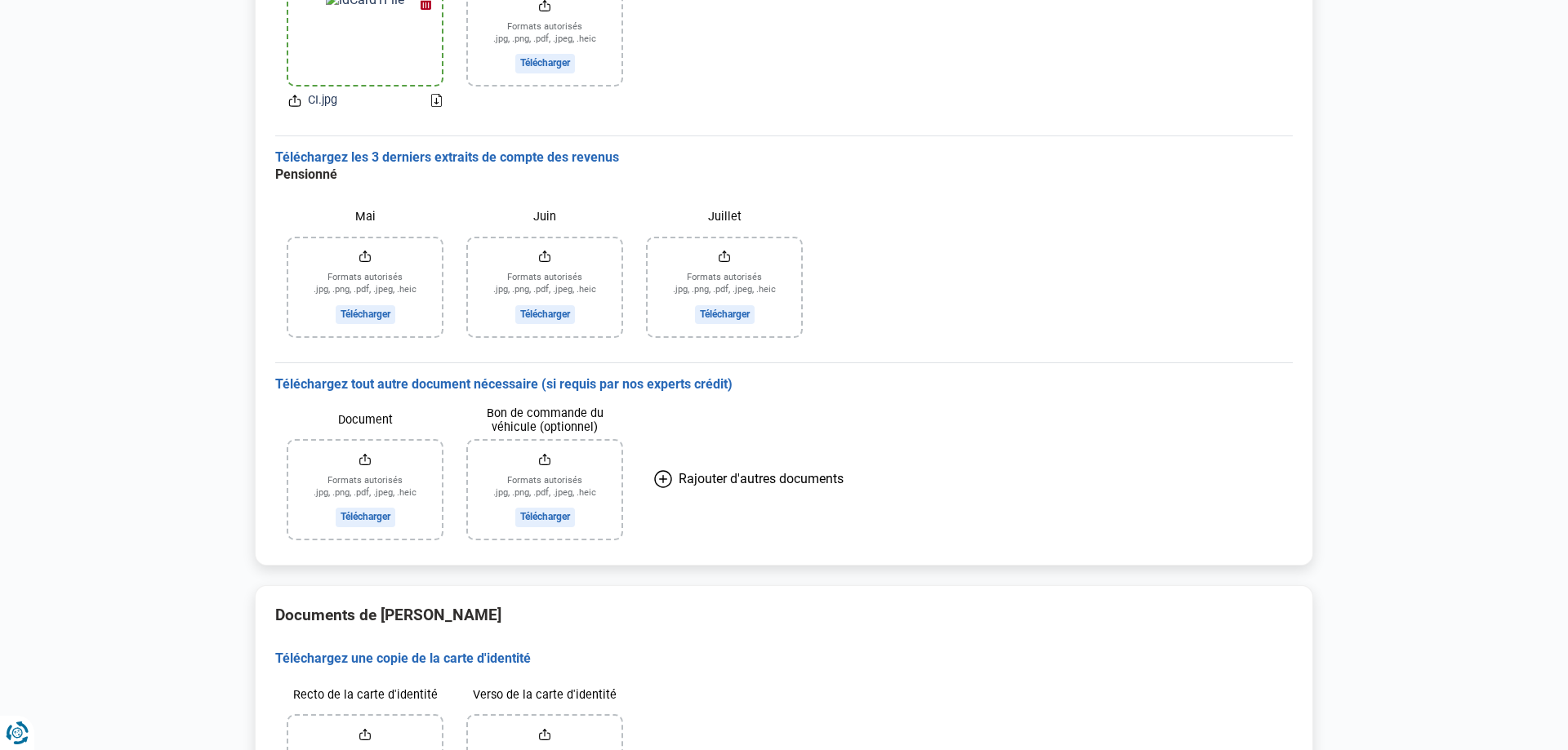
click at [366, 289] on input "Mai" at bounding box center [365, 287] width 154 height 98
